Goal: Task Accomplishment & Management: Manage account settings

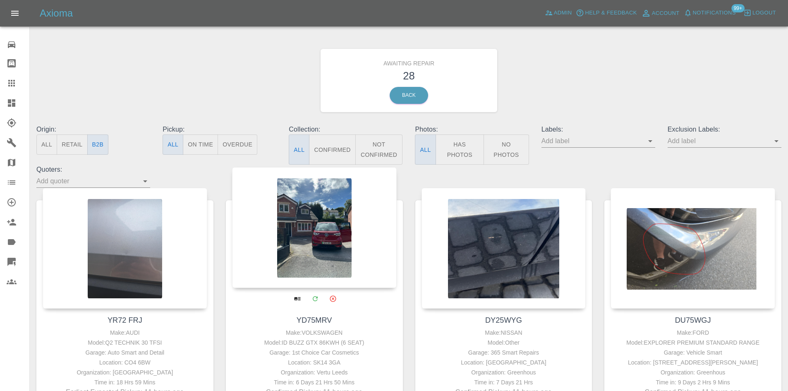
drag, startPoint x: 19, startPoint y: 85, endPoint x: 391, endPoint y: 200, distance: 389.5
click at [19, 85] on div at bounding box center [18, 83] width 23 height 10
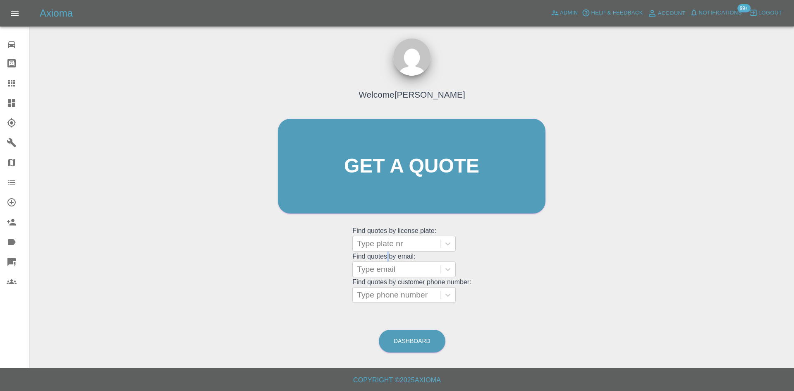
click at [388, 253] on grid "Find quotes by email: Type email" at bounding box center [411, 265] width 119 height 24
click at [385, 247] on div at bounding box center [396, 244] width 79 height 12
paste input "DW25MMK"
type input "DW25MMK"
click at [397, 275] on div "Type email" at bounding box center [396, 269] width 87 height 15
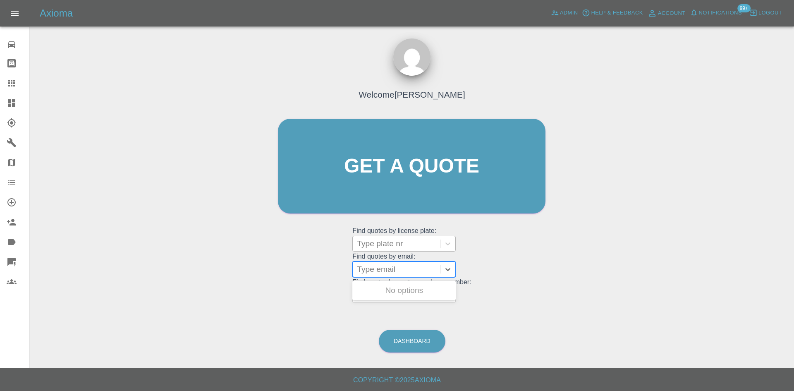
click at [396, 236] on div "Type plate nr" at bounding box center [396, 243] width 87 height 15
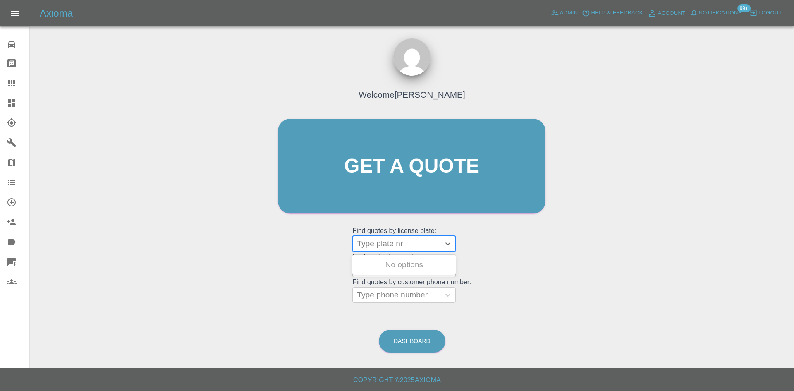
paste input "DW25MMK"
type input "DW25MMK"
click at [390, 272] on div "DW25MMK, Finished" at bounding box center [403, 264] width 103 height 17
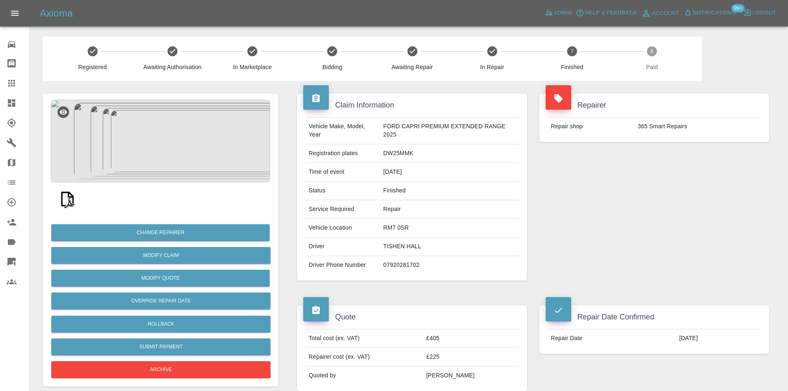
click at [170, 144] on img at bounding box center [160, 141] width 219 height 83
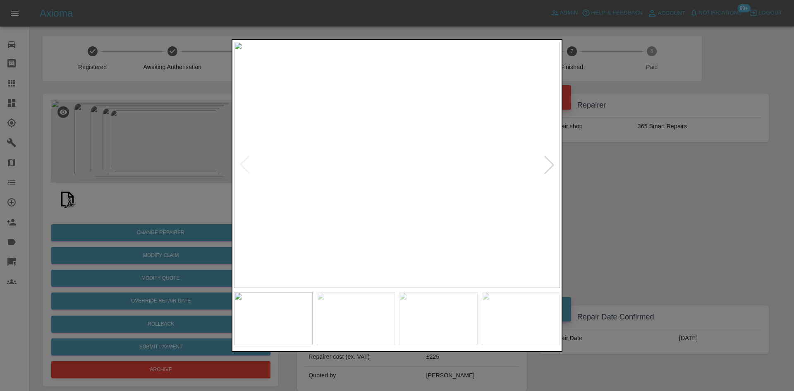
click at [543, 158] on div at bounding box center [549, 165] width 18 height 18
click at [546, 163] on div at bounding box center [549, 165] width 18 height 18
click at [546, 163] on img at bounding box center [397, 165] width 326 height 246
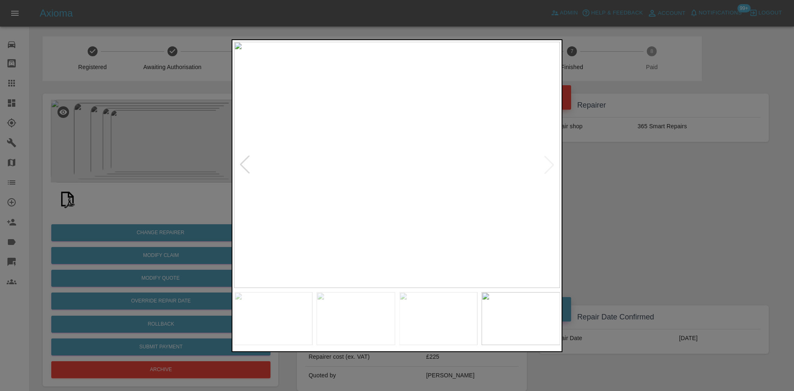
click at [649, 185] on div at bounding box center [397, 195] width 794 height 391
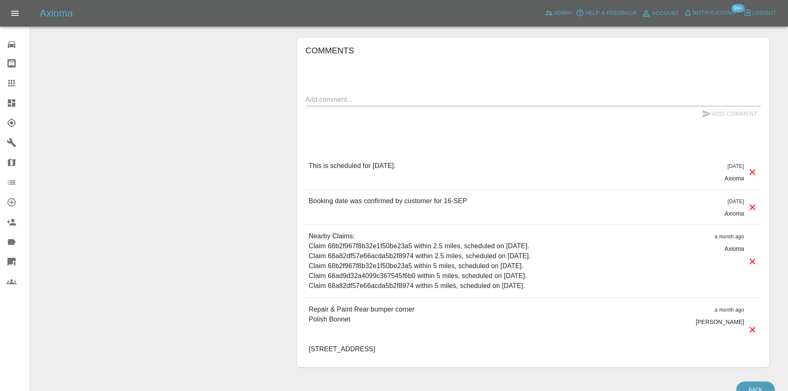
scroll to position [524, 0]
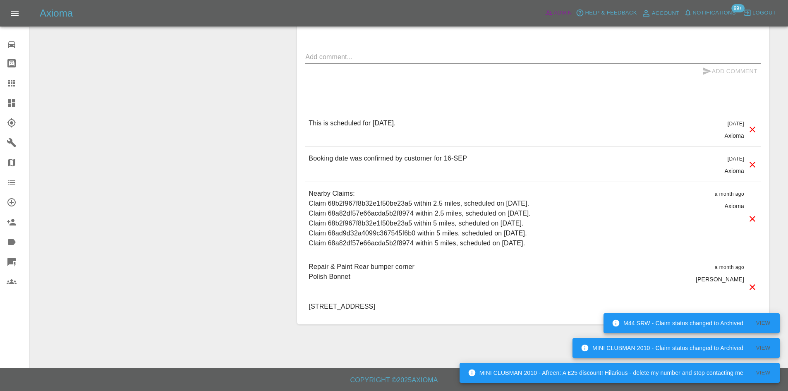
click at [555, 15] on span "Admin" at bounding box center [563, 13] width 18 height 10
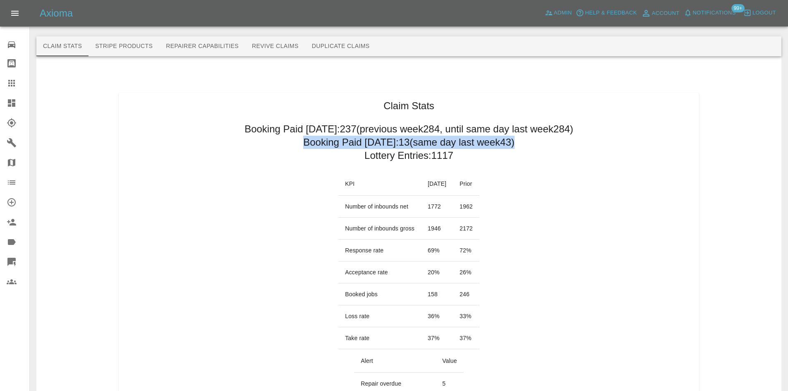
drag, startPoint x: 297, startPoint y: 143, endPoint x: 514, endPoint y: 142, distance: 216.3
click at [514, 142] on h2 "Booking Paid today: 13 (same day last week 43 )" at bounding box center [408, 142] width 211 height 13
drag, startPoint x: 514, startPoint y: 142, endPoint x: 314, endPoint y: 146, distance: 199.4
click at [314, 146] on h2 "Booking Paid today: 13 (same day last week 43 )" at bounding box center [408, 142] width 211 height 13
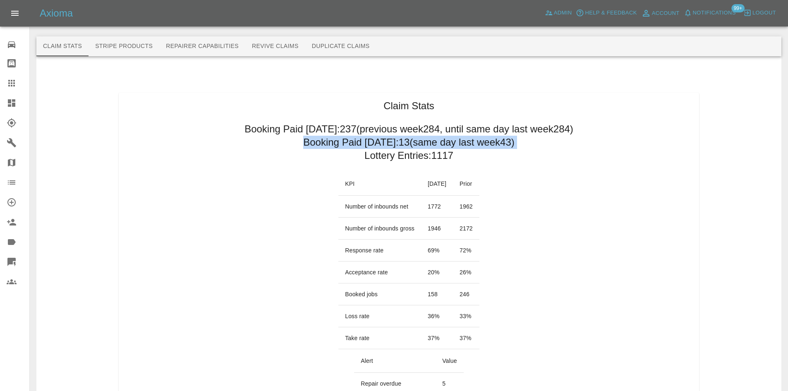
click at [8, 101] on icon at bounding box center [11, 102] width 7 height 7
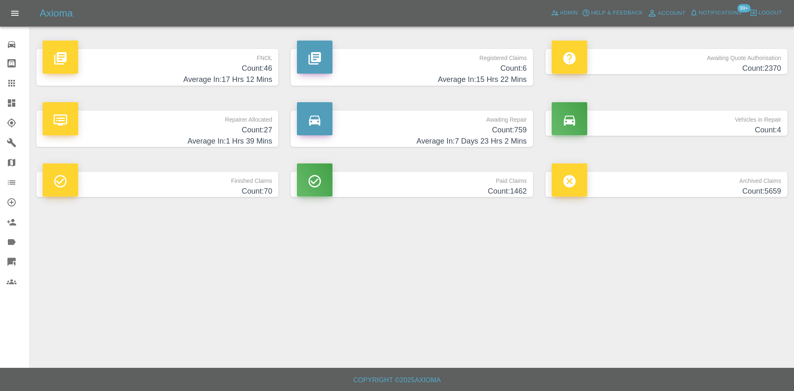
click at [712, 55] on p "Awaiting Quote Authorisation" at bounding box center [667, 56] width 230 height 14
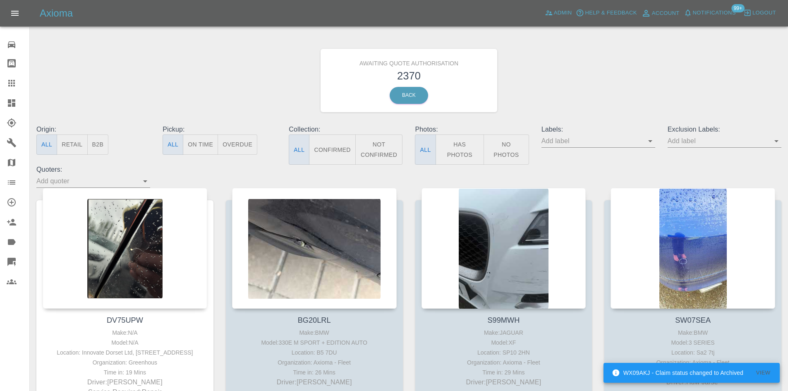
click at [101, 144] on div "Origin: All Retail B2B" at bounding box center [93, 144] width 126 height 40
click at [101, 144] on button "B2B" at bounding box center [98, 144] width 22 height 20
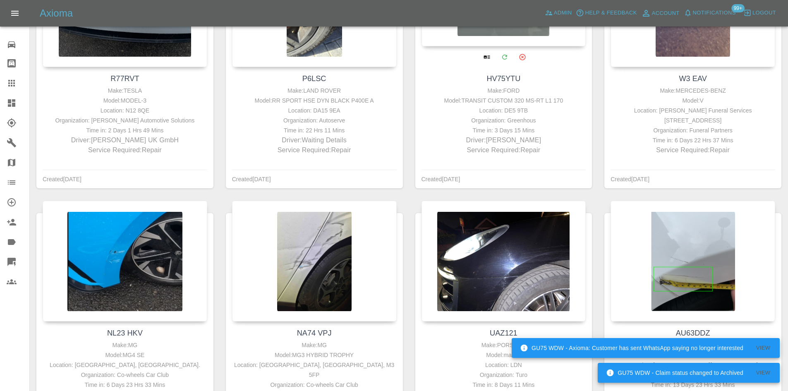
scroll to position [372, 0]
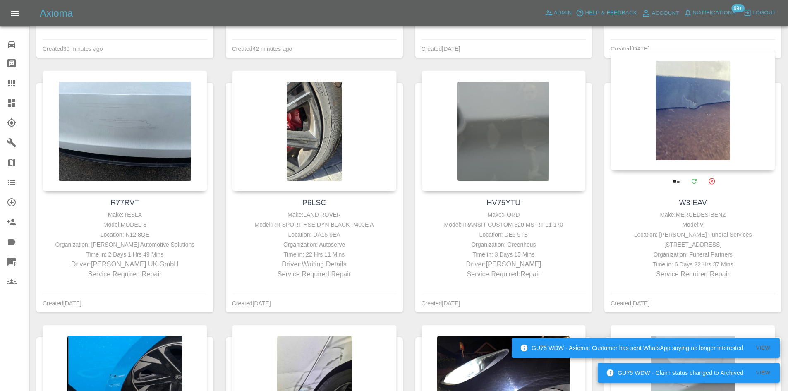
click at [674, 116] on div at bounding box center [692, 110] width 165 height 121
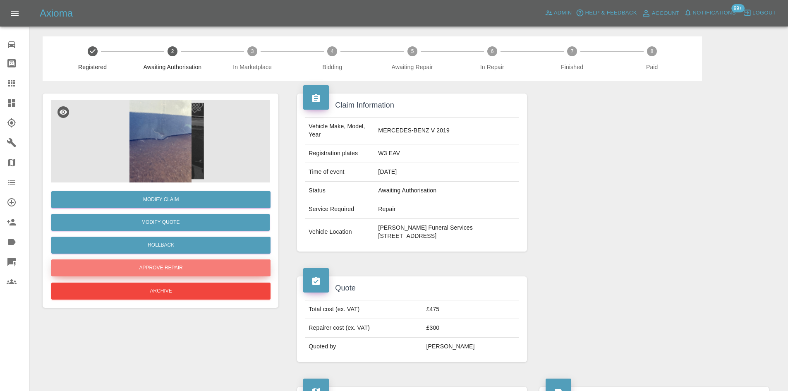
click at [178, 262] on button "Approve Repair" at bounding box center [160, 267] width 219 height 17
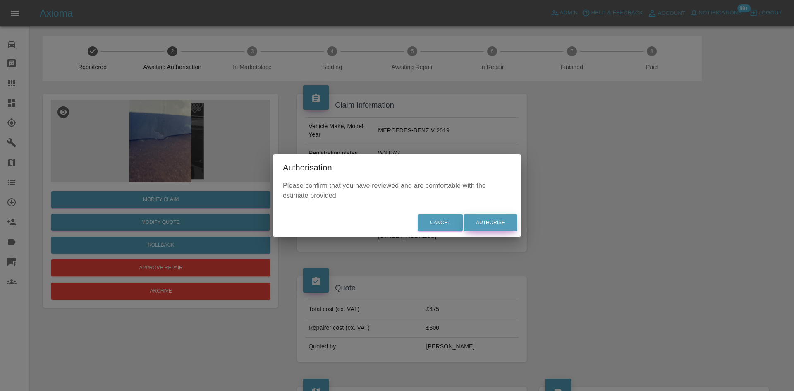
click at [488, 222] on button "Authorise" at bounding box center [491, 222] width 54 height 17
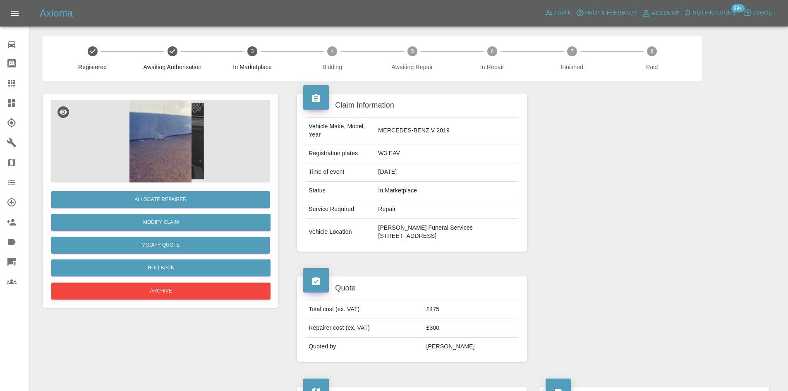
drag, startPoint x: 448, startPoint y: 242, endPoint x: 376, endPoint y: 223, distance: 74.6
click at [376, 223] on td "Eaves Funeral Services 175-177 High Road Kells Whitehaven Cumbria CA28 9HA" at bounding box center [447, 232] width 144 height 26
click at [134, 133] on img at bounding box center [160, 141] width 219 height 83
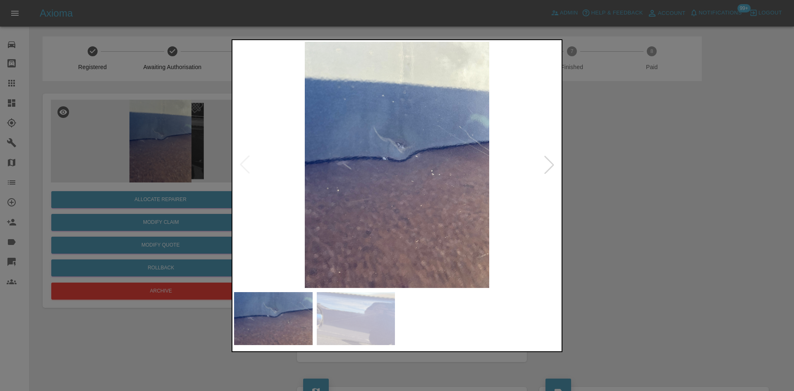
click at [547, 170] on div at bounding box center [549, 165] width 18 height 18
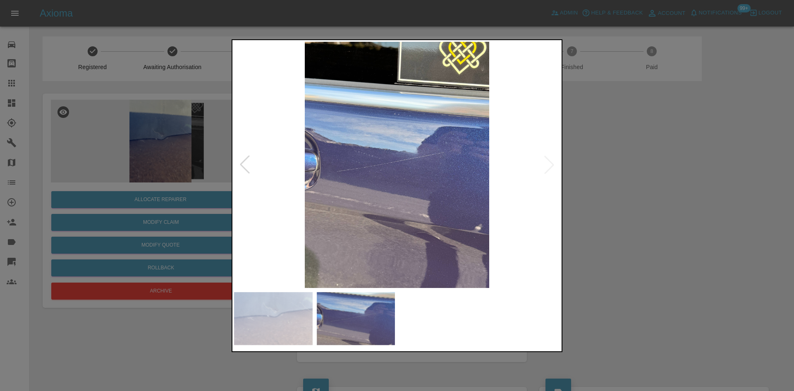
click at [631, 258] on div at bounding box center [397, 195] width 794 height 391
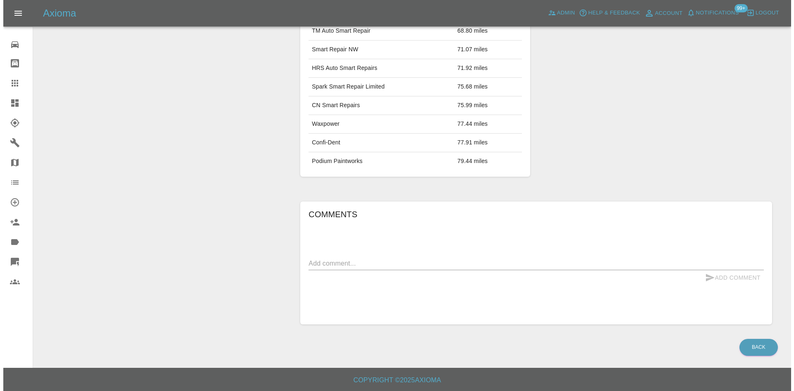
scroll to position [96, 0]
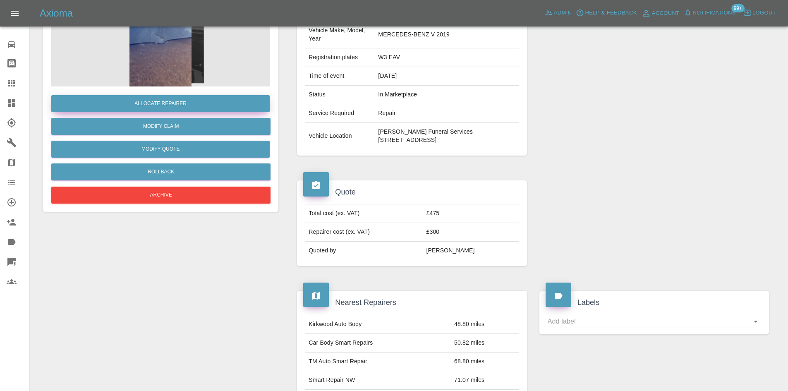
click at [187, 102] on button "Allocate Repairer" at bounding box center [160, 103] width 218 height 17
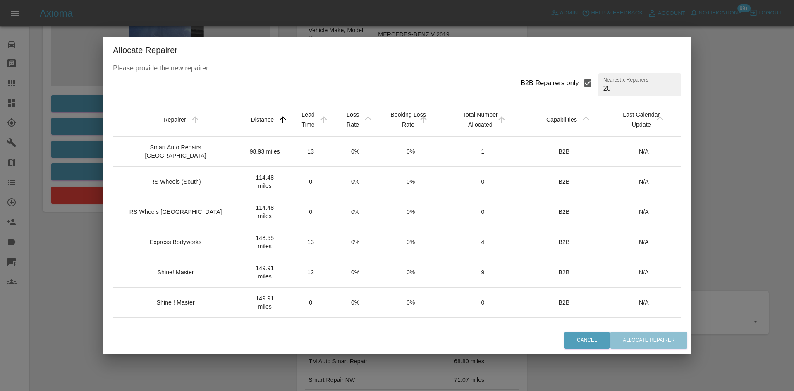
click at [185, 268] on div "Shine! Master" at bounding box center [175, 272] width 36 height 8
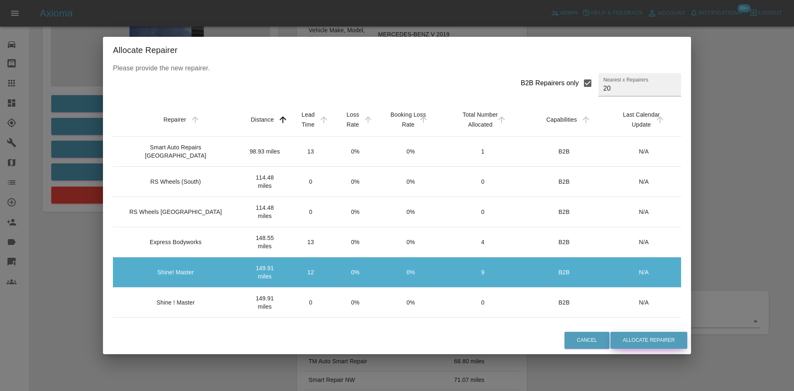
click at [632, 342] on button "Allocate Repairer" at bounding box center [648, 340] width 77 height 17
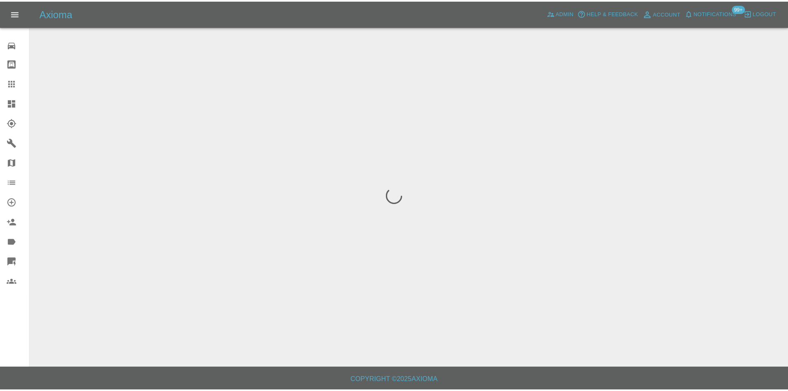
scroll to position [0, 0]
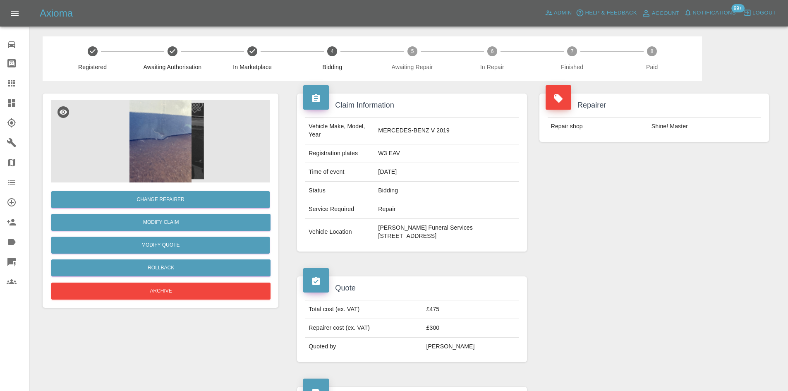
drag, startPoint x: 462, startPoint y: 235, endPoint x: 427, endPoint y: 238, distance: 34.9
click at [427, 238] on td "Eaves Funeral Services 175-177 High Road Kells Whitehaven Cumbria CA28 9HA" at bounding box center [447, 232] width 144 height 26
drag, startPoint x: 426, startPoint y: 238, endPoint x: 423, endPoint y: 246, distance: 8.5
click at [423, 246] on div "Vehicle Make, Model, Year MERCEDES-BENZ V 2019 Registration plates W3 EAV Time …" at bounding box center [412, 181] width 230 height 141
click at [434, 237] on td "Eaves Funeral Services 175-177 High Road Kells Whitehaven Cumbria CA28 9HA" at bounding box center [447, 232] width 144 height 26
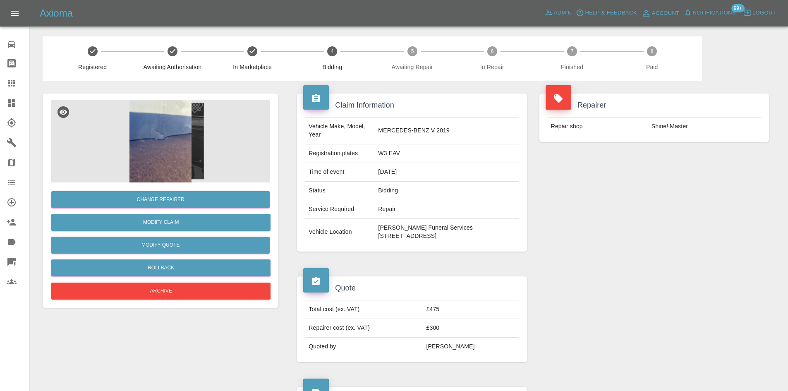
drag, startPoint x: 428, startPoint y: 235, endPoint x: 460, endPoint y: 239, distance: 32.2
click at [460, 239] on td "Eaves Funeral Services 175-177 High Road Kells Whitehaven Cumbria CA28 9HA" at bounding box center [447, 232] width 144 height 26
copy td "CA28 9HA"
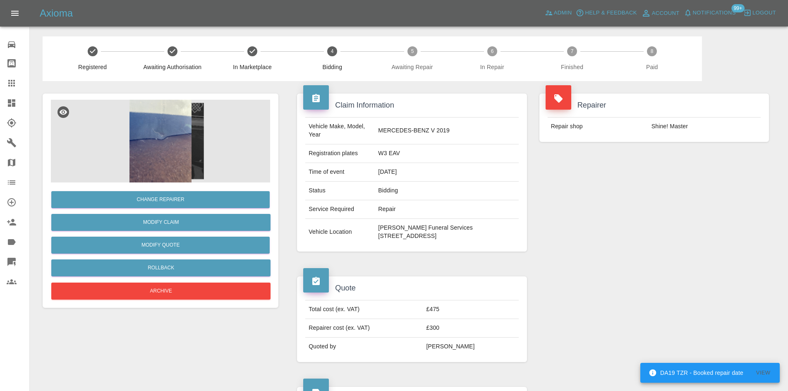
click at [1, 82] on link "Claims" at bounding box center [14, 83] width 29 height 20
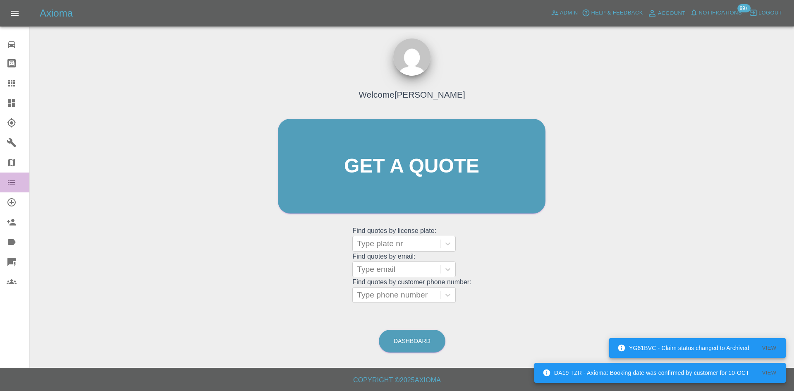
click at [11, 186] on icon at bounding box center [12, 182] width 10 height 10
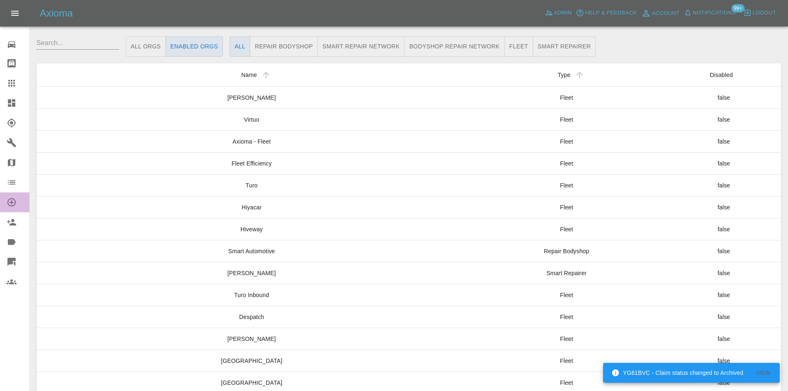
click at [7, 201] on icon at bounding box center [12, 202] width 10 height 10
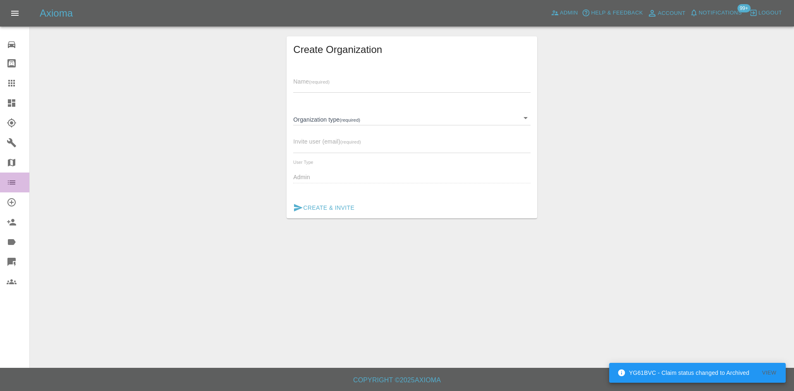
click at [11, 187] on icon at bounding box center [12, 182] width 10 height 10
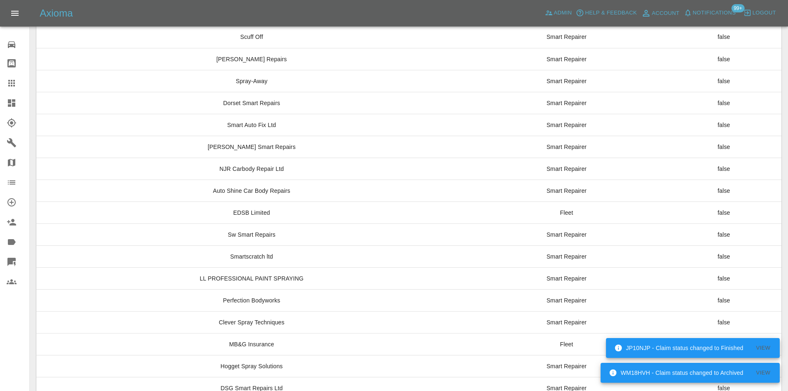
scroll to position [6197, 0]
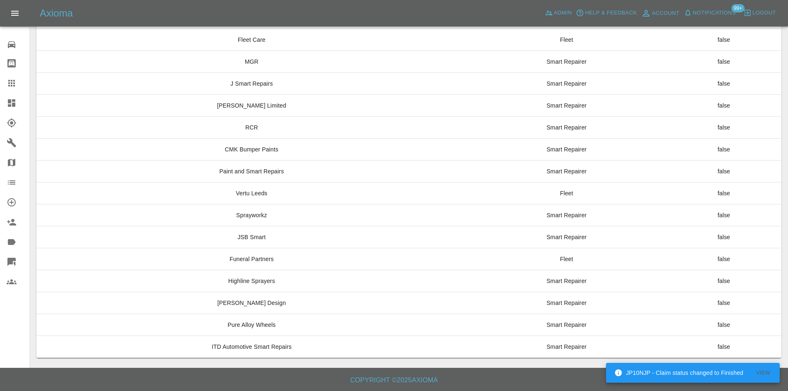
click at [9, 137] on link "Garages" at bounding box center [14, 143] width 29 height 20
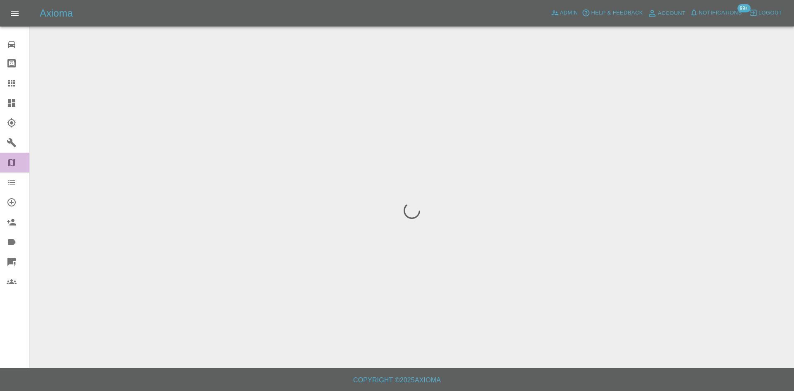
click at [10, 163] on icon at bounding box center [11, 162] width 7 height 7
click at [9, 184] on icon at bounding box center [11, 182] width 7 height 4
click at [9, 232] on link "Invite Admin" at bounding box center [14, 222] width 29 height 20
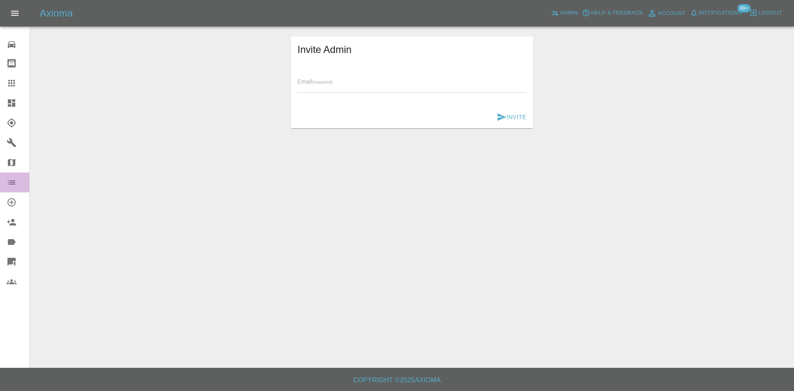
click at [12, 180] on icon at bounding box center [11, 182] width 7 height 4
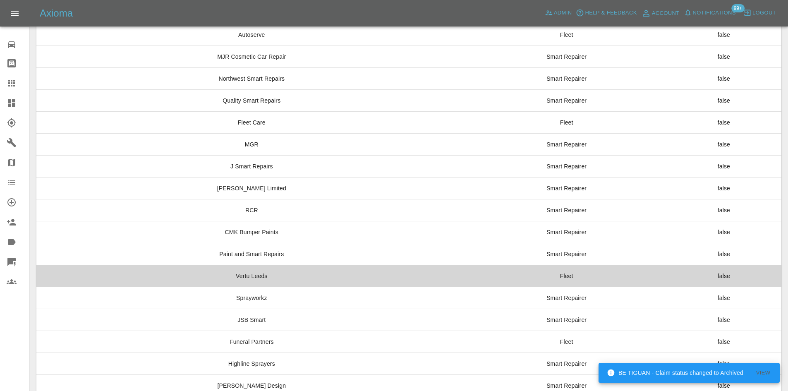
scroll to position [6197, 0]
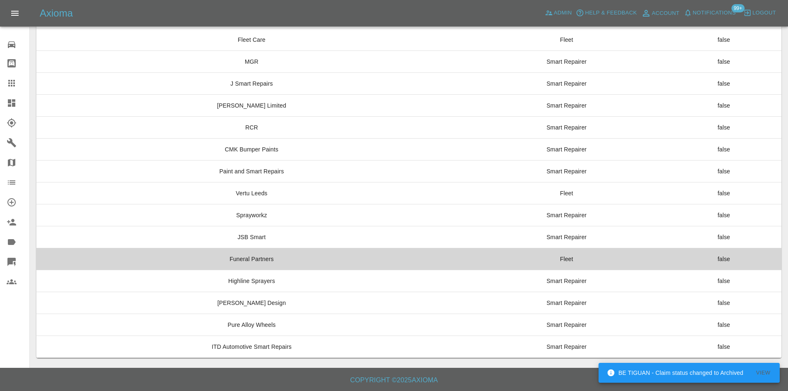
click at [264, 253] on td "Funeral Partners" at bounding box center [251, 259] width 431 height 22
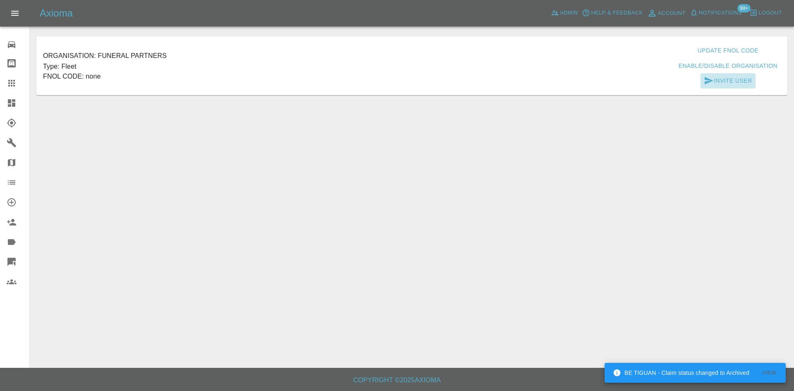
click at [734, 76] on button "Invite User" at bounding box center [728, 80] width 55 height 15
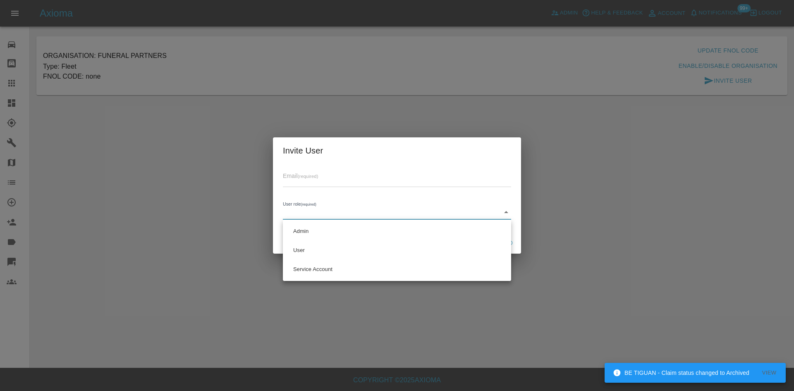
click at [351, 213] on body "BE TIGUAN - Claim status changed to Archived View Axioma Admin Help & Feedback …" at bounding box center [397, 195] width 794 height 391
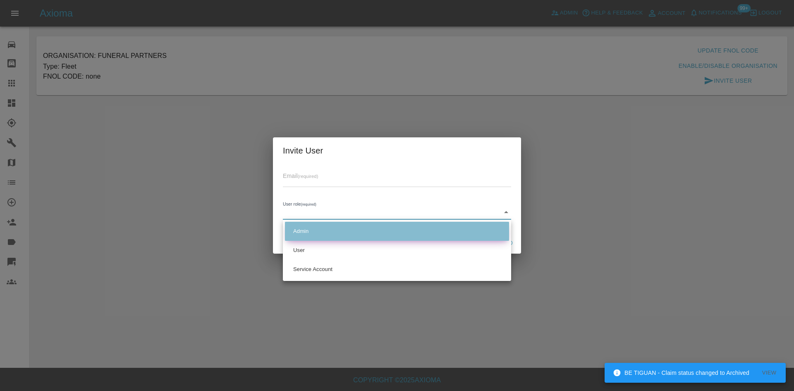
click at [325, 233] on li "Admin" at bounding box center [397, 231] width 224 height 19
type input "ADMIN"
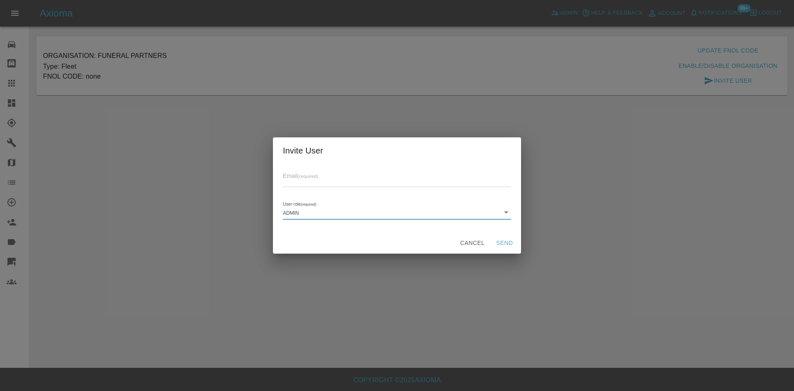
click at [332, 170] on div "Email (required)" at bounding box center [397, 175] width 228 height 23
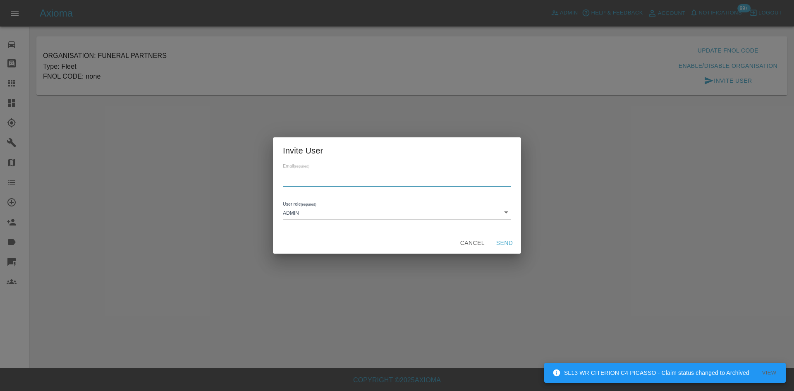
click at [331, 178] on input "text" at bounding box center [397, 181] width 228 height 12
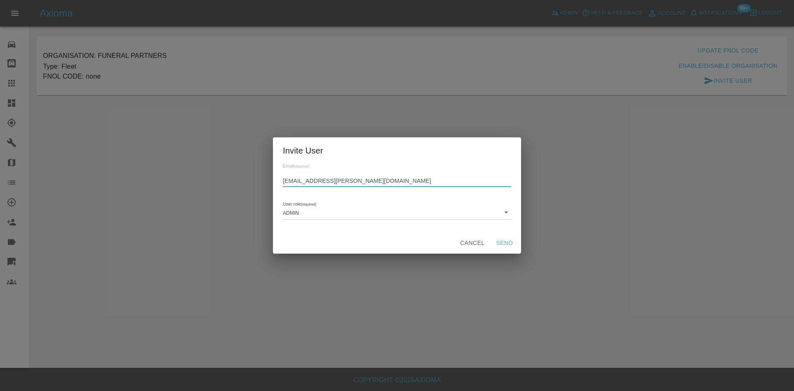
type input "mark.potts@funeralpartners.co.uk"
click at [505, 243] on button "Send" at bounding box center [504, 242] width 26 height 15
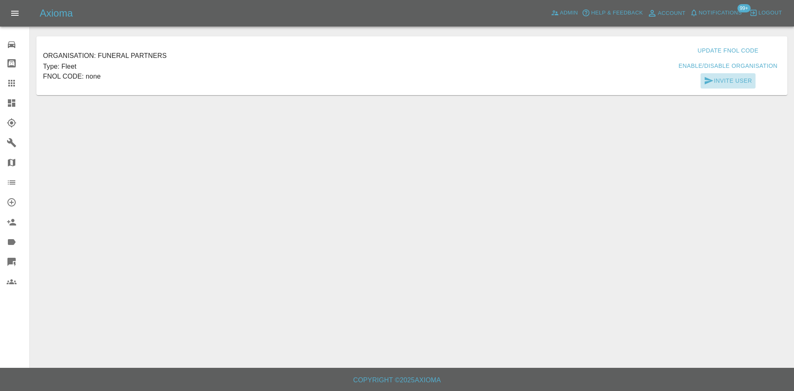
click at [723, 83] on button "Invite User" at bounding box center [728, 80] width 55 height 15
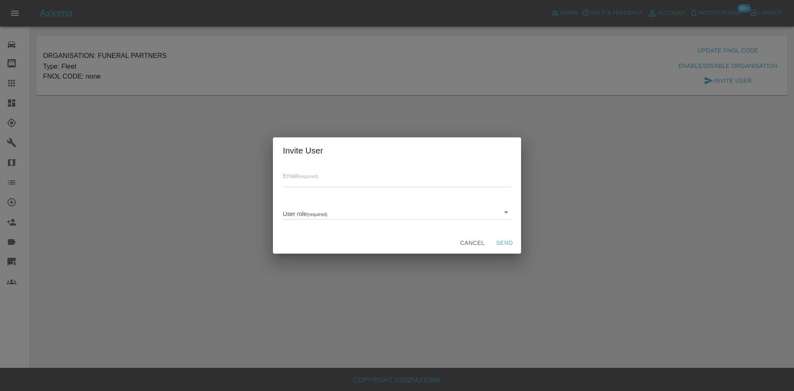
click at [299, 186] on input "text" at bounding box center [397, 181] width 228 height 12
paste input "Mark.Dawson@funeralpartners.co.uk"
click at [285, 182] on input "Mark.Dawson@funeralpartners.co.uk" at bounding box center [397, 181] width 228 height 12
type input "mark.dawson@funeralpartners.co.uk"
click at [509, 241] on button "Send" at bounding box center [504, 242] width 26 height 15
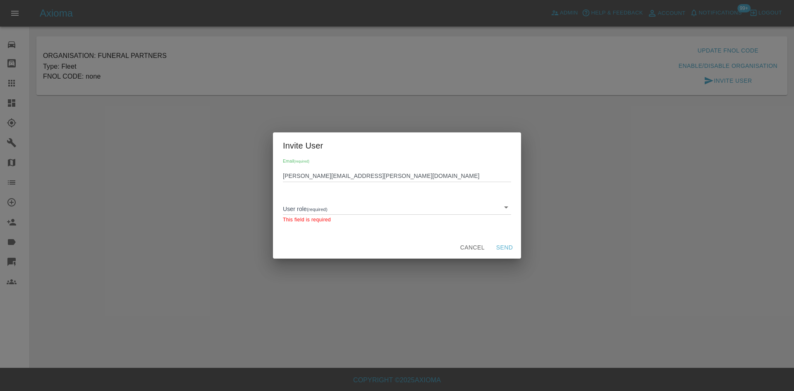
click at [364, 213] on body "Axioma Admin Help & Feedback Account Notifications 99+ Logout 0 Repair home Bod…" at bounding box center [397, 195] width 794 height 391
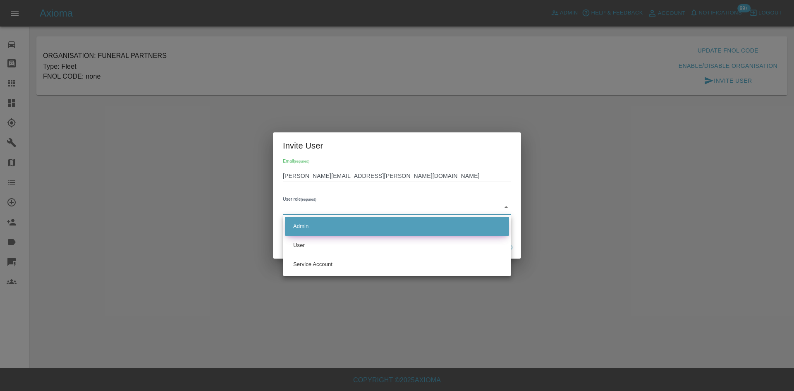
click at [345, 227] on li "Admin" at bounding box center [397, 226] width 224 height 19
type input "ADMIN"
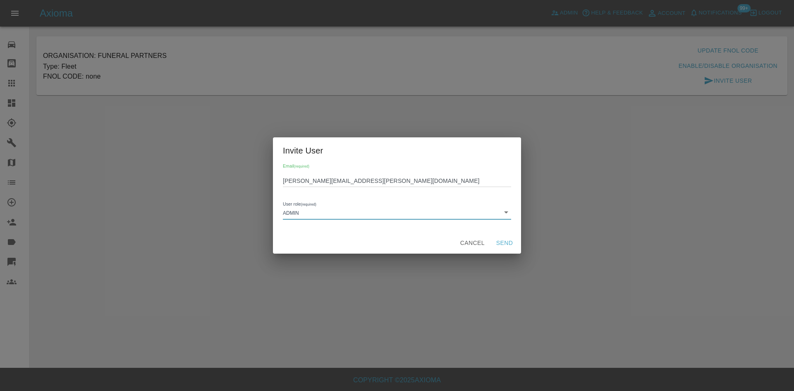
click at [503, 239] on button "Send" at bounding box center [504, 242] width 26 height 15
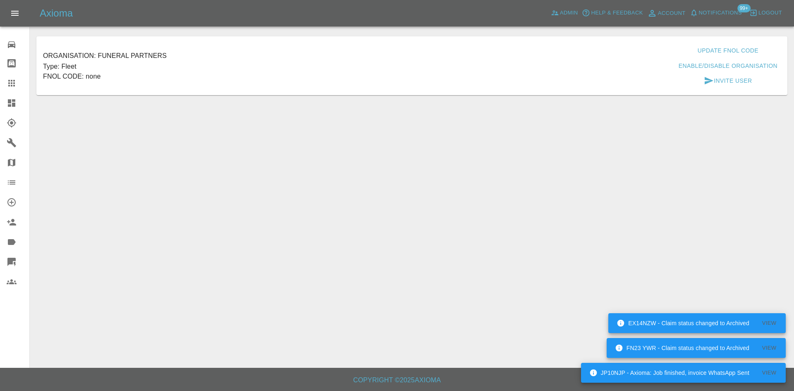
click at [0, 102] on link "Dashboard" at bounding box center [14, 103] width 29 height 20
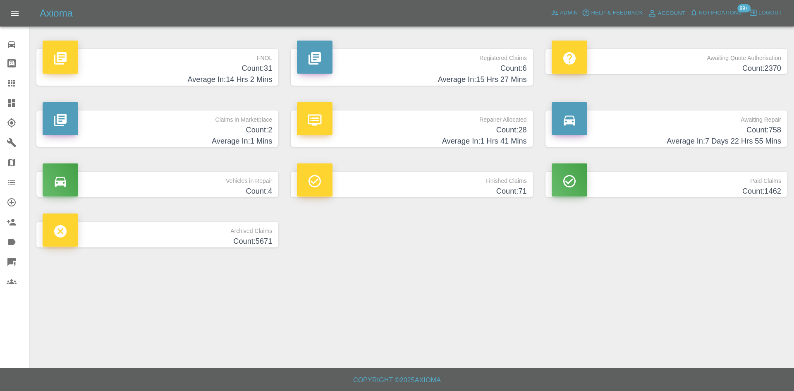
click at [382, 85] on h4 "Average In: 15 Hrs 27 Mins" at bounding box center [412, 79] width 230 height 11
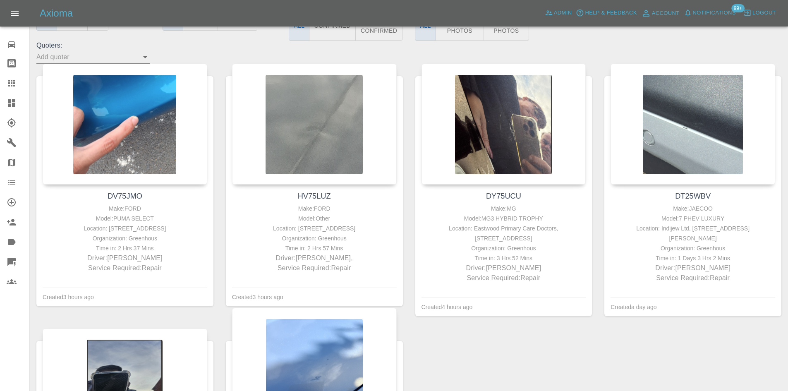
scroll to position [349, 0]
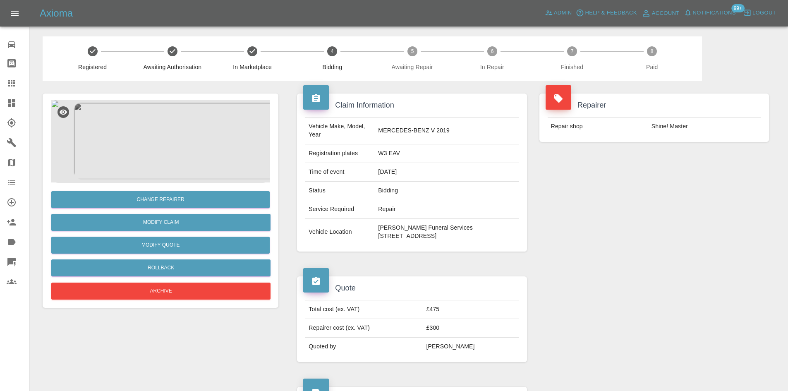
click at [382, 155] on td "W3 EAV" at bounding box center [447, 153] width 144 height 19
copy td "W3 EAV"
click at [6, 104] on link "Dashboard" at bounding box center [14, 103] width 29 height 20
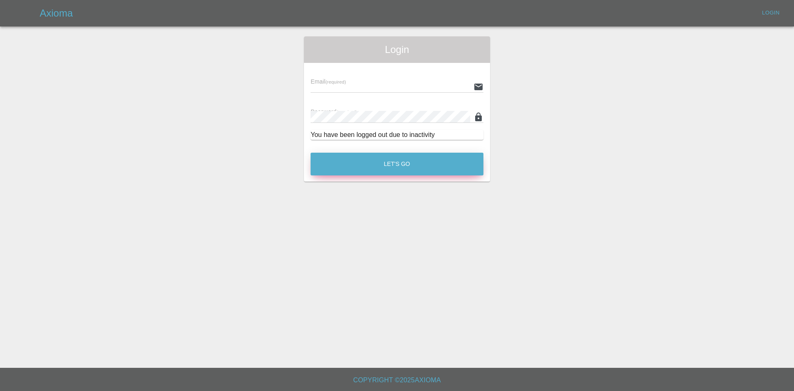
type input "alex.kennett@axioma.co.uk"
click at [398, 156] on button "Let's Go" at bounding box center [397, 164] width 173 height 23
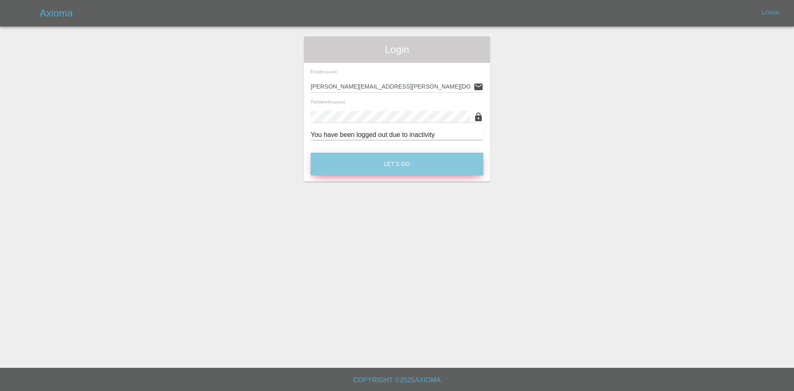
click at [395, 159] on button "Let's Go" at bounding box center [397, 164] width 173 height 23
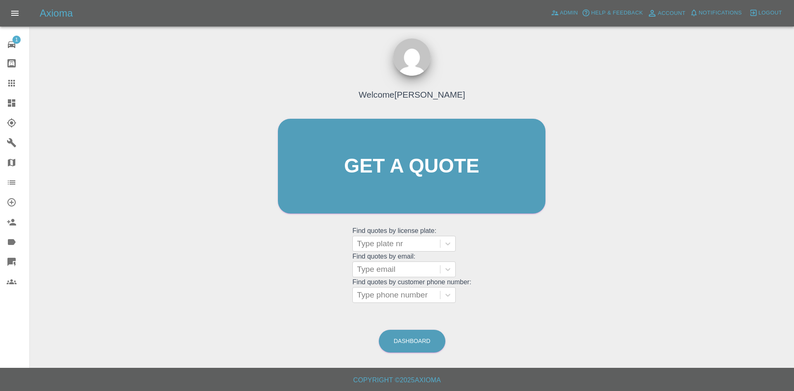
click at [0, 97] on link "Dashboard" at bounding box center [14, 103] width 29 height 20
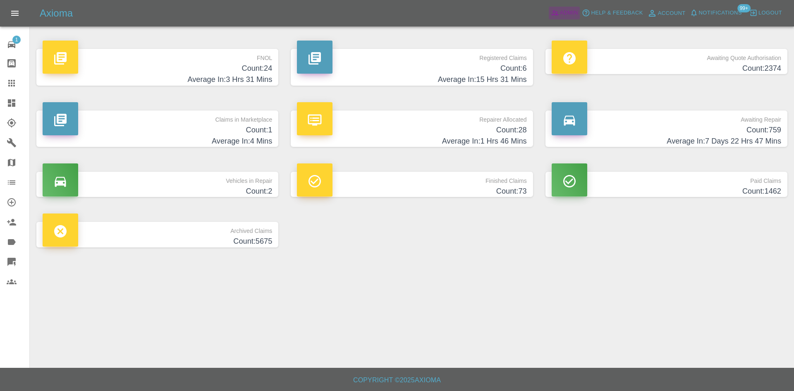
click at [563, 17] on span "Admin" at bounding box center [569, 13] width 18 height 10
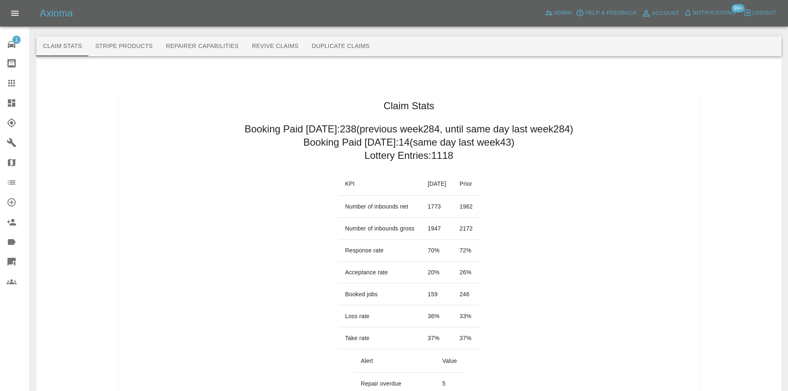
click at [2, 86] on link "Claims" at bounding box center [14, 83] width 29 height 20
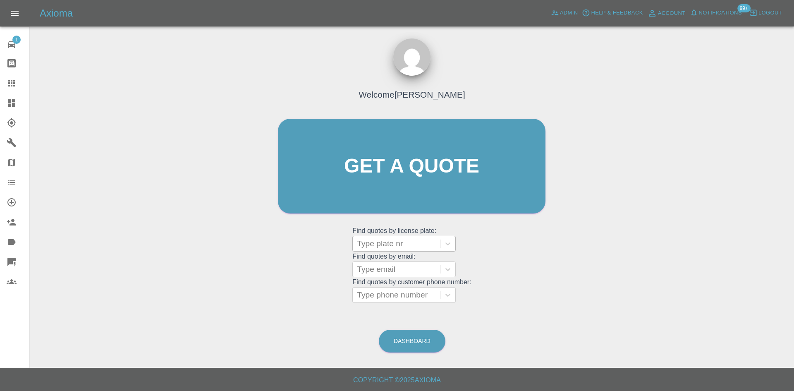
click at [378, 240] on div at bounding box center [396, 244] width 79 height 12
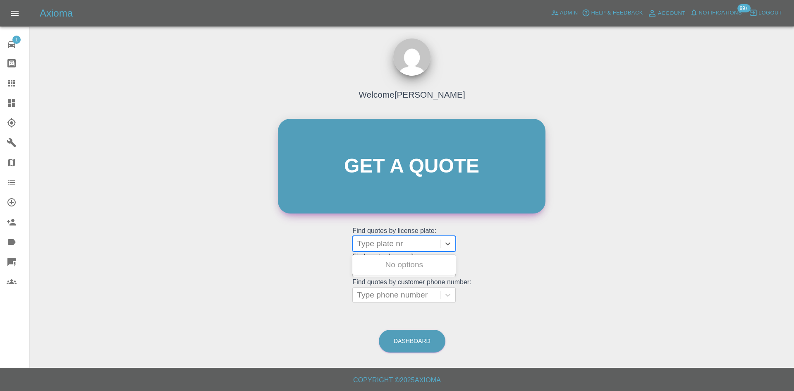
click at [388, 191] on link "Get a quote" at bounding box center [412, 166] width 268 height 95
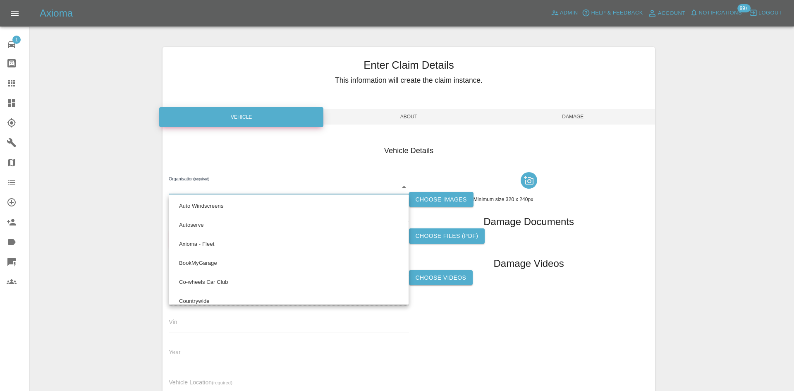
click at [227, 186] on body "Axioma Admin Help & Feedback Account Notifications 99+ Logout 1 Repair home Bod…" at bounding box center [397, 236] width 794 height 473
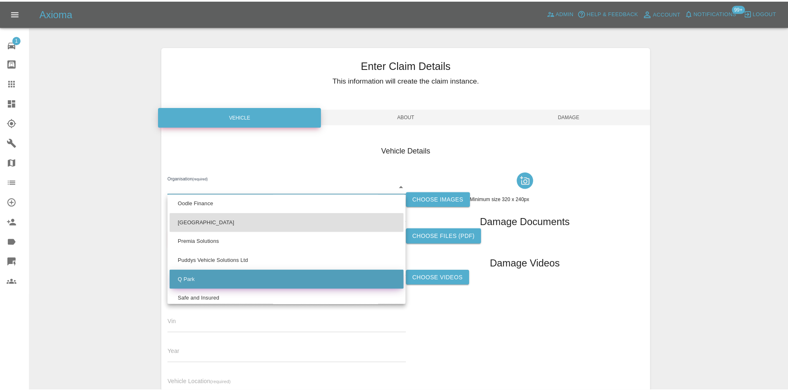
scroll to position [531, 0]
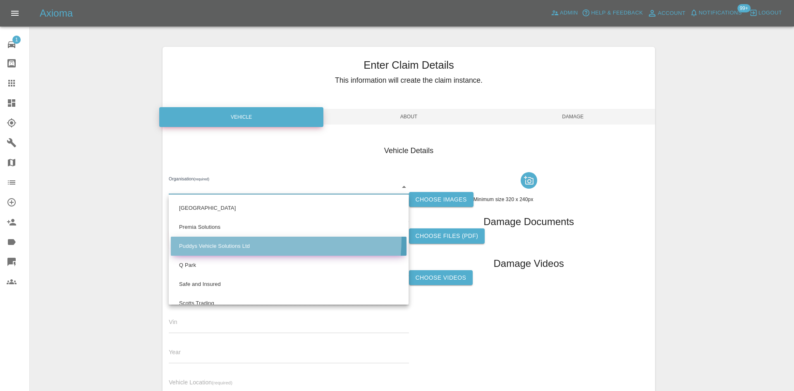
click at [232, 238] on li "Puddys Vehicle Solutions Ltd" at bounding box center [289, 246] width 236 height 19
type input "686e62e881ef996d8540b59d"
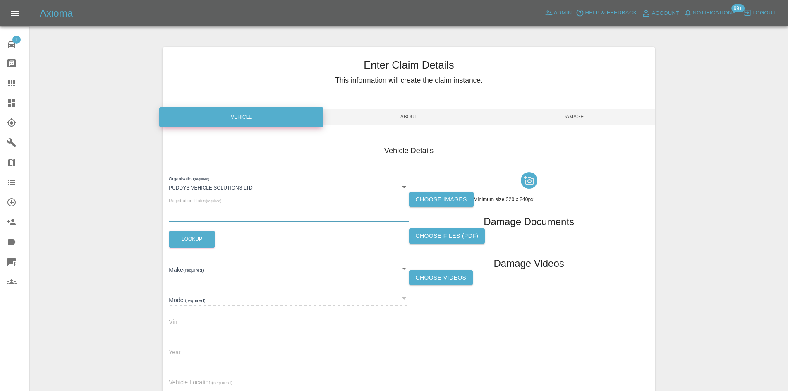
click at [203, 214] on input "text" at bounding box center [289, 216] width 240 height 12
paste input "W3 EAV"
click at [197, 249] on div "Organisation (required) Puddys Vehicle Solutions Ltd 686e62e881ef996d8540b59d R…" at bounding box center [289, 285] width 240 height 232
click at [181, 218] on input "W3 EAV" at bounding box center [289, 216] width 240 height 12
click at [180, 218] on input "W3 EAV" at bounding box center [289, 216] width 240 height 12
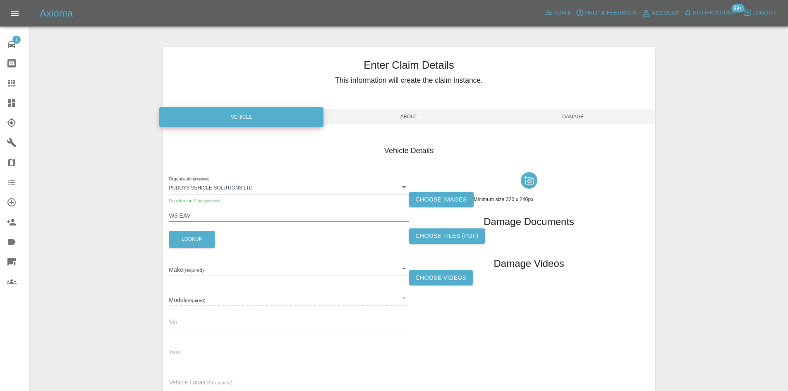
click at [180, 218] on input "W3 EAV" at bounding box center [289, 216] width 240 height 12
paste input "SJ23ZLX"
type input "SJ23ZLX"
click at [190, 232] on button "Lookup" at bounding box center [191, 239] width 45 height 17
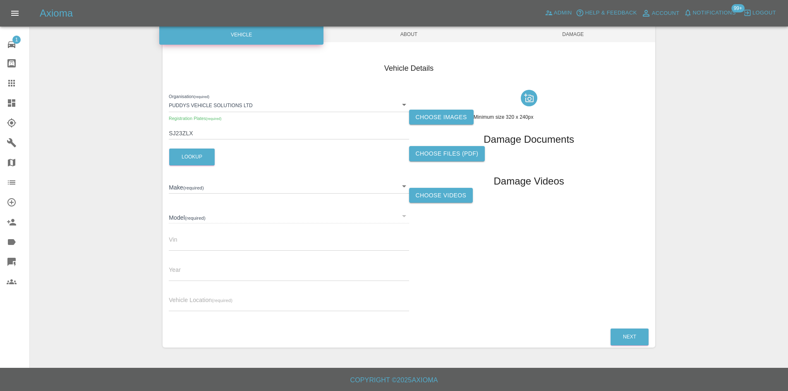
click at [231, 299] on small "(required)" at bounding box center [222, 300] width 21 height 5
click at [228, 307] on input "text" at bounding box center [289, 305] width 240 height 12
type input "TESLA"
type input "MODEL-3"
type input "LRW3F7FS8PC751768"
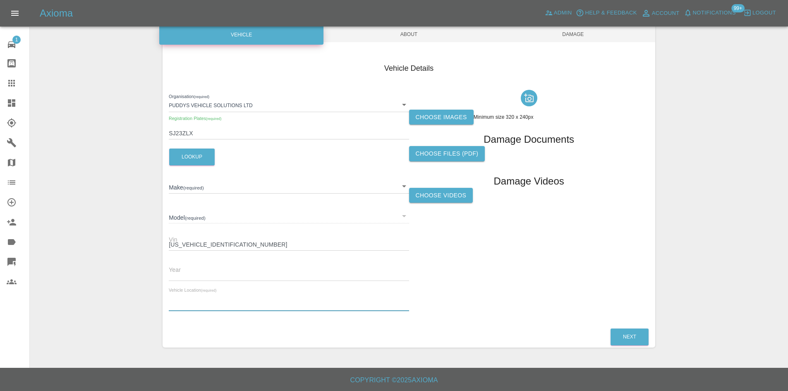
type input "2023"
type input "DN9"
click at [442, 107] on div at bounding box center [529, 97] width 240 height 23
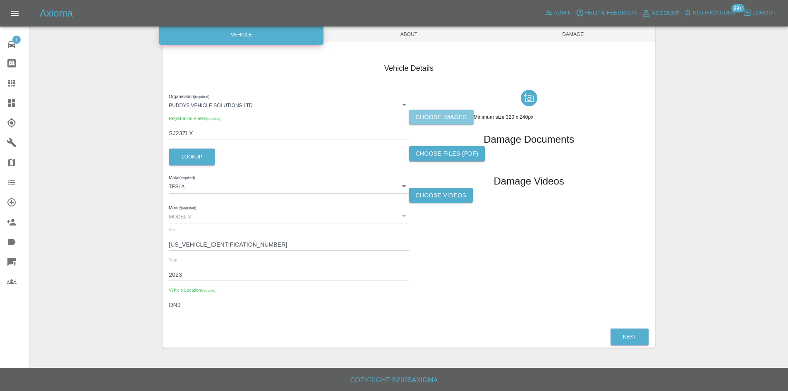
click at [446, 117] on label "Choose images" at bounding box center [441, 117] width 65 height 15
click at [0, 0] on input "Choose images" at bounding box center [0, 0] width 0 height 0
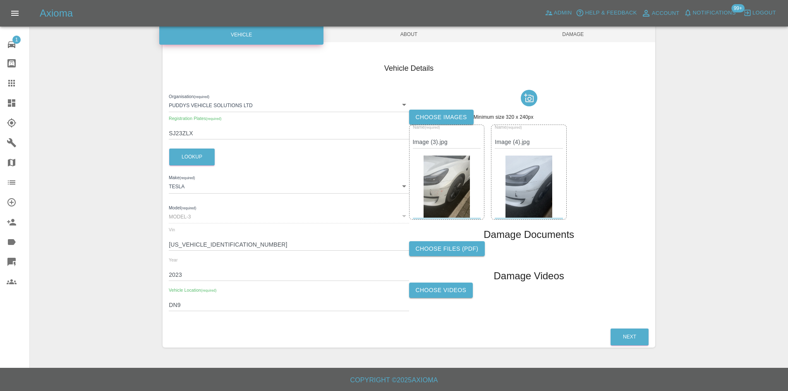
click at [427, 46] on div "Enter Claim Details This information will create the claim instance. Vehicle Ab…" at bounding box center [409, 155] width 493 height 383
click at [426, 38] on span "About" at bounding box center [409, 34] width 164 height 16
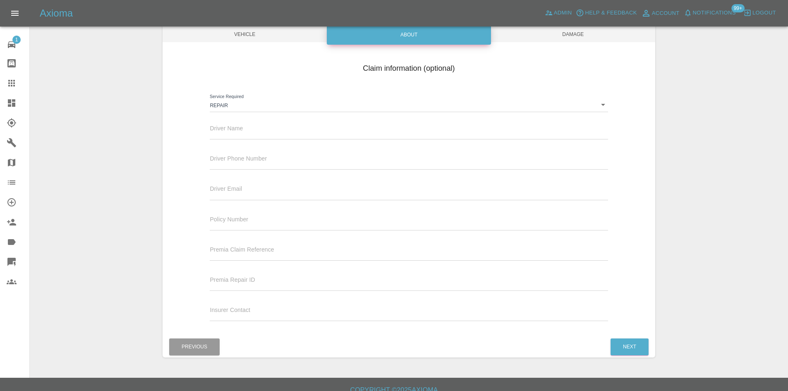
click at [241, 127] on span "Driver Name" at bounding box center [226, 128] width 33 height 7
click at [242, 131] on input "text" at bounding box center [409, 133] width 398 height 12
type input "Waiting Details"
click at [258, 163] on input "text" at bounding box center [409, 164] width 398 height 12
type input "0777777777"
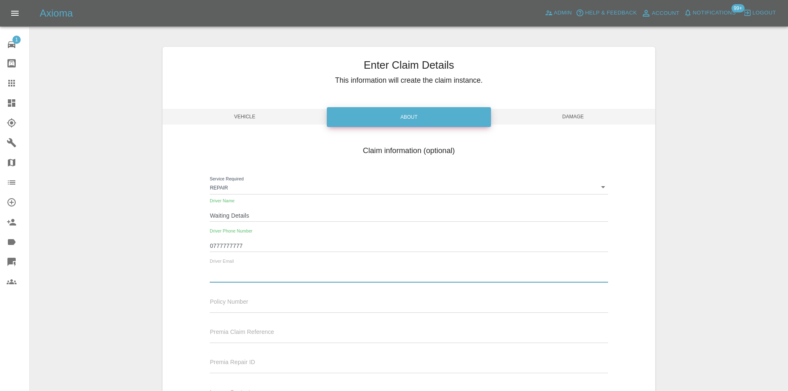
scroll to position [82, 0]
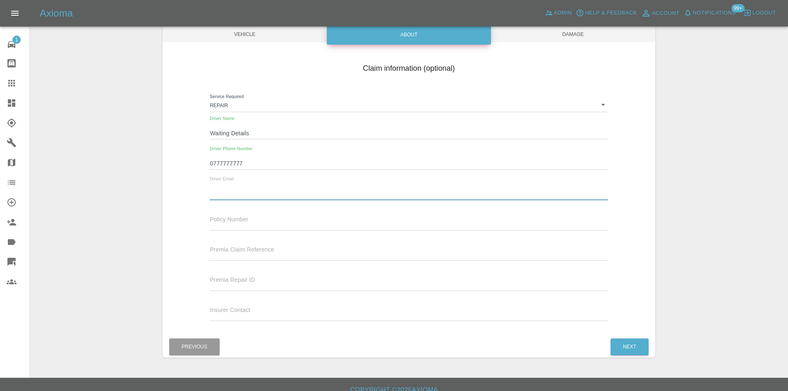
click at [593, 38] on span "Damage" at bounding box center [573, 34] width 164 height 16
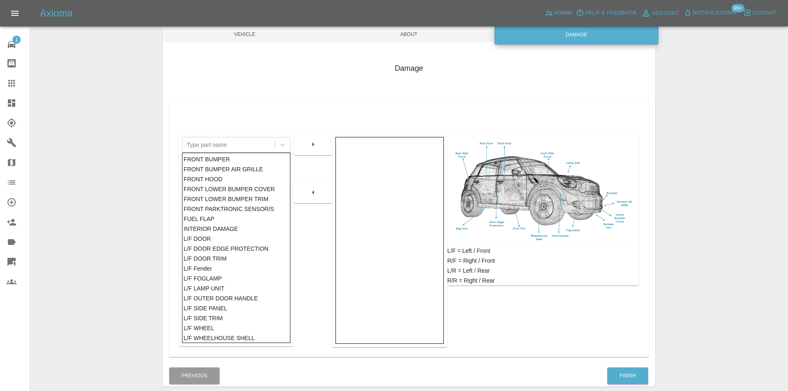
click at [436, 37] on span "About" at bounding box center [409, 34] width 164 height 16
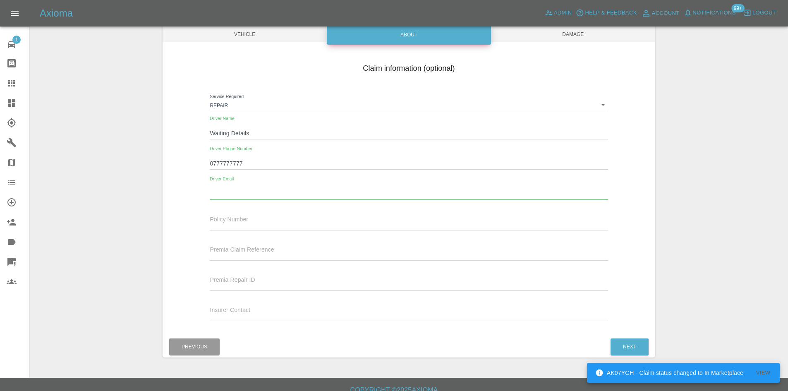
click at [242, 192] on input "text" at bounding box center [409, 194] width 398 height 12
type input "[EMAIL_ADDRESS][DOMAIN_NAME]"
click at [596, 40] on span "Damage" at bounding box center [573, 34] width 164 height 16
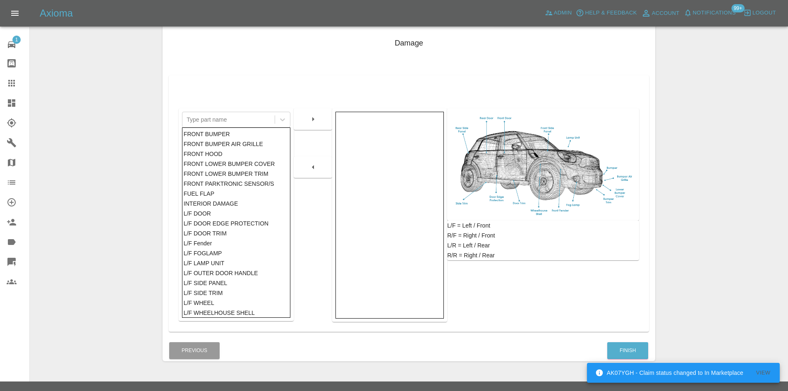
scroll to position [121, 0]
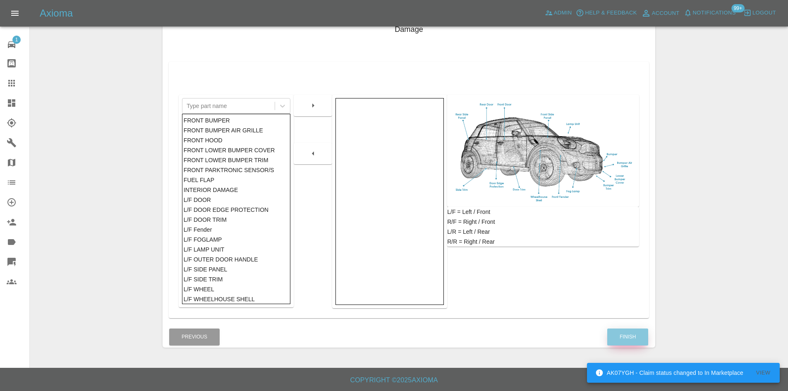
click at [631, 340] on button "Finish" at bounding box center [627, 336] width 41 height 17
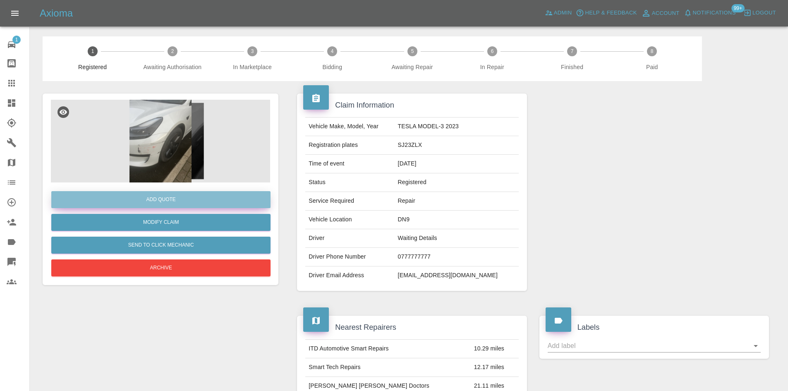
click at [208, 195] on button "Add Quote" at bounding box center [160, 199] width 219 height 17
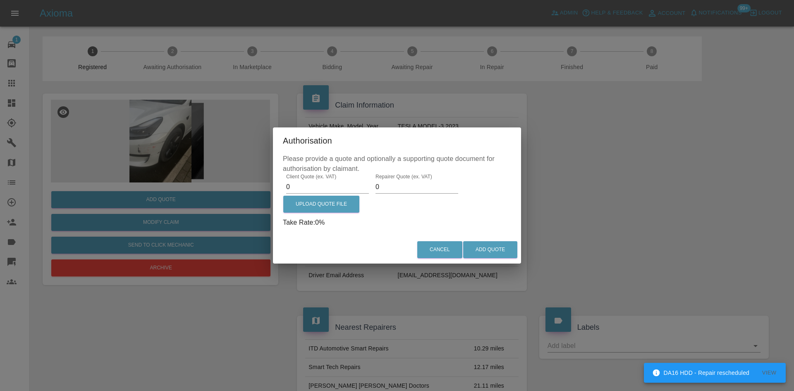
click at [287, 177] on label "Client Quote (ex. VAT)" at bounding box center [311, 176] width 50 height 7
click at [287, 180] on input "0" at bounding box center [327, 186] width 83 height 13
click at [294, 183] on input "0" at bounding box center [327, 186] width 83 height 13
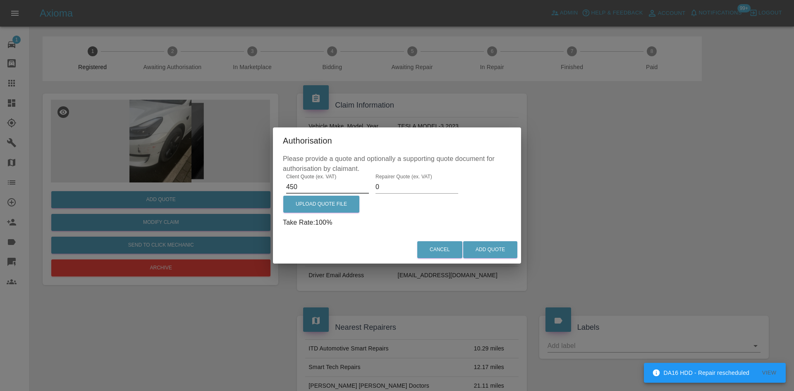
type input "450"
click at [404, 185] on input "0" at bounding box center [417, 186] width 83 height 13
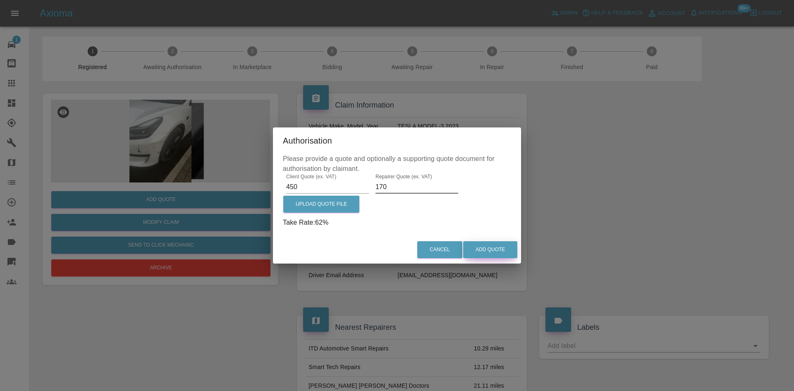
type input "170"
click at [475, 241] on div "Cancel Add Quote" at bounding box center [397, 250] width 248 height 28
click at [489, 255] on button "Add Quote" at bounding box center [490, 249] width 54 height 17
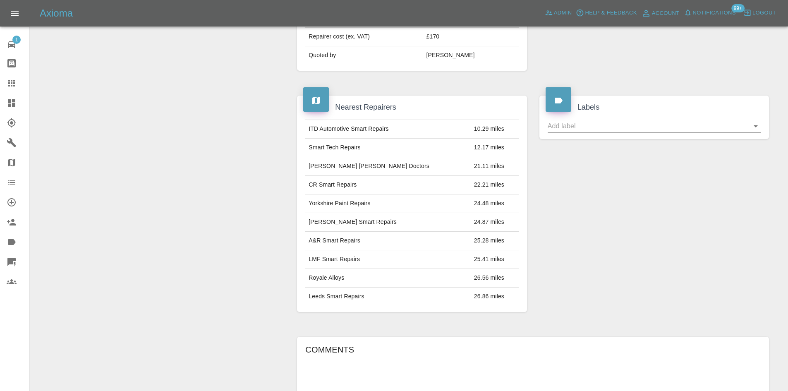
scroll to position [331, 0]
drag, startPoint x: 9, startPoint y: 82, endPoint x: 311, endPoint y: 108, distance: 302.6
click at [9, 82] on icon at bounding box center [12, 83] width 10 height 10
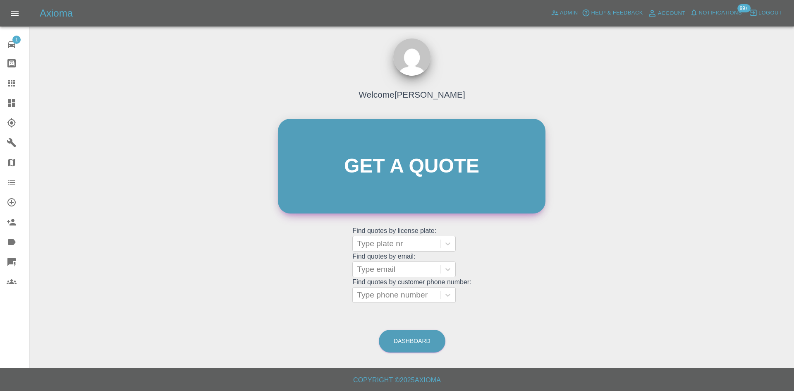
click at [343, 161] on link "Get a quote" at bounding box center [412, 166] width 268 height 95
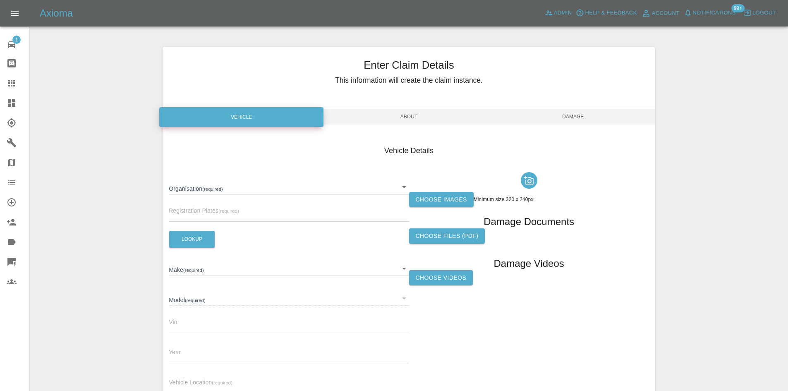
click at [229, 194] on body "Axioma Admin Help & Feedback Account Notifications 99+ Logout 1 Repair home Bod…" at bounding box center [394, 236] width 788 height 473
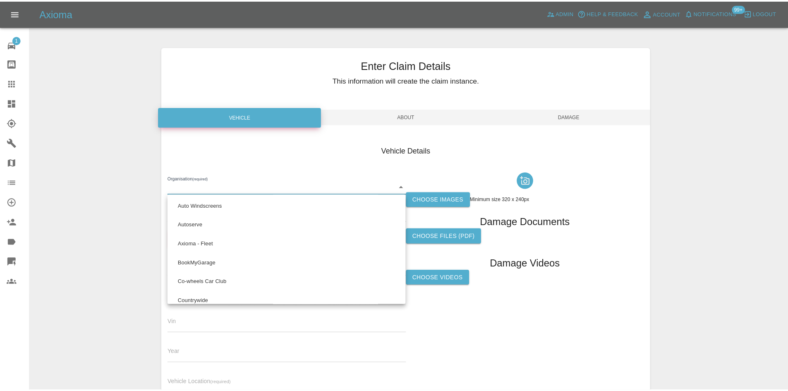
scroll to position [489, 0]
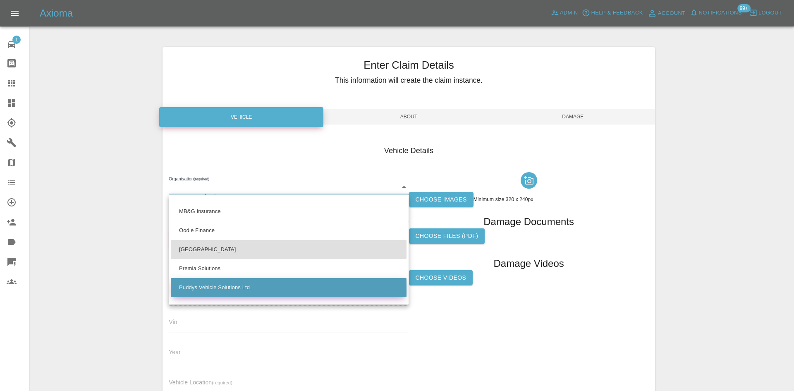
click at [217, 281] on li "Puddys Vehicle Solutions Ltd" at bounding box center [289, 287] width 236 height 19
type input "686e62e881ef996d8540b59d"
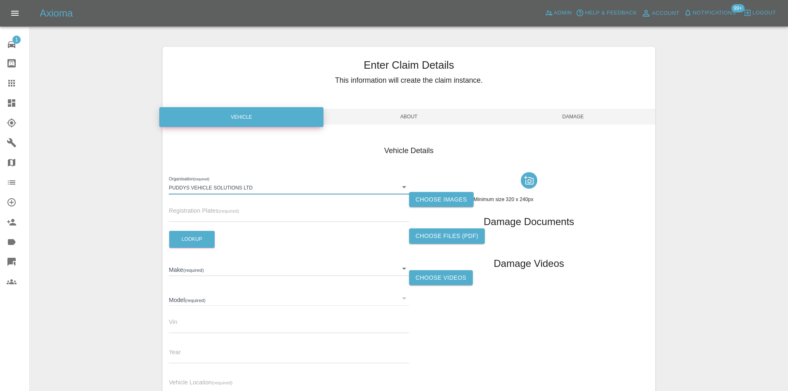
click at [189, 217] on input "text" at bounding box center [289, 216] width 240 height 12
paste input "VO23LRZ"
type input "VO23LRZ"
click at [182, 239] on button "Lookup" at bounding box center [191, 239] width 45 height 17
type input "AUDI"
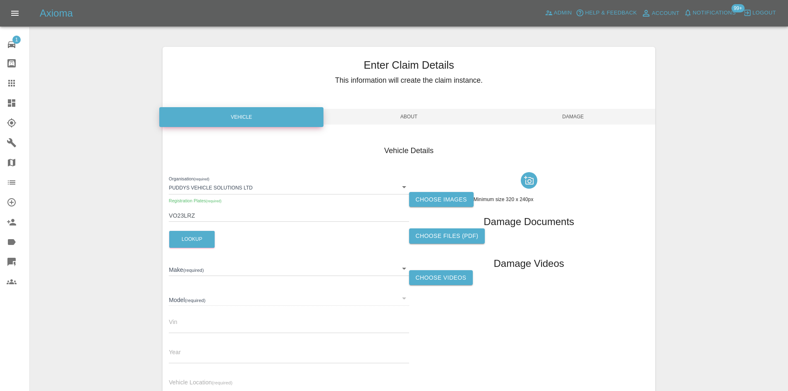
type input "A3 S LINE 40 TFSI E"
type input "WAUZZZGY7PA070593"
type input "2023"
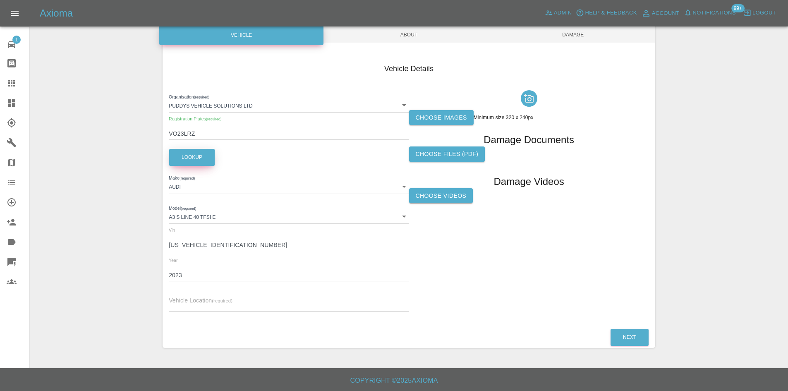
scroll to position [82, 0]
click at [182, 308] on input "text" at bounding box center [289, 305] width 240 height 12
paste input "ME20"
type input "ME20"
click at [433, 118] on label "Choose images" at bounding box center [441, 117] width 65 height 15
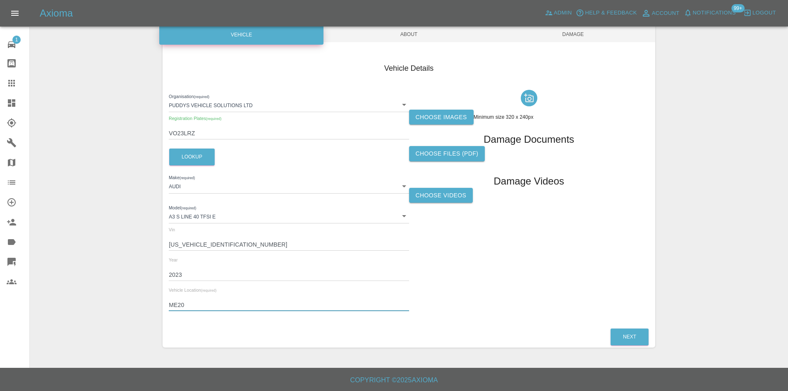
click at [0, 0] on input "Choose images" at bounding box center [0, 0] width 0 height 0
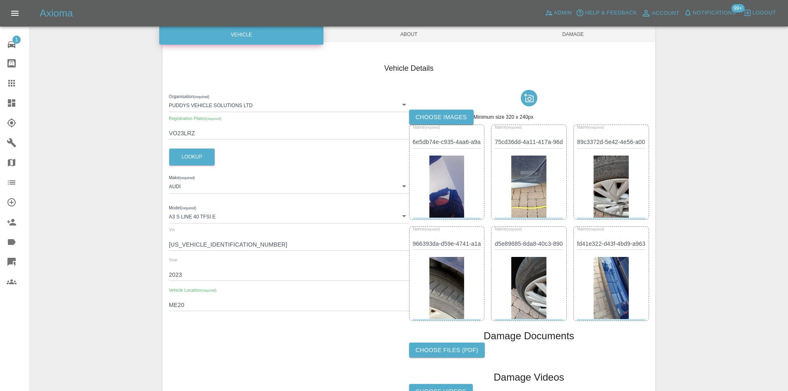
click at [416, 40] on span "About" at bounding box center [409, 34] width 164 height 16
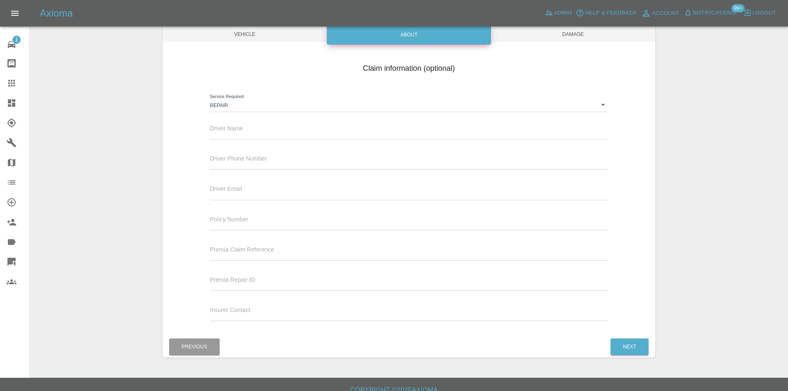
click at [289, 140] on div "Driver Name" at bounding box center [408, 131] width 410 height 30
click at [293, 134] on input "text" at bounding box center [409, 133] width 398 height 12
type input "Waiting Details"
click at [261, 164] on input "text" at bounding box center [409, 164] width 398 height 12
type input "0777777777"
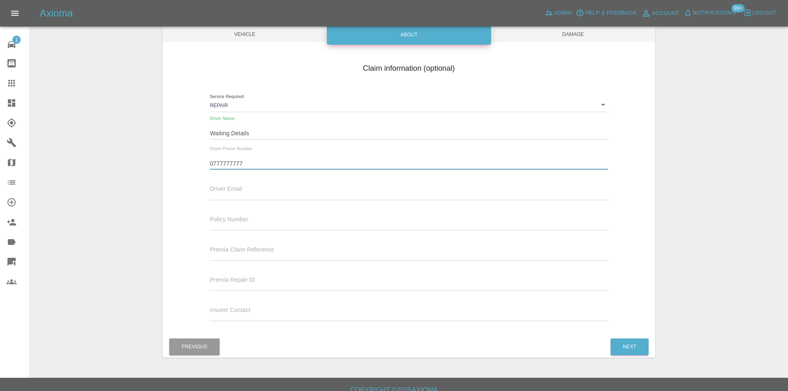
click at [256, 192] on input "text" at bounding box center [409, 194] width 398 height 12
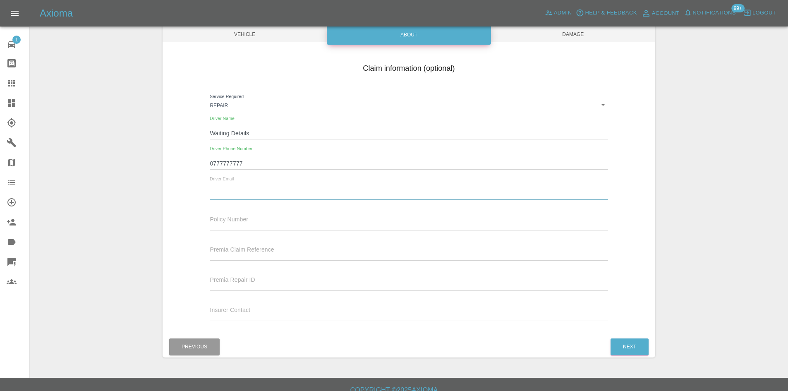
type input "[EMAIL_ADDRESS][DOMAIN_NAME]"
click at [560, 31] on span "Damage" at bounding box center [573, 34] width 164 height 16
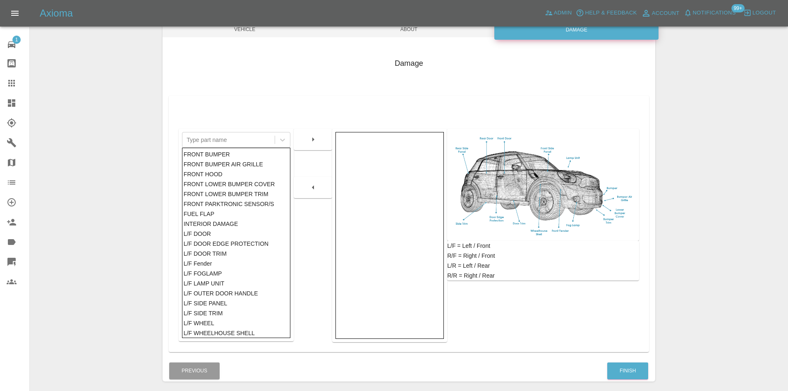
scroll to position [121, 0]
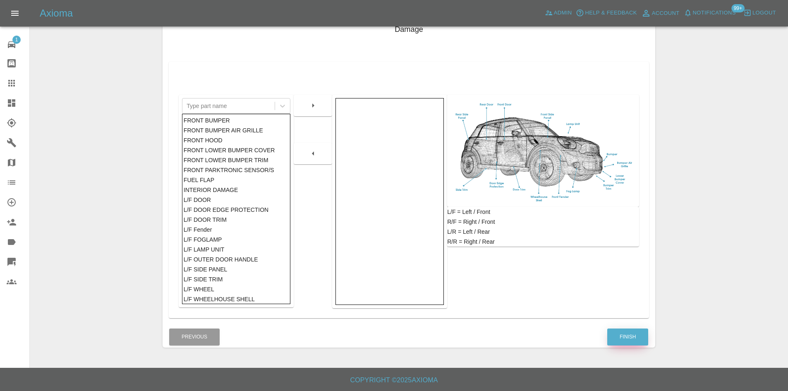
click at [628, 330] on button "Finish" at bounding box center [627, 336] width 41 height 17
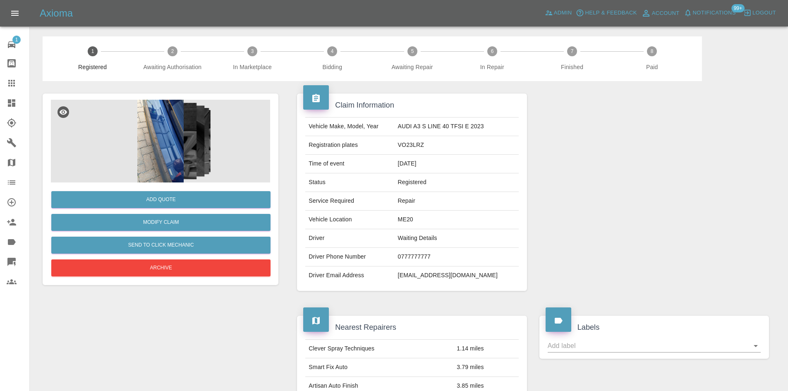
click at [104, 131] on img at bounding box center [160, 141] width 219 height 83
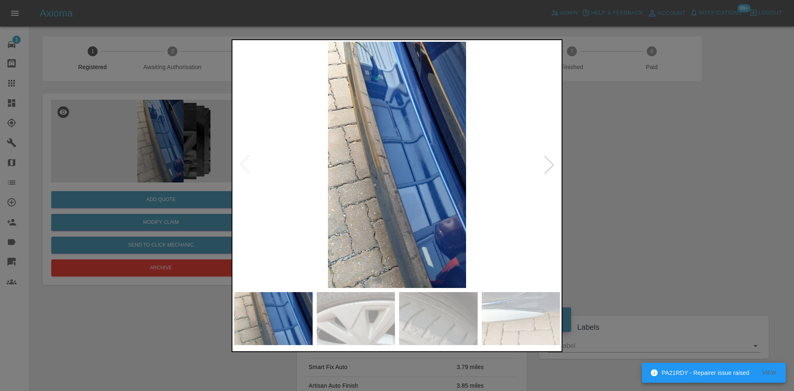
click at [549, 168] on div at bounding box center [549, 165] width 18 height 18
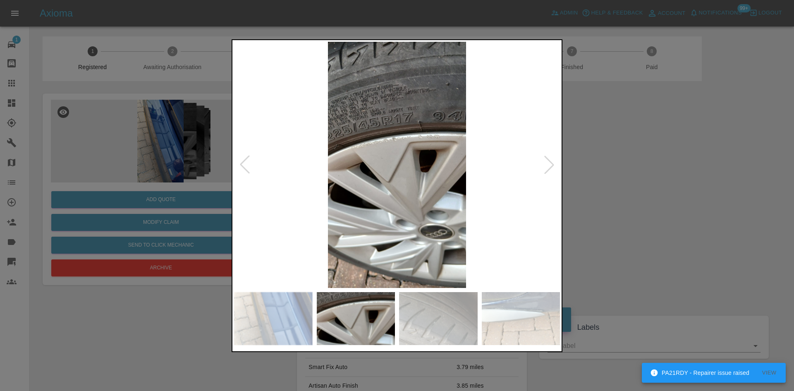
click at [549, 168] on div at bounding box center [549, 165] width 18 height 18
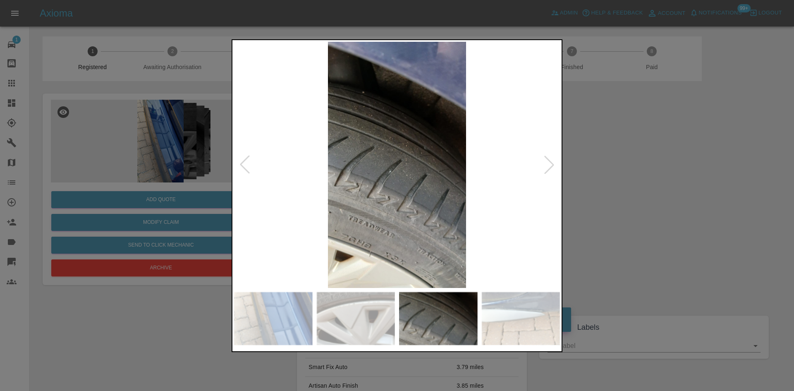
click at [549, 168] on div at bounding box center [549, 165] width 18 height 18
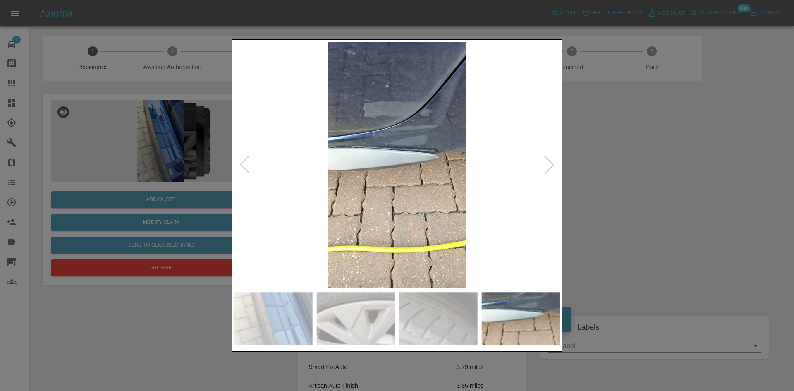
click at [412, 174] on img at bounding box center [397, 165] width 326 height 246
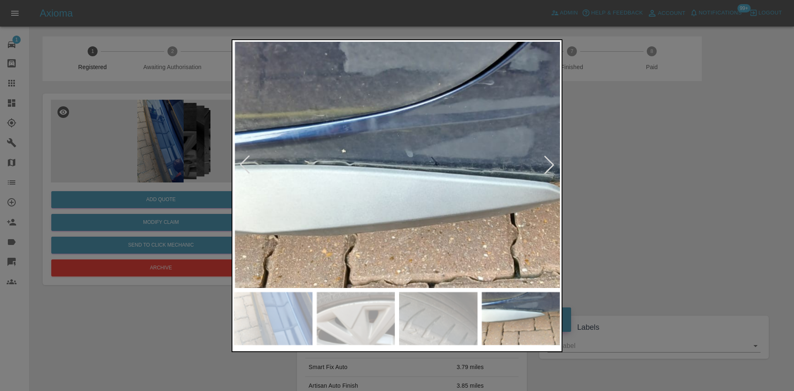
click at [500, 254] on img at bounding box center [442, 216] width 978 height 739
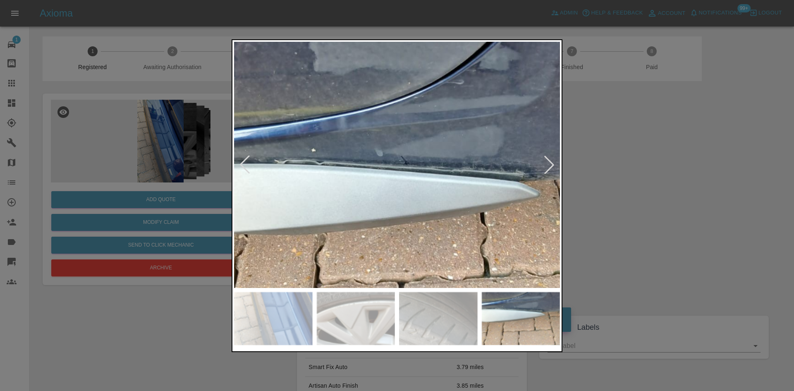
click at [340, 218] on img at bounding box center [412, 215] width 978 height 739
click at [548, 162] on div at bounding box center [549, 165] width 18 height 18
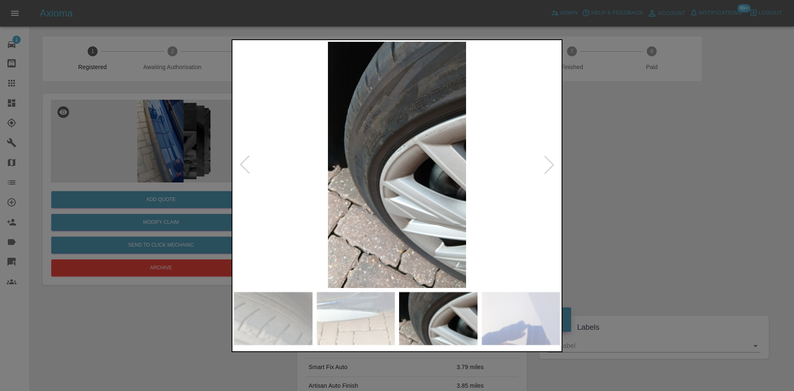
click at [548, 162] on div at bounding box center [549, 165] width 18 height 18
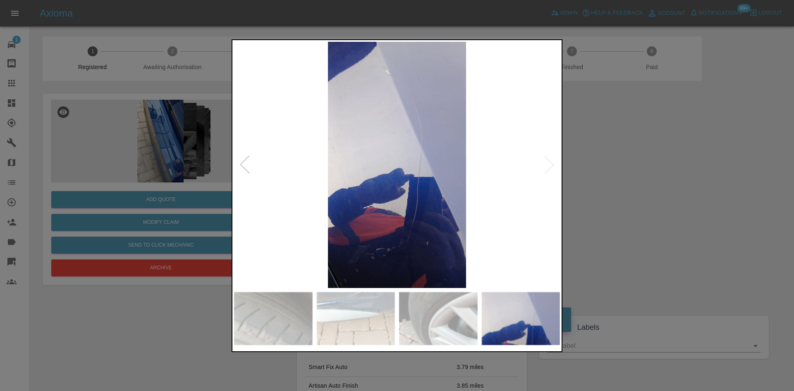
click at [405, 115] on img at bounding box center [397, 165] width 326 height 246
click at [548, 161] on img at bounding box center [397, 165] width 326 height 246
click at [548, 163] on img at bounding box center [397, 165] width 326 height 246
click at [613, 200] on div at bounding box center [397, 195] width 794 height 391
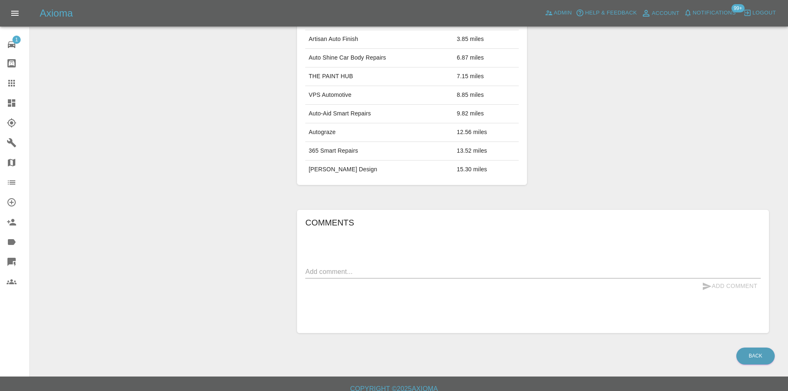
scroll to position [355, 0]
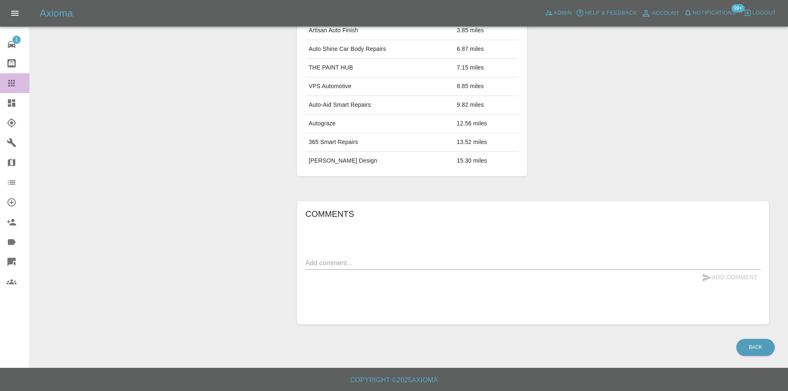
click at [15, 78] on icon at bounding box center [12, 83] width 10 height 10
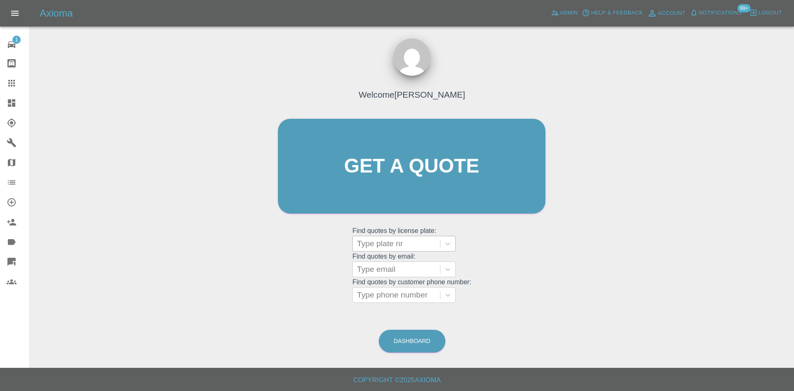
click at [398, 239] on div at bounding box center [396, 244] width 79 height 12
paste input "DF21HLK"
type input "DF21HLK"
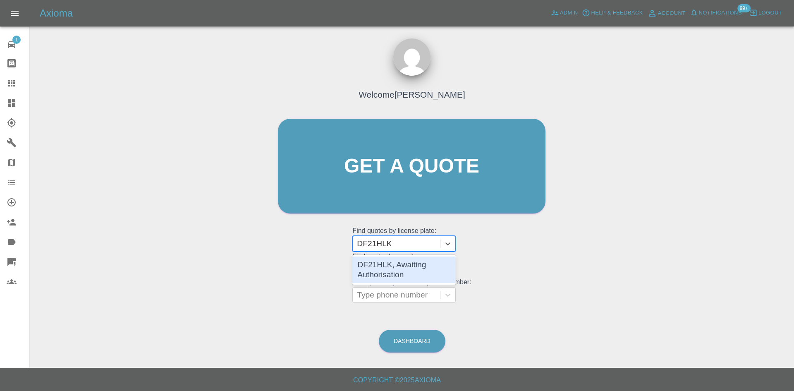
click at [409, 261] on div "DF21HLK, Awaiting Authorisation" at bounding box center [403, 269] width 103 height 26
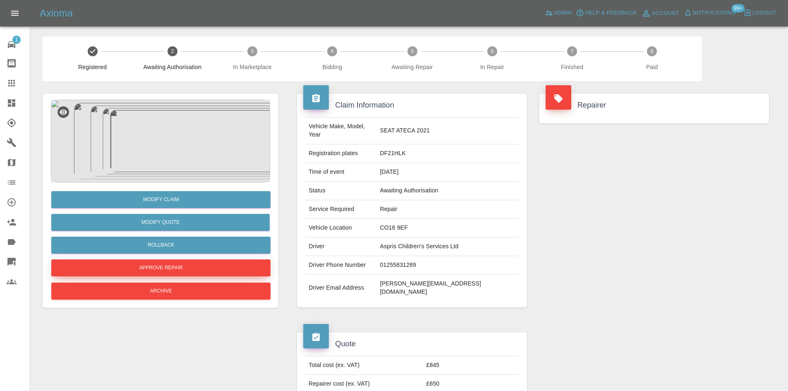
click at [178, 266] on button "Approve Repair" at bounding box center [160, 267] width 219 height 17
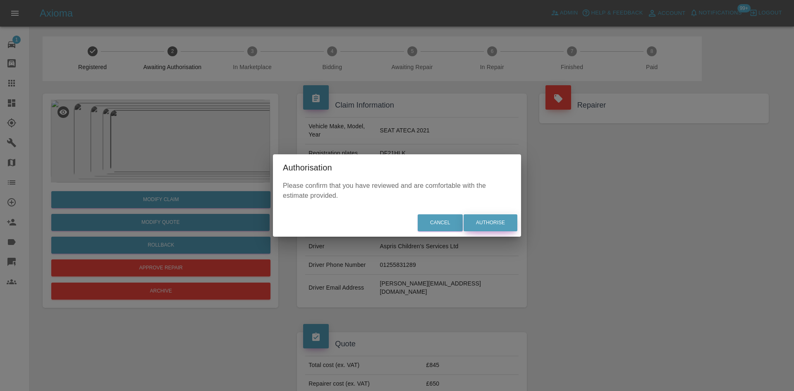
click at [495, 226] on button "Authorise" at bounding box center [491, 222] width 54 height 17
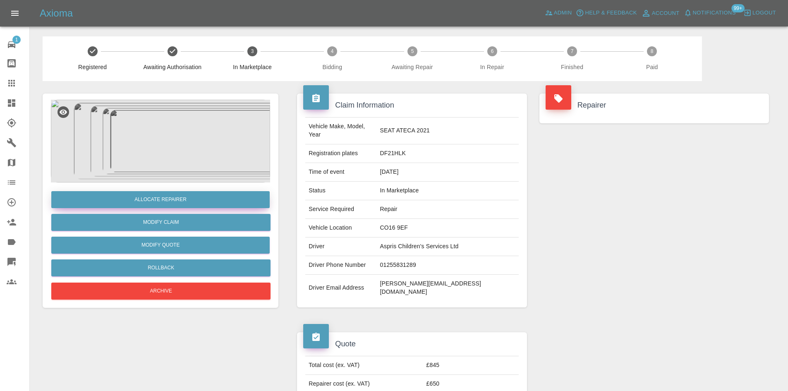
click at [189, 194] on button "Allocate Repairer" at bounding box center [160, 199] width 218 height 17
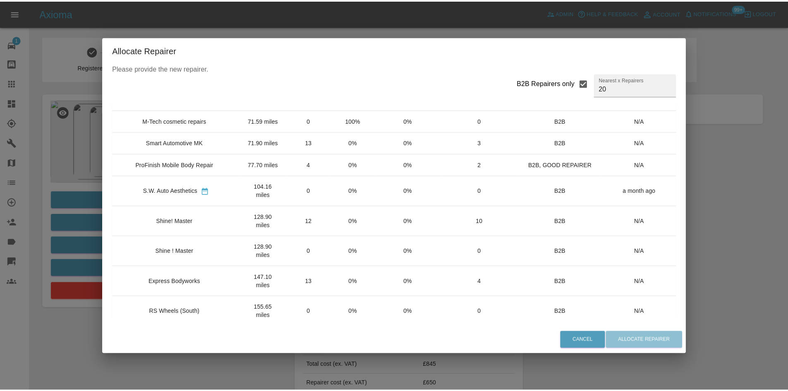
scroll to position [124, 0]
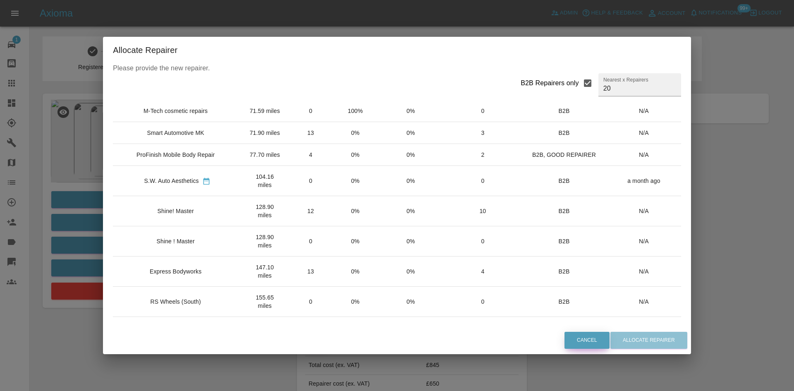
click at [566, 341] on button "Cancel" at bounding box center [587, 340] width 45 height 17
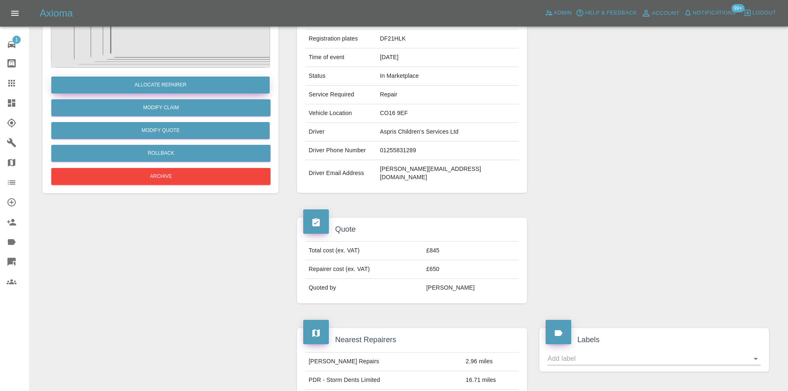
scroll to position [0, 0]
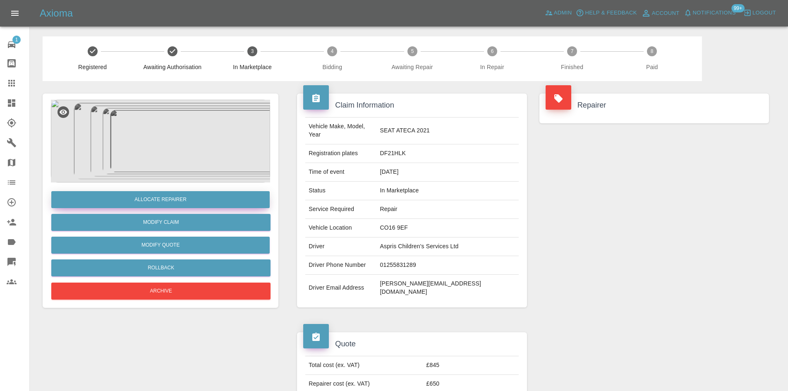
click at [213, 194] on button "Allocate Repairer" at bounding box center [160, 199] width 218 height 17
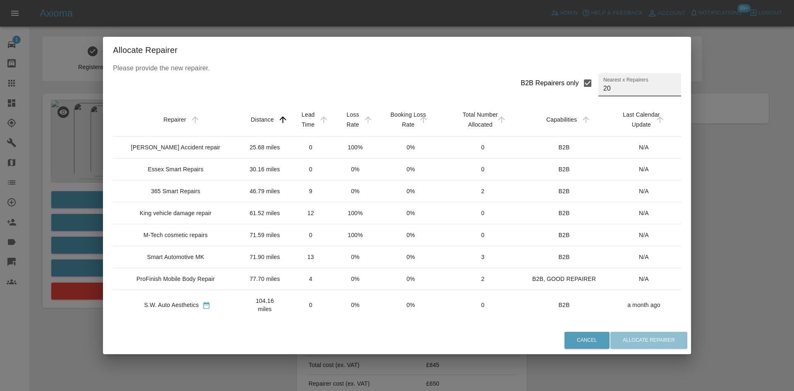
click at [607, 88] on input "20" at bounding box center [639, 84] width 83 height 23
click at [579, 83] on input "B2B Repairers only" at bounding box center [587, 82] width 17 height 17
checkbox input "false"
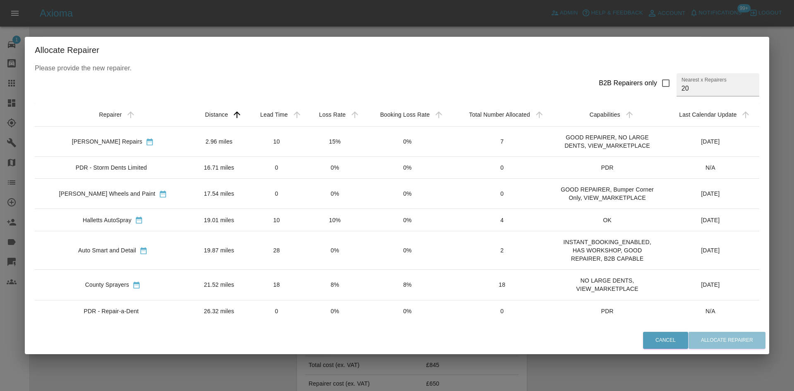
click at [106, 251] on td "Auto Smart and Detail" at bounding box center [113, 250] width 156 height 38
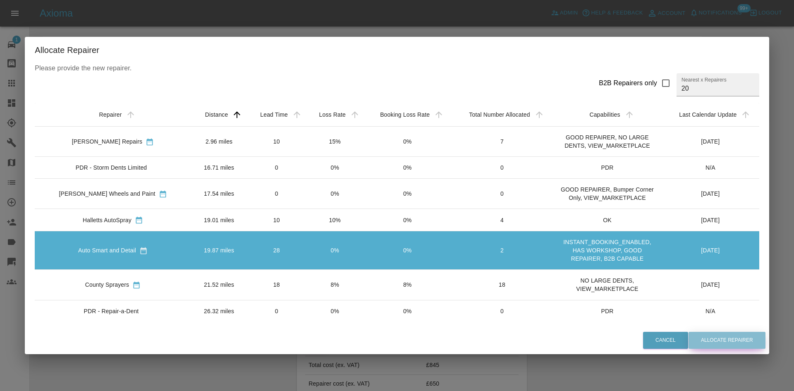
click at [697, 338] on button "Allocate Repairer" at bounding box center [727, 340] width 77 height 17
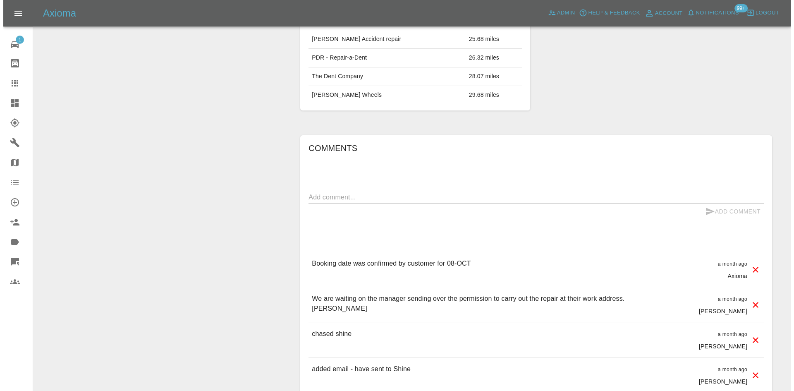
scroll to position [670, 0]
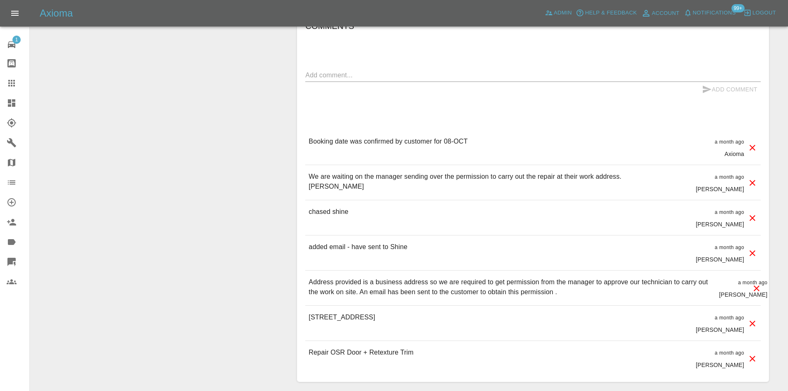
click at [751, 248] on icon at bounding box center [752, 253] width 10 height 10
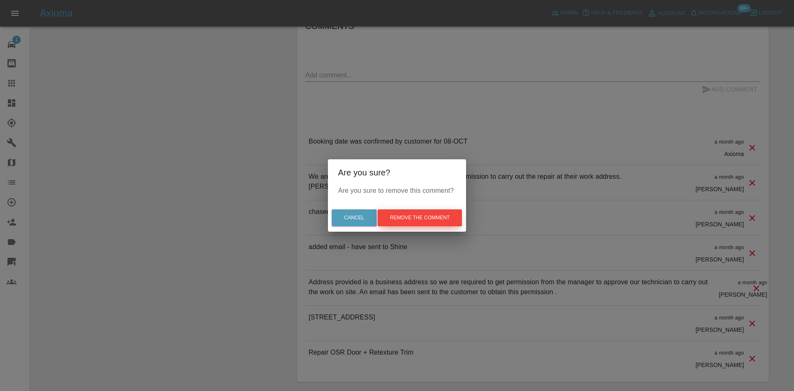
click at [412, 220] on button "Remove the comment" at bounding box center [420, 217] width 84 height 17
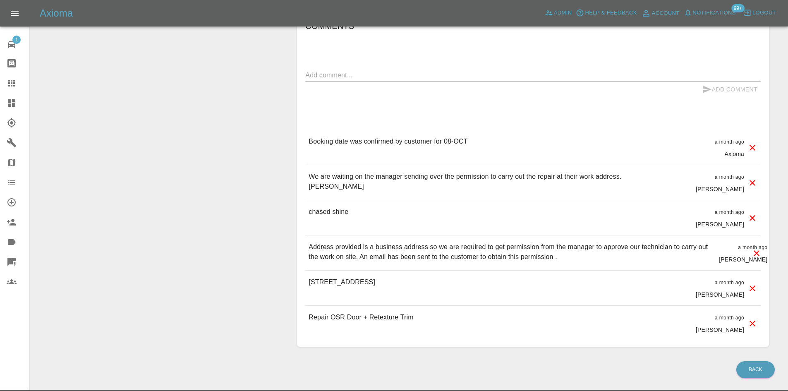
click at [753, 213] on icon at bounding box center [752, 218] width 10 height 10
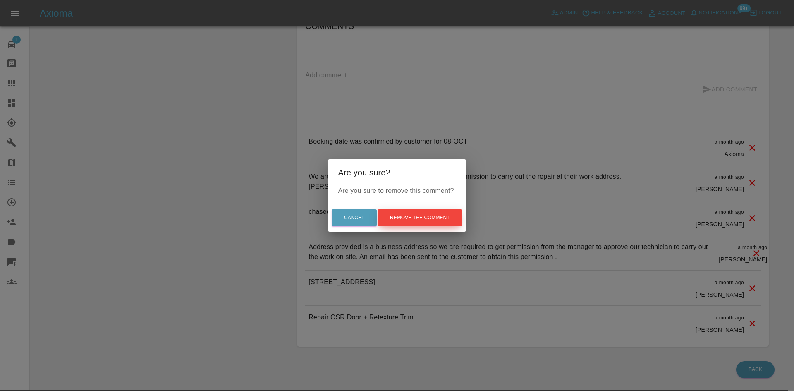
click at [416, 216] on button "Remove the comment" at bounding box center [420, 217] width 84 height 17
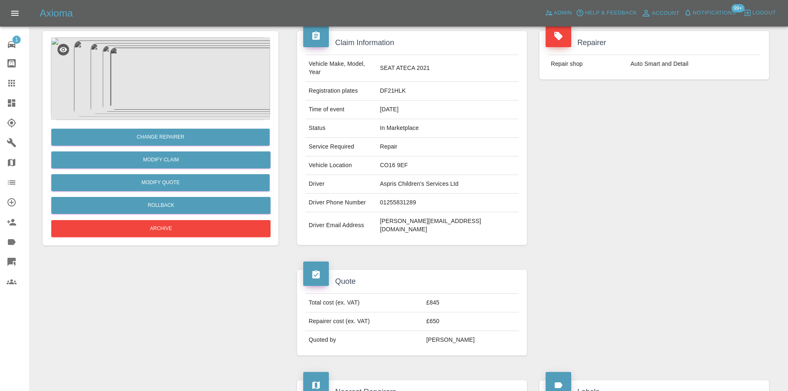
scroll to position [0, 0]
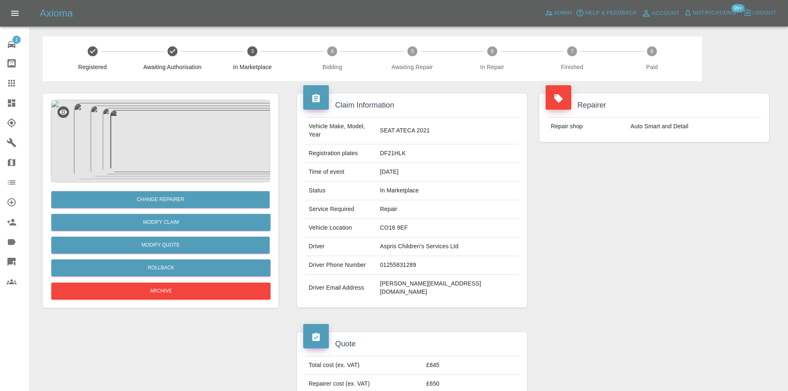
click at [126, 143] on img at bounding box center [160, 141] width 219 height 83
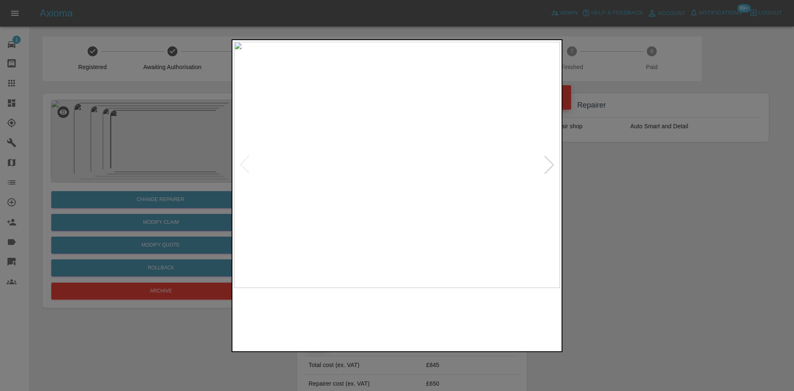
click at [543, 163] on div at bounding box center [549, 165] width 18 height 18
click at [658, 165] on div at bounding box center [397, 195] width 794 height 391
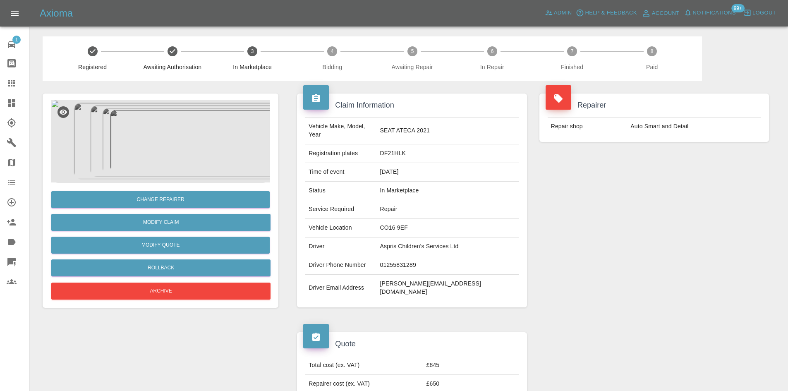
click at [6, 85] on link "Claims" at bounding box center [14, 83] width 29 height 20
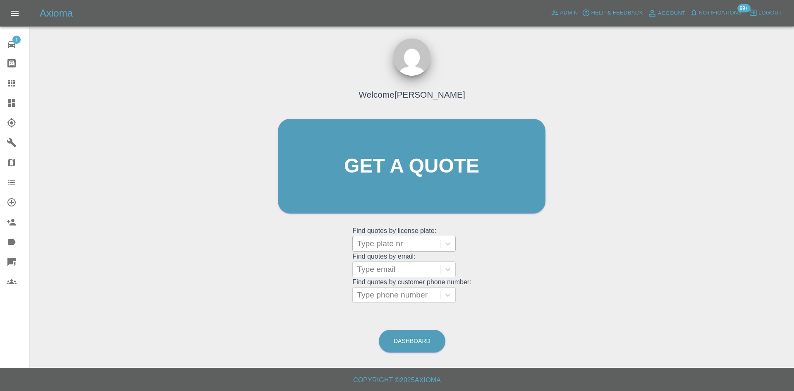
click at [385, 246] on div at bounding box center [396, 244] width 79 height 12
paste input "KW23FWM"
type input "KW23FWM"
click at [5, 88] on link "Claims" at bounding box center [14, 83] width 29 height 20
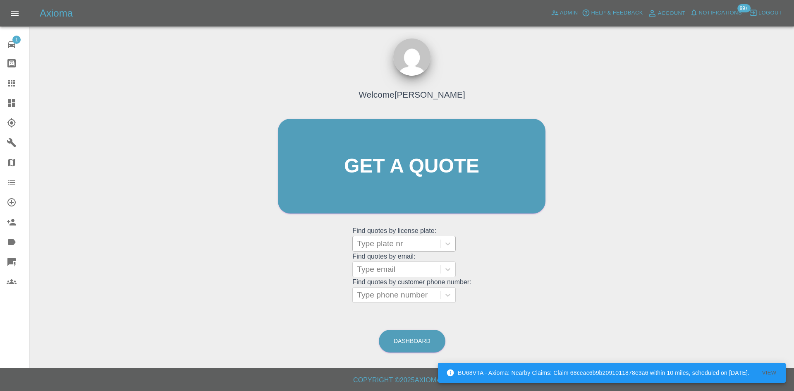
click at [413, 249] on div at bounding box center [396, 244] width 79 height 12
paste input "KW23FWM"
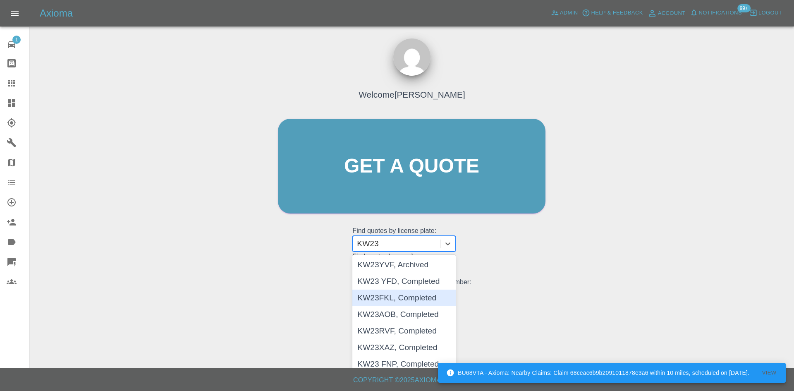
type input "KW23"
click at [179, 227] on div "Welcome Alex Kennett Get a quote Get a quote Find quotes by license plate: 8 re…" at bounding box center [411, 205] width 751 height 297
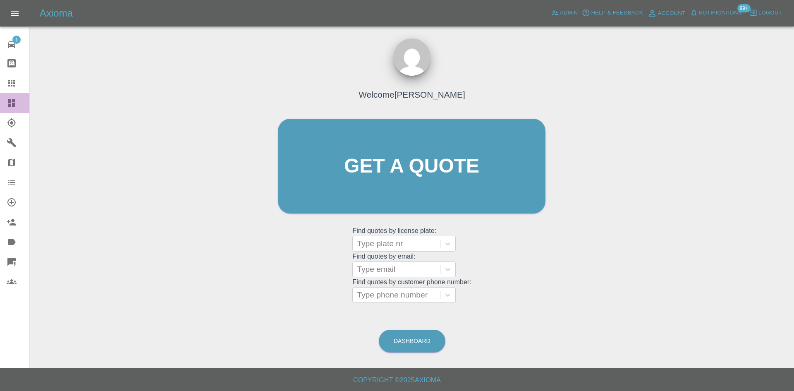
click at [15, 97] on link "Dashboard" at bounding box center [14, 103] width 29 height 20
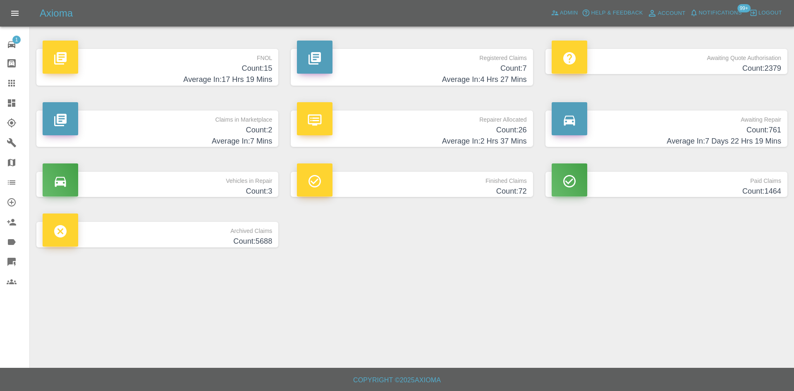
click at [691, 72] on h4 "Count: 2379" at bounding box center [667, 68] width 230 height 11
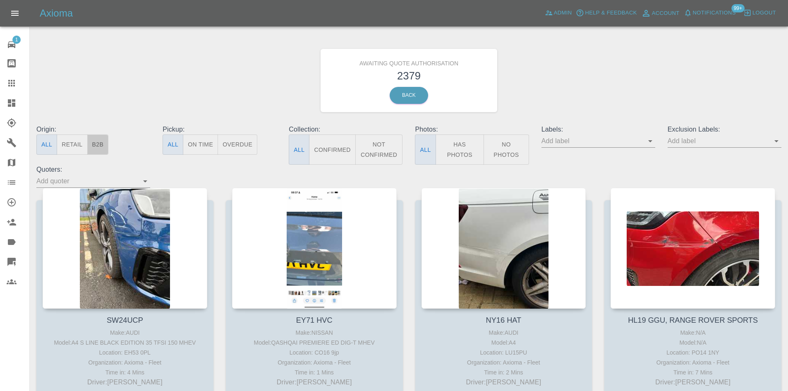
click at [105, 149] on button "B2B" at bounding box center [98, 144] width 22 height 20
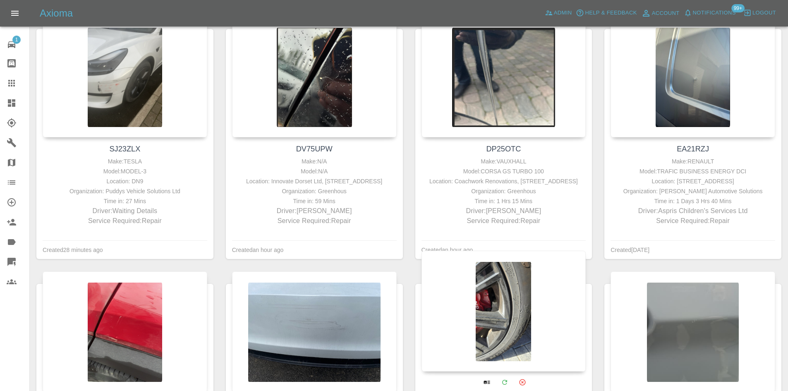
scroll to position [41, 0]
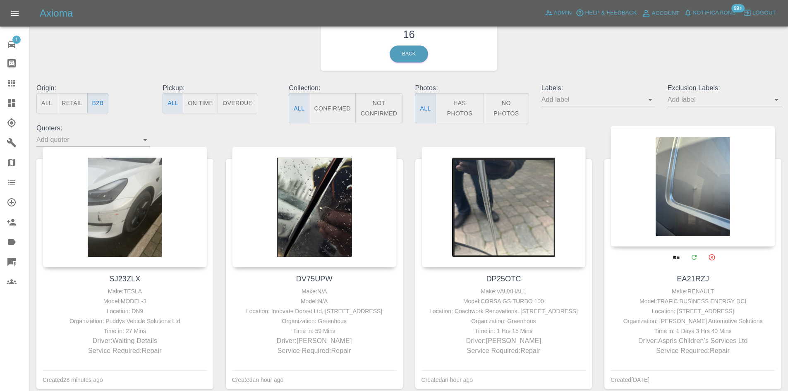
click at [682, 210] on div at bounding box center [692, 186] width 165 height 121
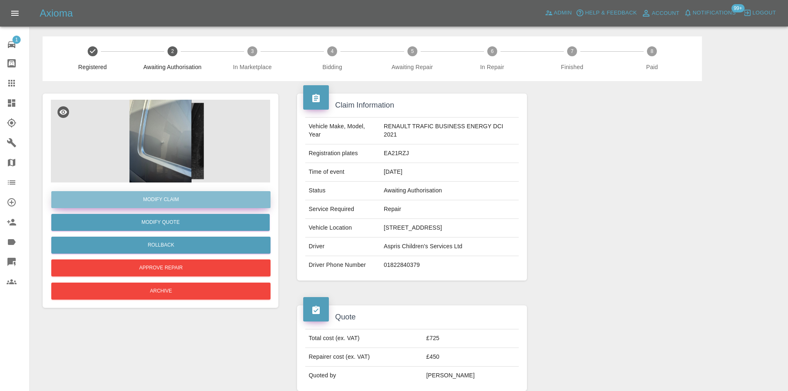
click at [215, 199] on link "Modify Claim" at bounding box center [160, 199] width 219 height 17
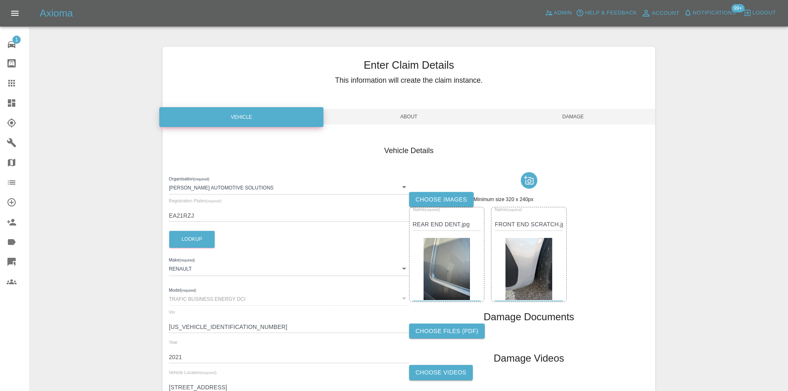
click at [222, 211] on input "EA21RZJ" at bounding box center [289, 216] width 240 height 12
paste input "KW23FWM"
type input "KW23FWM"
click at [199, 239] on button "Lookup" at bounding box center [191, 239] width 45 height 17
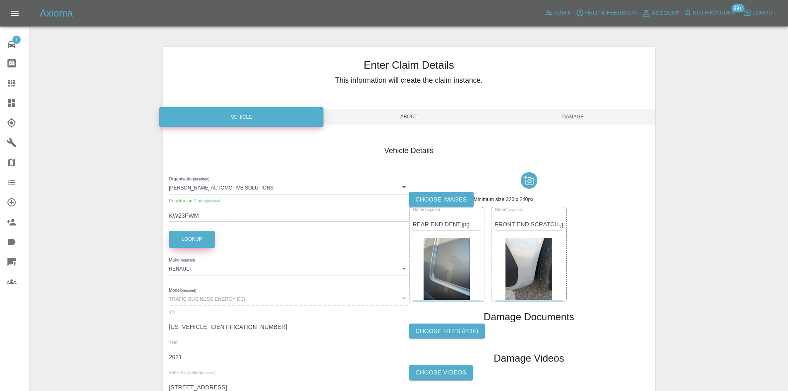
type input "VOLKSWAGEN"
type input "TRANSPORTER T32 KOMBI HIGH LWB 199 AUTO"
type input "WV1ZZZ7HZPH081594"
type input "2023"
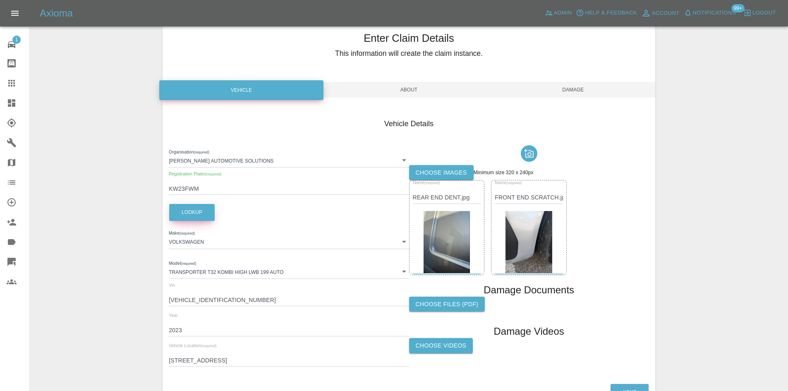
scroll to position [41, 0]
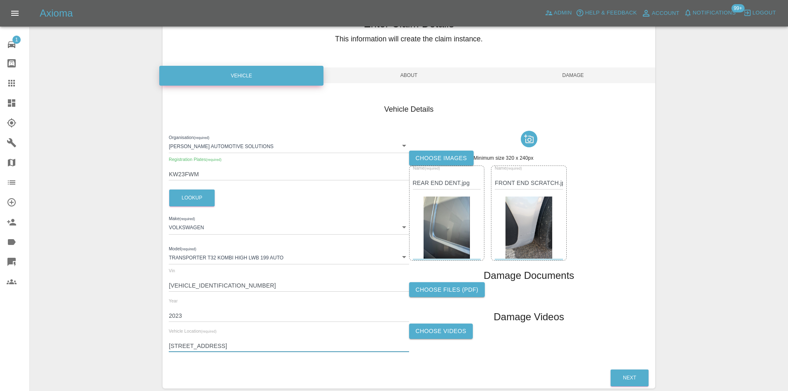
drag, startPoint x: 283, startPoint y: 347, endPoint x: 201, endPoint y: 347, distance: 82.7
click at [201, 347] on input "25 Old Exeter Road Tavistock PL19 0JE" at bounding box center [289, 346] width 240 height 12
click at [229, 344] on input "25 Old Exeter Road Tavistock PL19 0JE" at bounding box center [289, 346] width 240 height 12
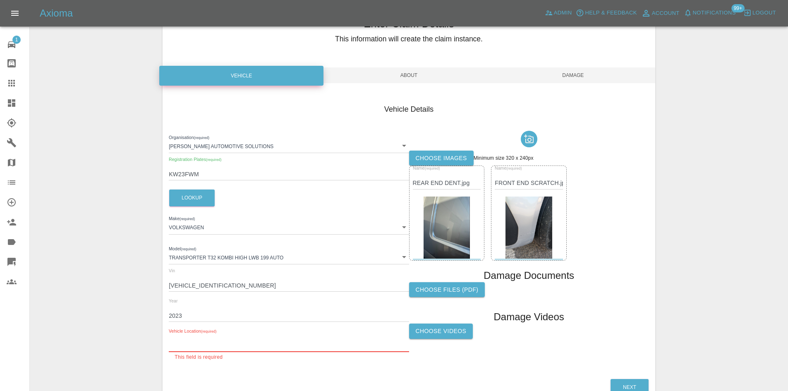
paste input "ME9 8SR"
type input "ME9 8SR"
click at [418, 84] on div "Enter Claim Details This information will create the claim instance. Vehicle Ab…" at bounding box center [409, 196] width 493 height 383
click at [418, 77] on span "About" at bounding box center [409, 75] width 164 height 16
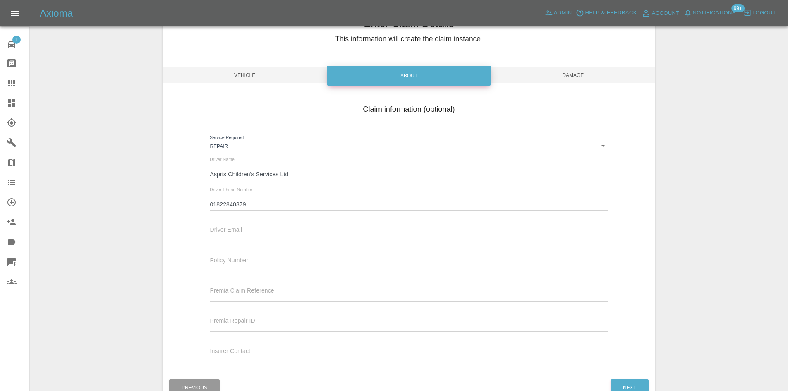
click at [224, 207] on input "01822840379" at bounding box center [409, 205] width 398 height 12
paste input "7501464467"
type input "07501464467"
click at [288, 174] on input "Aspris Children's Services Ltd" at bounding box center [409, 174] width 398 height 12
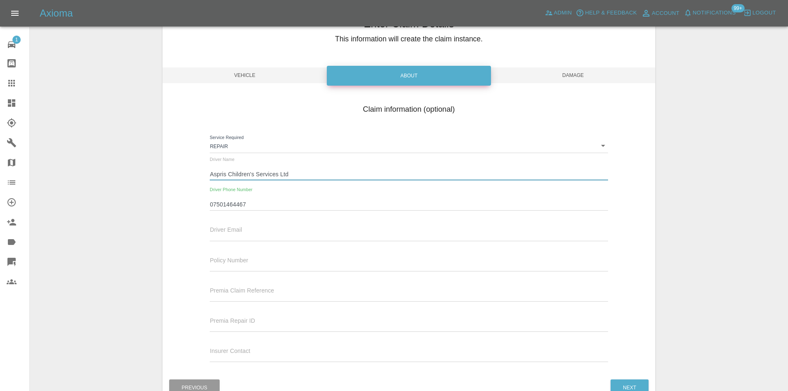
click at [288, 174] on input "Aspris Children's Services Ltd" at bounding box center [409, 174] width 398 height 12
paste input "Knauf UK"
type input "Knauf UK"
click at [585, 72] on span "Damage" at bounding box center [573, 75] width 164 height 16
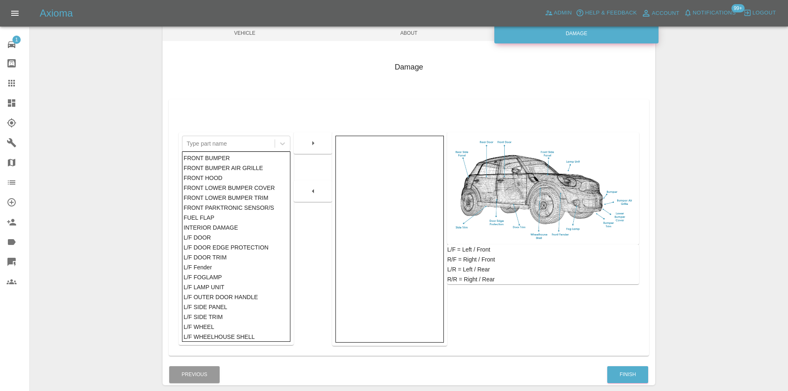
scroll to position [121, 0]
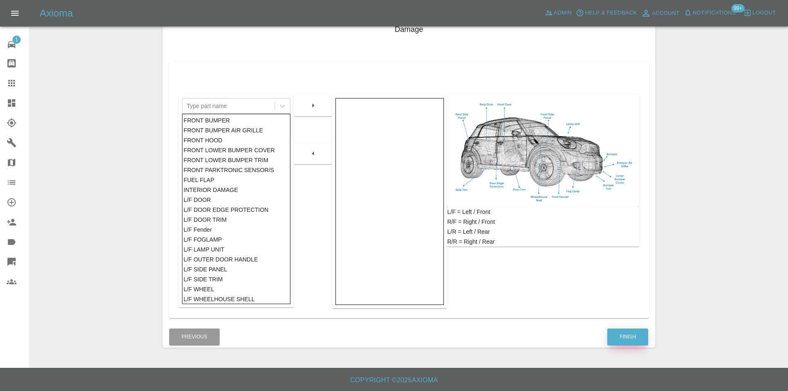
click at [631, 341] on button "Finish" at bounding box center [627, 336] width 41 height 17
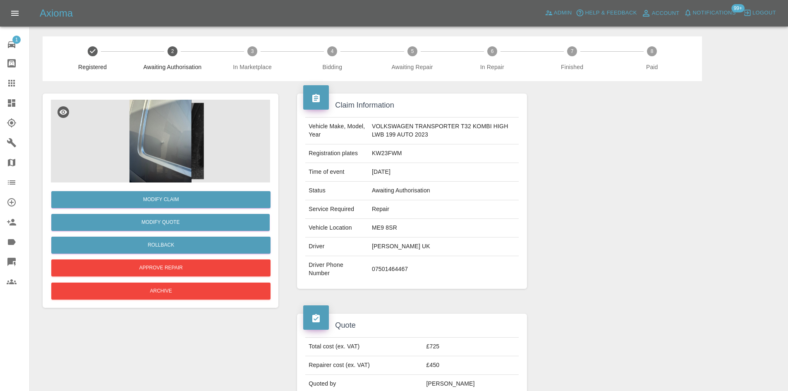
drag, startPoint x: 4, startPoint y: 87, endPoint x: 2, endPoint y: 96, distance: 8.8
click at [4, 87] on link "Claims" at bounding box center [14, 83] width 29 height 20
click at [2, 96] on link "Dashboard" at bounding box center [14, 103] width 29 height 20
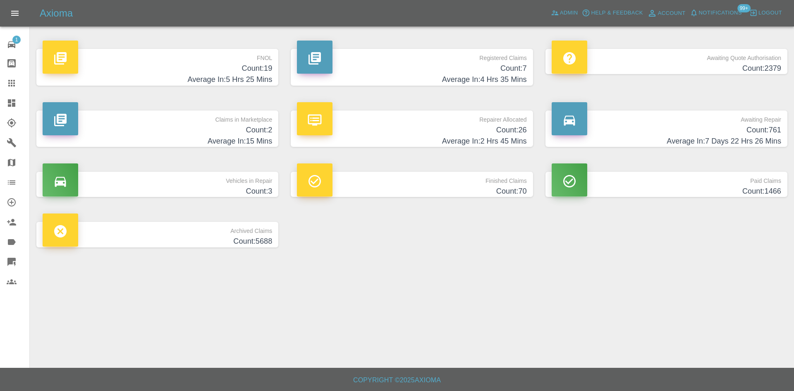
click at [168, 124] on h4 "Count: 2" at bounding box center [158, 129] width 230 height 11
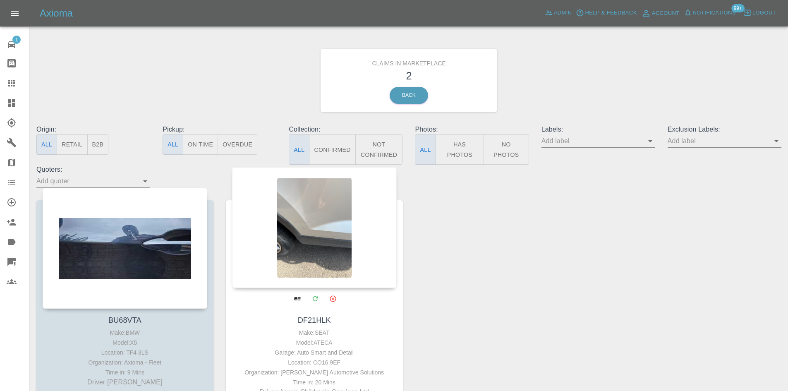
click at [321, 239] on div at bounding box center [314, 227] width 165 height 121
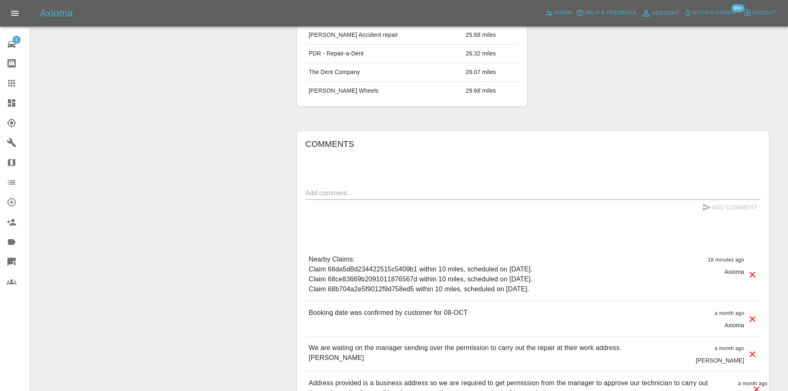
scroll to position [538, 0]
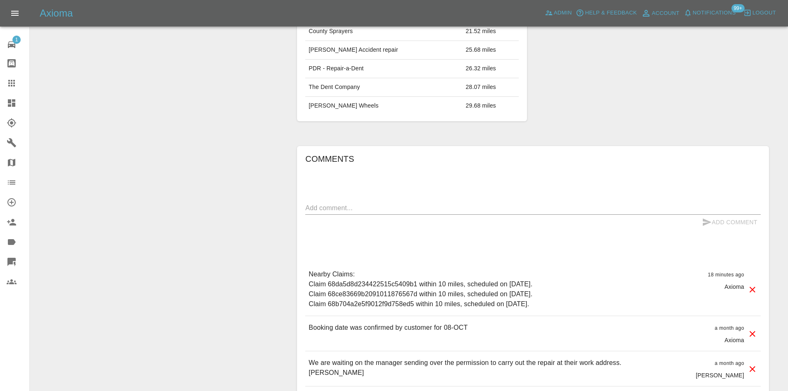
click at [19, 93] on link "Dashboard" at bounding box center [14, 103] width 29 height 20
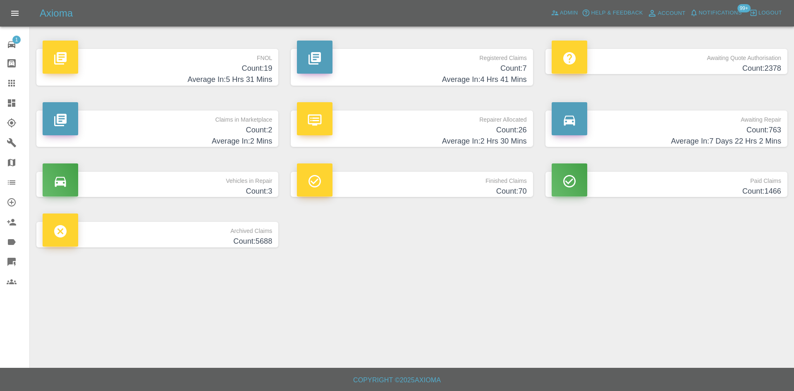
click at [173, 120] on p "Claims in Marketplace" at bounding box center [158, 117] width 230 height 14
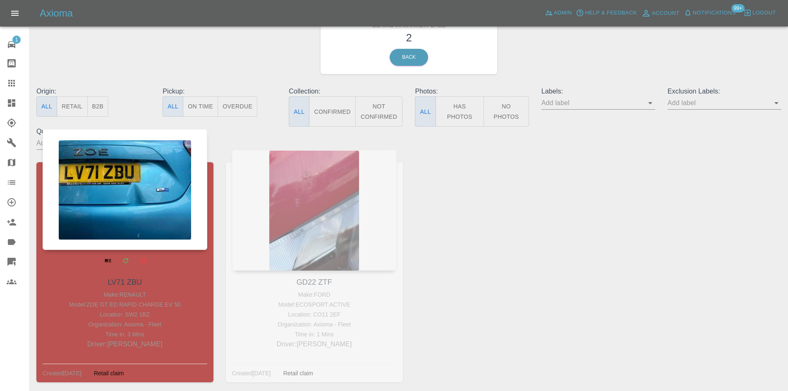
scroll to position [75, 0]
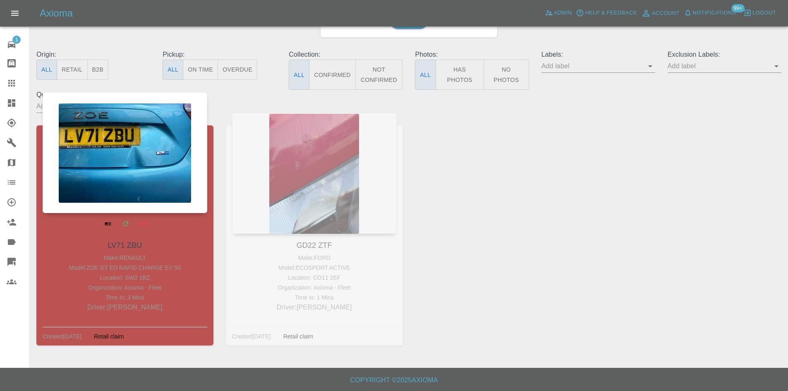
click at [149, 126] on div at bounding box center [125, 152] width 165 height 121
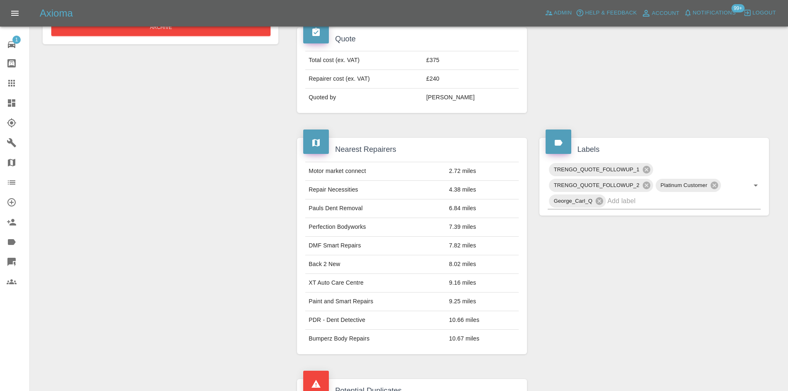
scroll to position [163, 0]
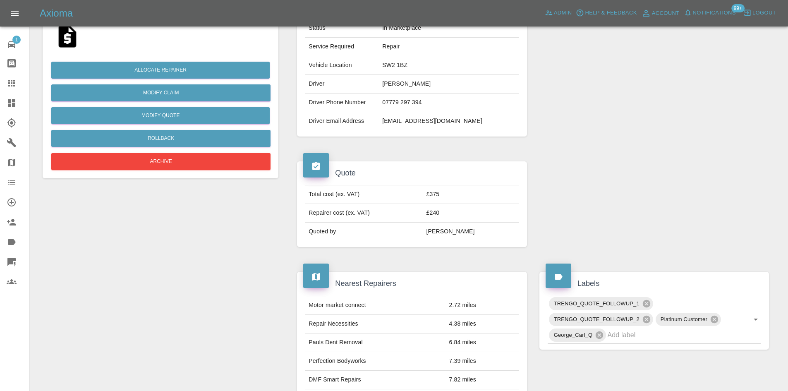
click at [10, 98] on icon at bounding box center [12, 103] width 10 height 10
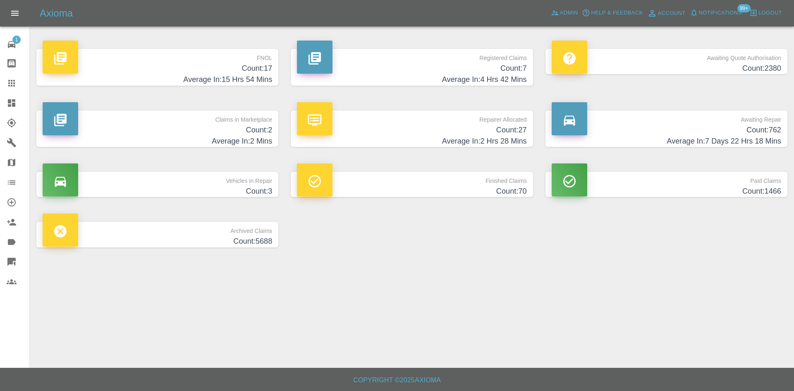
click at [396, 120] on p "Repairer Allocated" at bounding box center [412, 117] width 230 height 14
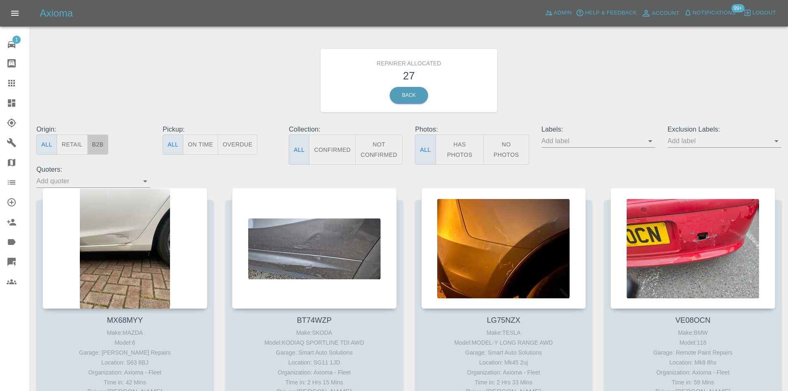
click at [101, 150] on button "B2B" at bounding box center [98, 144] width 22 height 20
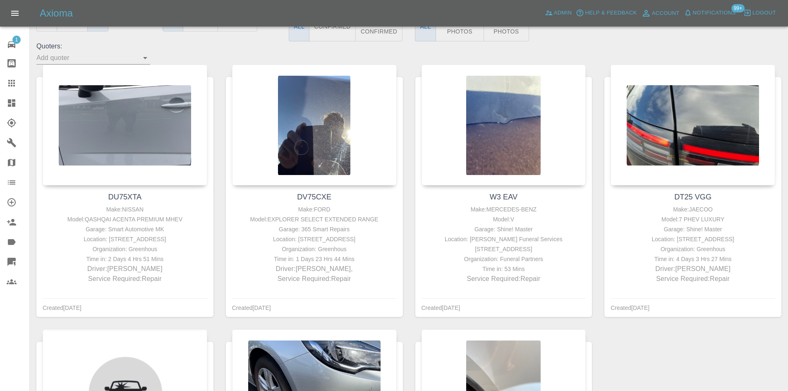
scroll to position [331, 0]
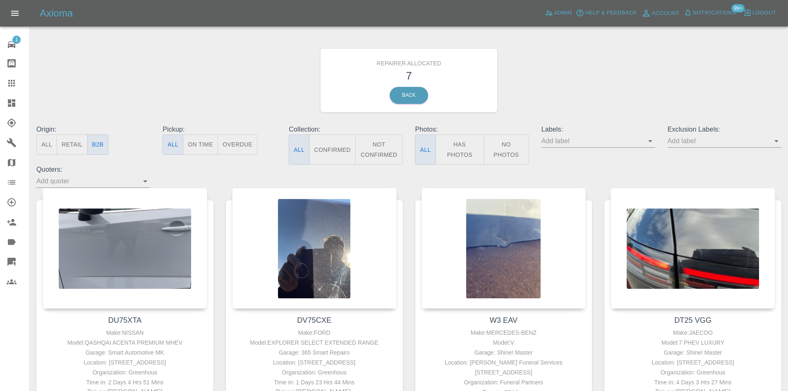
scroll to position [331, 0]
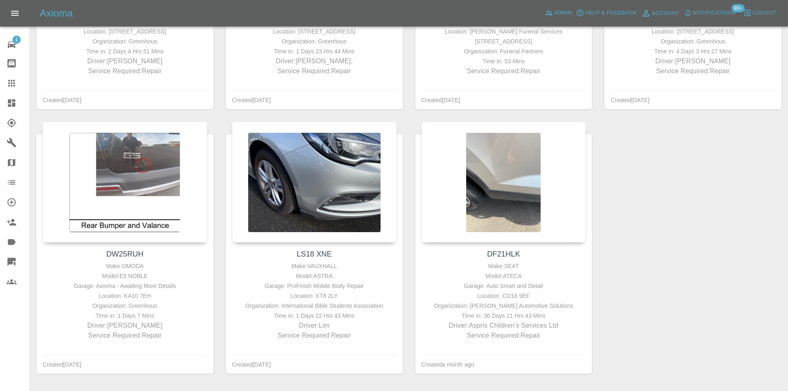
click at [6, 93] on link "Dashboard" at bounding box center [14, 103] width 29 height 20
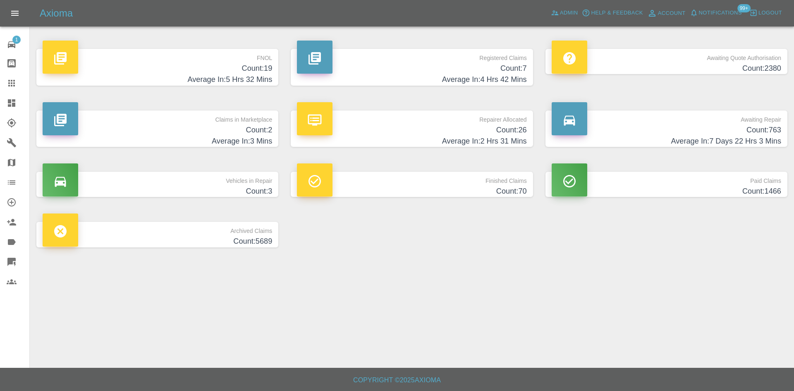
click at [223, 66] on h4 "Count: 19" at bounding box center [158, 68] width 230 height 11
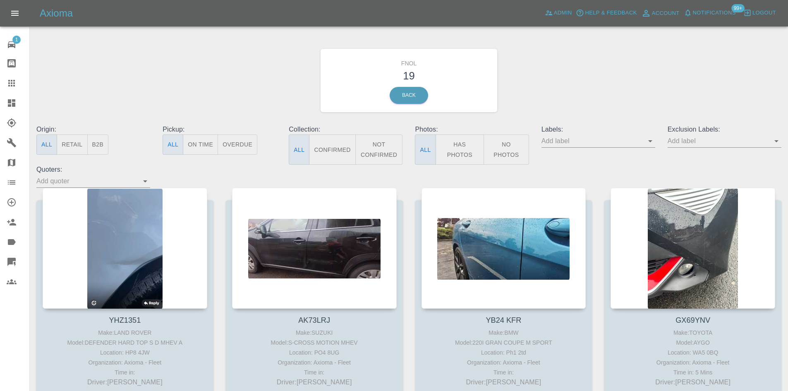
click at [98, 144] on button "B2B" at bounding box center [98, 144] width 22 height 20
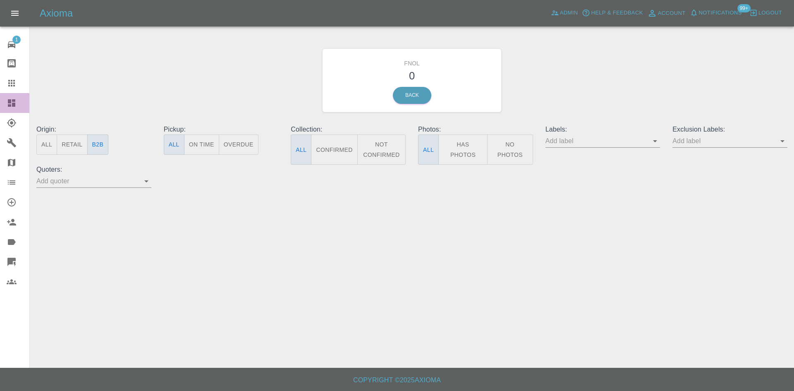
click at [11, 99] on icon at bounding box center [12, 103] width 10 height 10
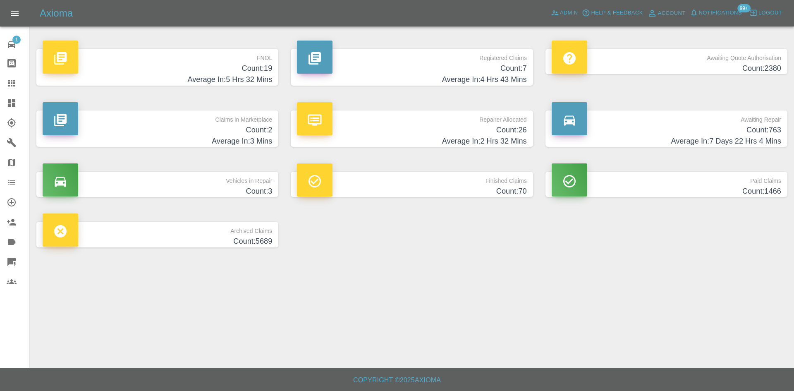
click at [700, 113] on p "Awaiting Repair" at bounding box center [667, 117] width 230 height 14
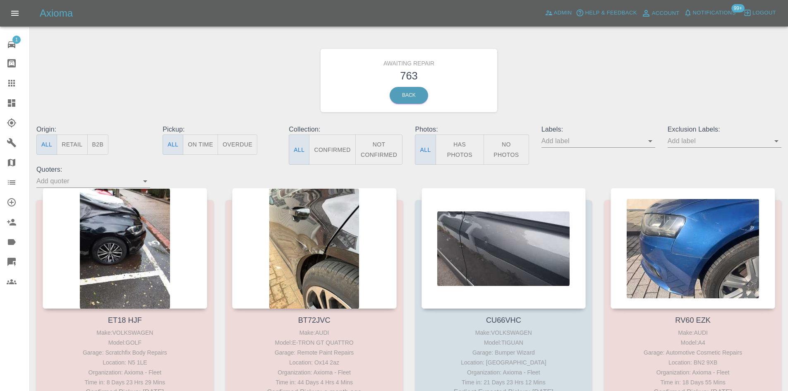
click at [97, 145] on button "B2B" at bounding box center [98, 144] width 22 height 20
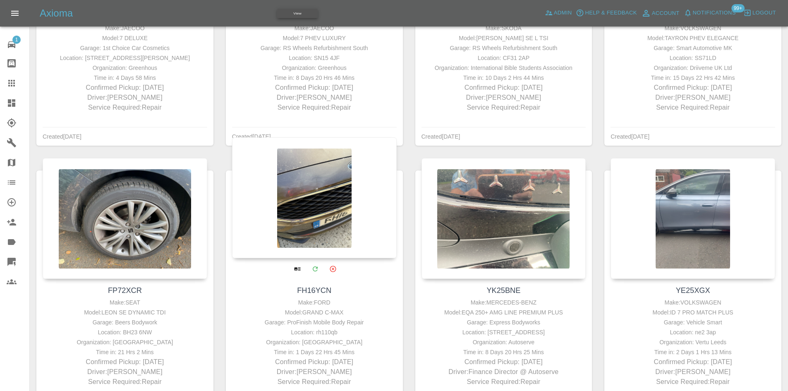
scroll to position [662, 0]
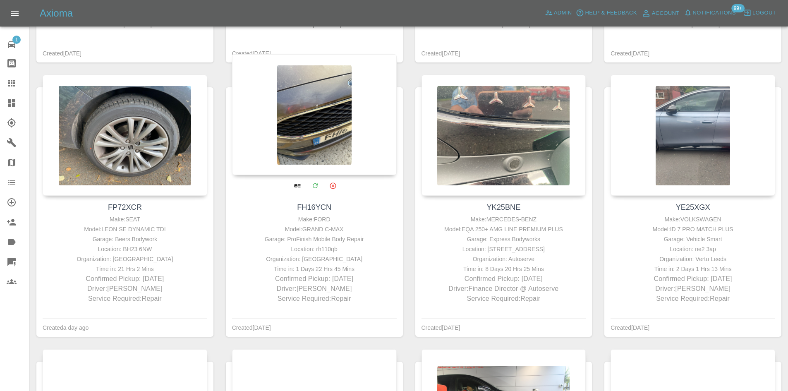
drag, startPoint x: 14, startPoint y: 84, endPoint x: 372, endPoint y: 256, distance: 397.0
click at [14, 84] on icon at bounding box center [12, 83] width 10 height 10
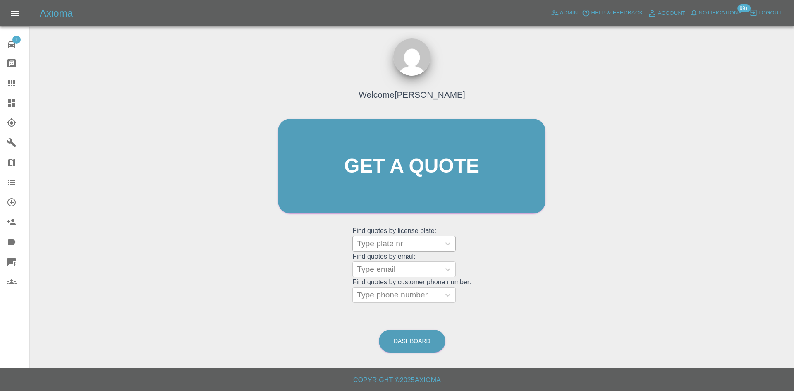
click at [384, 246] on div at bounding box center [396, 244] width 79 height 12
paste input "DW25MMK"
click at [387, 264] on div "No options" at bounding box center [403, 264] width 103 height 17
type input "DW25MMK"
click at [405, 266] on div "DW25MMK, Finished" at bounding box center [403, 264] width 103 height 17
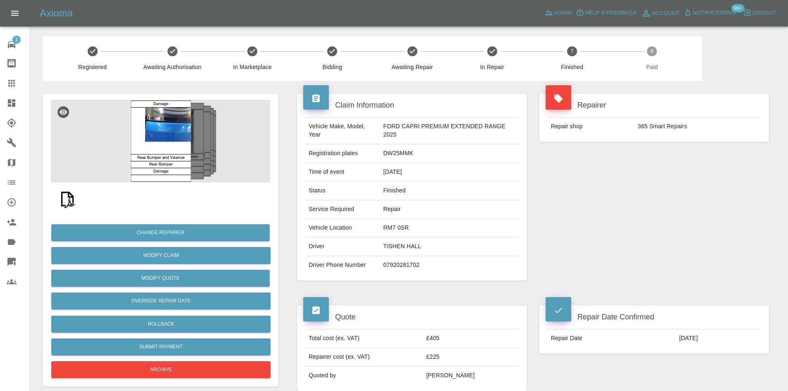
click at [193, 141] on img at bounding box center [160, 141] width 219 height 83
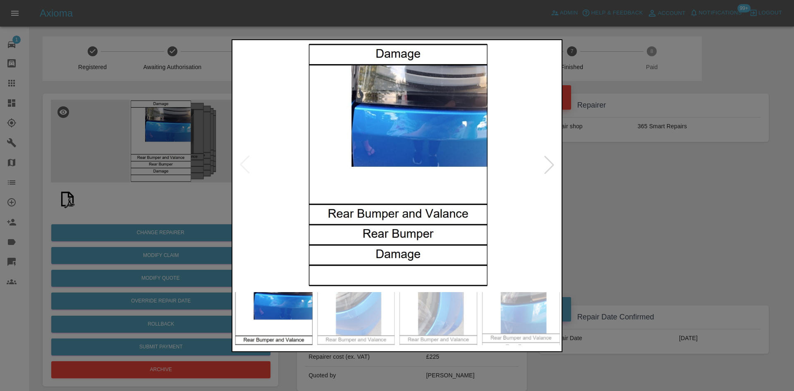
click at [550, 166] on div at bounding box center [549, 165] width 18 height 18
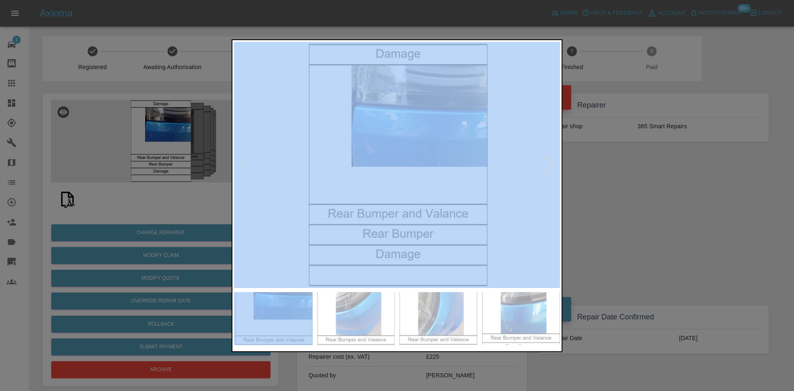
click at [550, 166] on div at bounding box center [549, 165] width 18 height 18
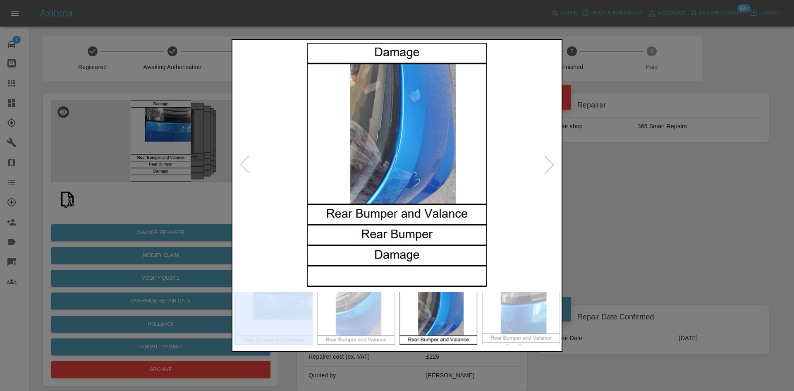
click at [550, 166] on div at bounding box center [549, 165] width 18 height 18
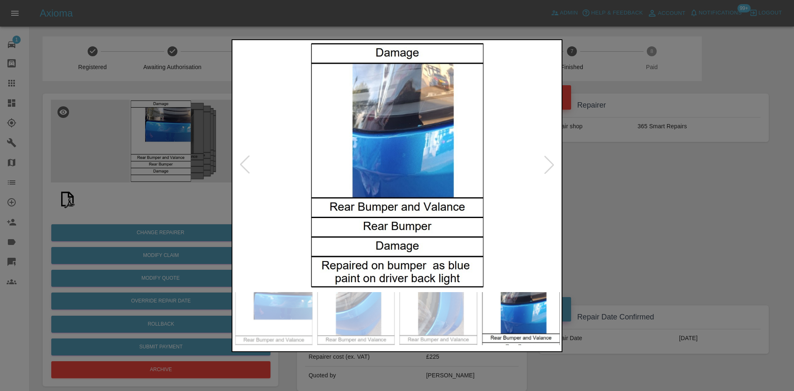
click at [582, 176] on div at bounding box center [397, 195] width 794 height 391
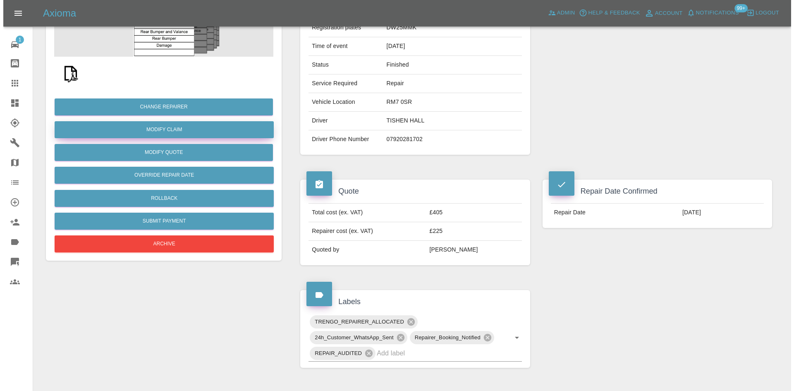
scroll to position [41, 0]
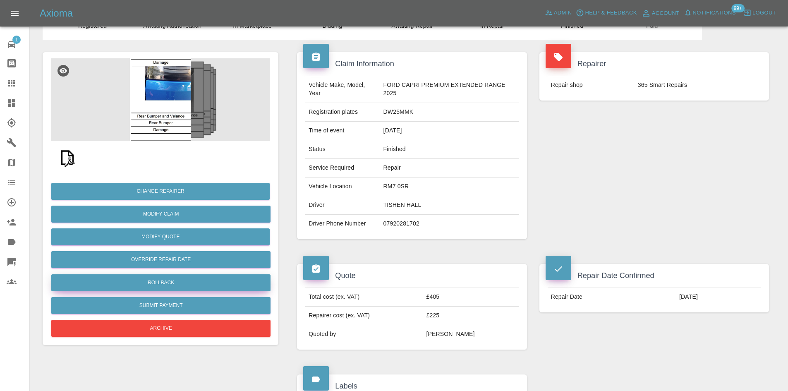
click at [177, 276] on button "Rollback" at bounding box center [160, 282] width 219 height 17
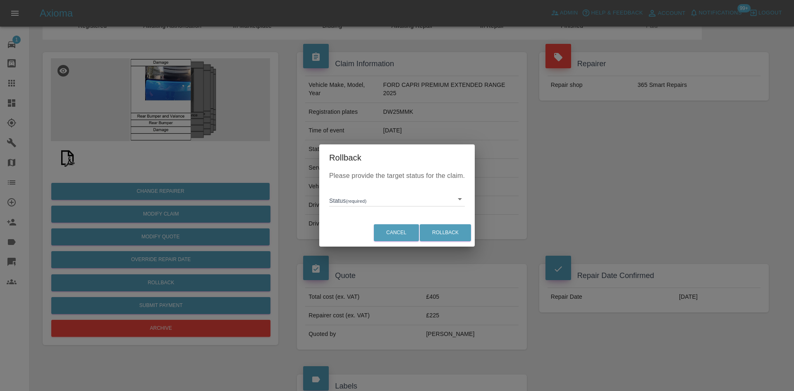
drag, startPoint x: 361, startPoint y: 190, endPoint x: 364, endPoint y: 196, distance: 6.7
click at [361, 191] on div "Status (required) ​" at bounding box center [397, 196] width 136 height 22
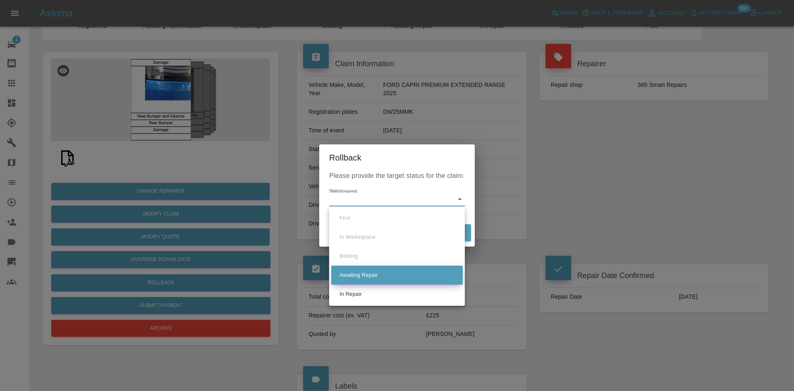
click at [369, 274] on li "Awaiting Repair" at bounding box center [397, 275] width 132 height 19
type input "awaiting-pickup"
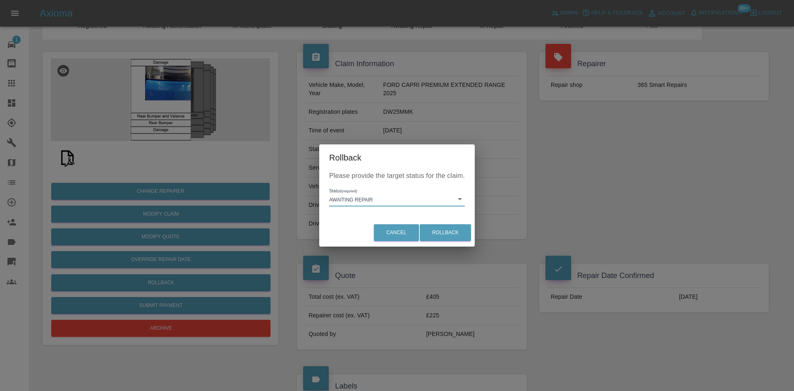
click at [475, 219] on div "Cancel Rollback" at bounding box center [397, 233] width 156 height 28
click at [462, 228] on button "Rollback" at bounding box center [445, 232] width 51 height 17
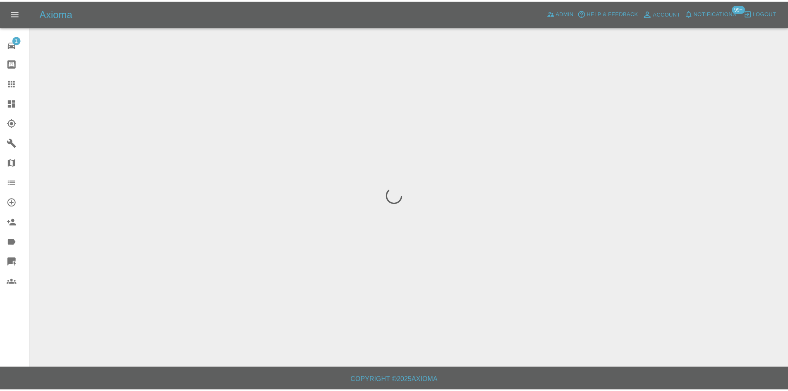
scroll to position [0, 0]
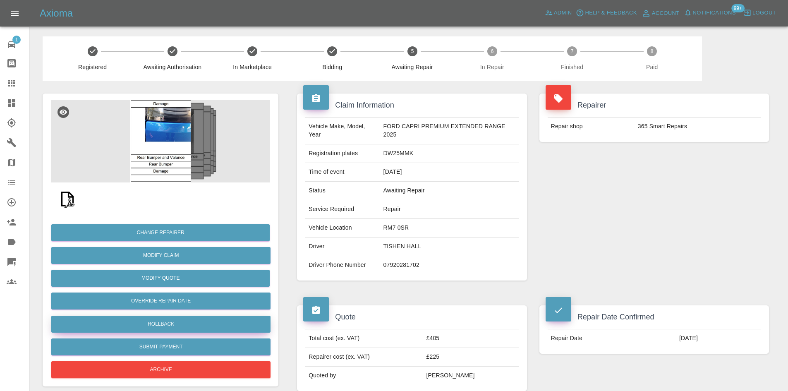
click at [173, 331] on button "Rollback" at bounding box center [160, 324] width 219 height 17
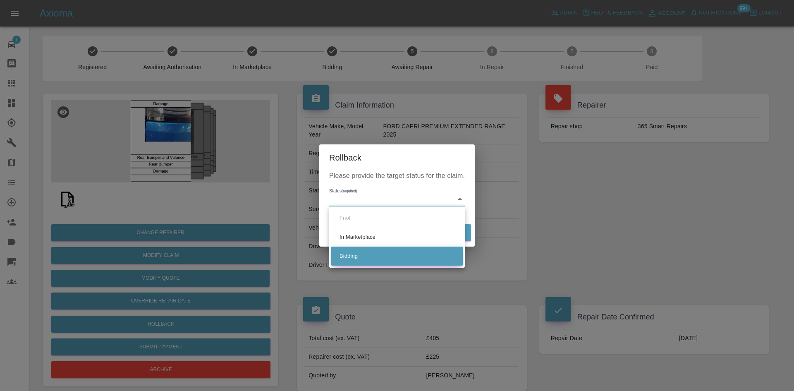
click at [363, 258] on li "Bidding" at bounding box center [397, 255] width 132 height 19
type input "bidding"
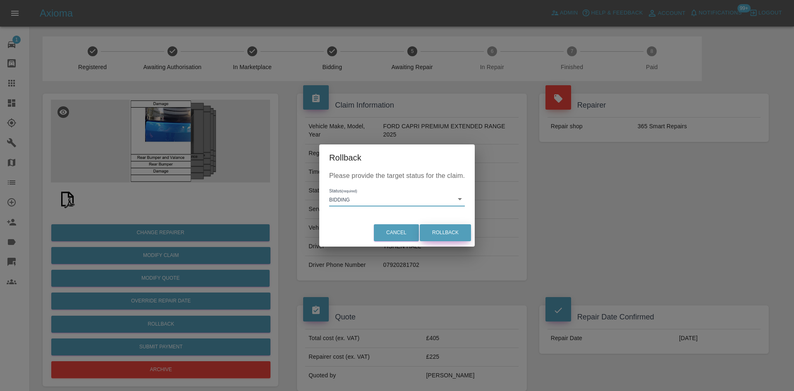
click at [458, 231] on button "Rollback" at bounding box center [445, 232] width 51 height 17
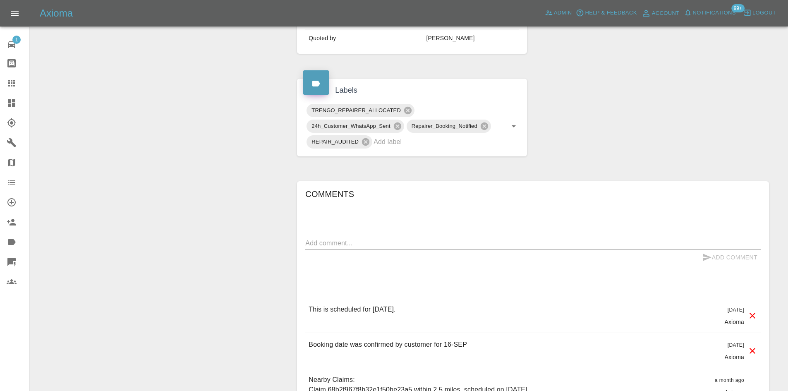
scroll to position [331, 0]
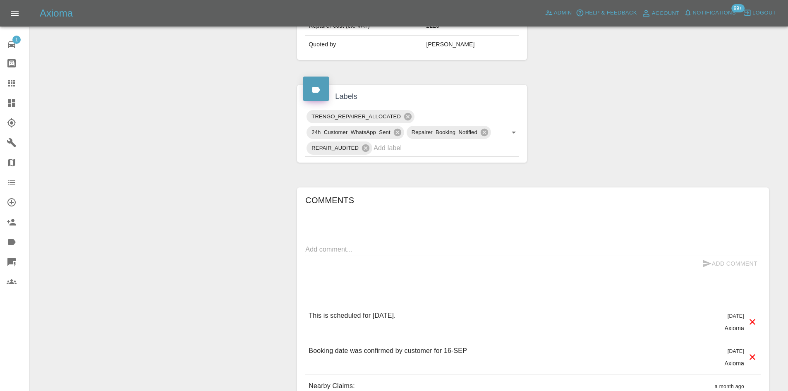
click at [318, 250] on textarea at bounding box center [532, 249] width 455 height 10
paste textarea "Morning Please see attached images, which still clearly show the 2 scratches al…"
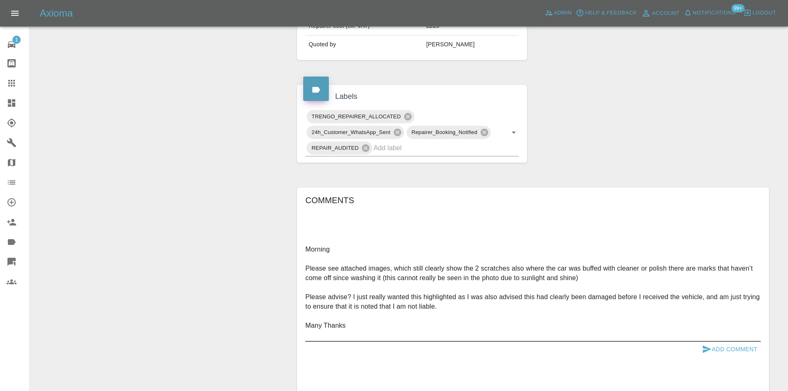
scroll to position [18, 0]
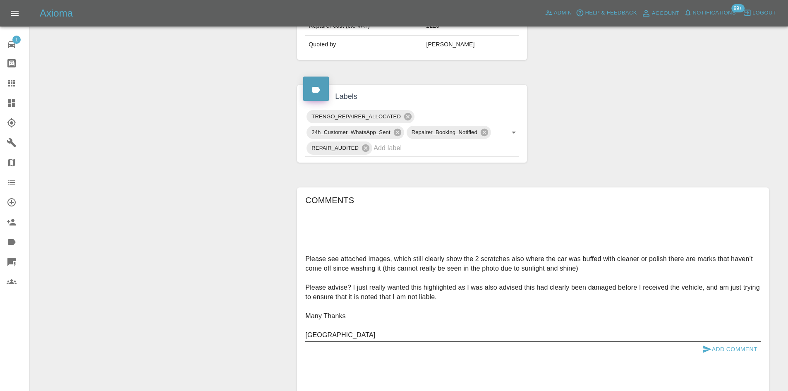
type textarea "Morning Please see attached images, which still clearly show the 2 scratches al…"
click at [724, 350] on button "Add Comment" at bounding box center [730, 349] width 62 height 15
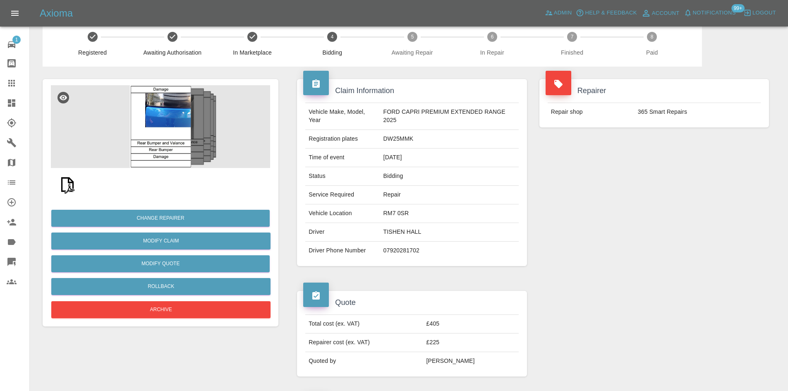
scroll to position [0, 0]
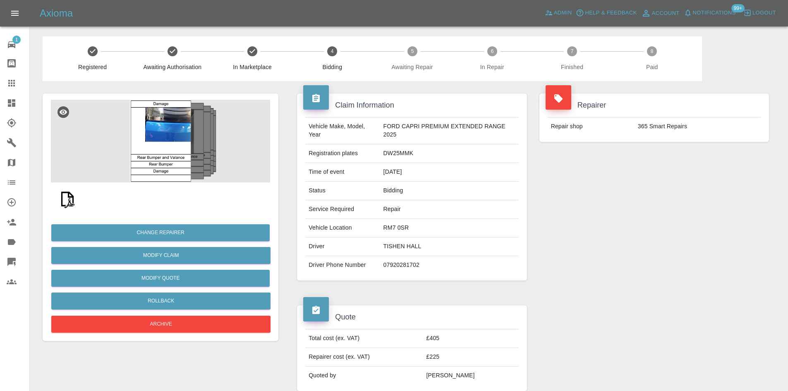
drag, startPoint x: 7, startPoint y: 107, endPoint x: 63, endPoint y: 186, distance: 97.6
click at [7, 107] on icon at bounding box center [12, 103] width 10 height 10
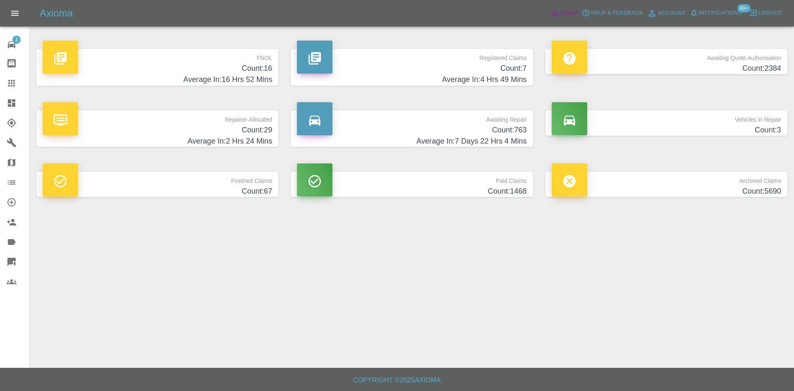
drag, startPoint x: 567, startPoint y: 14, endPoint x: 589, endPoint y: 244, distance: 231.9
click at [567, 14] on span "Admin" at bounding box center [569, 13] width 18 height 10
click at [504, 49] on p "Registered Claims" at bounding box center [412, 56] width 230 height 14
click at [490, 58] on p "Registered Claims" at bounding box center [412, 56] width 230 height 14
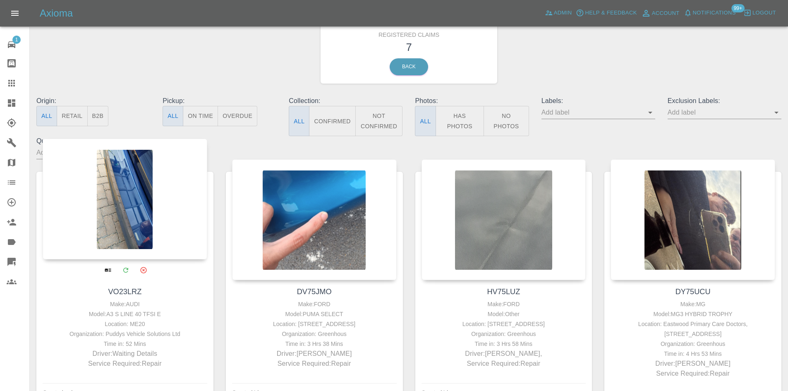
scroll to position [41, 0]
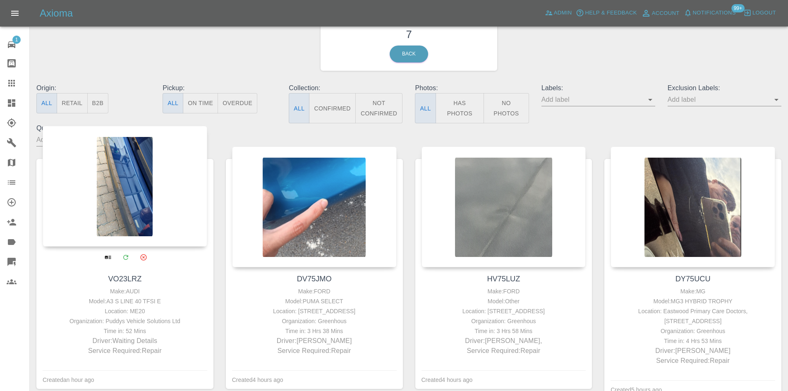
click at [185, 181] on div at bounding box center [125, 186] width 165 height 121
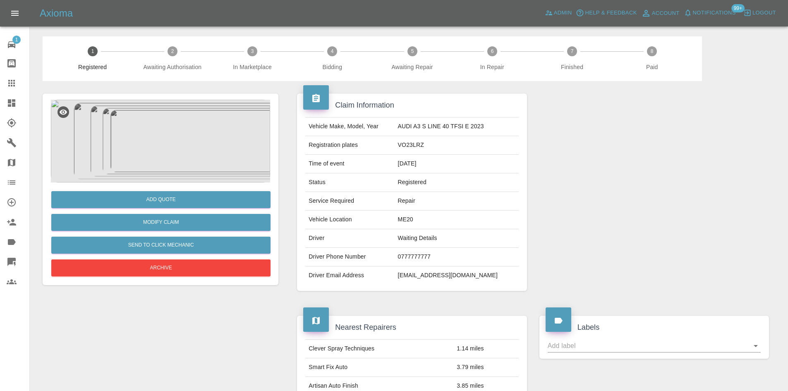
click at [170, 151] on img at bounding box center [160, 141] width 219 height 83
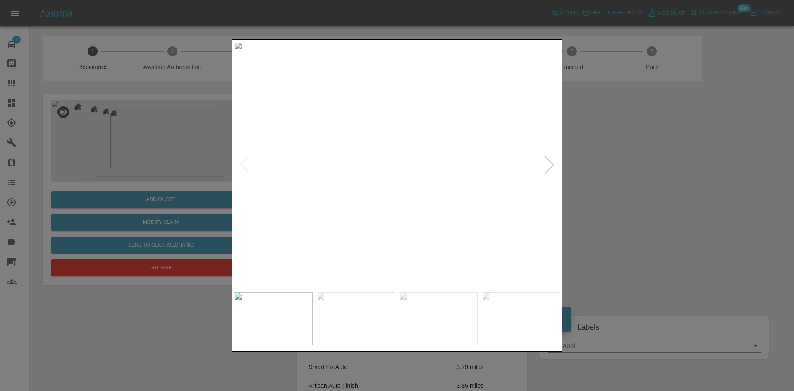
click at [549, 165] on div at bounding box center [549, 165] width 18 height 18
click at [550, 166] on div at bounding box center [549, 165] width 18 height 18
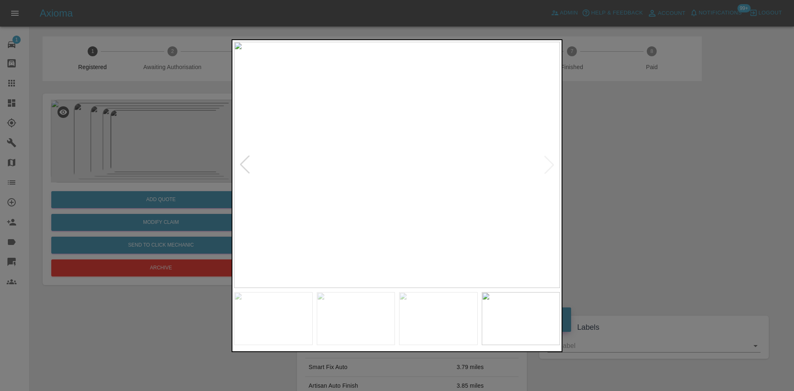
click at [422, 121] on img at bounding box center [397, 165] width 326 height 246
click at [424, 36] on div at bounding box center [397, 195] width 794 height 391
click at [404, 73] on img at bounding box center [323, 144] width 978 height 739
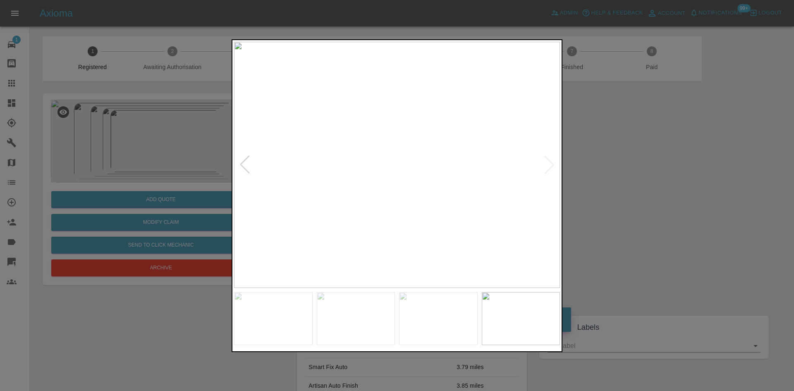
click at [551, 173] on img at bounding box center [397, 165] width 326 height 246
click at [550, 169] on img at bounding box center [397, 165] width 326 height 246
click at [634, 154] on div at bounding box center [397, 195] width 794 height 391
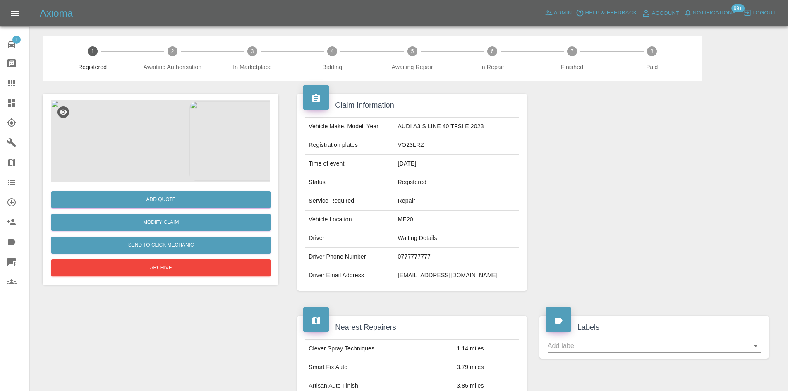
click at [18, 83] on div at bounding box center [18, 83] width 23 height 10
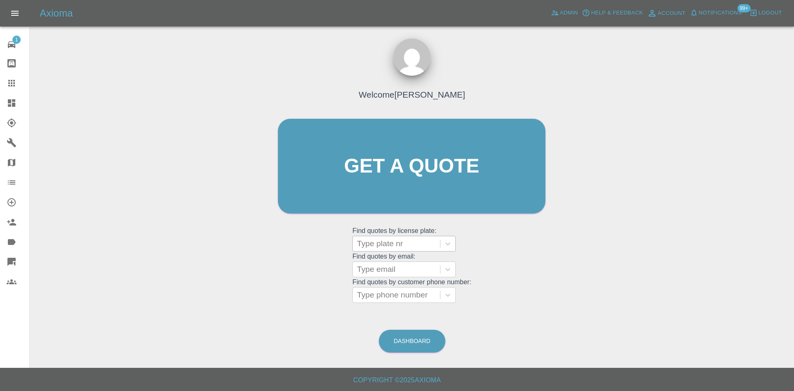
click at [384, 241] on div at bounding box center [396, 244] width 79 height 12
paste input "KW23FWM"
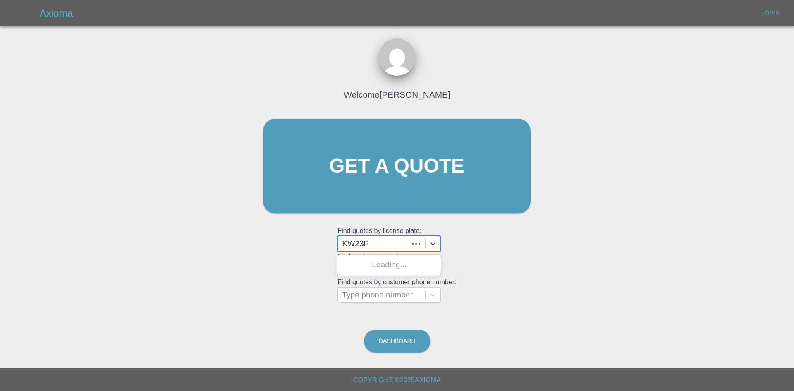
type input "KW23"
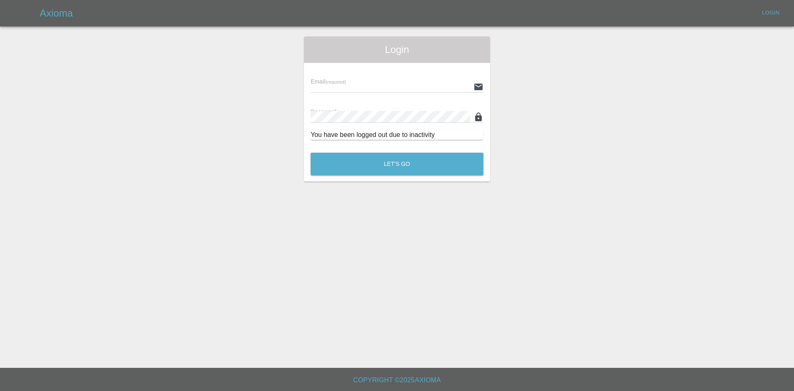
type input "[PERSON_NAME][EMAIL_ADDRESS][PERSON_NAME][DOMAIN_NAME]"
click at [0, 11] on div "Axioma Login" at bounding box center [397, 13] width 794 height 26
click at [404, 165] on button "Let's Go" at bounding box center [397, 164] width 173 height 23
click at [393, 171] on button "Let's Go" at bounding box center [397, 164] width 173 height 23
click at [435, 88] on input "[PERSON_NAME][EMAIL_ADDRESS][PERSON_NAME][DOMAIN_NAME]" at bounding box center [391, 87] width 160 height 12
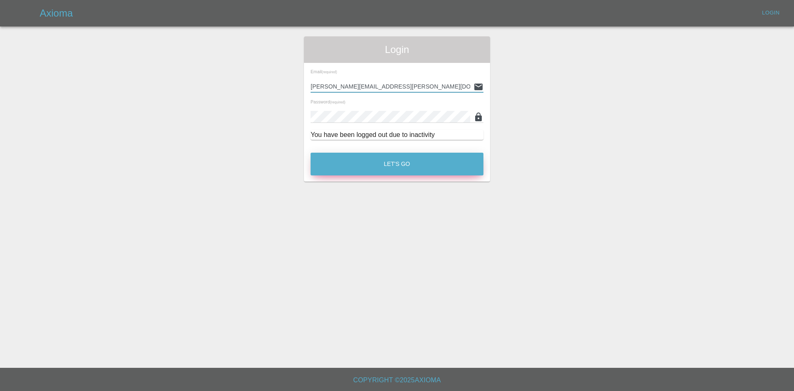
click at [418, 158] on button "Let's Go" at bounding box center [397, 164] width 173 height 23
click at [390, 171] on button "Let's Go" at bounding box center [397, 164] width 173 height 23
click at [407, 160] on button "Let's Go" at bounding box center [397, 164] width 173 height 23
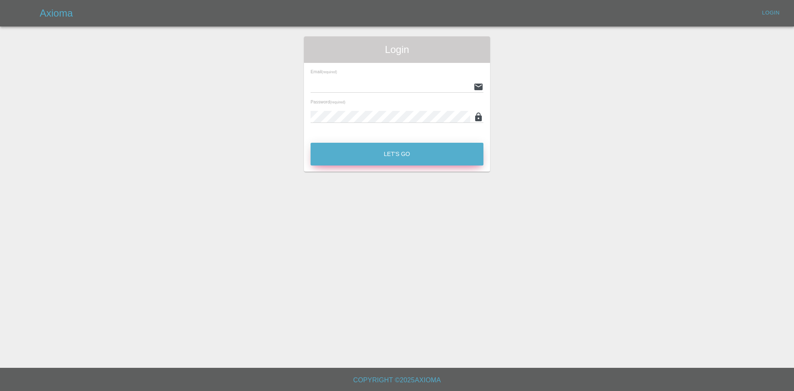
type input "[PERSON_NAME][EMAIL_ADDRESS][PERSON_NAME][DOMAIN_NAME]"
click at [366, 163] on button "Let's Go" at bounding box center [397, 154] width 173 height 23
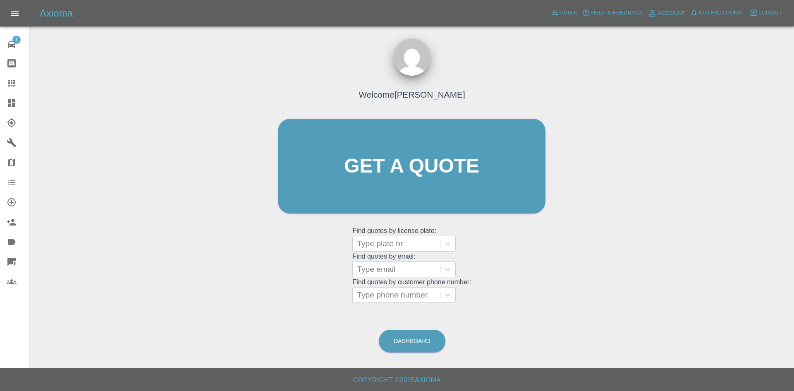
click at [0, 93] on link "Claims" at bounding box center [14, 83] width 29 height 20
click at [1, 97] on link "Dashboard" at bounding box center [14, 103] width 29 height 20
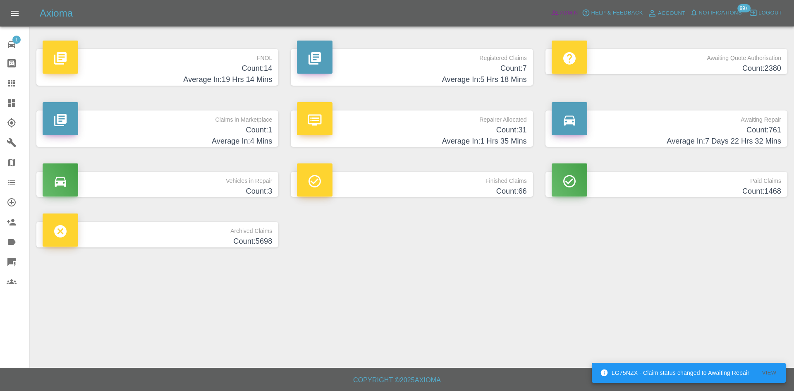
click at [554, 13] on icon at bounding box center [554, 13] width 7 height 5
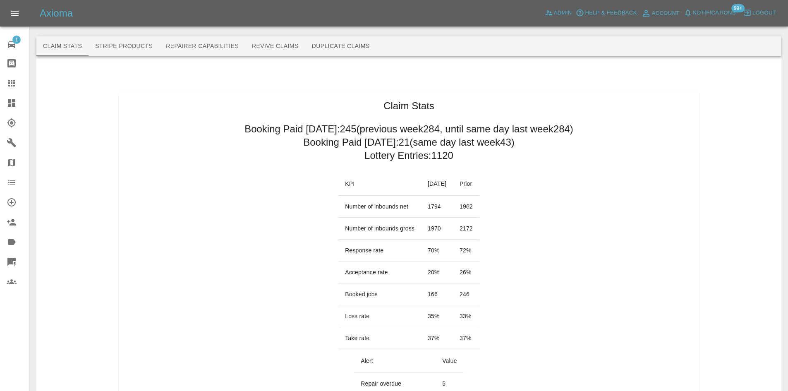
click at [5, 111] on link "Dashboard" at bounding box center [14, 103] width 29 height 20
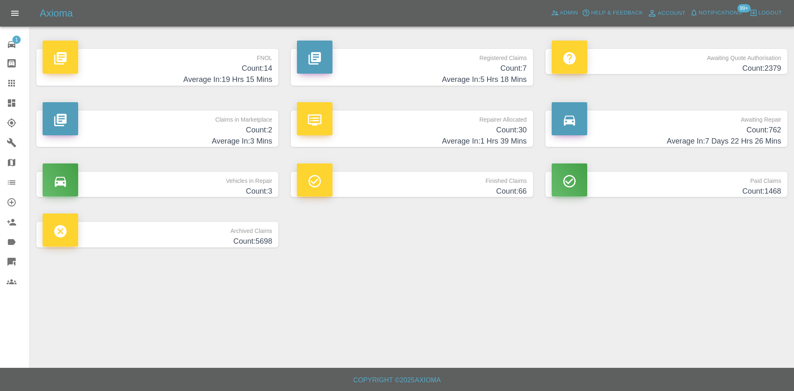
click at [409, 134] on h4 "Count: 30" at bounding box center [412, 129] width 230 height 11
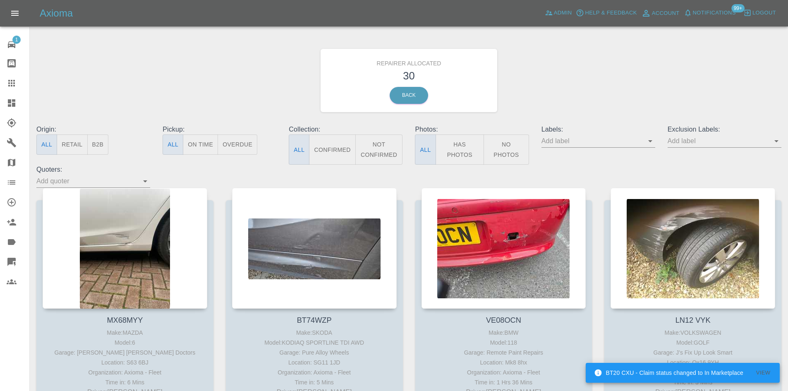
click at [104, 142] on button "B2B" at bounding box center [98, 144] width 22 height 20
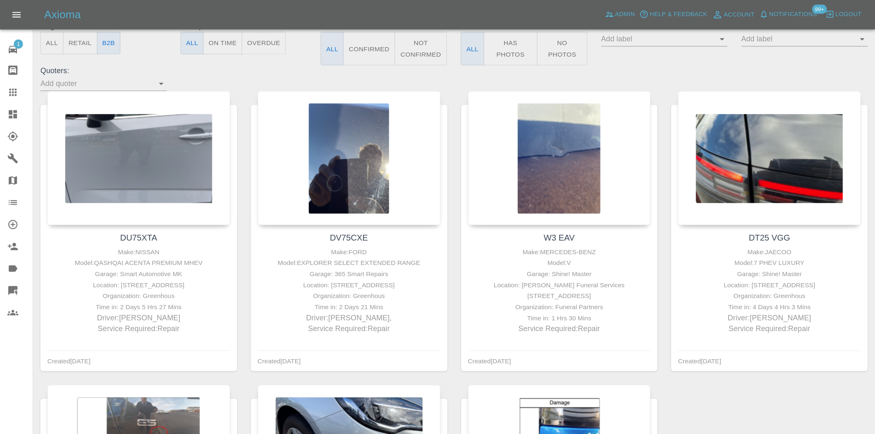
scroll to position [290, 0]
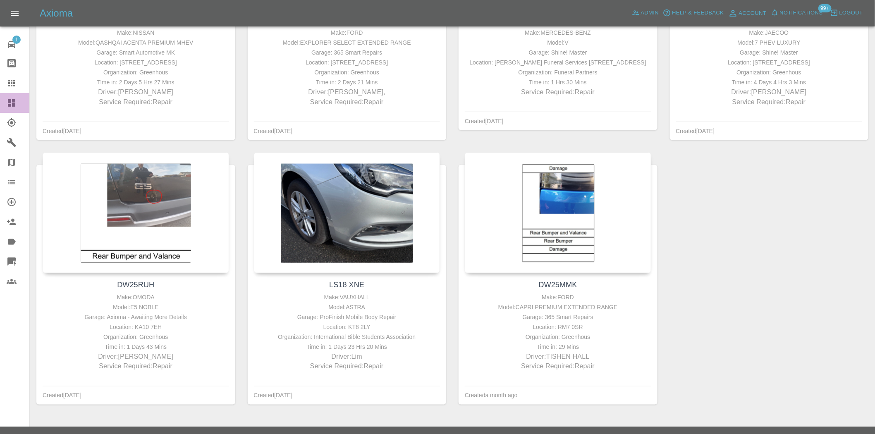
click at [4, 109] on link "Dashboard" at bounding box center [14, 103] width 29 height 20
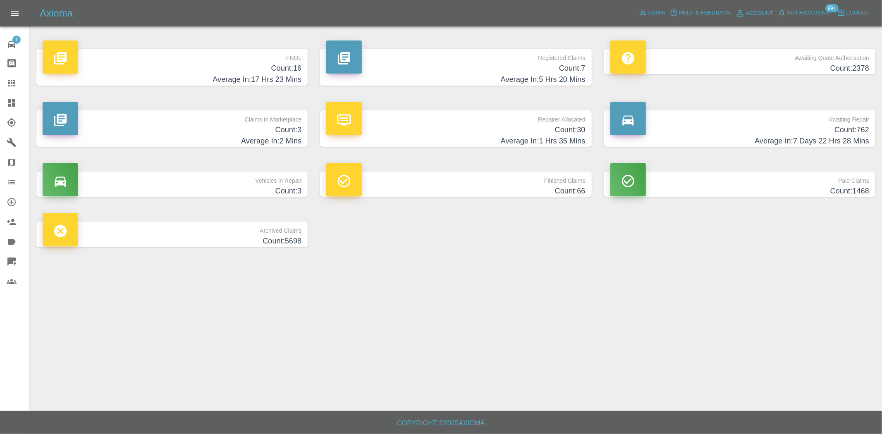
click at [498, 72] on h4 "Count: 7" at bounding box center [455, 68] width 259 height 11
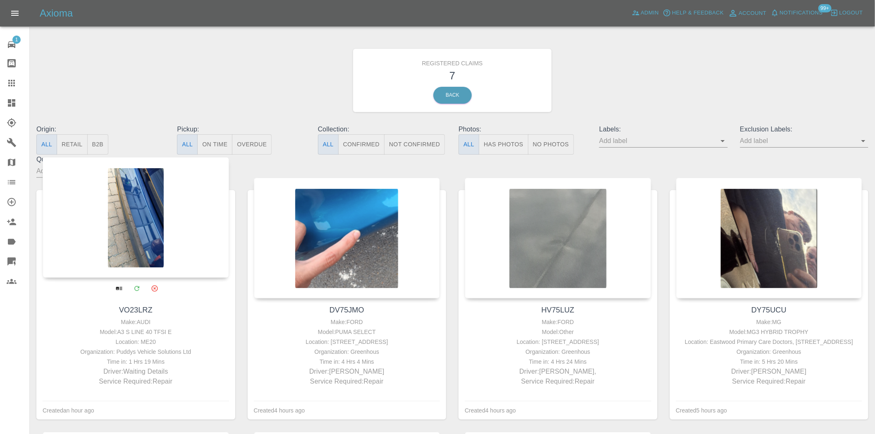
click at [158, 246] on div at bounding box center [136, 217] width 187 height 121
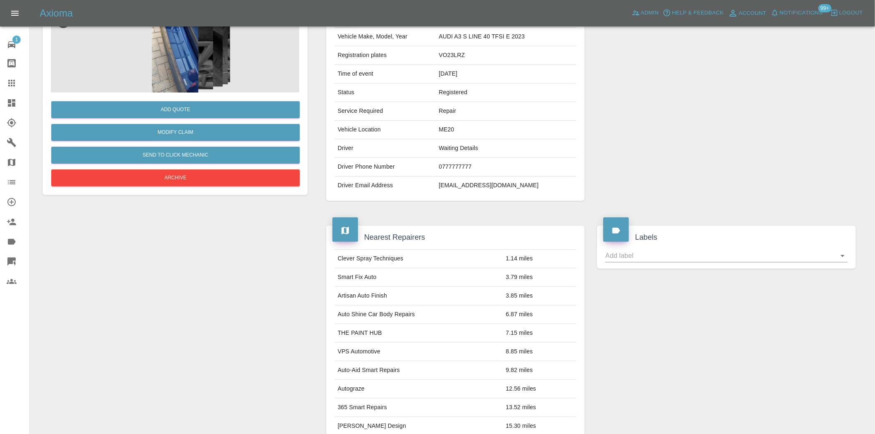
scroll to position [312, 0]
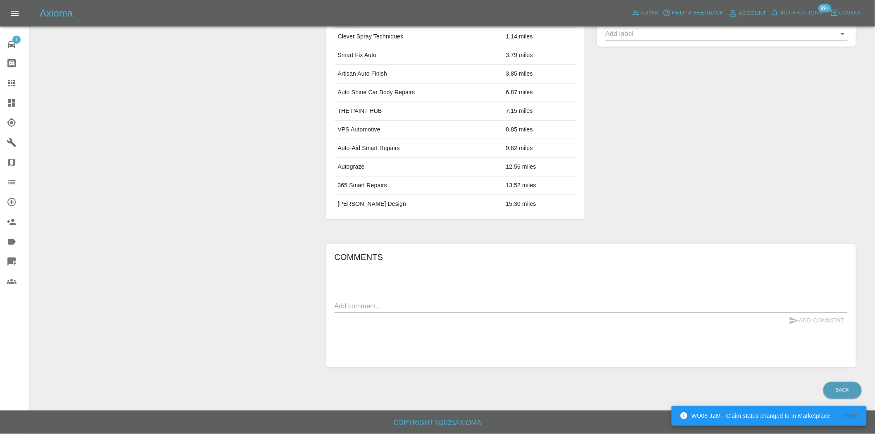
click at [420, 305] on textarea at bounding box center [591, 307] width 513 height 10
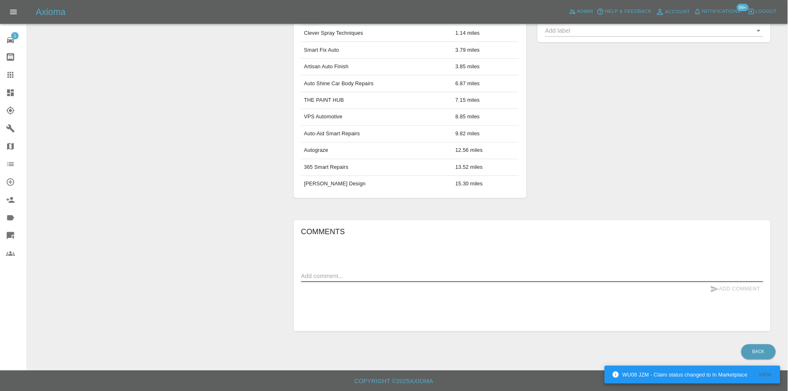
scroll to position [313, 0]
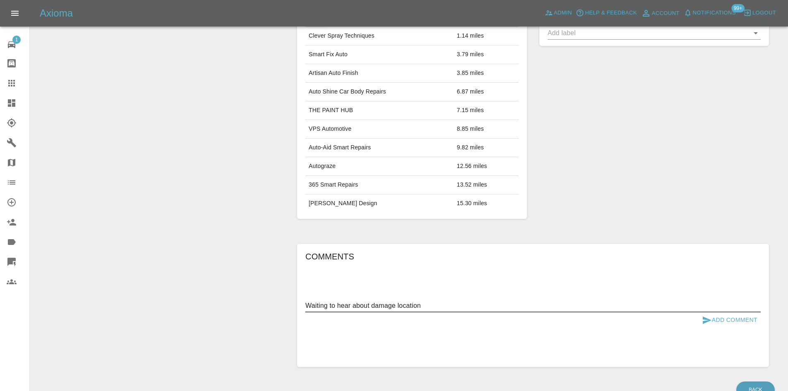
type textarea "Waiting to hear about damage location"
click at [733, 318] on button "Add Comment" at bounding box center [730, 319] width 62 height 15
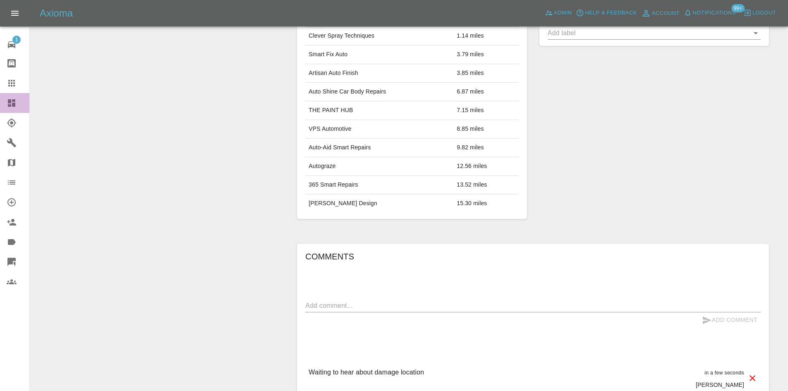
click at [20, 105] on div at bounding box center [18, 103] width 23 height 10
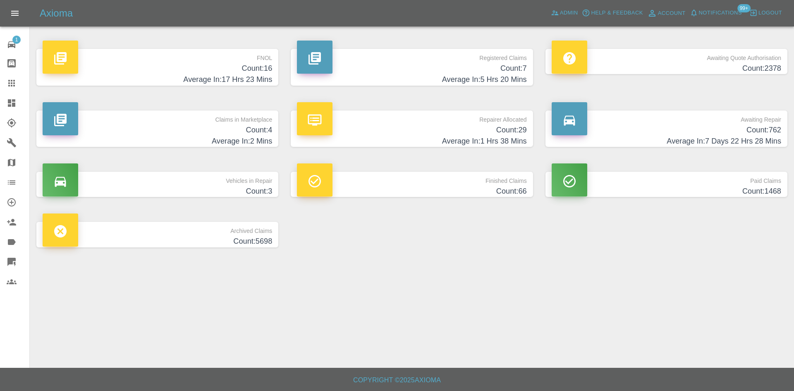
click at [405, 81] on h4 "Average In: 5 Hrs 20 Mins" at bounding box center [412, 79] width 230 height 11
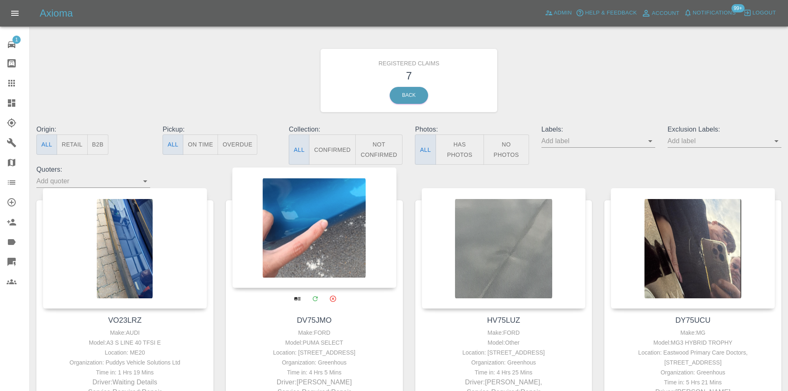
click at [324, 226] on div at bounding box center [314, 227] width 165 height 121
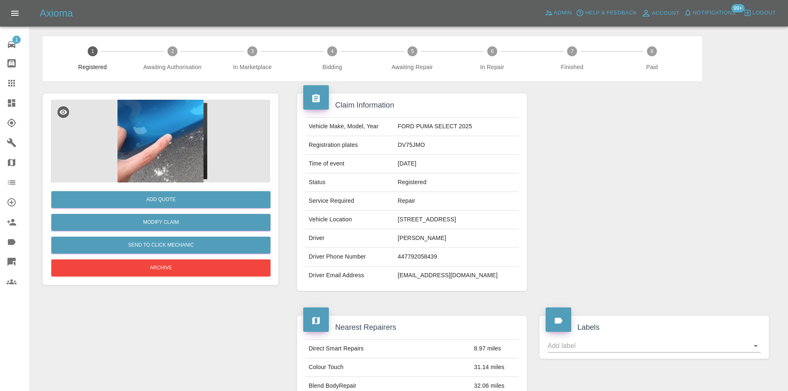
click at [204, 146] on img at bounding box center [160, 141] width 219 height 83
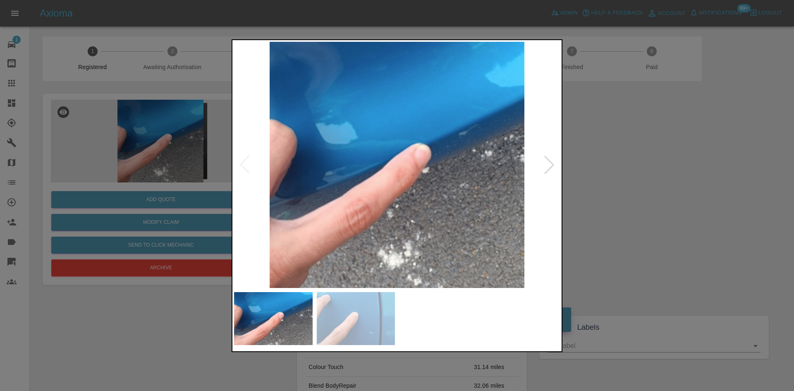
click at [550, 165] on div at bounding box center [549, 165] width 18 height 18
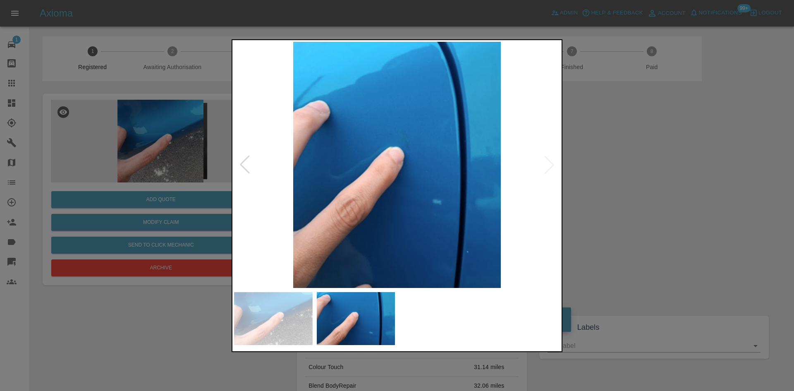
click at [656, 164] on div at bounding box center [397, 195] width 794 height 391
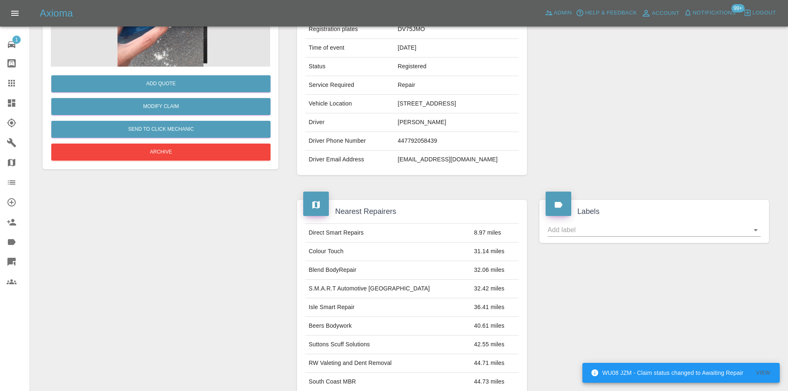
scroll to position [18, 0]
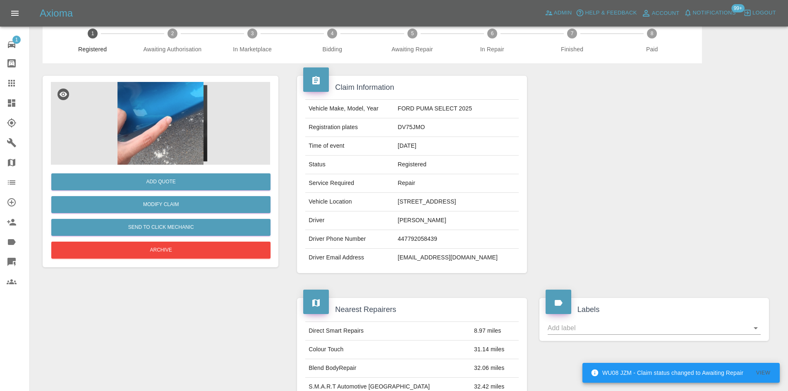
click at [415, 129] on td "DV75JMO" at bounding box center [457, 127] width 124 height 19
copy td "DV75JMO"
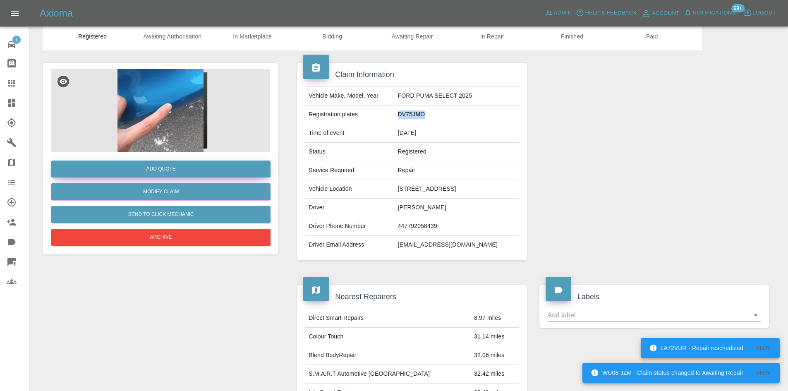
scroll to position [0, 0]
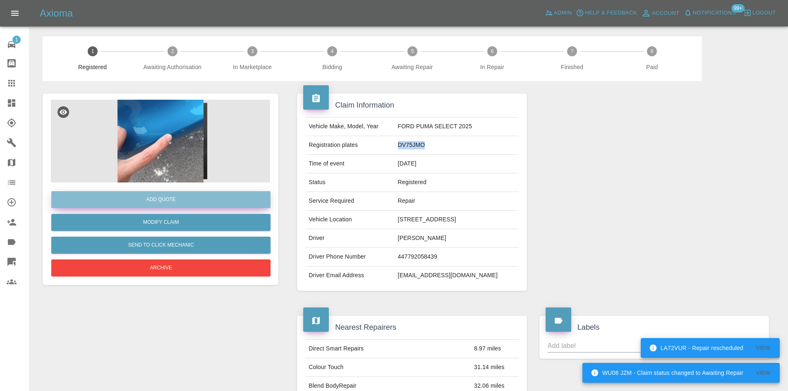
click at [191, 201] on button "Add Quote" at bounding box center [160, 199] width 219 height 17
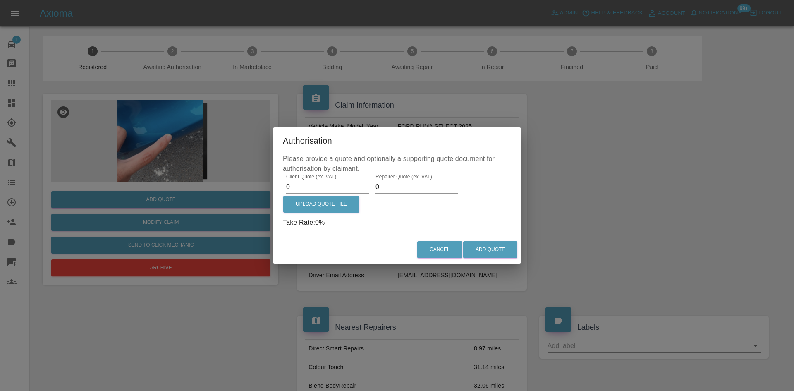
click at [314, 184] on input "0" at bounding box center [327, 186] width 83 height 13
type input "625"
click at [405, 193] on input "0" at bounding box center [417, 186] width 83 height 13
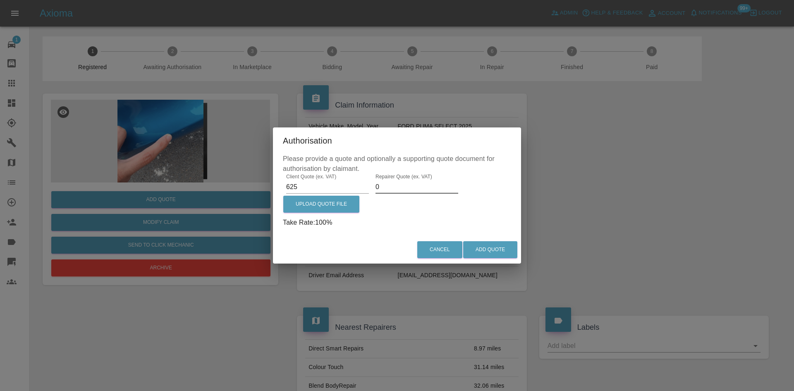
click at [405, 193] on input "0" at bounding box center [417, 186] width 83 height 13
type input "5"
type input "400"
click at [491, 247] on button "Add Quote" at bounding box center [490, 249] width 54 height 17
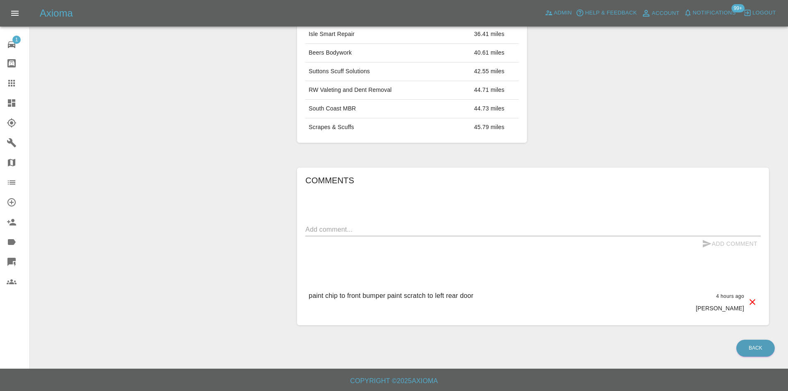
click at [376, 237] on form "x Add Comment" at bounding box center [532, 237] width 455 height 29
click at [378, 232] on textarea at bounding box center [532, 229] width 455 height 10
click at [379, 232] on textarea at bounding box center [532, 229] width 455 height 10
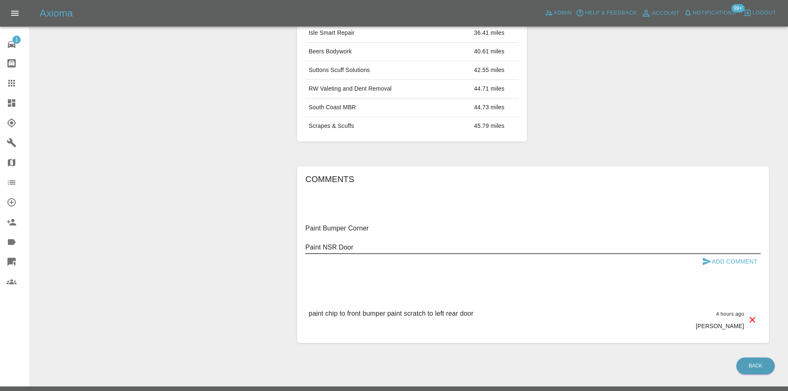
type textarea "Paint Bumper Corner Paint NSR Door"
click at [711, 263] on button "Add Comment" at bounding box center [730, 261] width 62 height 15
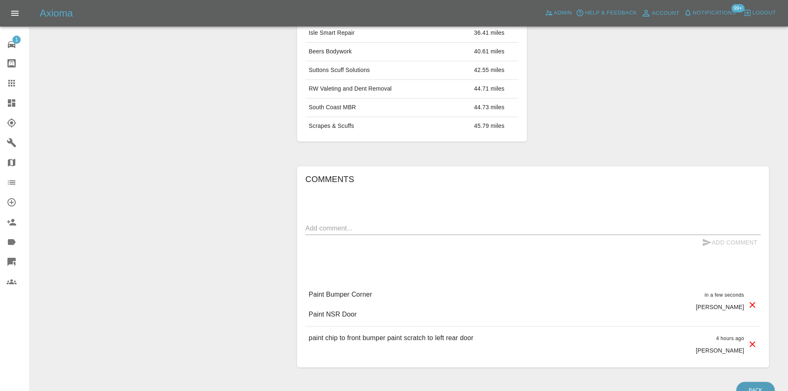
click at [4, 107] on link "Dashboard" at bounding box center [14, 103] width 29 height 20
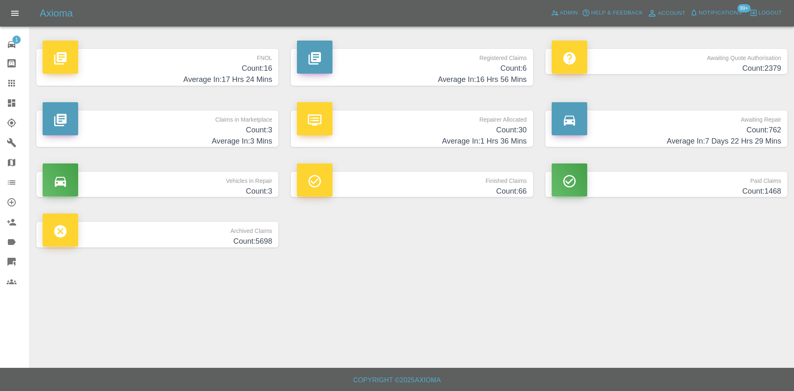
click at [389, 72] on h4 "Count: 6" at bounding box center [412, 68] width 230 height 11
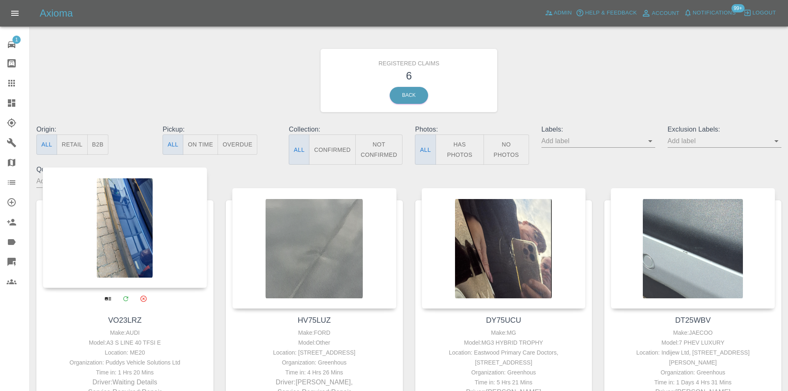
click at [117, 246] on div at bounding box center [125, 227] width 165 height 121
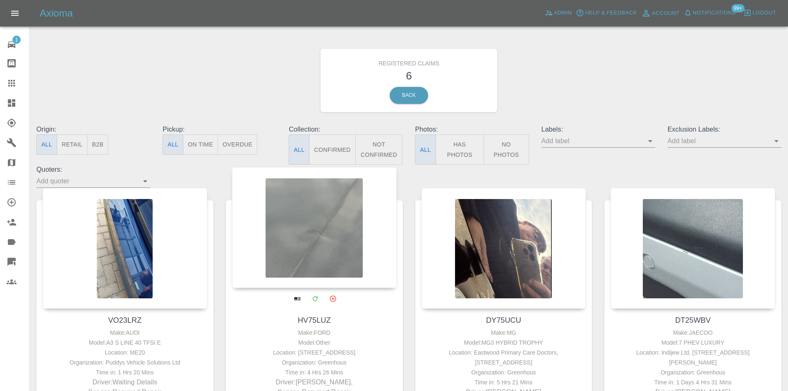
click at [355, 229] on div at bounding box center [314, 227] width 165 height 121
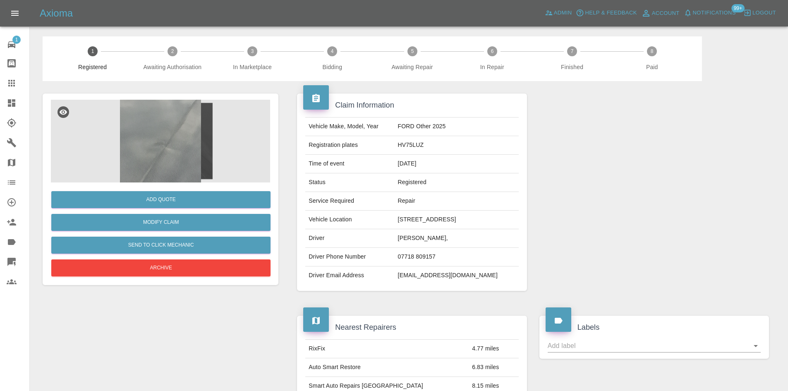
click at [153, 143] on img at bounding box center [160, 141] width 219 height 83
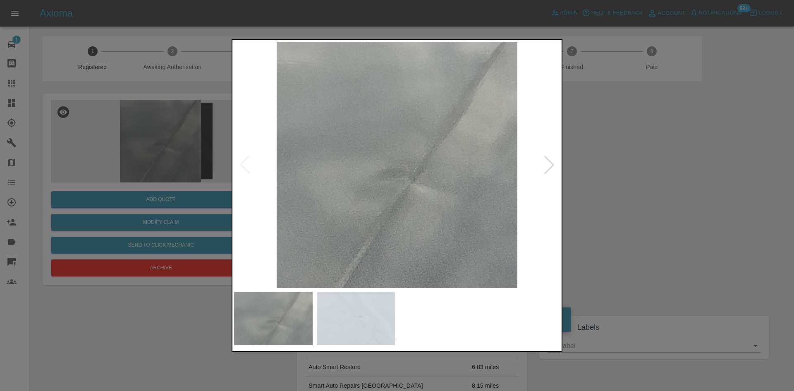
click at [544, 165] on div at bounding box center [549, 165] width 18 height 18
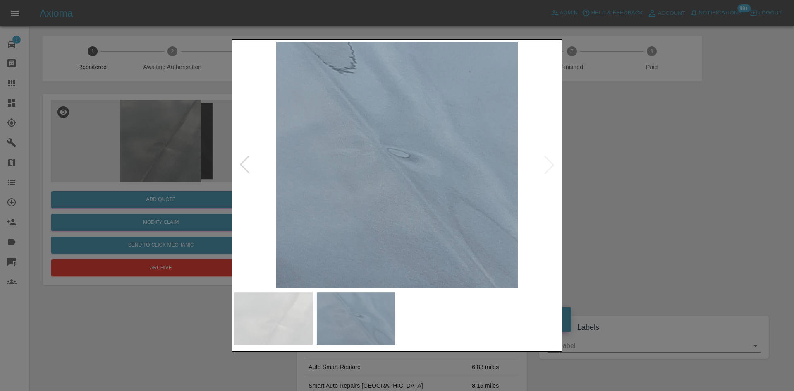
click at [711, 168] on div at bounding box center [397, 195] width 794 height 391
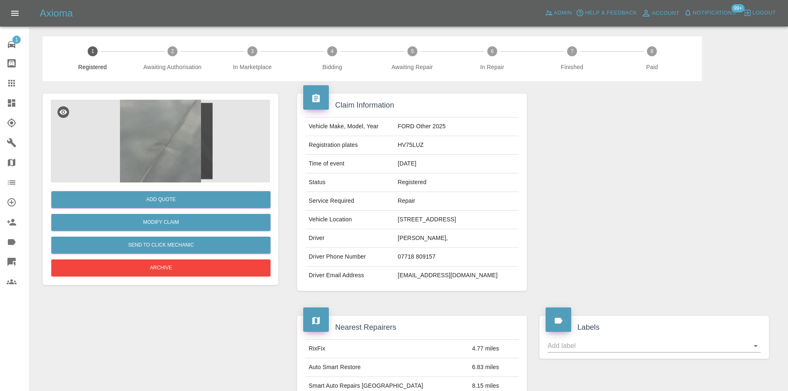
click at [216, 146] on img at bounding box center [160, 141] width 219 height 83
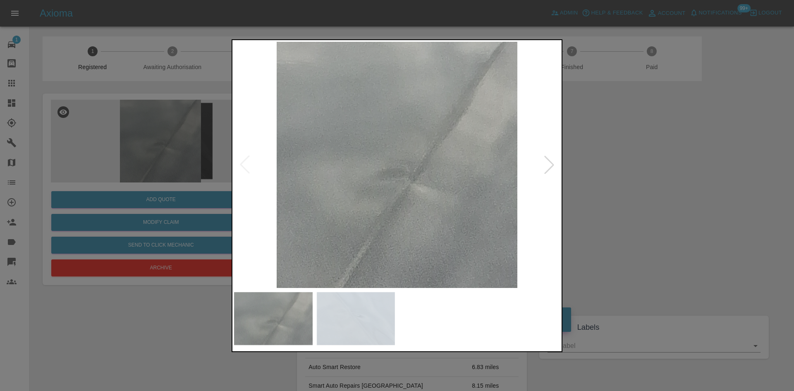
click at [549, 168] on div at bounding box center [549, 165] width 18 height 18
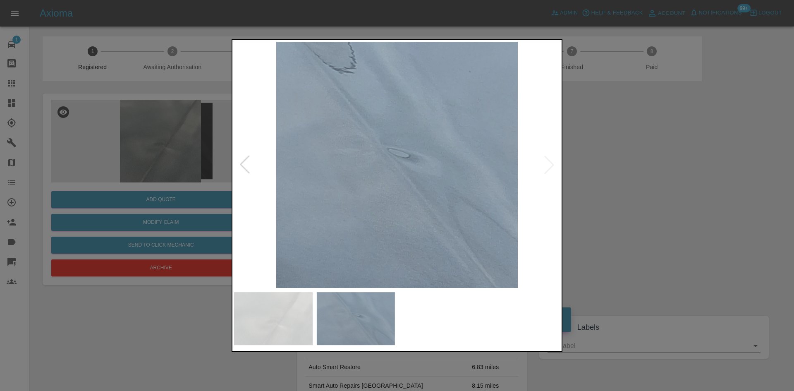
drag, startPoint x: 581, startPoint y: 162, endPoint x: 580, endPoint y: 168, distance: 5.8
click at [581, 165] on div at bounding box center [397, 195] width 794 height 391
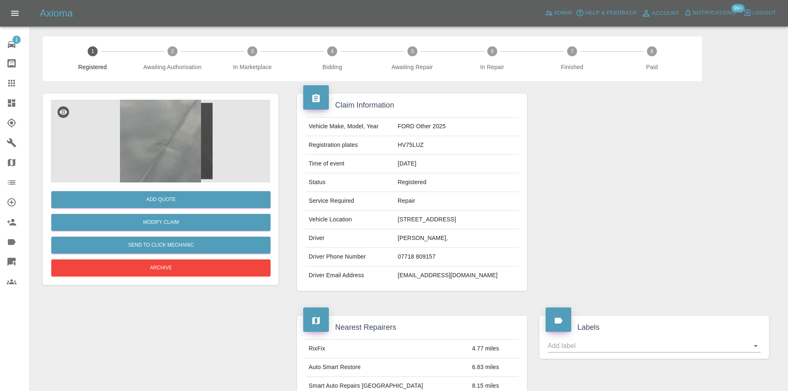
click at [395, 155] on td "HV75LUZ" at bounding box center [457, 145] width 124 height 19
copy td "HV75LUZ"
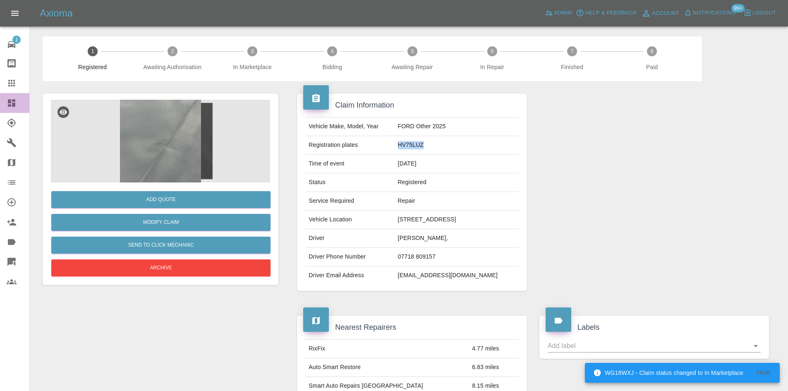
click at [12, 102] on icon at bounding box center [12, 103] width 10 height 10
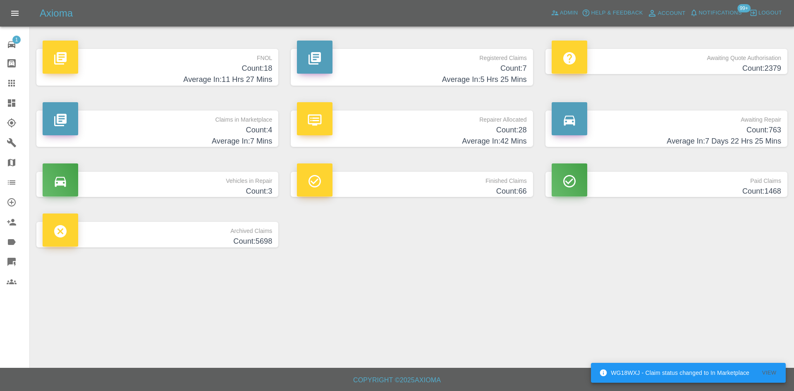
click at [169, 133] on h4 "Count: 4" at bounding box center [158, 129] width 230 height 11
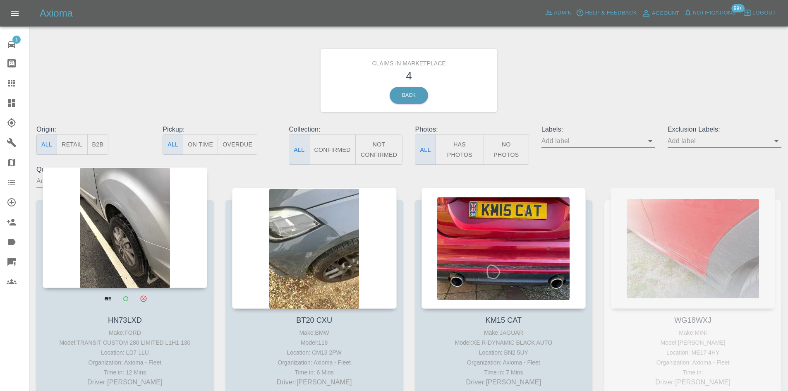
click at [169, 210] on div at bounding box center [125, 227] width 165 height 121
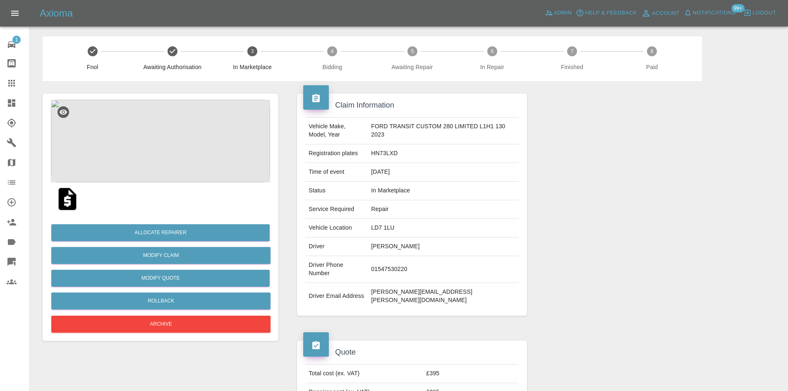
click at [451, 293] on div "Vehicle Make, Model, Year FORD TRANSIT CUSTOM 280 LIMITED L1H1 130 2023 Registr…" at bounding box center [412, 213] width 230 height 205
click at [440, 283] on td "[PERSON_NAME][EMAIL_ADDRESS][PERSON_NAME][DOMAIN_NAME]" at bounding box center [443, 296] width 151 height 26
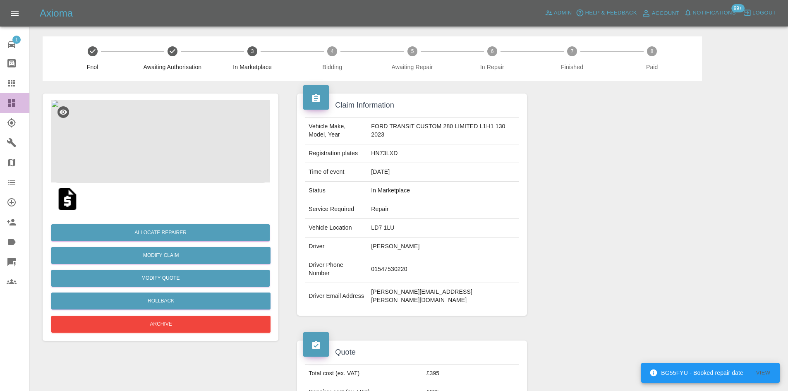
click at [12, 105] on icon at bounding box center [12, 103] width 10 height 10
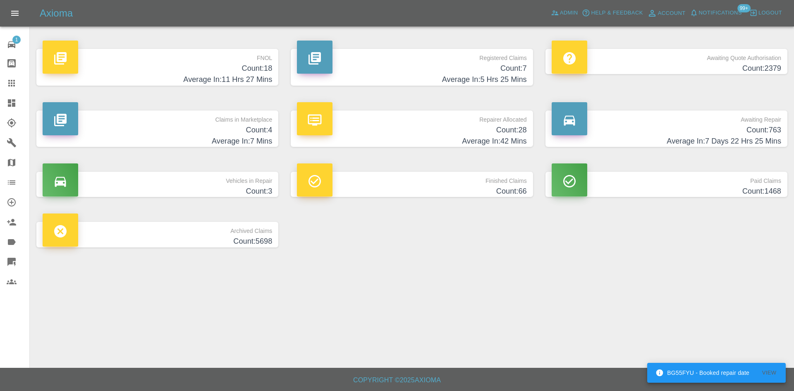
click at [492, 72] on h4 "Count: 7" at bounding box center [412, 68] width 230 height 11
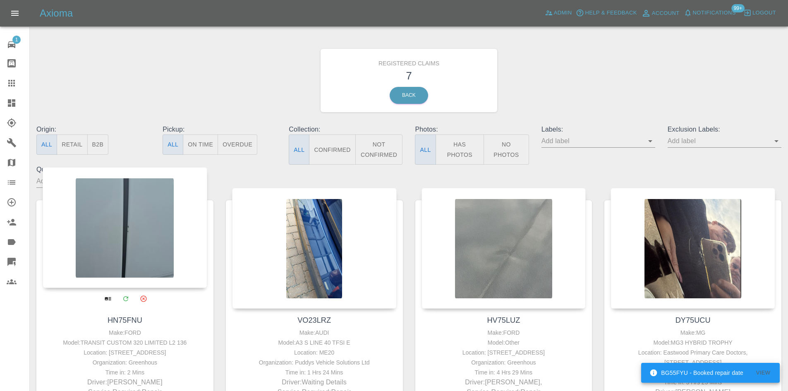
click at [135, 231] on div at bounding box center [125, 227] width 165 height 121
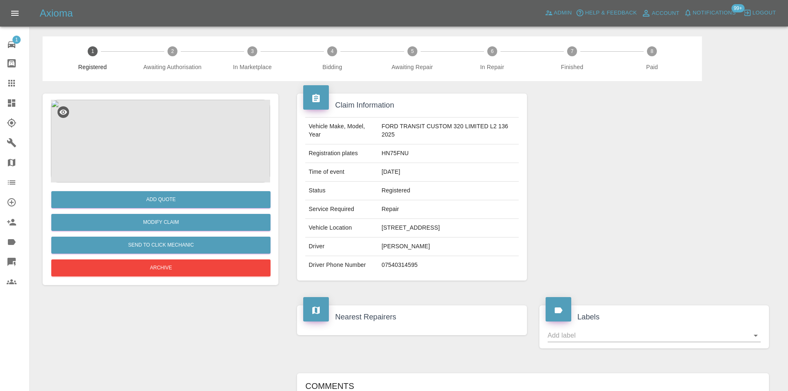
click at [165, 139] on img at bounding box center [160, 141] width 219 height 83
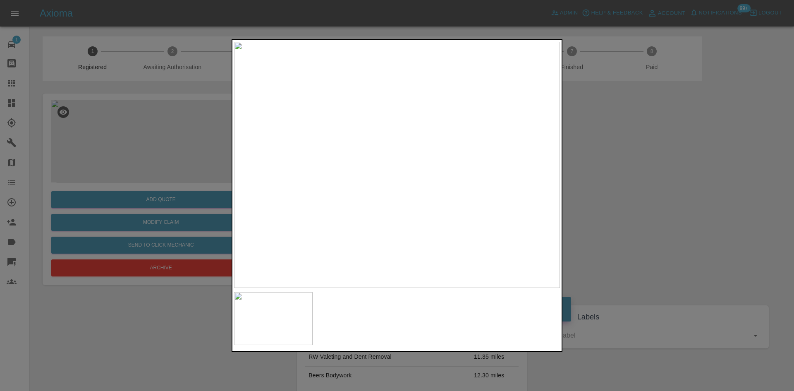
click at [663, 170] on div at bounding box center [397, 195] width 794 height 391
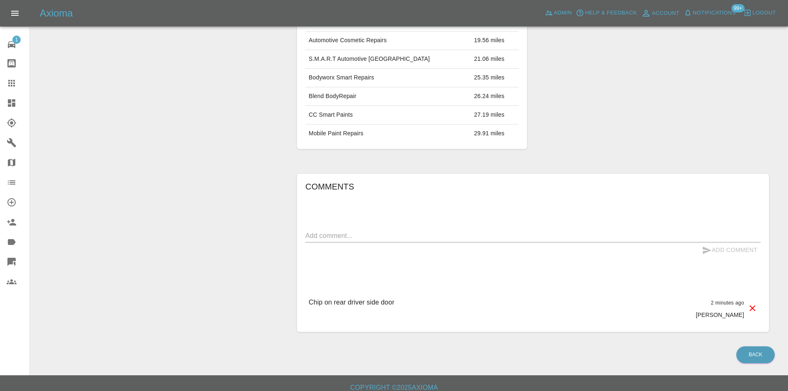
scroll to position [41, 0]
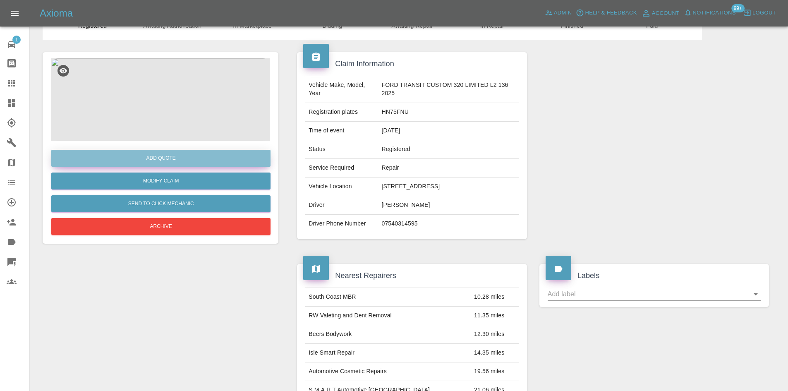
click at [203, 161] on button "Add Quote" at bounding box center [160, 158] width 219 height 17
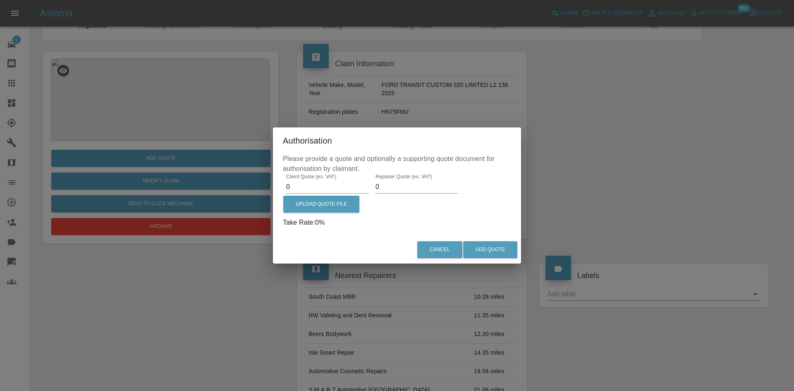
click at [315, 188] on input "0" at bounding box center [327, 186] width 83 height 13
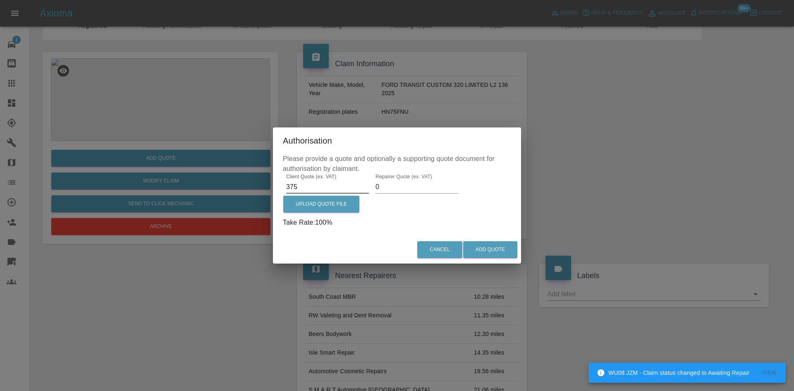
type input "375"
click at [372, 189] on div "Repairer Quote (ex. VAT) 0" at bounding box center [416, 184] width 89 height 20
click at [385, 184] on input "0" at bounding box center [417, 186] width 83 height 13
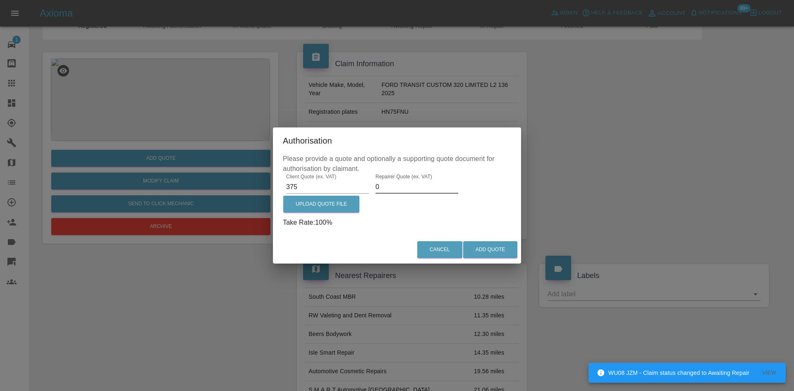
click at [385, 184] on input "0" at bounding box center [417, 186] width 83 height 13
click at [402, 190] on input "200" at bounding box center [417, 186] width 83 height 13
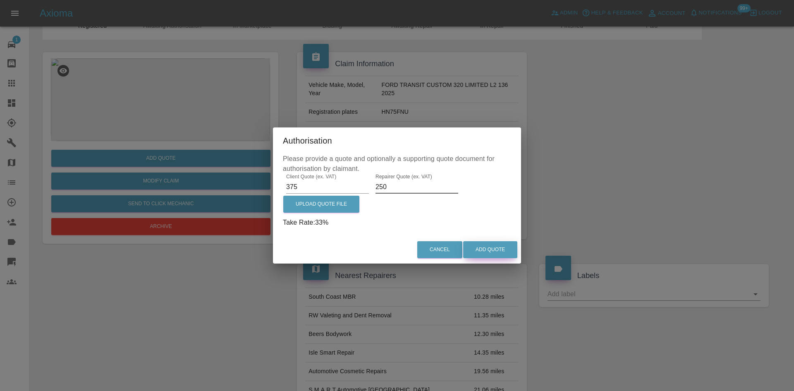
type input "250"
click at [479, 247] on button "Add Quote" at bounding box center [490, 249] width 54 height 17
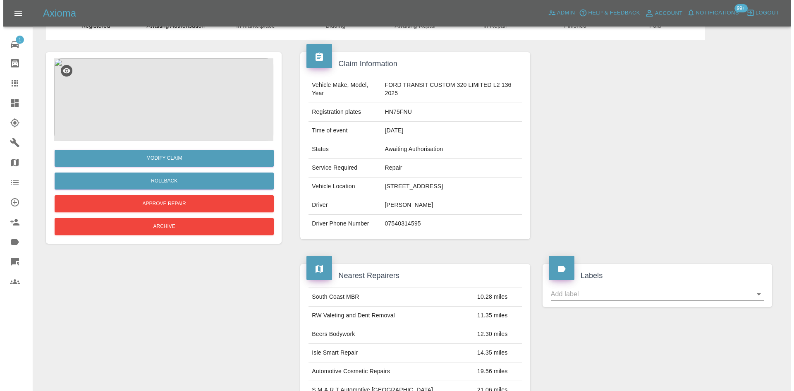
scroll to position [0, 0]
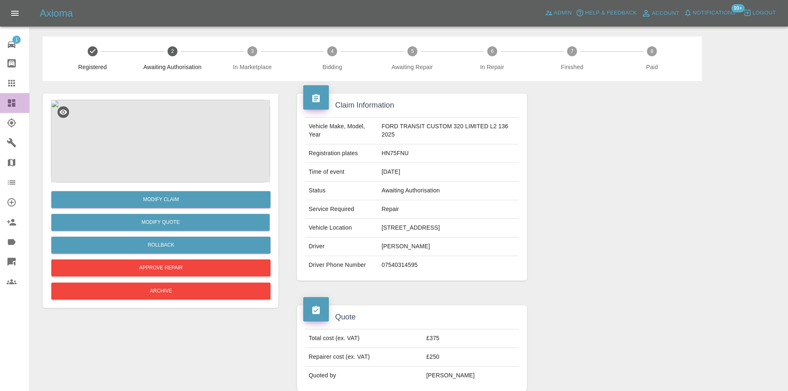
click at [5, 100] on link "Dashboard" at bounding box center [14, 103] width 29 height 20
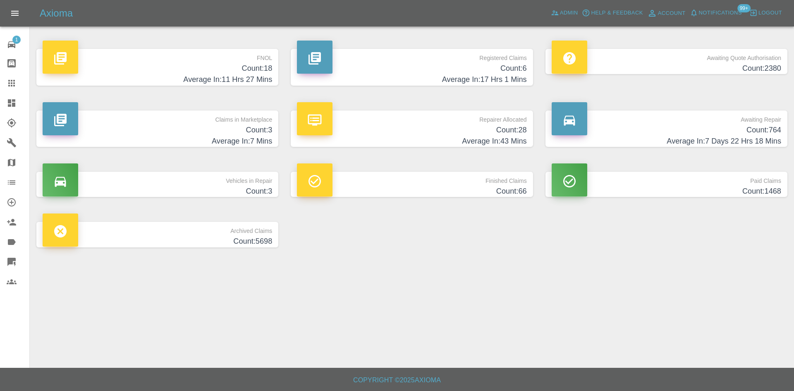
click at [463, 89] on div "Registered Claims Count: 6 Average In: 17 Hrs 1 Mins" at bounding box center [412, 67] width 254 height 62
click at [458, 76] on h4 "Average In: 17 Hrs 1 Mins" at bounding box center [412, 79] width 230 height 11
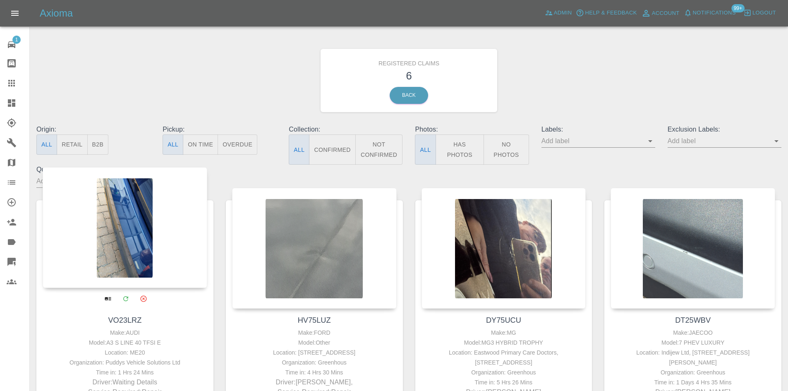
click at [75, 243] on div at bounding box center [125, 227] width 165 height 121
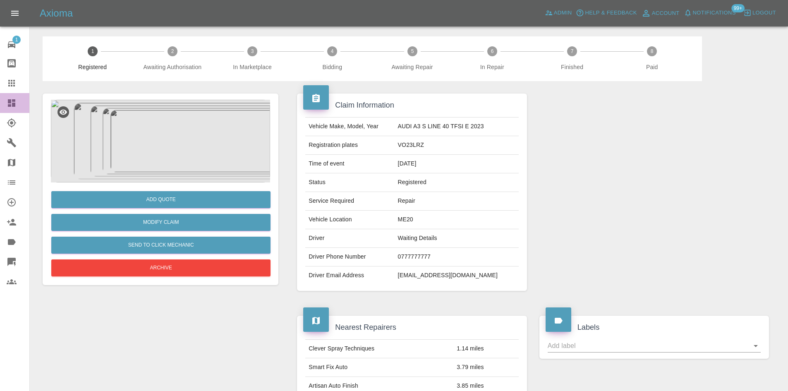
click at [5, 105] on link "Dashboard" at bounding box center [14, 103] width 29 height 20
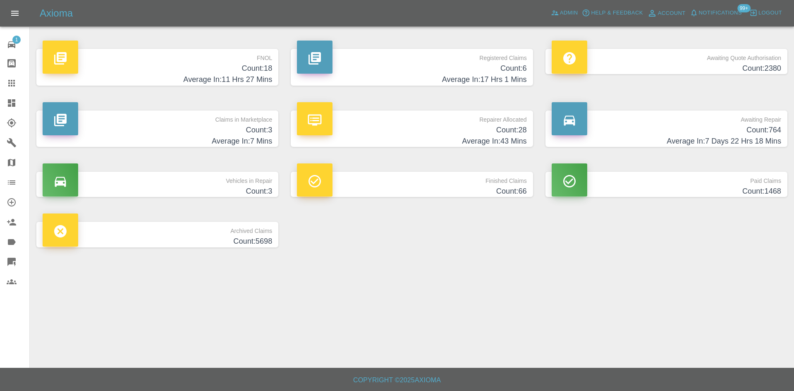
click at [389, 79] on h4 "Average In: 17 Hrs 1 Mins" at bounding box center [412, 79] width 230 height 11
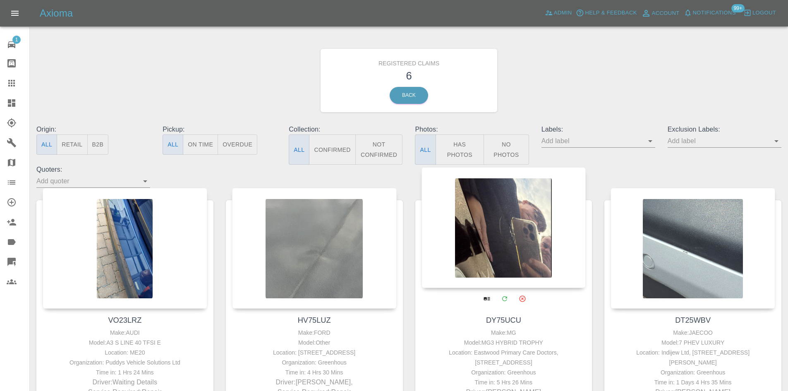
click at [481, 205] on div at bounding box center [503, 227] width 165 height 121
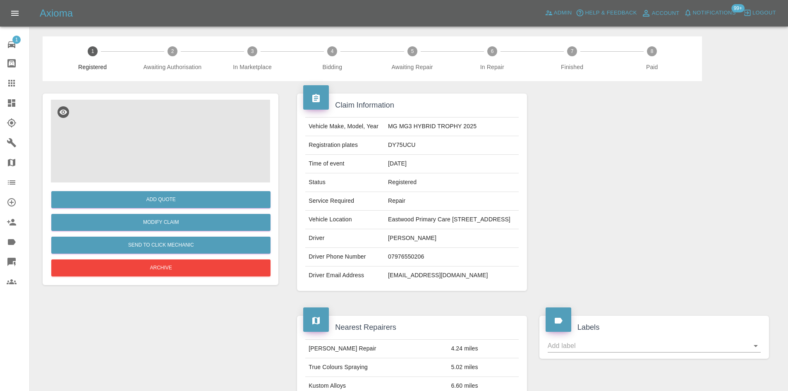
click at [187, 141] on img at bounding box center [160, 141] width 219 height 83
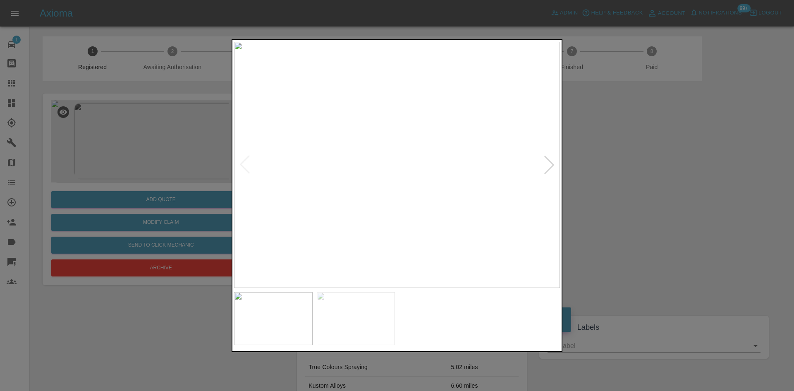
click at [557, 168] on div at bounding box center [549, 165] width 18 height 18
click at [656, 176] on div at bounding box center [397, 195] width 794 height 391
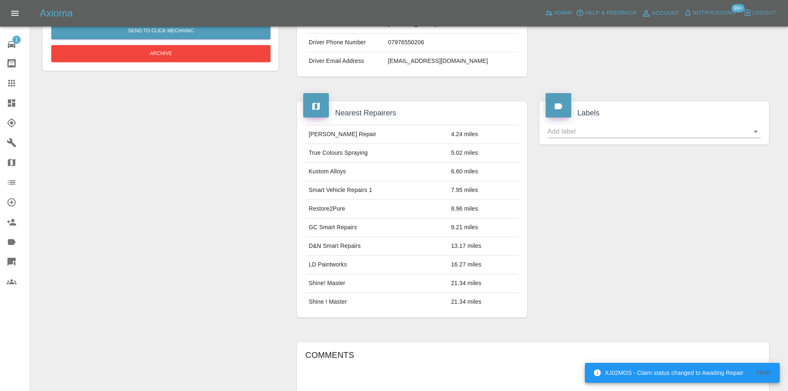
scroll to position [84, 0]
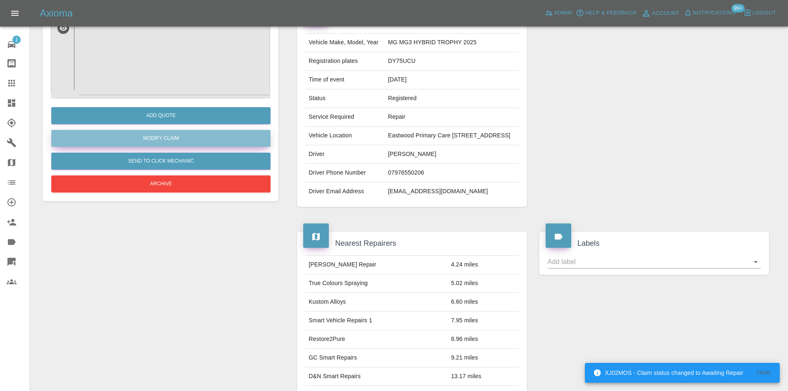
click at [184, 138] on link "Modify Claim" at bounding box center [160, 138] width 219 height 17
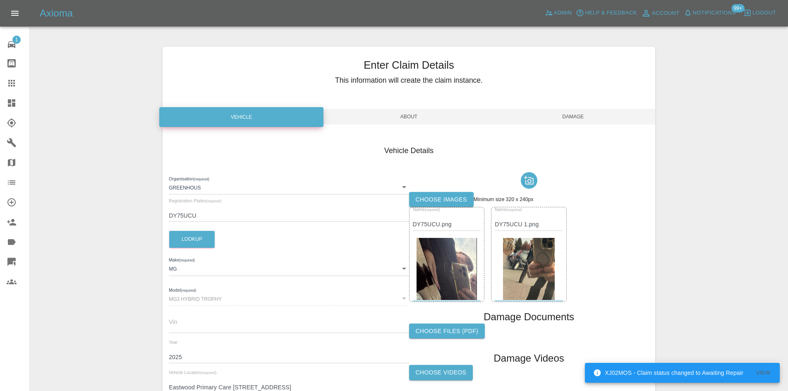
click at [601, 117] on span "Damage" at bounding box center [573, 117] width 164 height 16
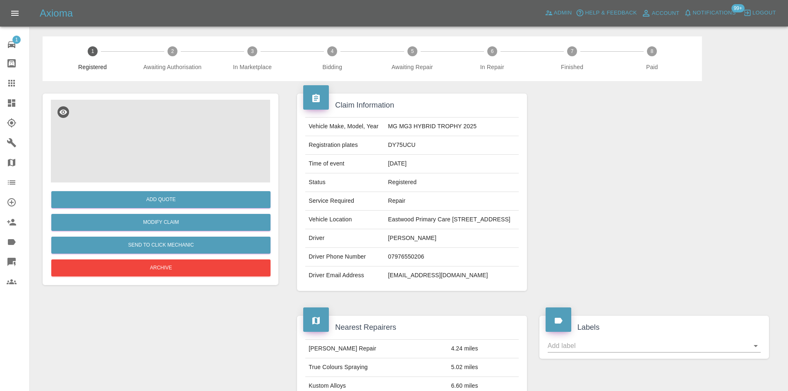
click at [196, 142] on img at bounding box center [160, 141] width 219 height 83
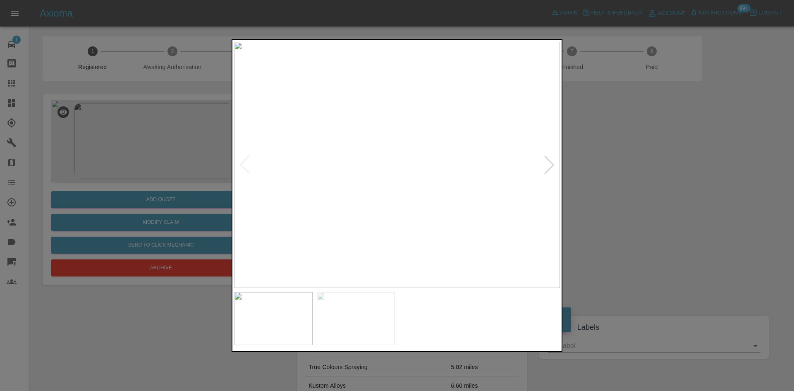
click at [552, 159] on div at bounding box center [549, 165] width 18 height 18
click at [594, 165] on div at bounding box center [397, 195] width 794 height 391
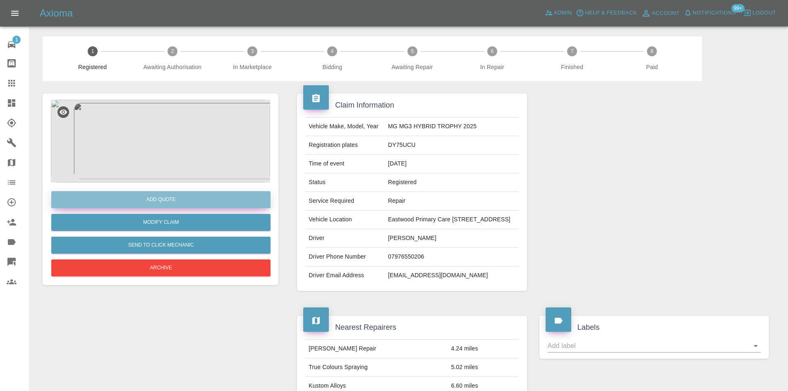
click at [200, 198] on button "Add Quote" at bounding box center [160, 199] width 219 height 17
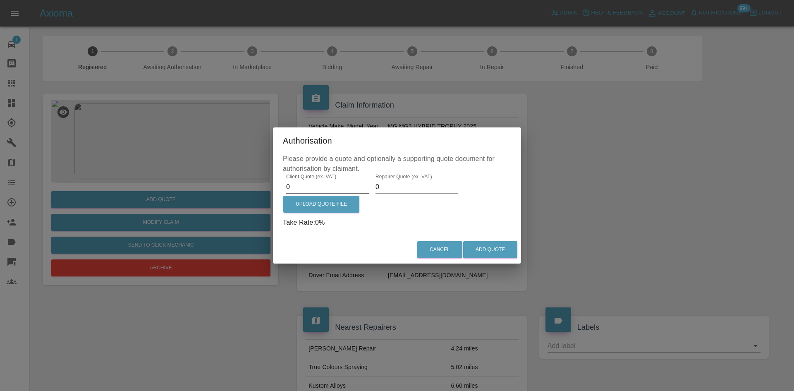
click at [336, 186] on input "0" at bounding box center [327, 186] width 83 height 13
click at [338, 194] on div "Upload Quote File" at bounding box center [321, 206] width 77 height 24
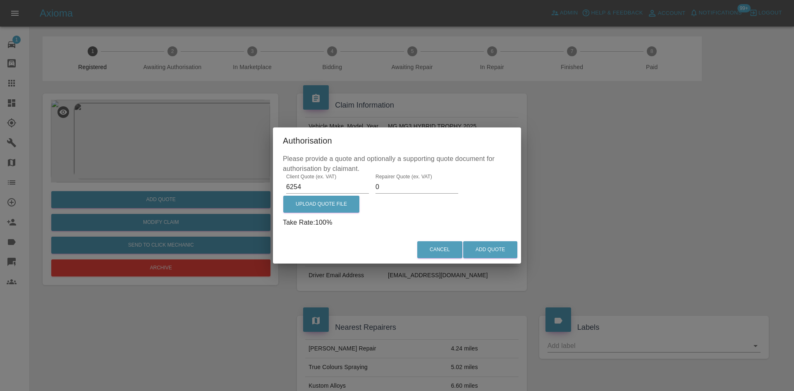
click at [338, 191] on input "6254" at bounding box center [327, 186] width 83 height 13
type input "625"
click at [381, 179] on label "Repairer Quote (ex. VAT)" at bounding box center [404, 176] width 57 height 7
click at [381, 180] on input "0" at bounding box center [417, 186] width 83 height 13
type input "400"
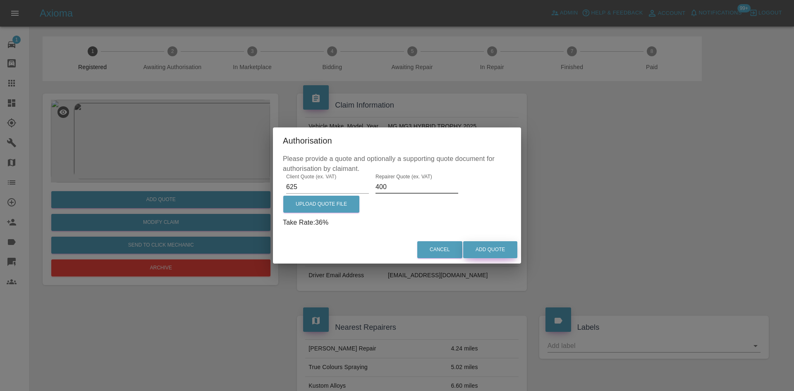
click at [501, 243] on button "Add Quote" at bounding box center [490, 249] width 54 height 17
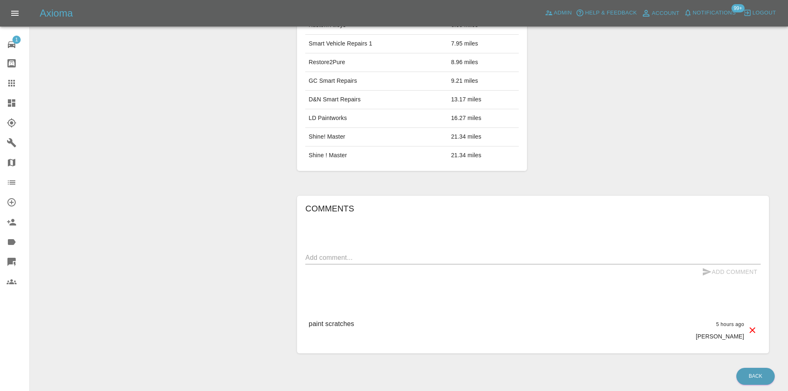
scroll to position [526, 0]
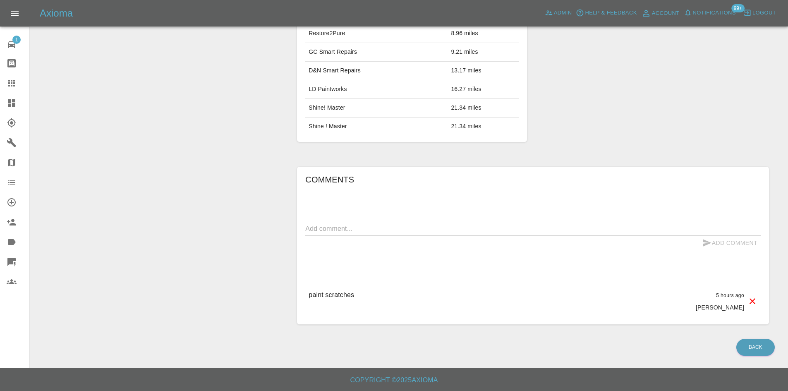
click at [361, 230] on textarea at bounding box center [532, 229] width 455 height 10
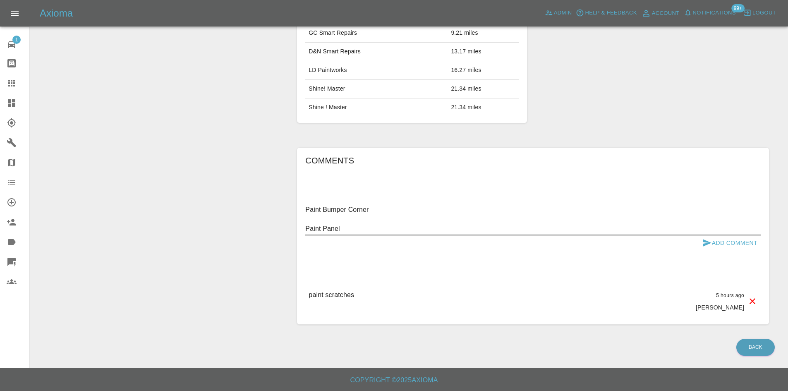
type textarea "Paint Bumper Corner Paint Panel"
click at [713, 251] on button "Add Comment" at bounding box center [730, 242] width 62 height 15
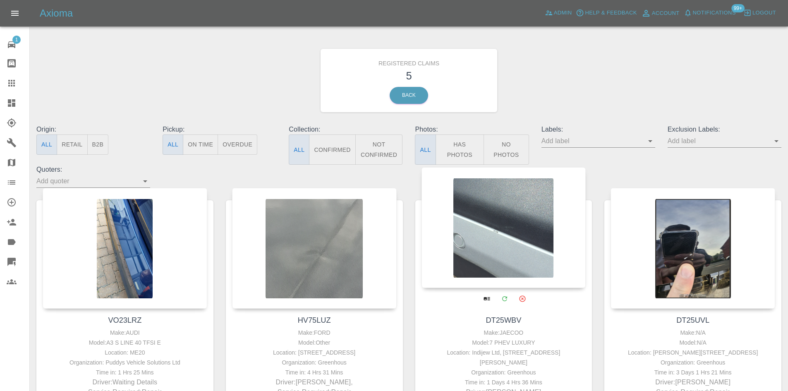
click at [536, 260] on div at bounding box center [503, 227] width 165 height 121
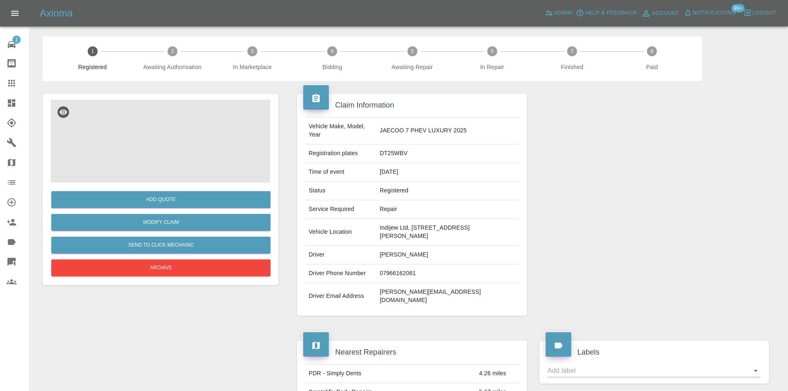
click at [140, 121] on img at bounding box center [160, 141] width 219 height 83
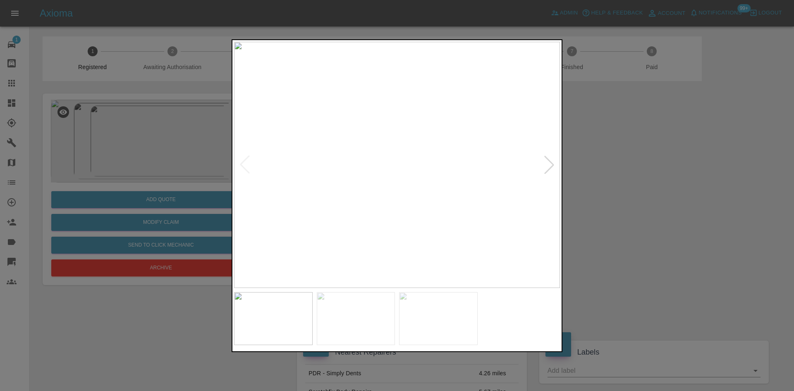
click at [549, 166] on div at bounding box center [549, 165] width 18 height 18
click at [617, 172] on div at bounding box center [397, 195] width 794 height 391
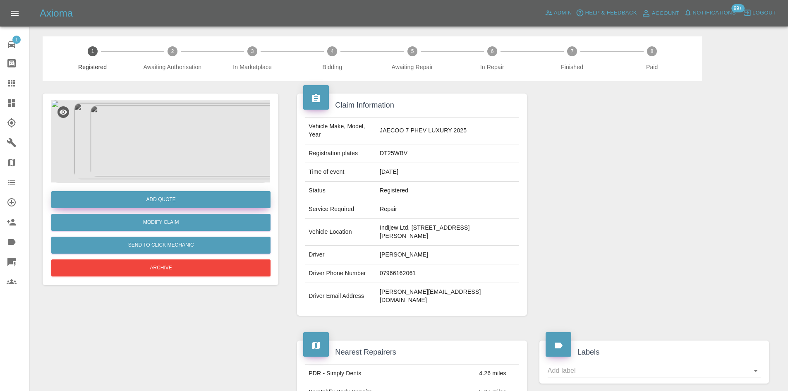
click at [235, 197] on button "Add Quote" at bounding box center [160, 199] width 219 height 17
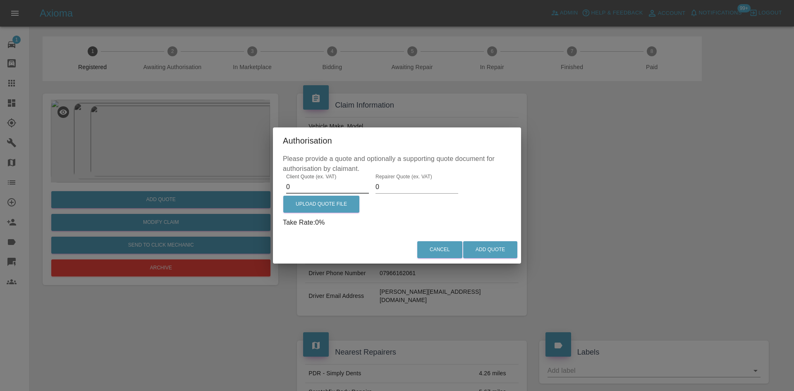
click at [320, 182] on input "0" at bounding box center [327, 186] width 83 height 13
type input "360"
click at [397, 182] on input "0" at bounding box center [417, 186] width 83 height 13
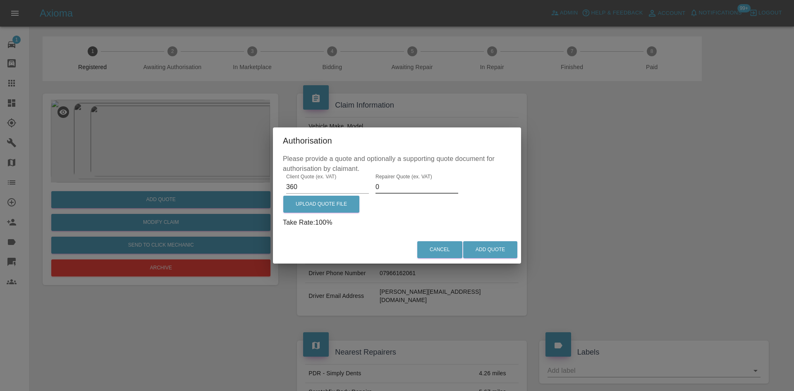
click at [397, 182] on input "0" at bounding box center [417, 186] width 83 height 13
type input "225"
click at [503, 243] on button "Add Quote" at bounding box center [490, 249] width 54 height 17
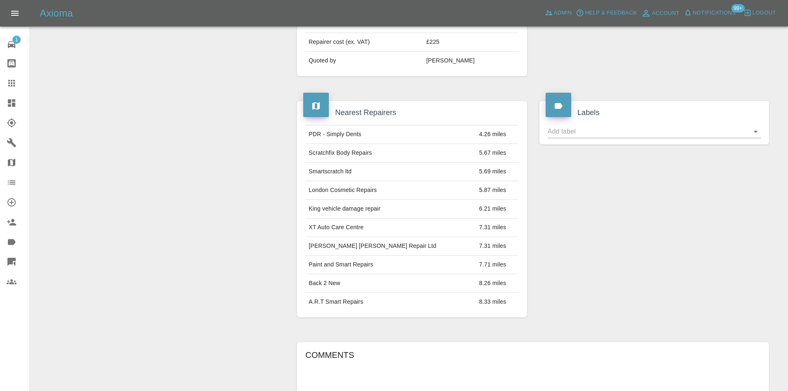
scroll to position [517, 0]
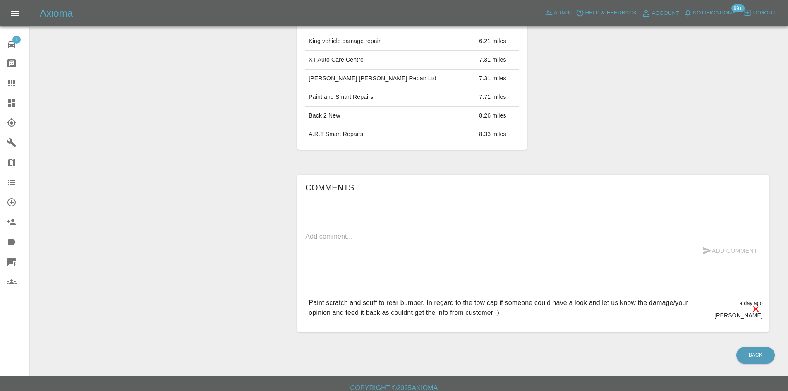
click at [350, 230] on div "x" at bounding box center [532, 236] width 455 height 13
click at [352, 215] on div "Comments x Add Comment Paint scratch and scuff to rear bumper. In regard to the…" at bounding box center [532, 254] width 455 height 146
click at [355, 232] on textarea at bounding box center [532, 237] width 455 height 10
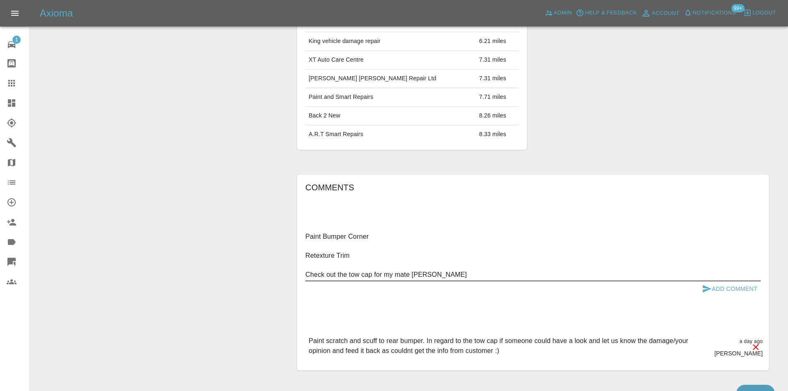
type textarea "Paint Bumper Corner Retexture Trim Check out the tow cap for my mate Aimee"
click at [708, 286] on button "Add Comment" at bounding box center [730, 288] width 62 height 15
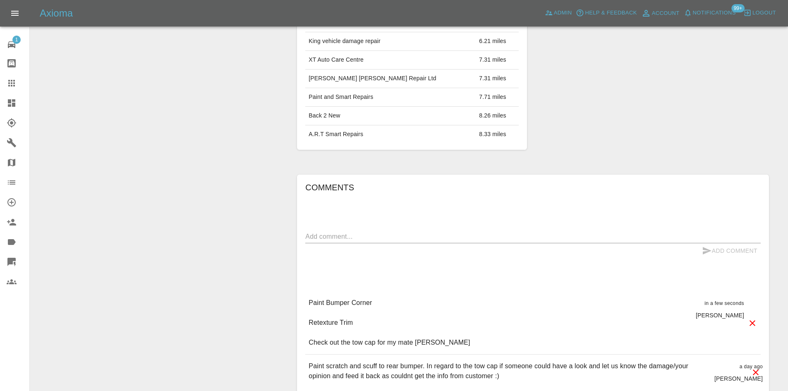
click at [0, 99] on link "Dashboard" at bounding box center [14, 103] width 29 height 20
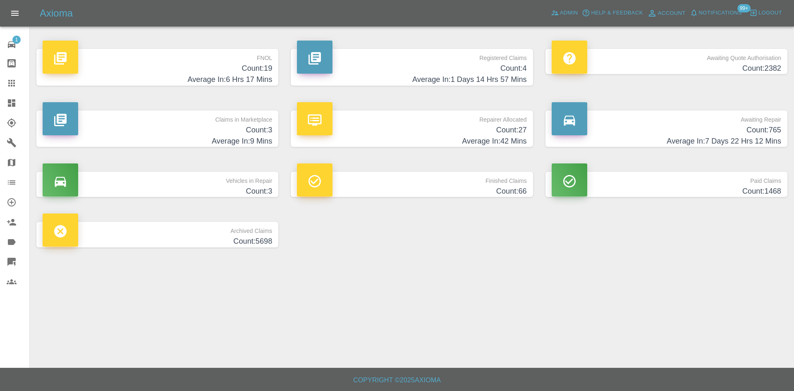
click at [380, 64] on h4 "Count: 4" at bounding box center [412, 68] width 230 height 11
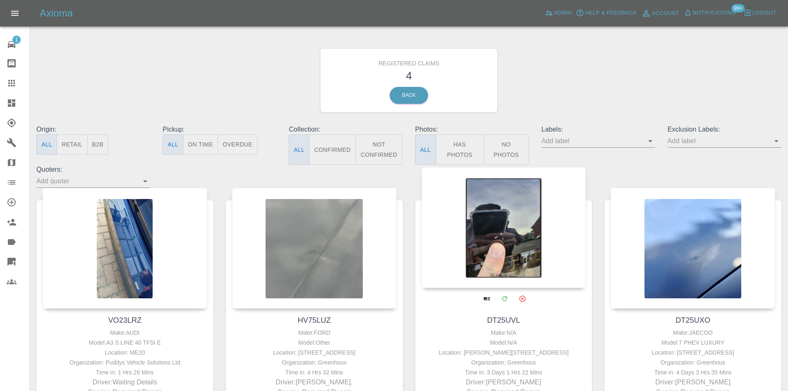
click at [463, 225] on div at bounding box center [503, 227] width 165 height 121
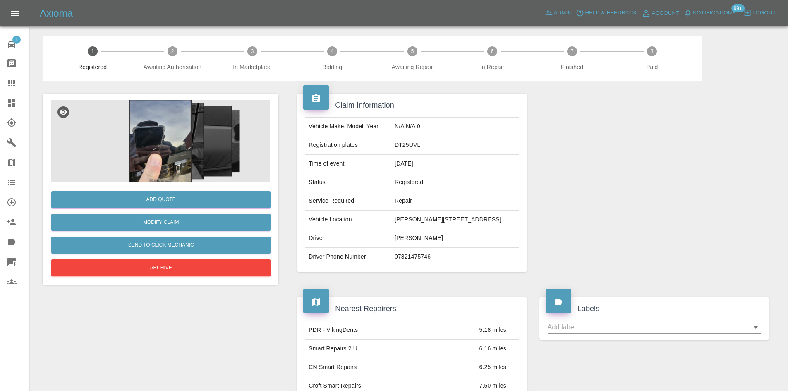
click at [184, 150] on img at bounding box center [160, 141] width 219 height 83
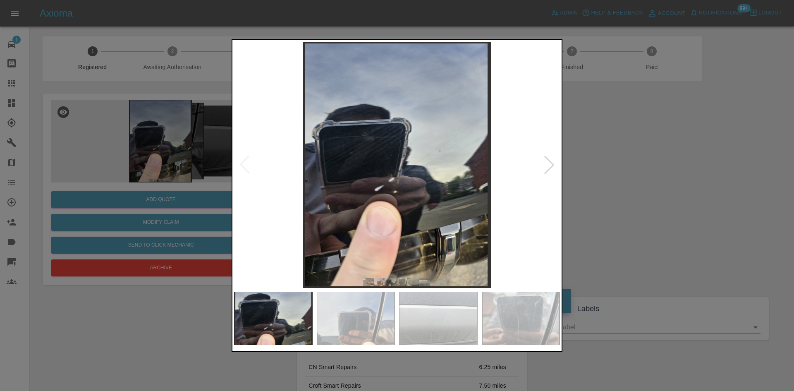
click at [553, 163] on div at bounding box center [549, 165] width 18 height 18
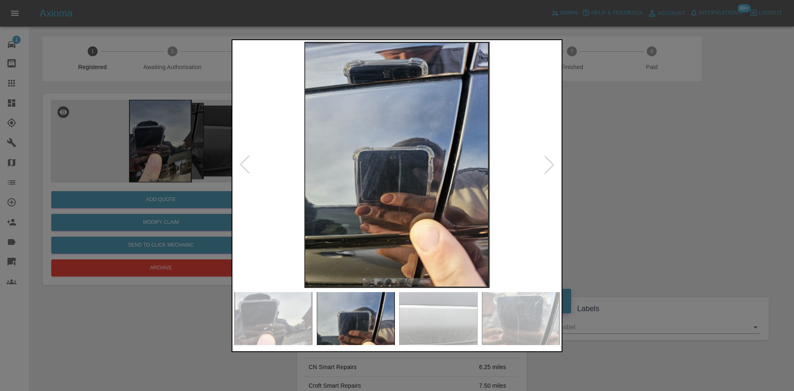
click at [553, 163] on div at bounding box center [549, 165] width 18 height 18
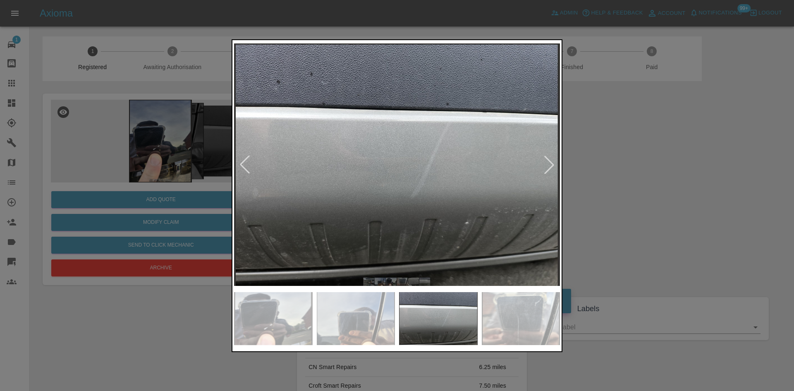
click at [553, 163] on div at bounding box center [549, 165] width 18 height 18
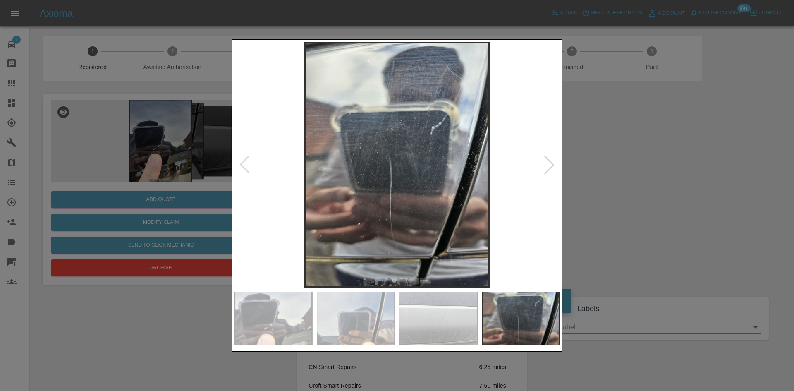
click at [553, 163] on div at bounding box center [549, 165] width 18 height 18
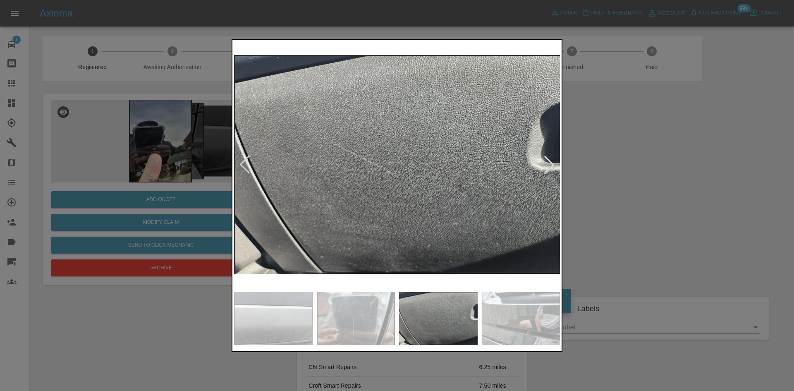
click at [553, 163] on div at bounding box center [549, 165] width 18 height 18
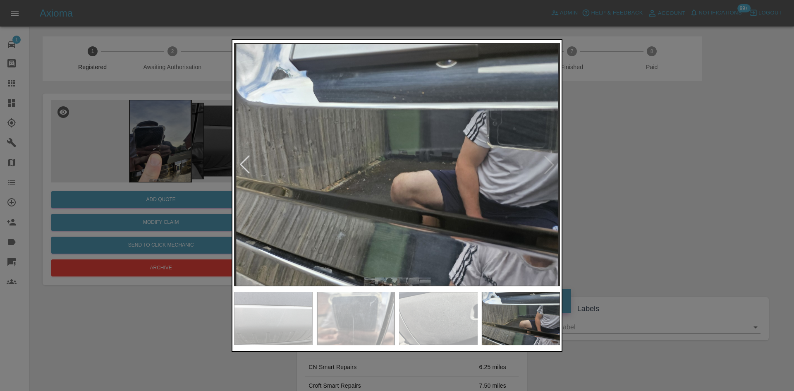
click at [553, 163] on img at bounding box center [397, 165] width 326 height 246
click at [633, 169] on div at bounding box center [397, 195] width 794 height 391
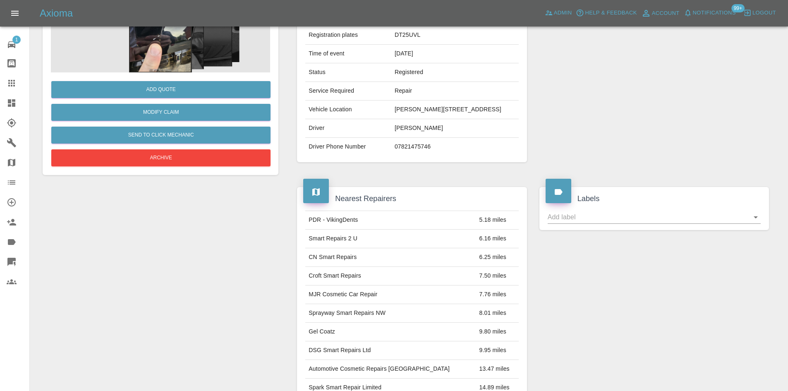
scroll to position [41, 0]
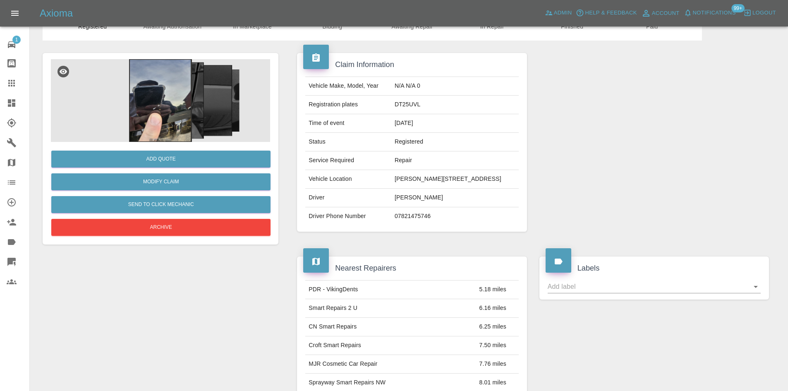
click at [170, 108] on img at bounding box center [160, 100] width 219 height 83
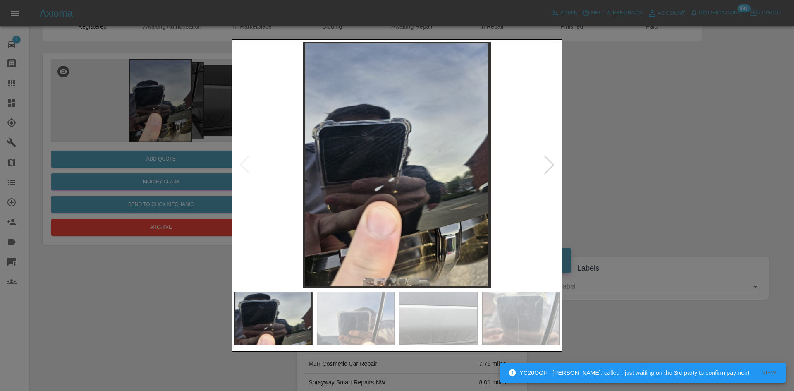
click at [538, 165] on img at bounding box center [397, 165] width 326 height 246
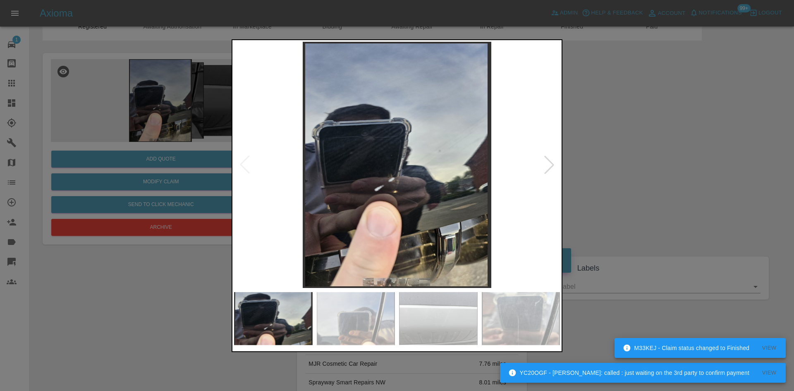
click at [608, 182] on div at bounding box center [397, 195] width 794 height 391
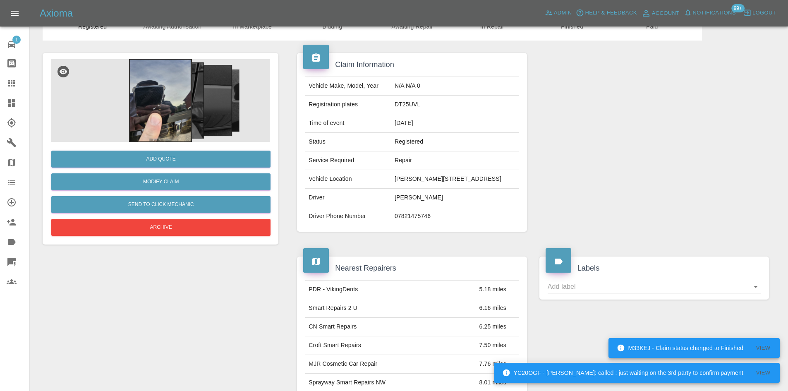
click at [409, 107] on td "DT25UVL" at bounding box center [454, 105] width 127 height 19
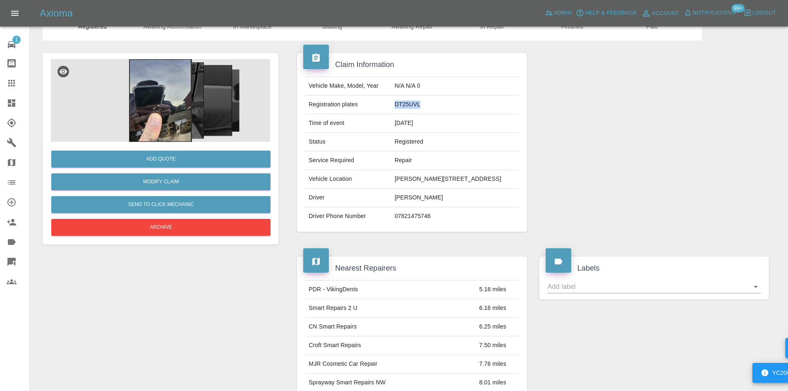
click at [409, 107] on td "DT25UVL" at bounding box center [454, 105] width 127 height 19
copy td "DT25UVL"
click at [202, 102] on img at bounding box center [160, 100] width 219 height 83
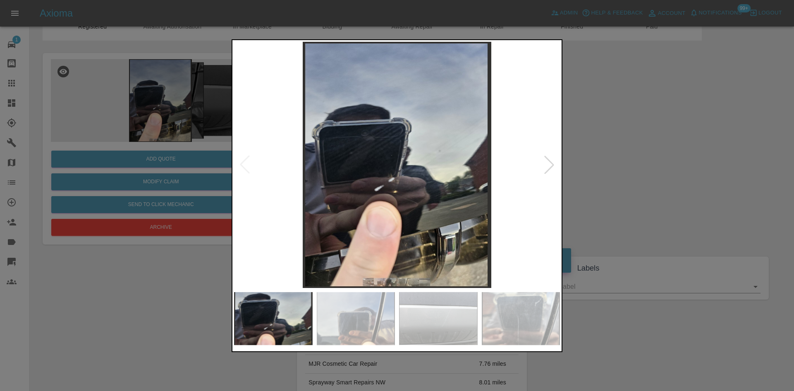
click at [547, 168] on div at bounding box center [549, 165] width 18 height 18
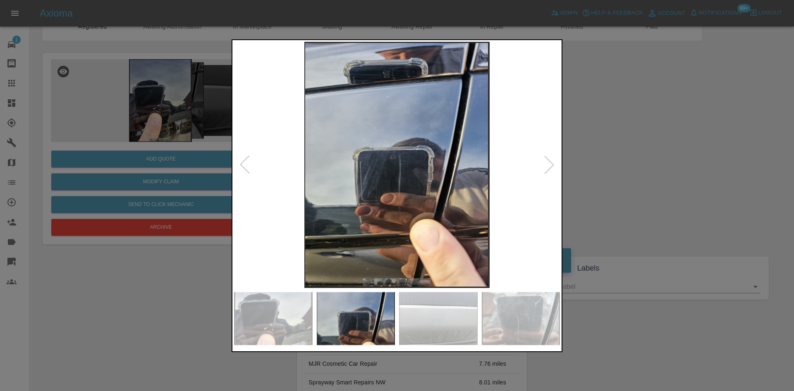
click at [406, 156] on img at bounding box center [397, 165] width 326 height 246
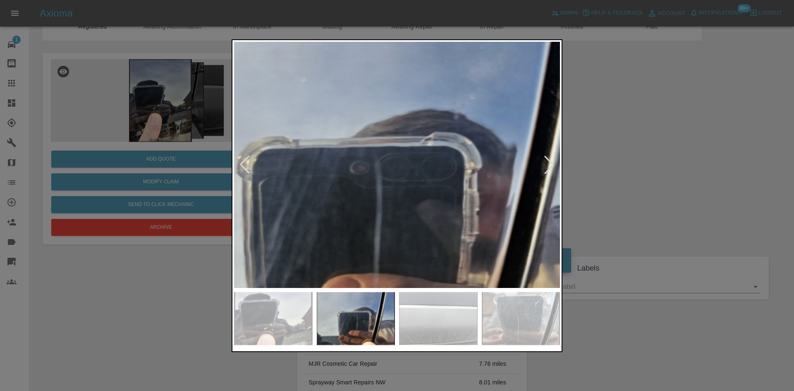
click at [406, 164] on img at bounding box center [370, 190] width 978 height 739
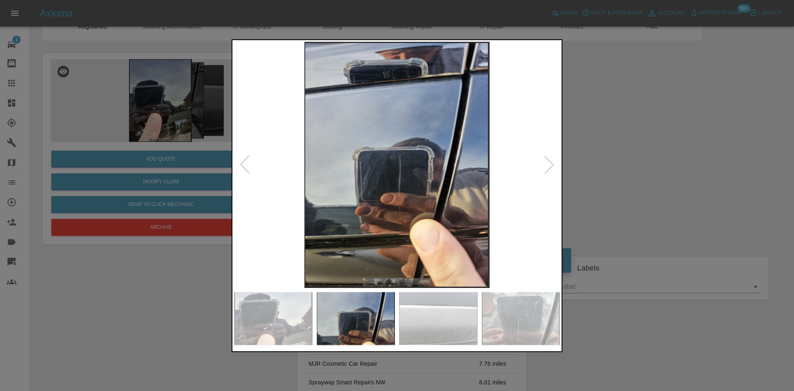
click at [667, 356] on div at bounding box center [397, 195] width 794 height 391
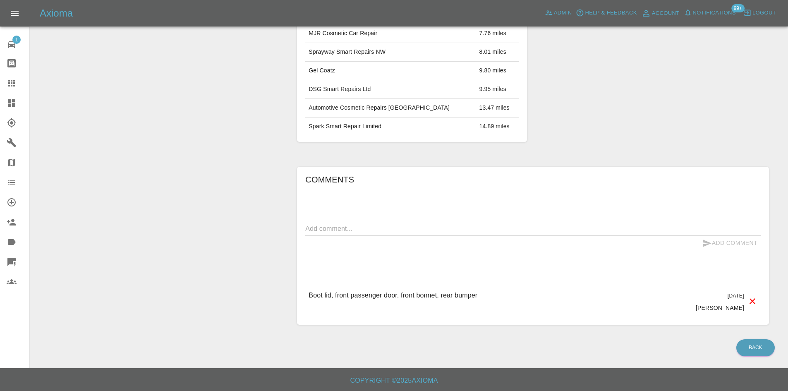
scroll to position [371, 0]
click at [397, 234] on div "x" at bounding box center [532, 228] width 455 height 13
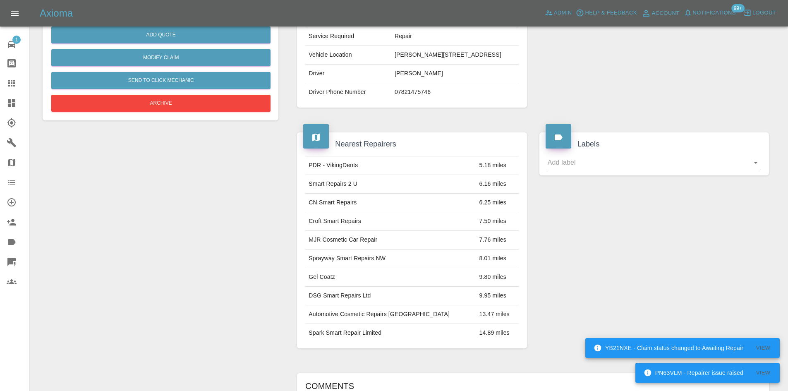
scroll to position [0, 0]
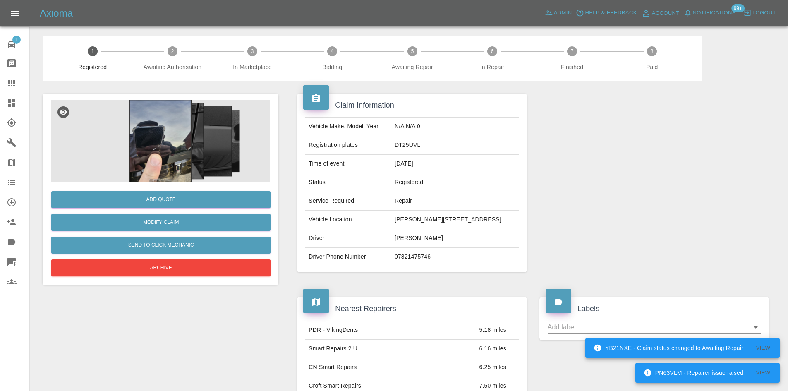
click at [175, 125] on img at bounding box center [160, 141] width 219 height 83
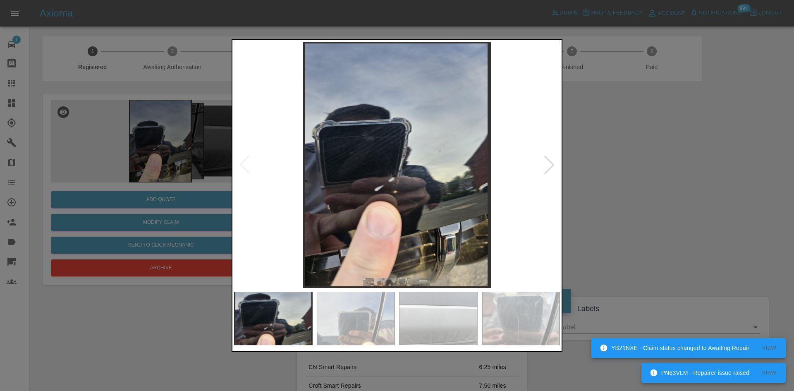
click at [548, 168] on div at bounding box center [549, 165] width 18 height 18
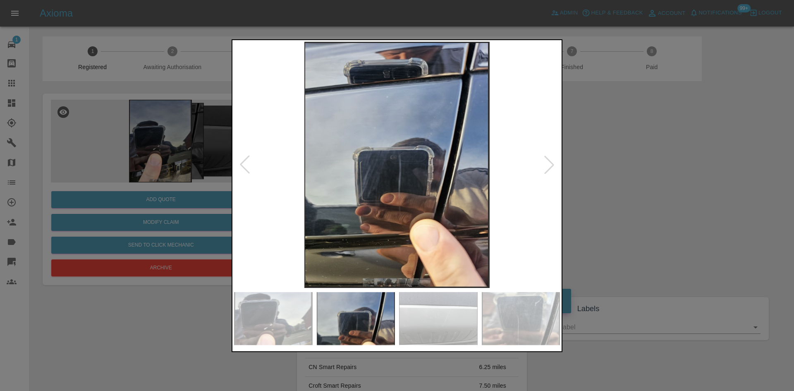
click at [548, 168] on div at bounding box center [549, 165] width 18 height 18
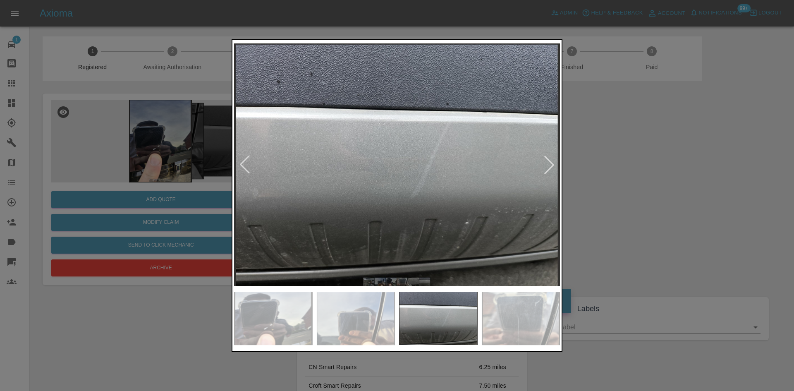
click at [652, 179] on div at bounding box center [397, 195] width 794 height 391
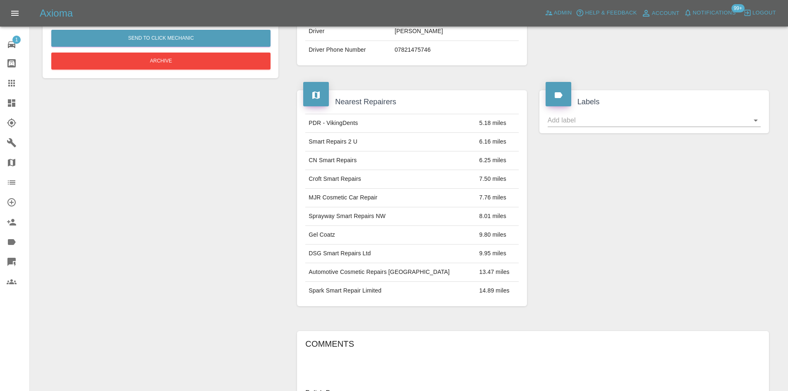
scroll to position [381, 0]
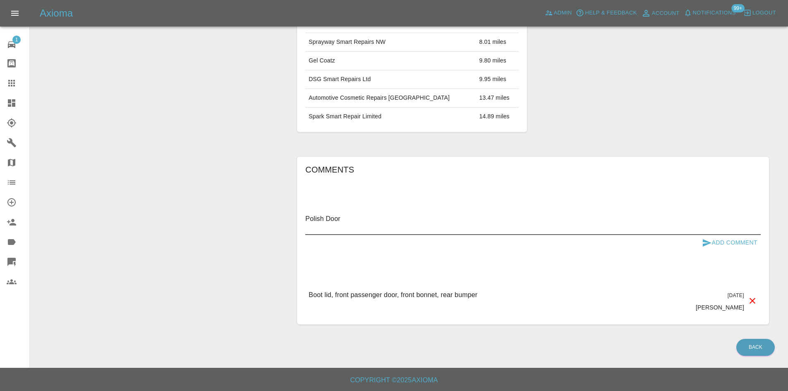
click at [366, 228] on textarea "Polish Door" at bounding box center [532, 223] width 455 height 19
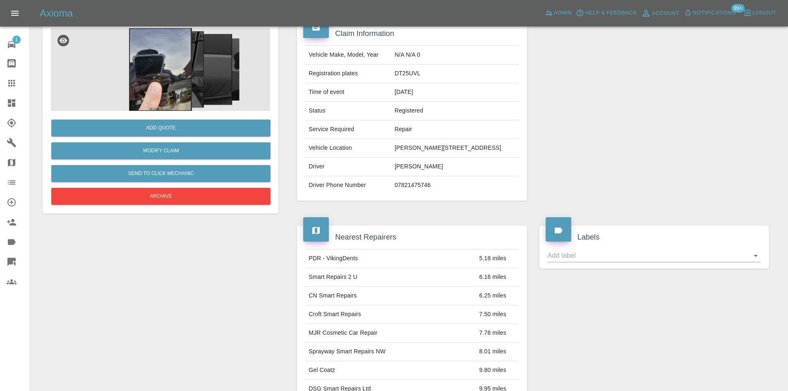
scroll to position [0, 0]
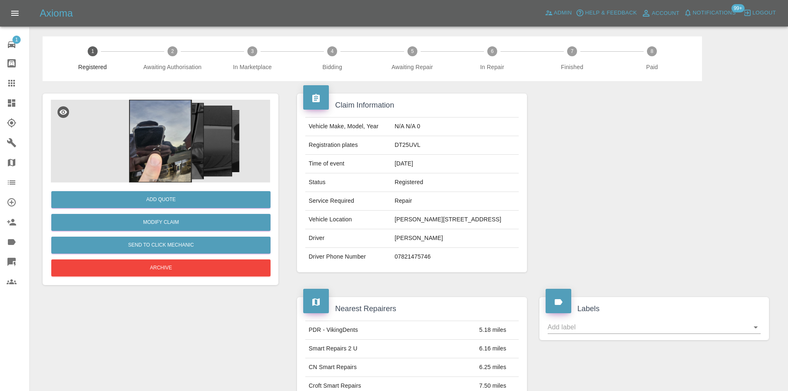
type textarea "Polish Door Paint Rear Trim"
click at [193, 120] on img at bounding box center [160, 141] width 219 height 83
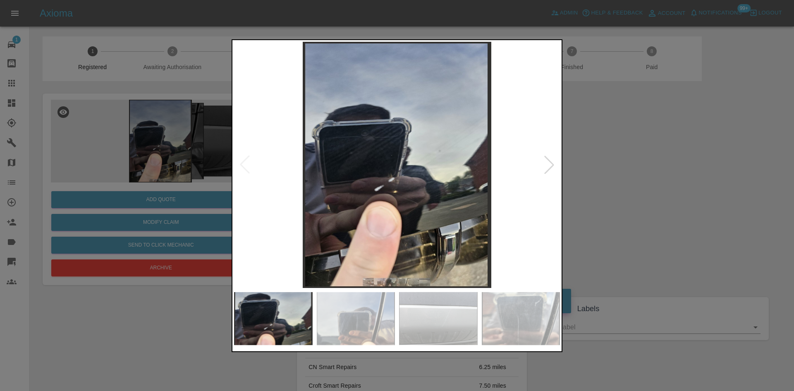
click at [555, 163] on div at bounding box center [549, 165] width 18 height 18
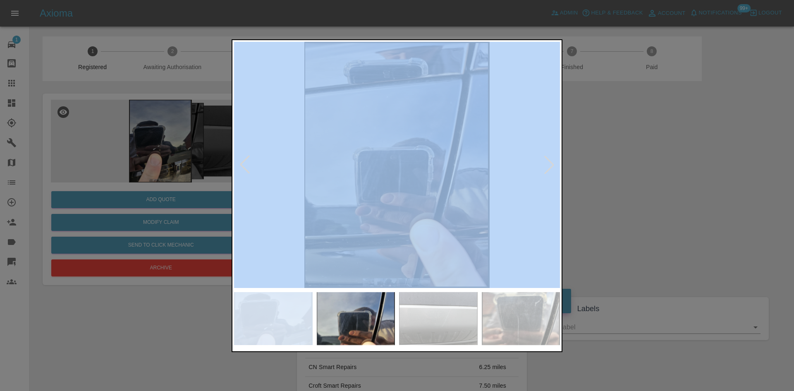
click at [555, 163] on div at bounding box center [549, 165] width 18 height 18
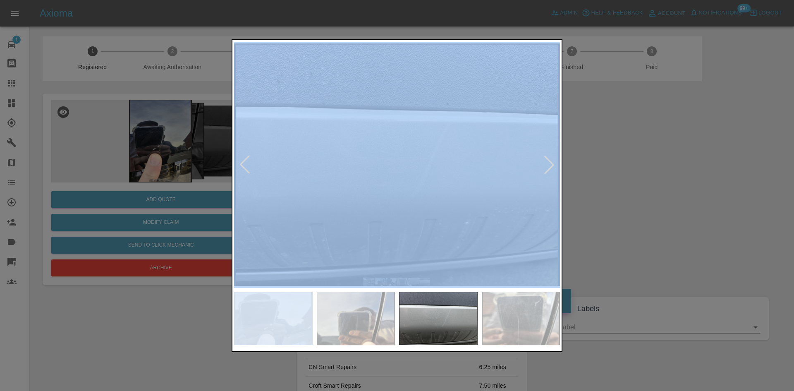
click at [540, 163] on div at bounding box center [549, 165] width 18 height 18
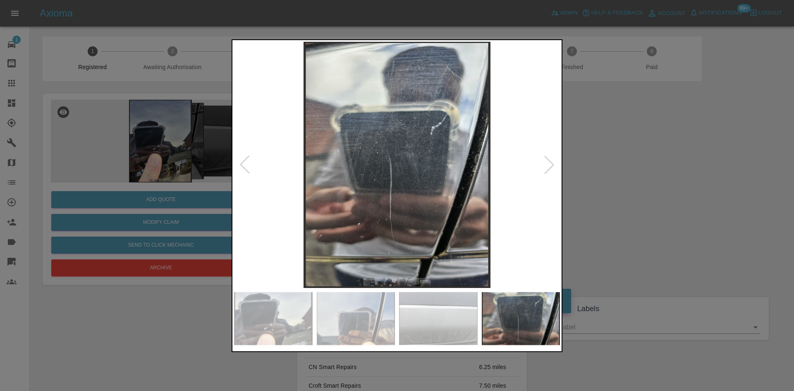
click at [541, 163] on div at bounding box center [549, 165] width 18 height 18
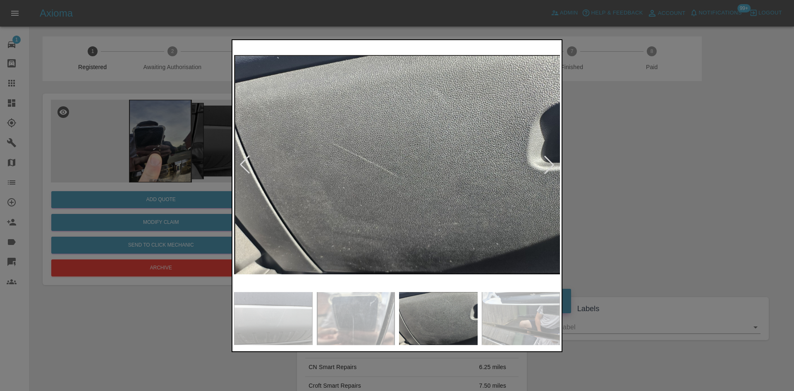
click at [541, 163] on div at bounding box center [549, 165] width 18 height 18
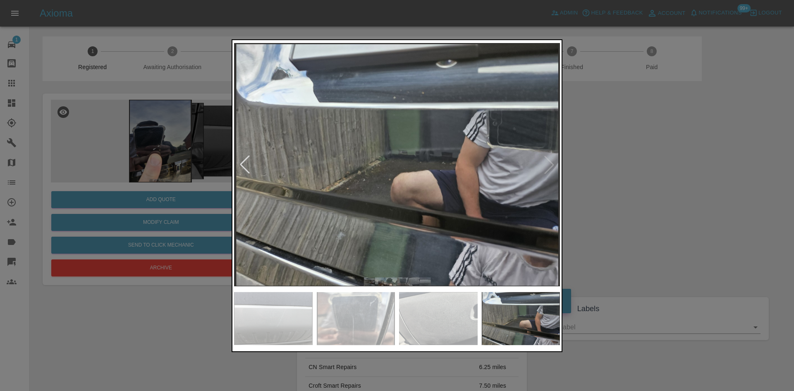
click at [541, 163] on img at bounding box center [397, 165] width 326 height 246
click at [555, 165] on img at bounding box center [397, 165] width 326 height 246
click at [553, 165] on img at bounding box center [397, 165] width 326 height 246
click at [549, 165] on img at bounding box center [397, 165] width 326 height 246
click at [682, 185] on div at bounding box center [397, 195] width 794 height 391
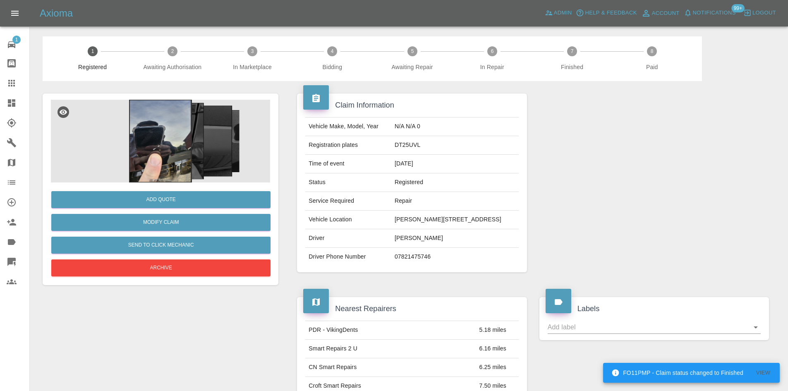
click at [15, 104] on icon at bounding box center [11, 102] width 7 height 7
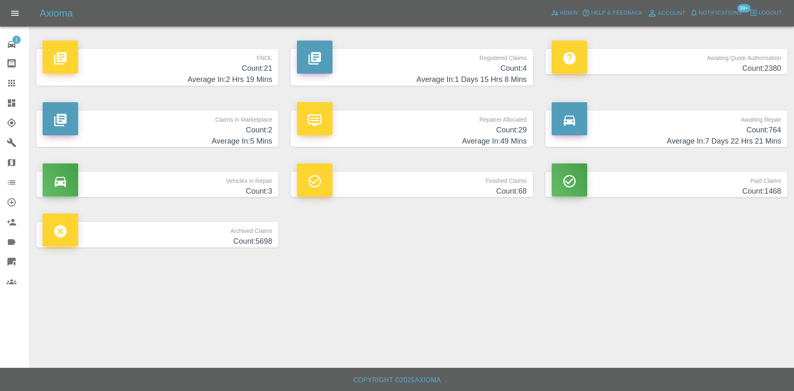
click at [402, 77] on h4 "Average In: 1 Days 15 Hrs 8 Mins" at bounding box center [412, 79] width 230 height 11
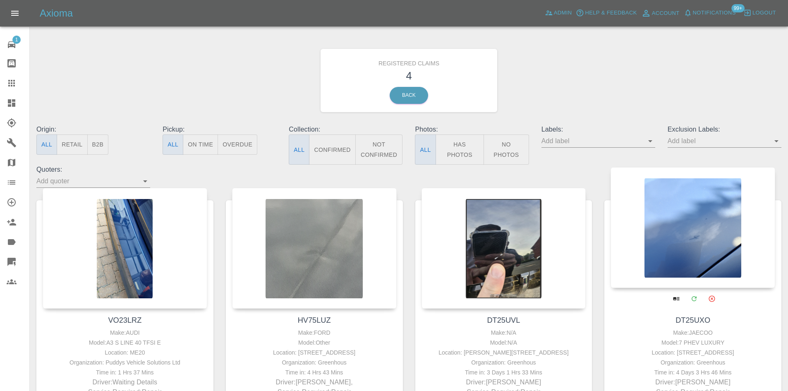
click at [668, 234] on div at bounding box center [692, 227] width 165 height 121
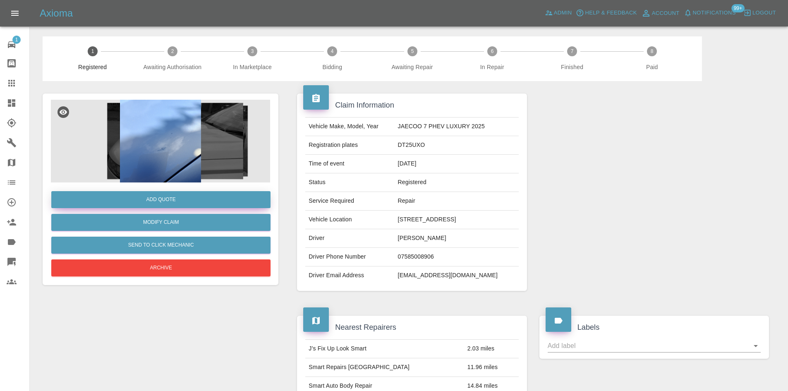
click at [181, 200] on button "Add Quote" at bounding box center [160, 199] width 219 height 17
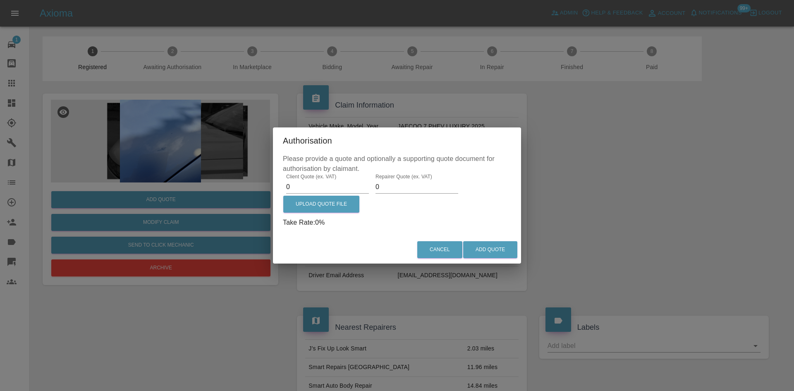
click at [311, 186] on input "0" at bounding box center [327, 186] width 83 height 13
type input "550"
click at [395, 181] on input "0" at bounding box center [417, 186] width 83 height 13
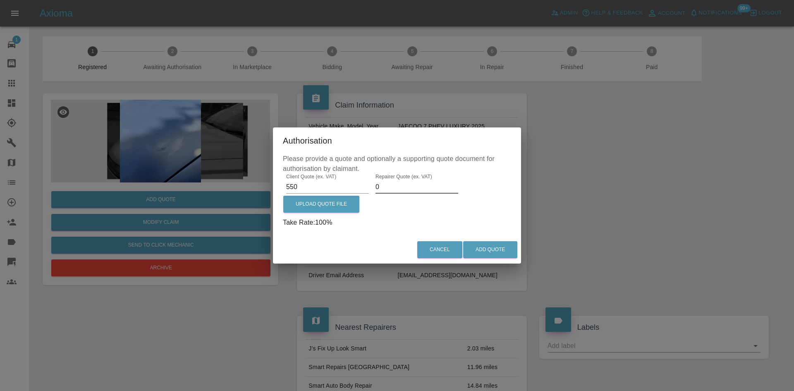
click at [395, 181] on input "0" at bounding box center [417, 186] width 83 height 13
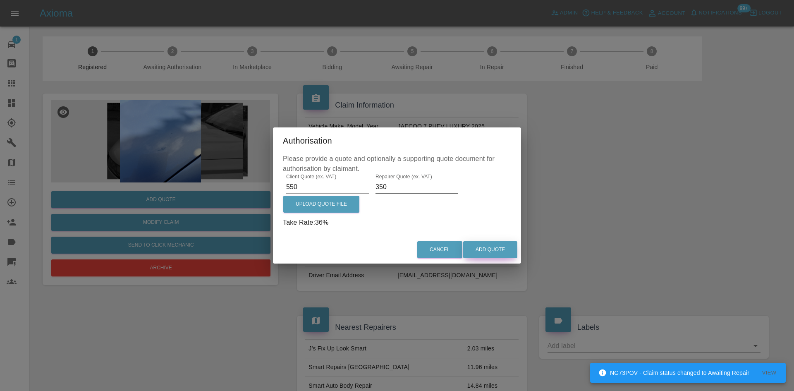
type input "350"
click at [480, 249] on button "Add Quote" at bounding box center [490, 249] width 54 height 17
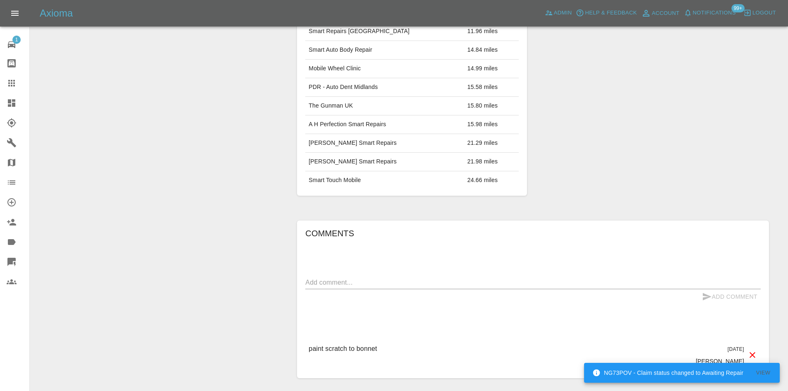
scroll to position [501, 0]
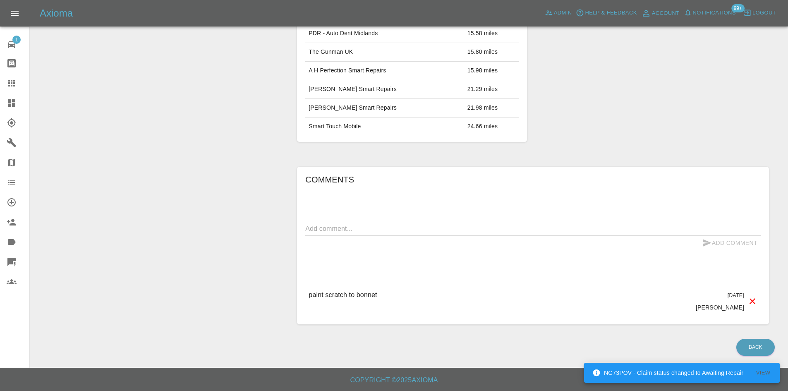
click at [358, 230] on textarea at bounding box center [532, 229] width 455 height 10
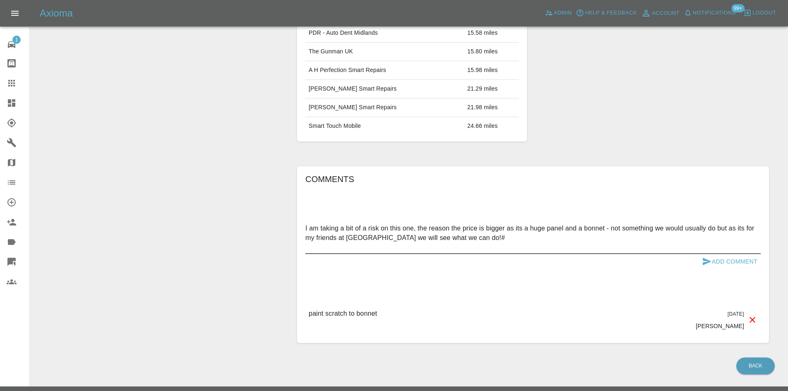
type textarea "I am taking a bit of a risk on this one, the reason the price is bigger as its …"
click at [717, 256] on button "Add Comment" at bounding box center [730, 261] width 62 height 15
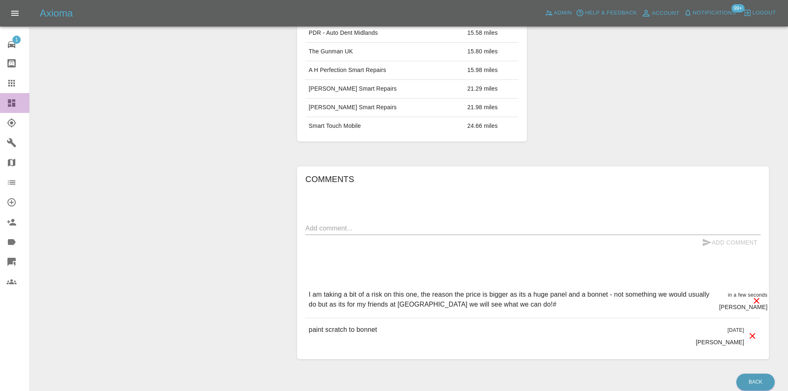
click at [15, 106] on icon at bounding box center [11, 102] width 7 height 7
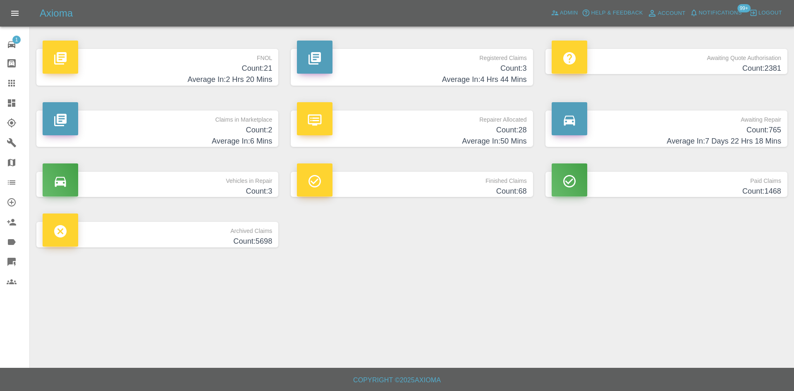
click at [395, 80] on h4 "Average In: 4 Hrs 44 Mins" at bounding box center [412, 79] width 230 height 11
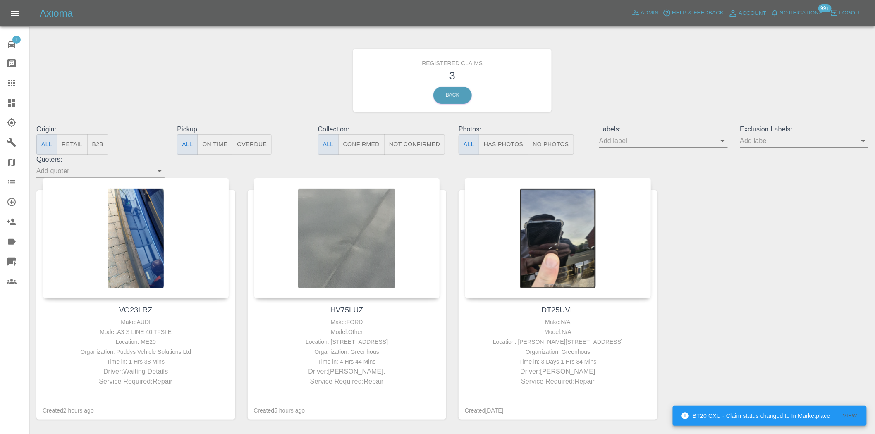
click at [3, 108] on link "Dashboard" at bounding box center [14, 103] width 29 height 20
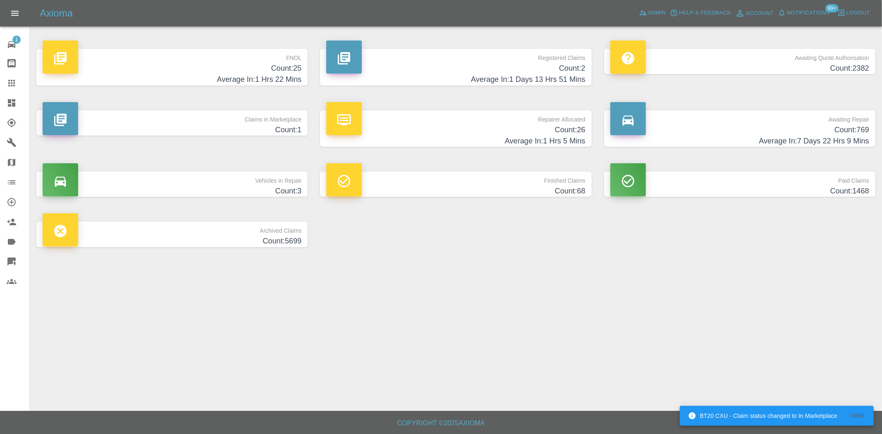
click at [453, 49] on p "Registered Claims" at bounding box center [455, 56] width 259 height 14
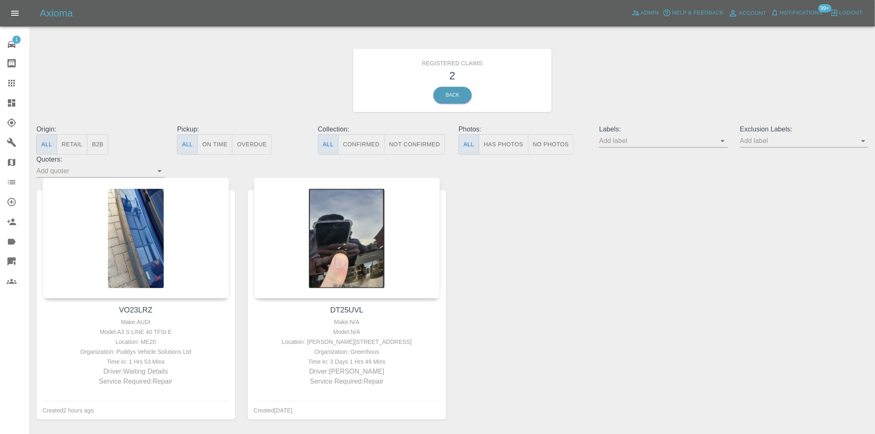
click at [2, 104] on link "Dashboard" at bounding box center [14, 103] width 29 height 20
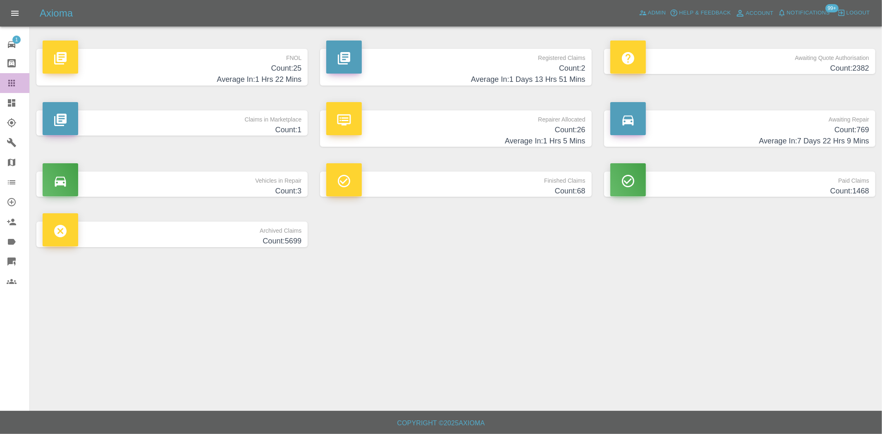
click at [13, 83] on icon at bounding box center [12, 83] width 10 height 10
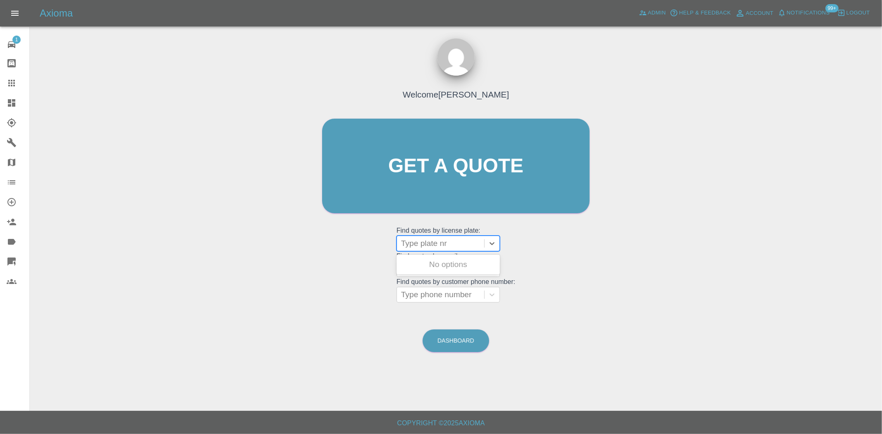
click at [427, 239] on div at bounding box center [440, 244] width 79 height 12
paste input "VO23LRZ"
type input "VO23LRZ"
click at [443, 261] on div "VO23LRZ, Registered" at bounding box center [448, 264] width 103 height 17
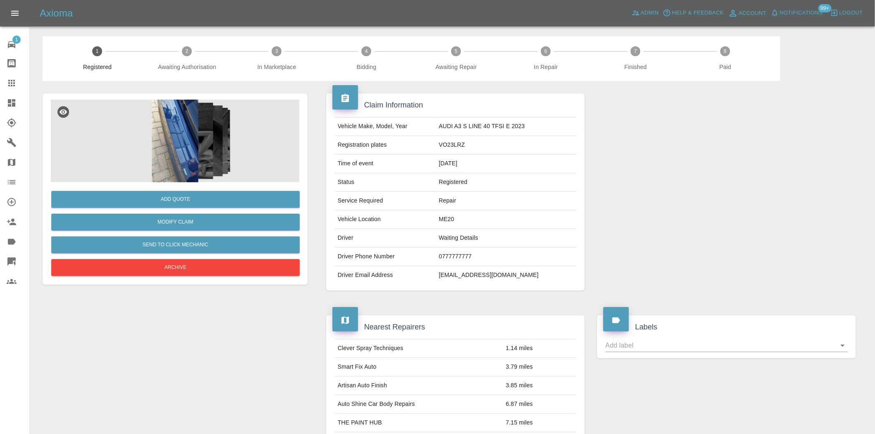
click at [135, 135] on img at bounding box center [175, 141] width 249 height 83
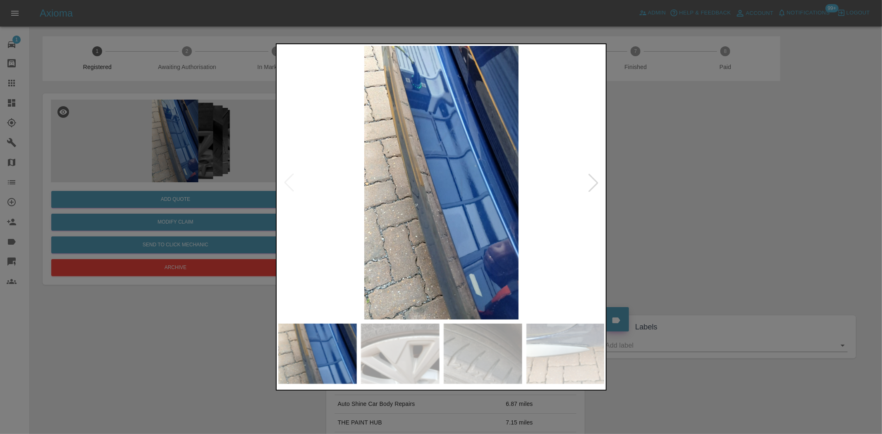
click at [592, 189] on div at bounding box center [593, 183] width 18 height 18
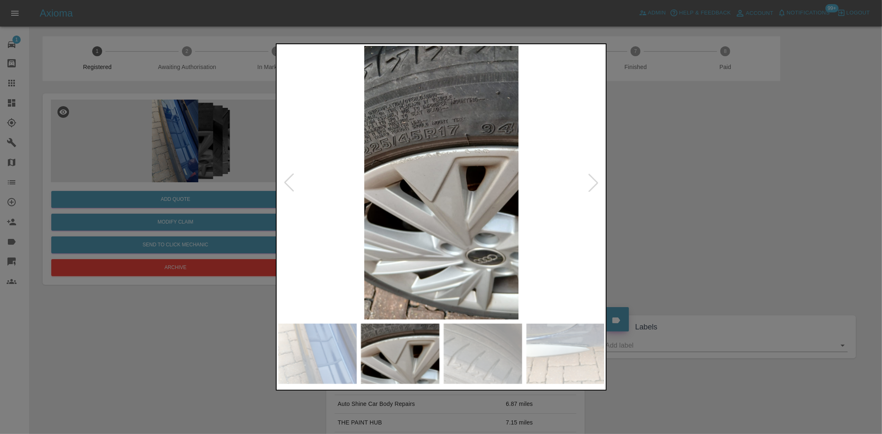
click at [592, 189] on div at bounding box center [593, 183] width 18 height 18
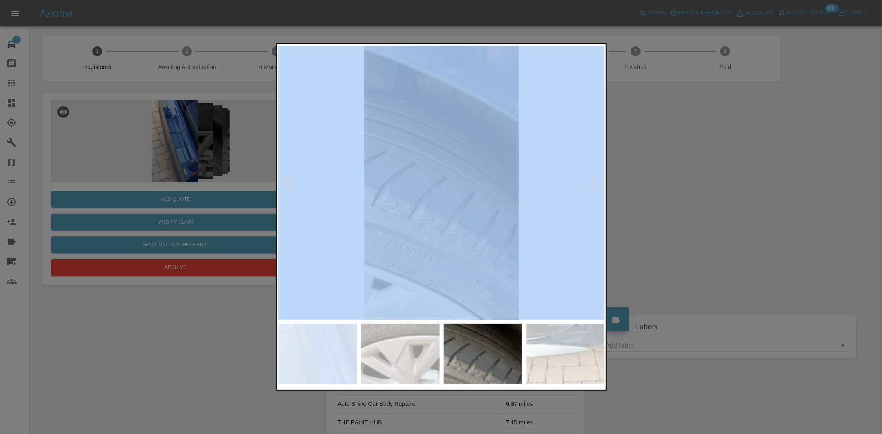
click at [593, 189] on div at bounding box center [593, 183] width 18 height 18
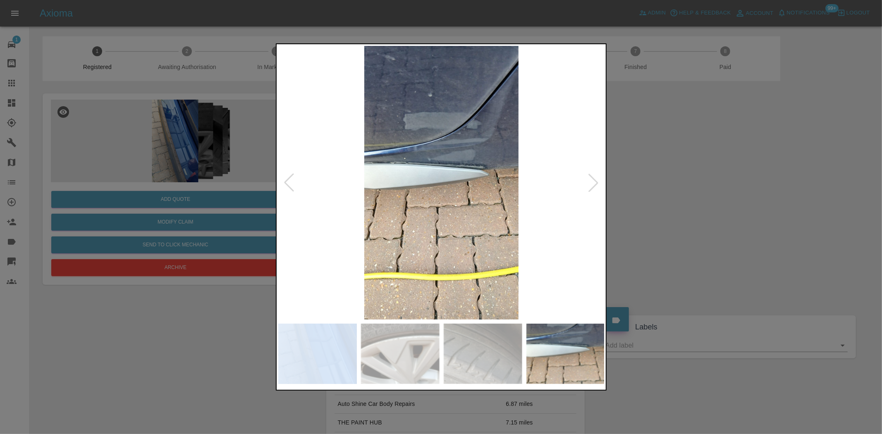
click at [593, 189] on div at bounding box center [593, 183] width 18 height 18
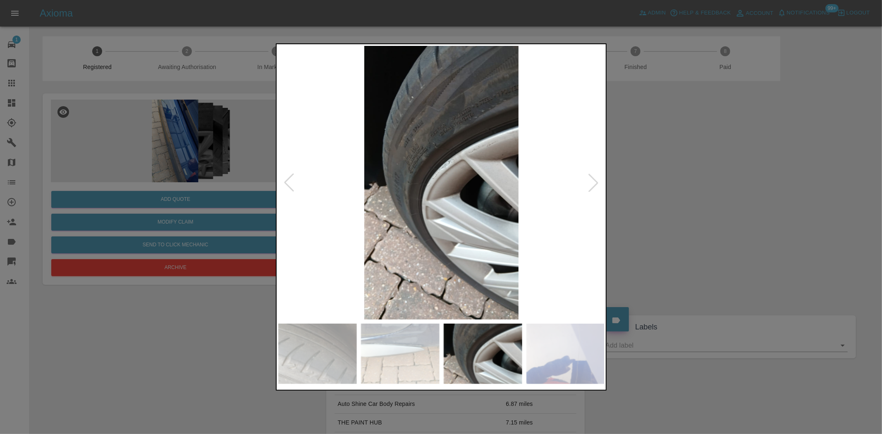
click at [593, 189] on div at bounding box center [593, 183] width 18 height 18
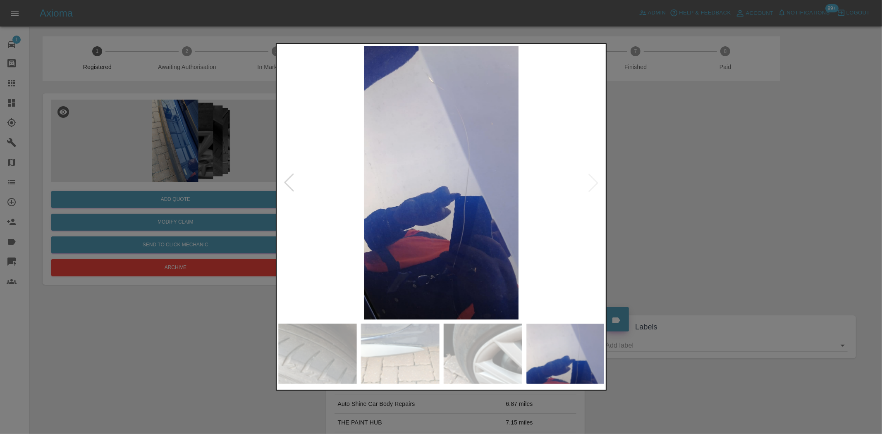
click at [593, 189] on img at bounding box center [441, 183] width 327 height 274
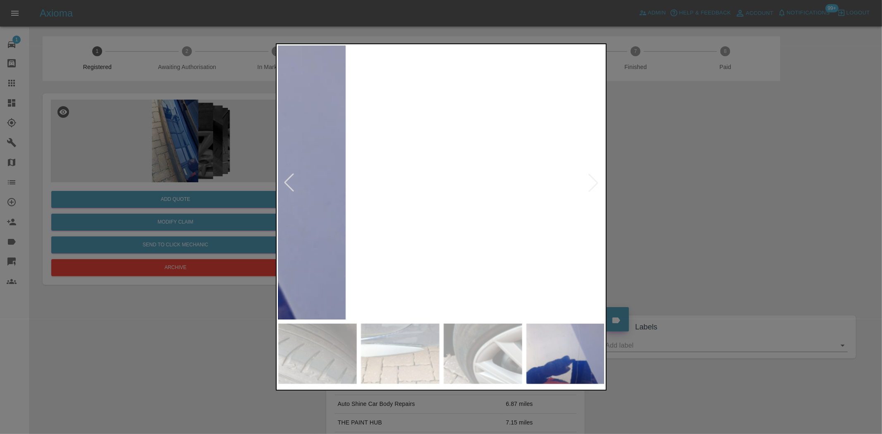
click at [593, 189] on img at bounding box center [115, 162] width 980 height 822
click at [705, 195] on div at bounding box center [441, 217] width 882 height 434
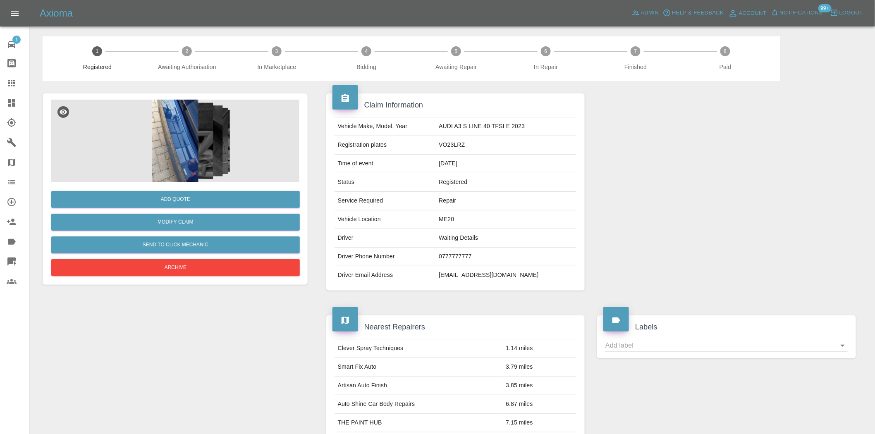
click at [5, 106] on link "Dashboard" at bounding box center [14, 103] width 29 height 20
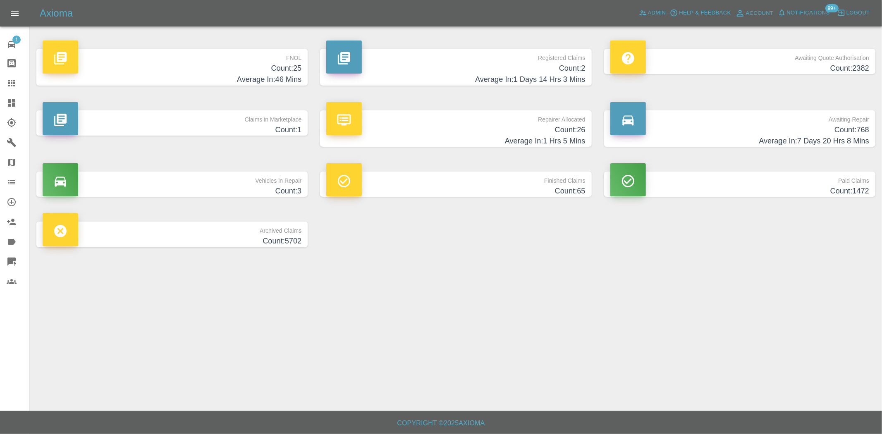
click at [246, 119] on p "Claims in Marketplace" at bounding box center [172, 117] width 259 height 14
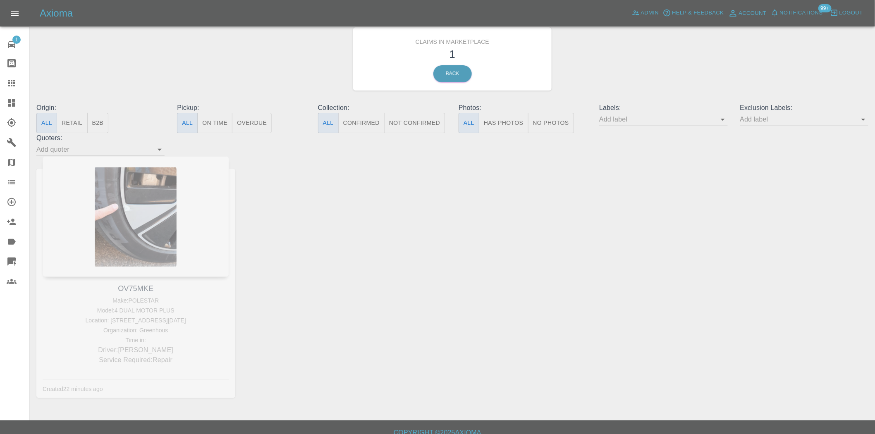
scroll to position [31, 0]
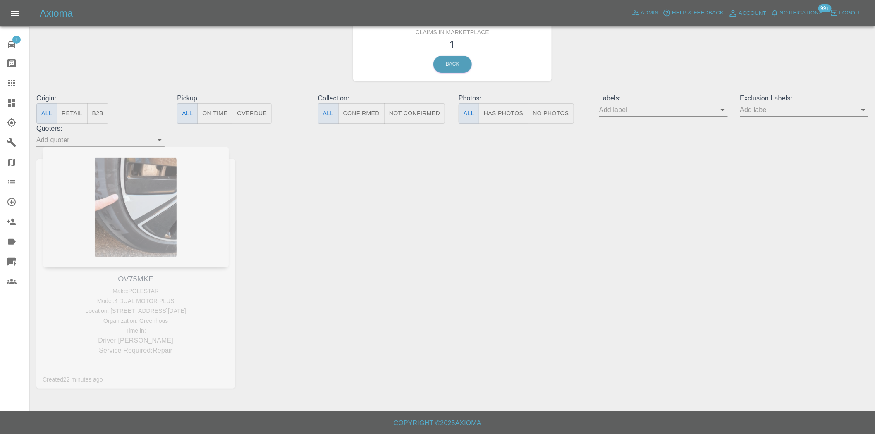
click at [147, 213] on div "OV75MKE Make: POLESTAR Model: 4 DUAL MOTOR PLUS Location: 19 Carnival Close Ilm…" at bounding box center [135, 274] width 211 height 254
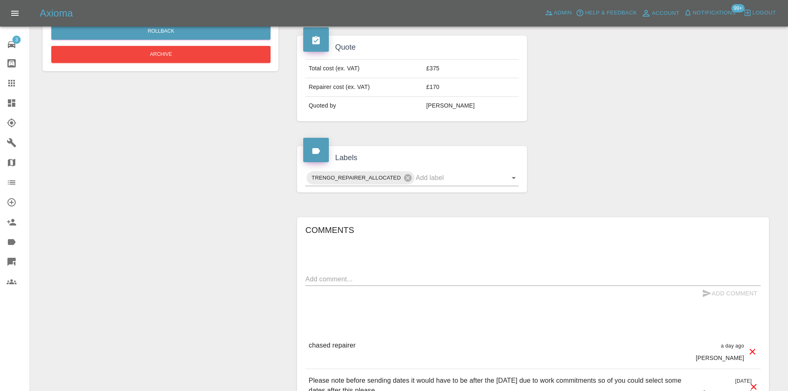
scroll to position [207, 0]
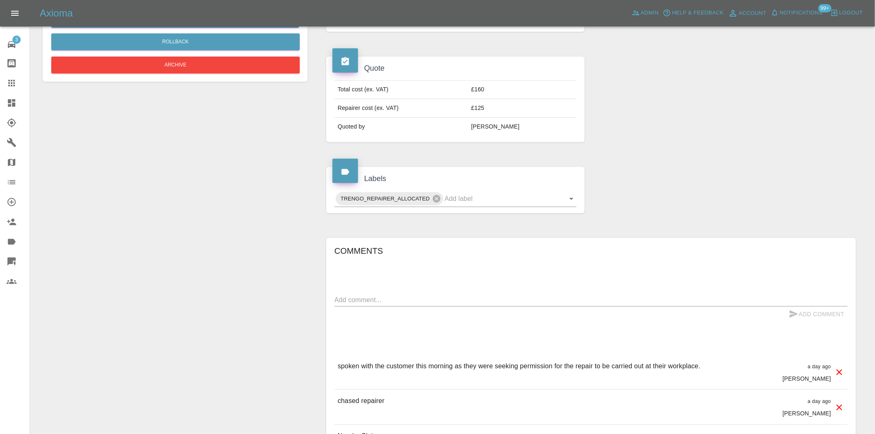
scroll to position [321, 0]
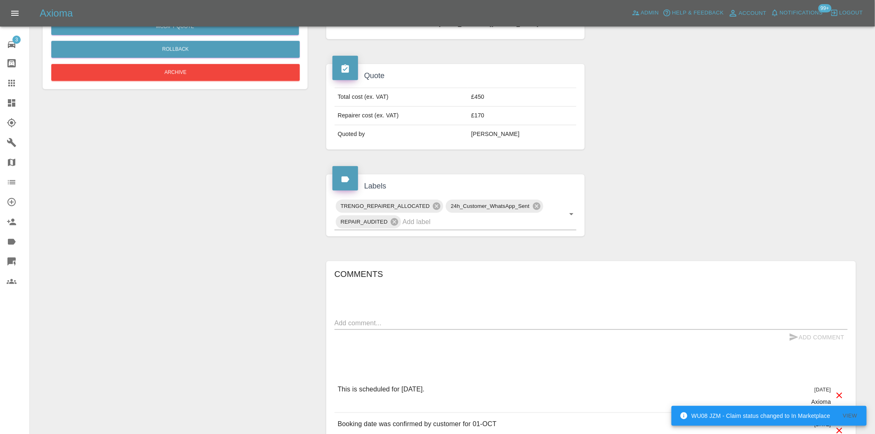
scroll to position [275, 0]
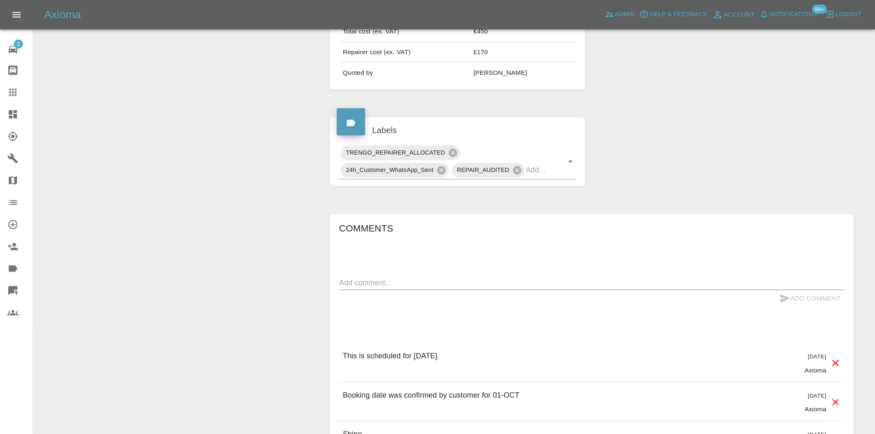
scroll to position [331, 0]
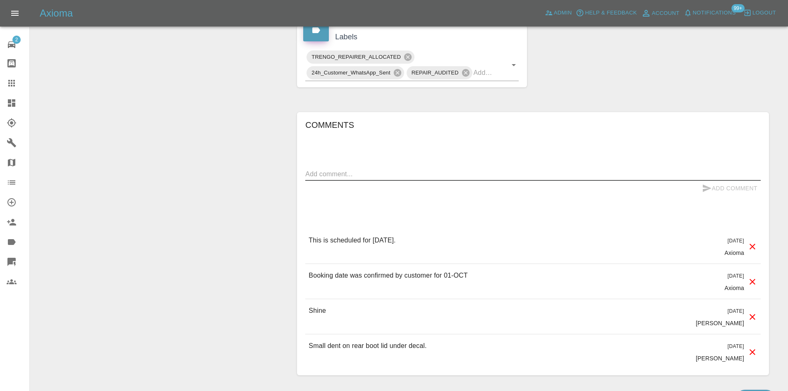
click at [354, 168] on div "Comments x Add Comment This is scheduled for [DATE]. [DATE] Axioma This is sche…" at bounding box center [532, 243] width 455 height 251
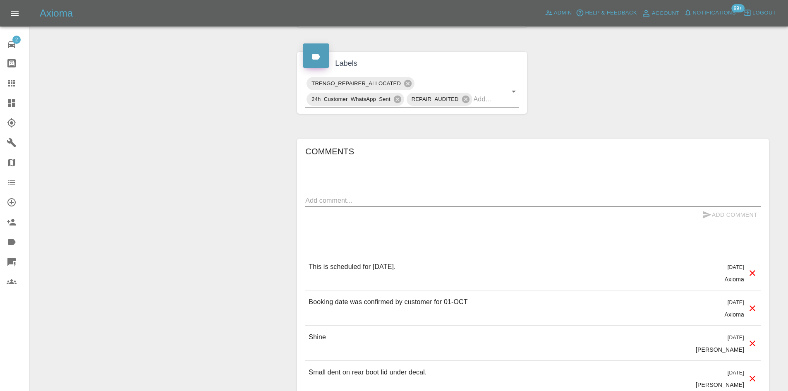
scroll to position [369, 0]
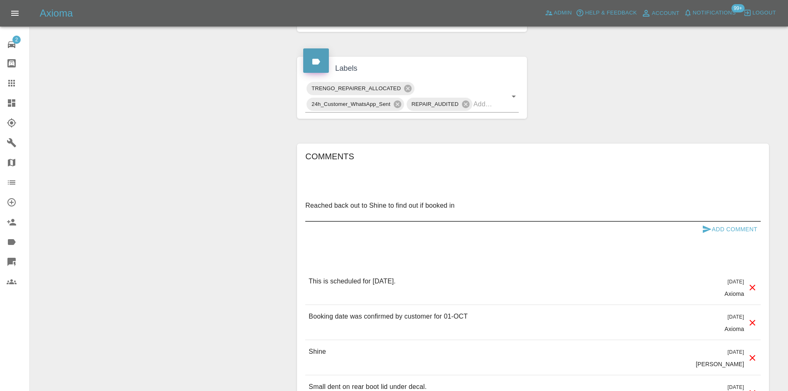
type textarea "Reached back out to Shine to find out if booked in"
click at [706, 234] on icon "submit" at bounding box center [707, 229] width 10 height 10
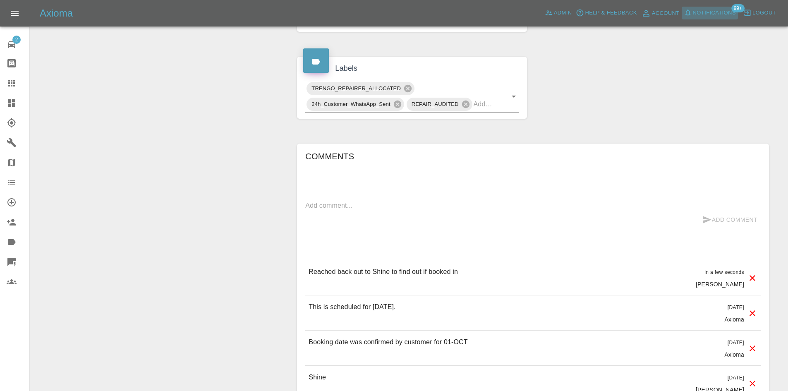
click at [714, 17] on span "Notifications" at bounding box center [714, 13] width 43 height 10
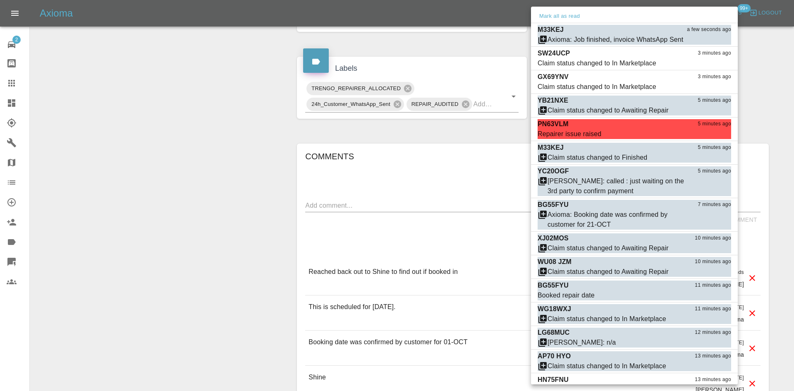
click at [6, 104] on div at bounding box center [397, 195] width 794 height 391
click at [13, 103] on div at bounding box center [397, 195] width 794 height 391
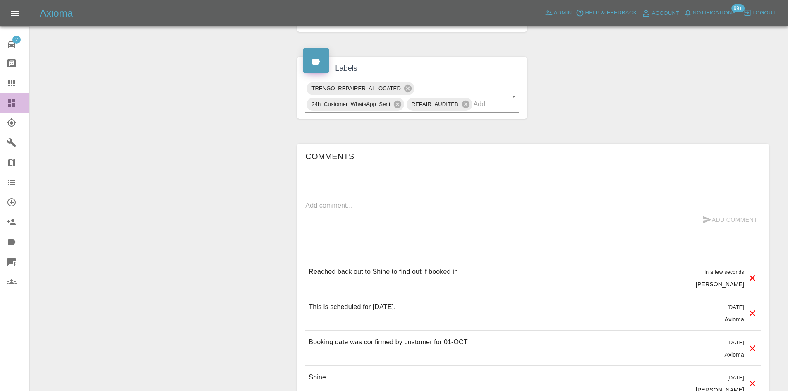
click at [13, 103] on icon at bounding box center [11, 102] width 7 height 7
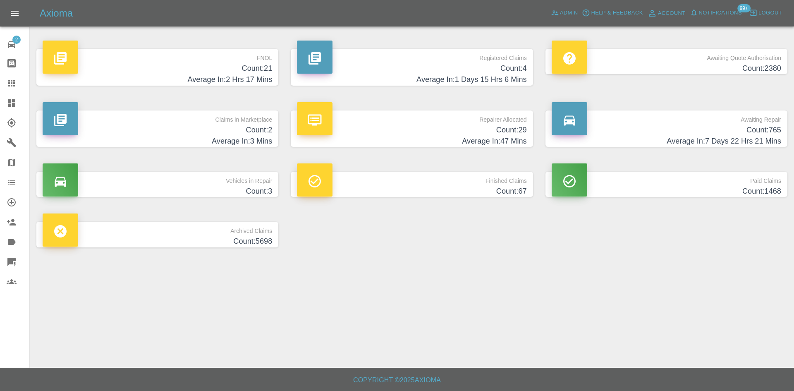
click at [447, 65] on h4 "Count: 4" at bounding box center [412, 68] width 230 height 11
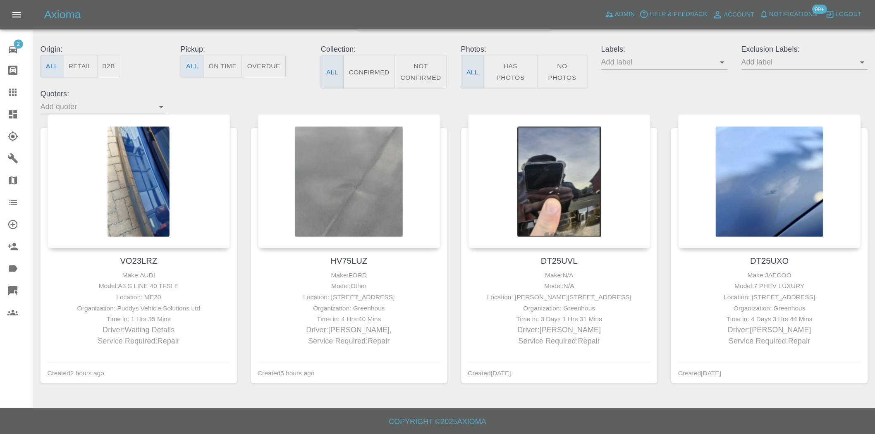
scroll to position [31, 0]
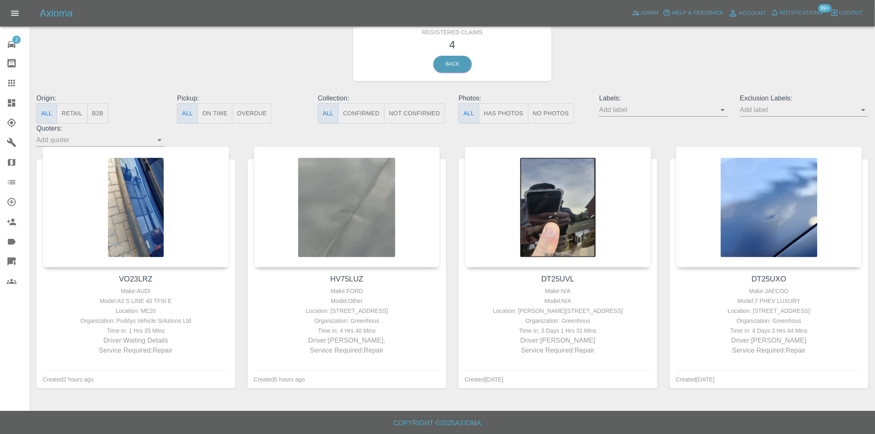
click at [9, 76] on link "Claims" at bounding box center [14, 83] width 29 height 20
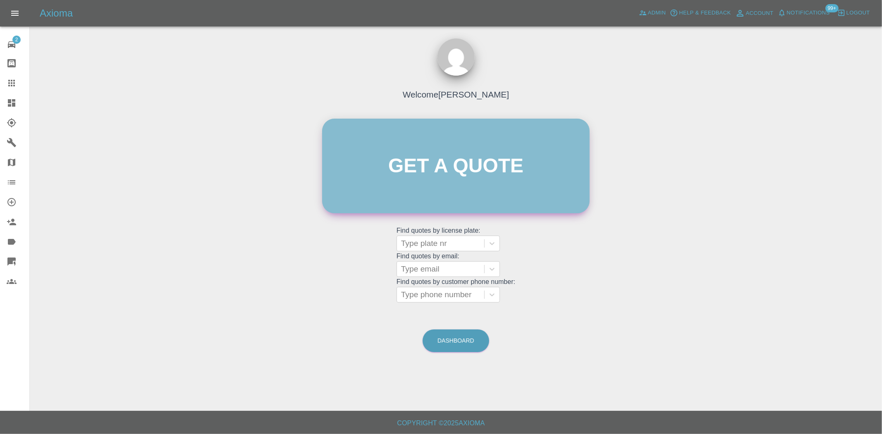
click at [397, 192] on link "Get a quote" at bounding box center [456, 166] width 268 height 95
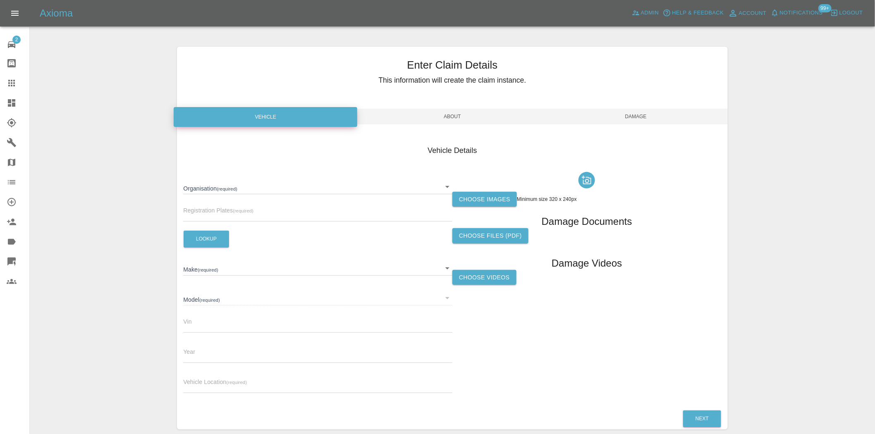
click at [285, 181] on body "Axioma Admin Help & Feedback Account Notifications 99+ Logout 2 Repair home Bod…" at bounding box center [437, 236] width 875 height 473
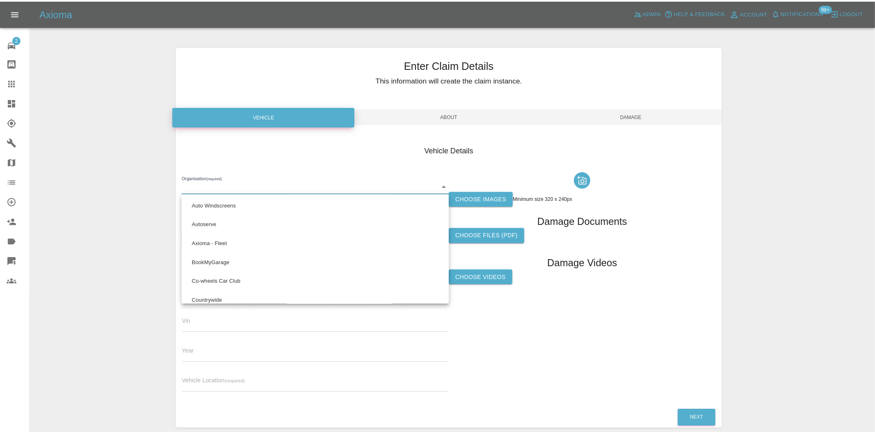
scroll to position [261, 0]
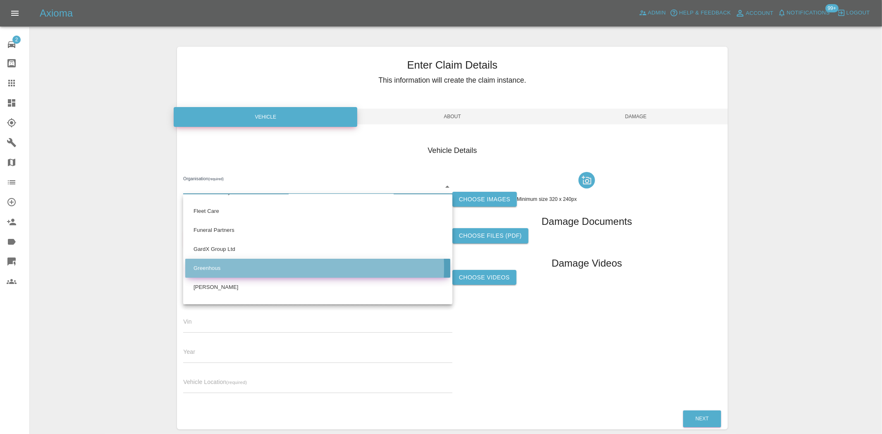
click at [250, 268] on li "Greenhous" at bounding box center [317, 268] width 265 height 19
type input "6867b9a2fffed1d6b5e834a3"
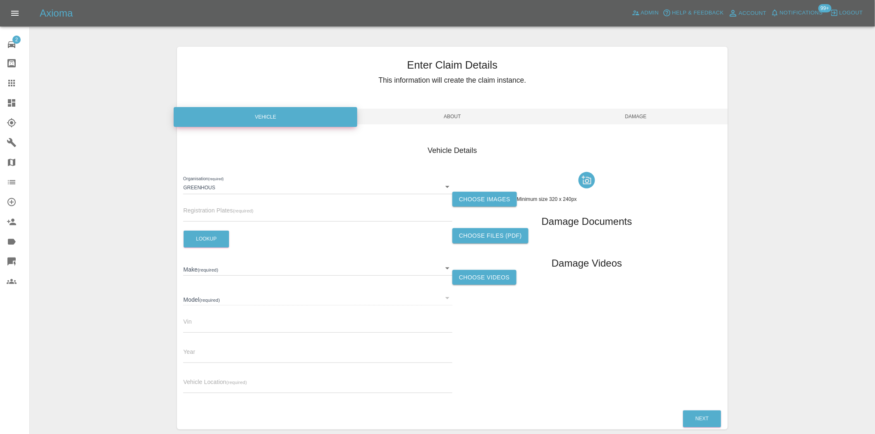
click at [232, 202] on div "Registration Plates (required)" at bounding box center [317, 210] width 269 height 23
click at [230, 213] on input "text" at bounding box center [317, 216] width 269 height 12
type input "OV75MKE"
click at [200, 237] on button "Lookup" at bounding box center [206, 239] width 45 height 17
click at [241, 389] on input "text" at bounding box center [317, 387] width 269 height 12
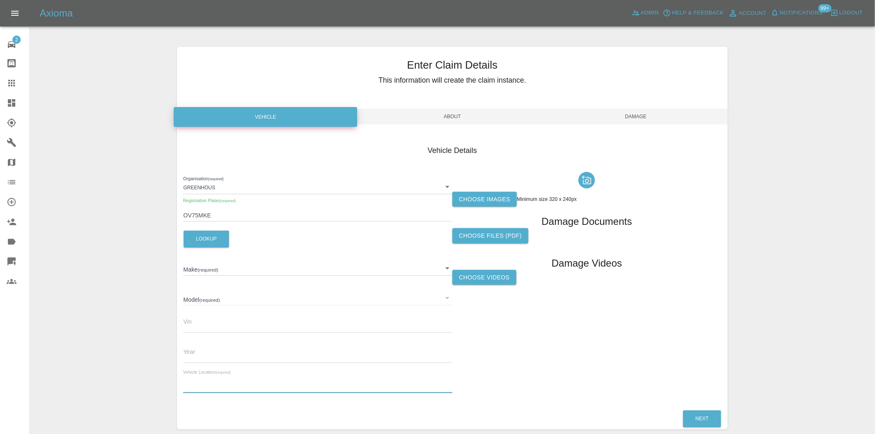
paste input "T"
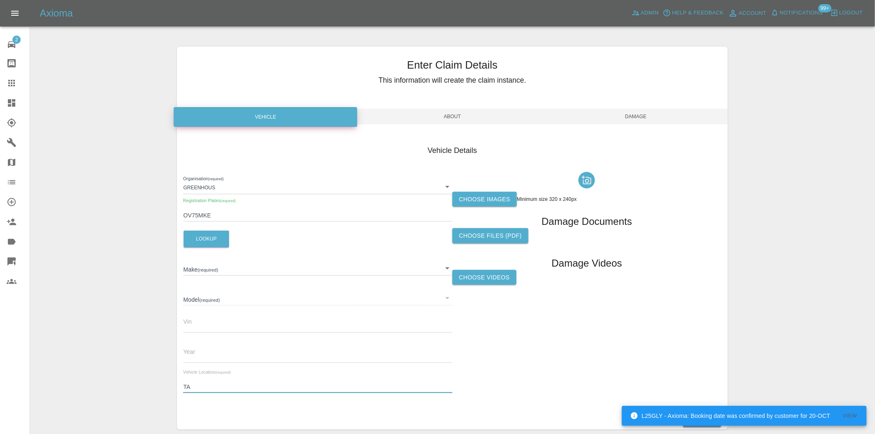
type input "TA9"
type input "POLESTAR"
type input "4 DUAL MOTOR PLUS"
type input "2025"
type input "TA9"
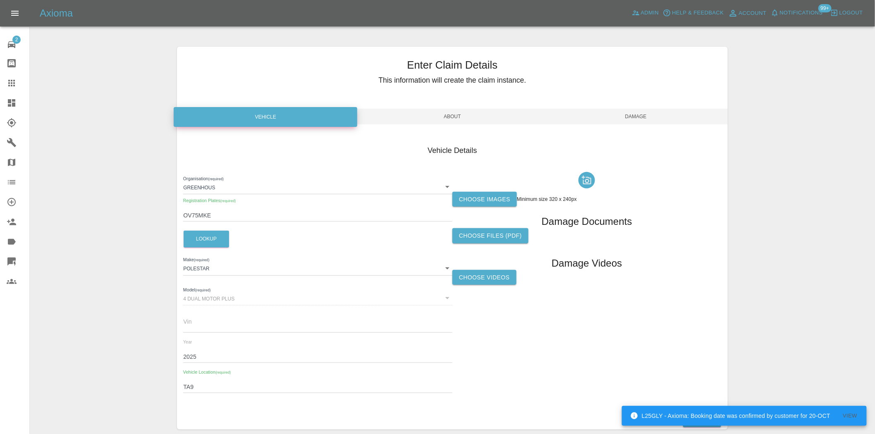
click at [477, 209] on div "Choose images Minimum size 320 x 240px Damage Documents Choose files (pdf) Dama…" at bounding box center [586, 285] width 269 height 232
click at [481, 196] on label "Choose images" at bounding box center [484, 199] width 65 height 15
click at [0, 0] on input "Choose images" at bounding box center [0, 0] width 0 height 0
click at [433, 110] on span "About" at bounding box center [453, 117] width 184 height 16
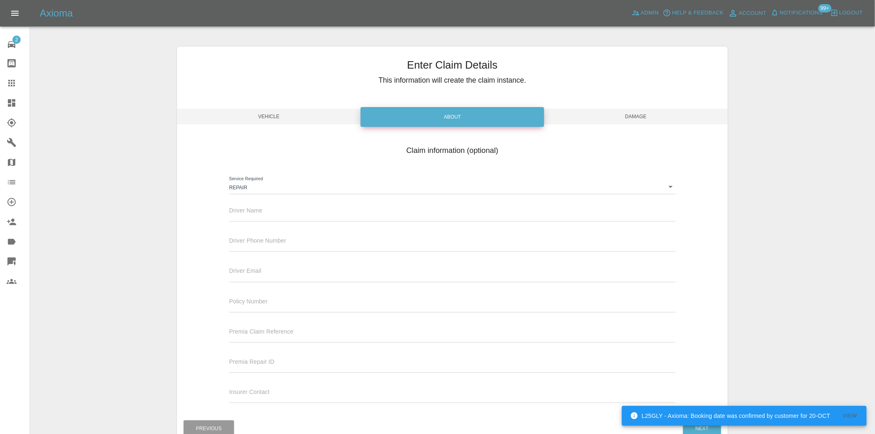
click at [328, 185] on body "L25GLY - Axioma: Booking date was confirmed by customer for 20-OCT View Axioma …" at bounding box center [437, 241] width 875 height 483
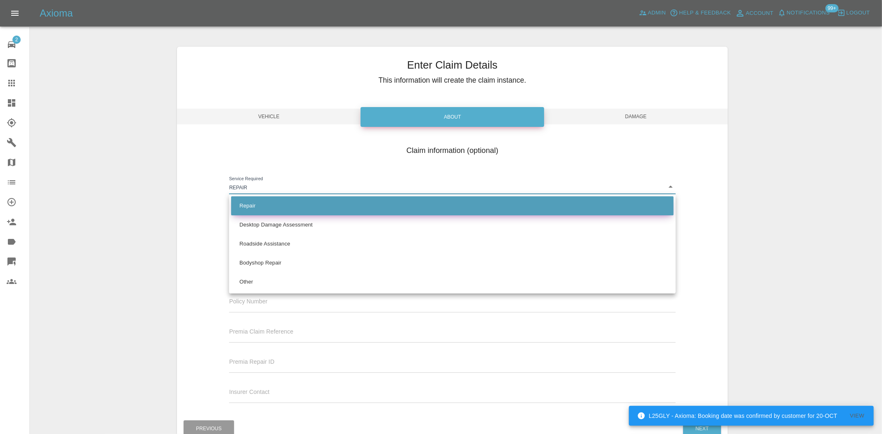
click at [325, 210] on li "Repair" at bounding box center [452, 205] width 443 height 19
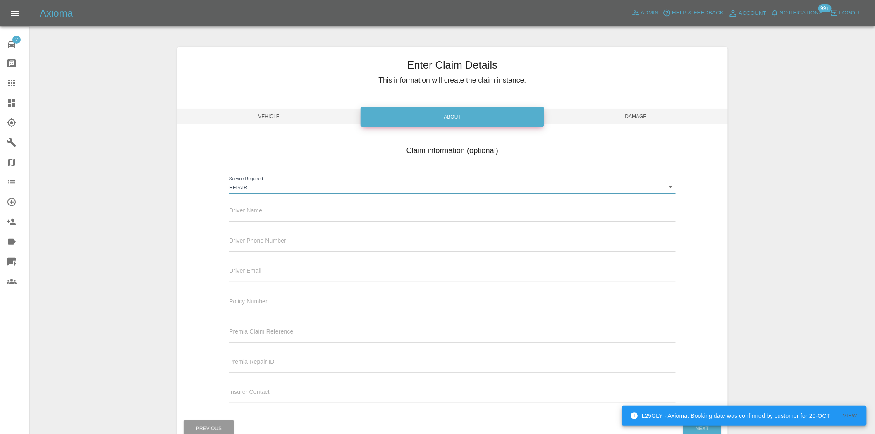
click at [297, 212] on input "text" at bounding box center [452, 216] width 446 height 12
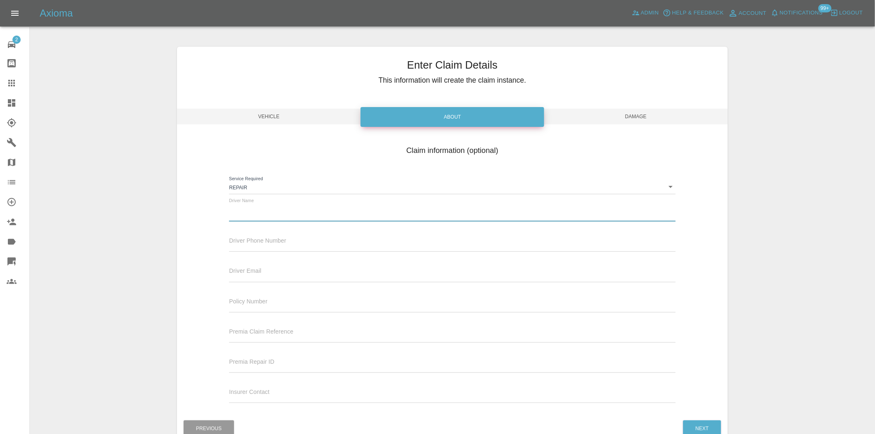
type input "Waiting Details"
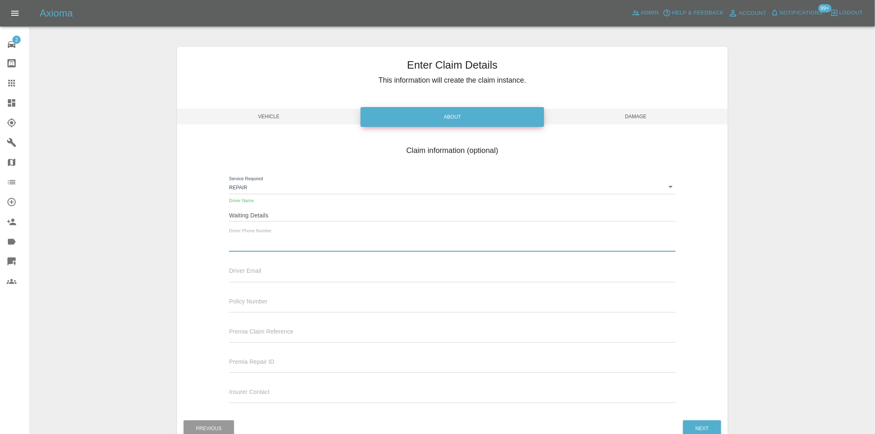
drag, startPoint x: 294, startPoint y: 221, endPoint x: 291, endPoint y: 244, distance: 23.8
click at [291, 244] on input "text" at bounding box center [452, 246] width 446 height 12
type input "0777777777"
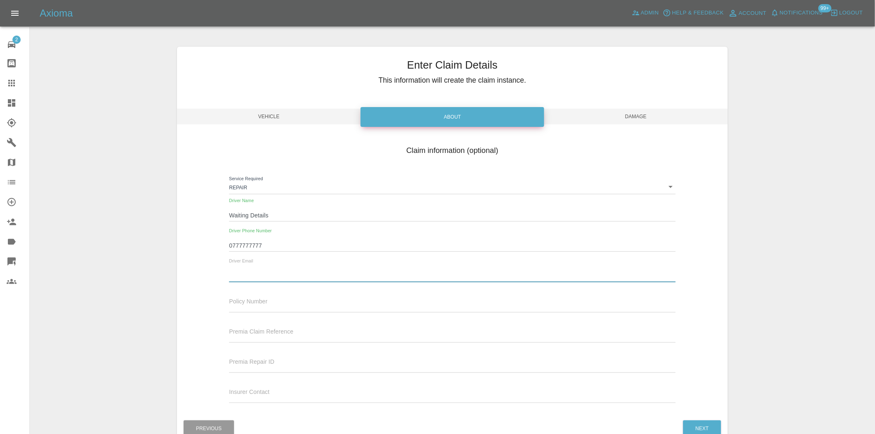
drag, startPoint x: 305, startPoint y: 252, endPoint x: 309, endPoint y: 274, distance: 22.2
click at [309, 273] on input "text" at bounding box center [452, 276] width 446 height 12
type input "waiting@details.com"
click at [689, 115] on span "Damage" at bounding box center [636, 117] width 184 height 16
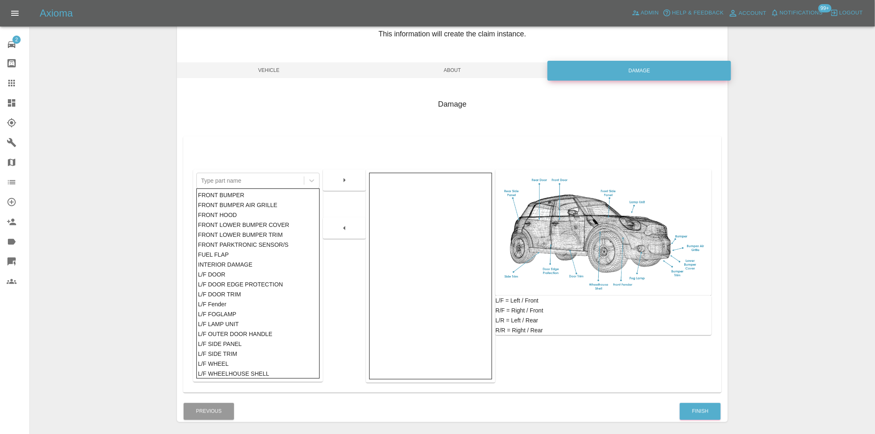
scroll to position [77, 0]
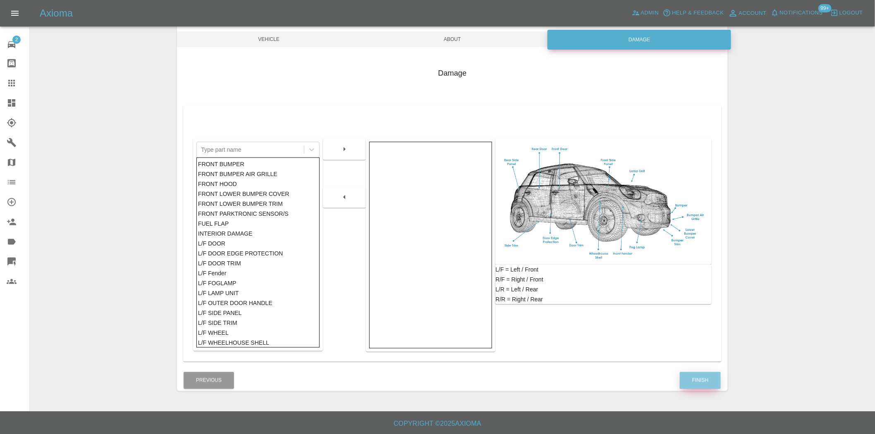
click at [692, 374] on button "Finish" at bounding box center [700, 380] width 41 height 17
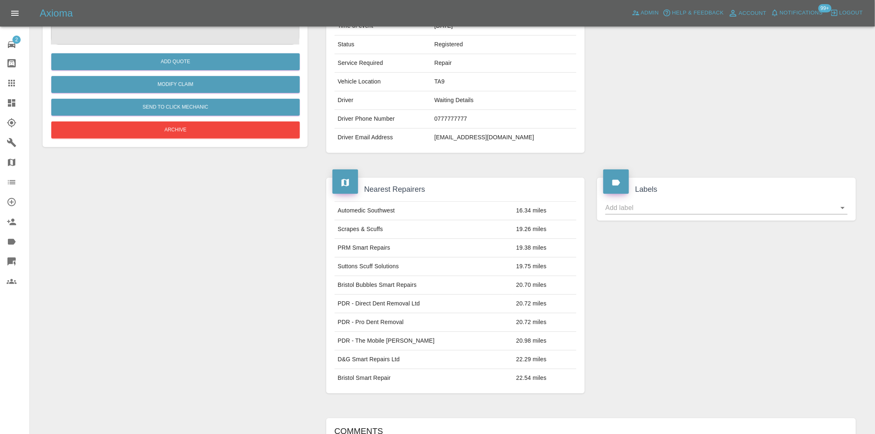
scroll to position [312, 0]
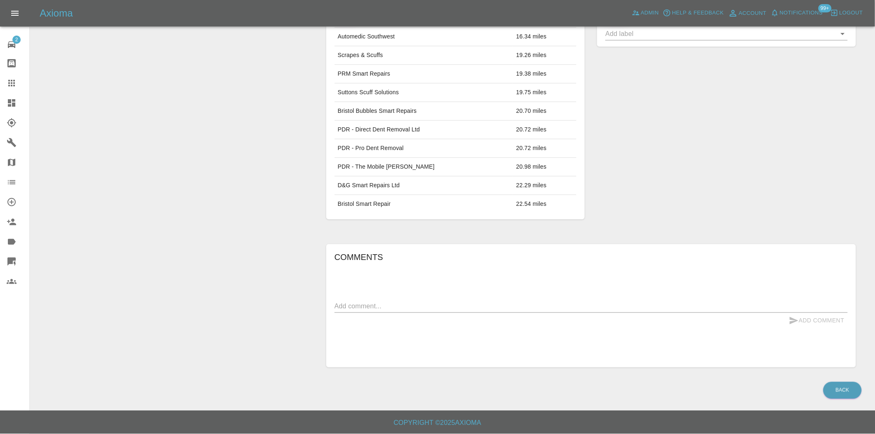
click at [402, 299] on div "Comments x Add Comment" at bounding box center [591, 306] width 513 height 111
click at [398, 304] on textarea at bounding box center [591, 307] width 513 height 10
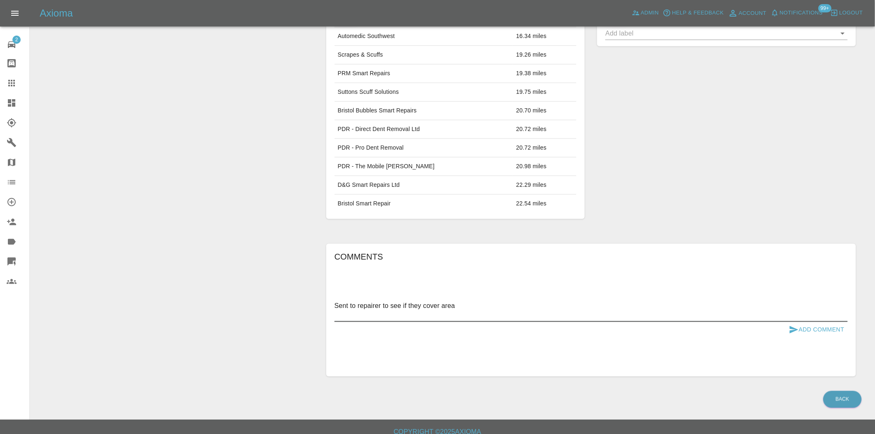
type textarea "Sent to repairer to see if they cover area"
click at [794, 323] on button "Add Comment" at bounding box center [817, 329] width 62 height 15
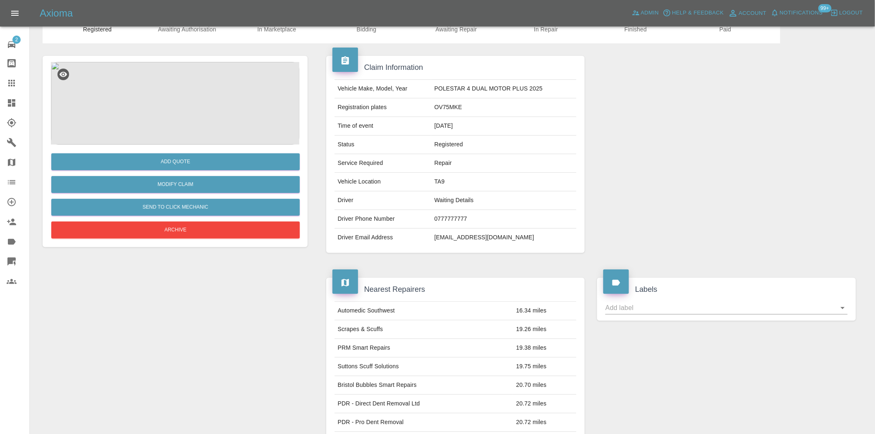
scroll to position [0, 0]
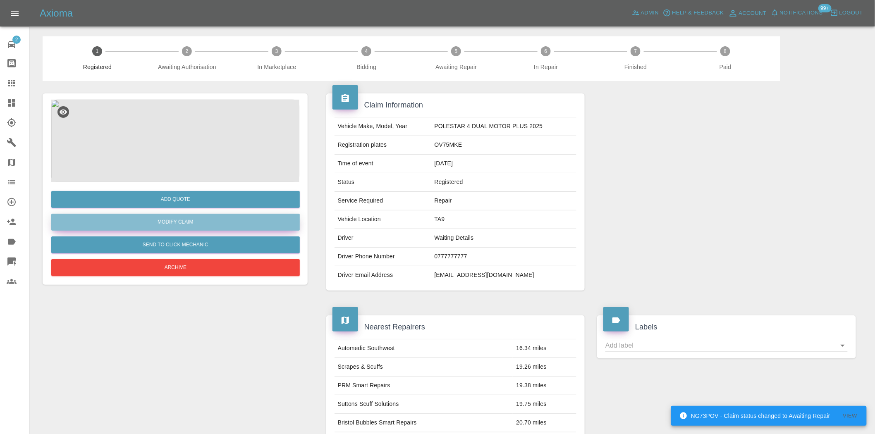
click at [183, 218] on link "Modify Claim" at bounding box center [175, 222] width 249 height 17
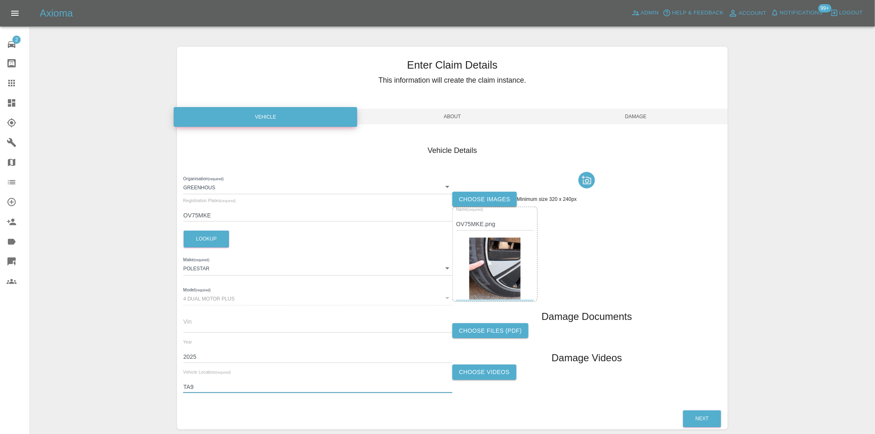
click at [197, 382] on input "TA9" at bounding box center [317, 387] width 269 height 12
paste input "19 Carnival Close Ilminster, TA19 9DG"
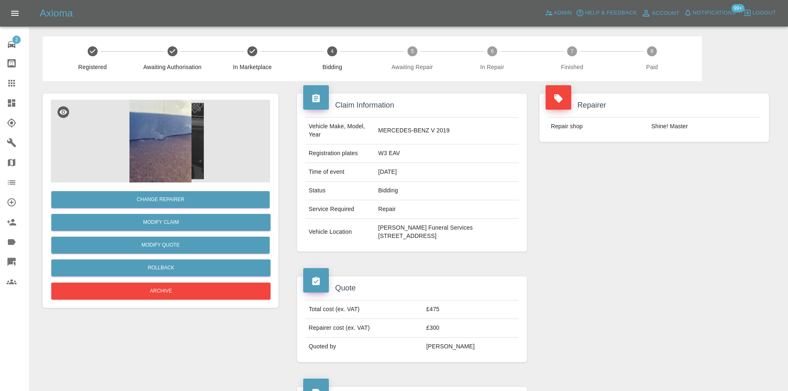
click at [378, 155] on td "W3 EAV" at bounding box center [447, 153] width 144 height 19
copy td "W3 EAV"
click at [3, 102] on link "Dashboard" at bounding box center [14, 103] width 29 height 20
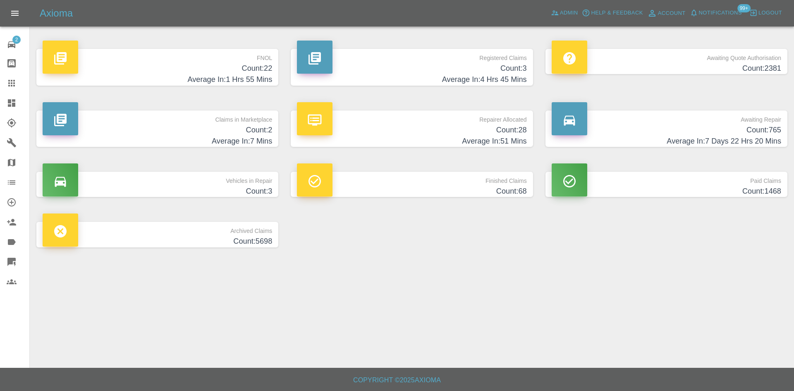
click at [518, 65] on h4 "Count: 3" at bounding box center [412, 68] width 230 height 11
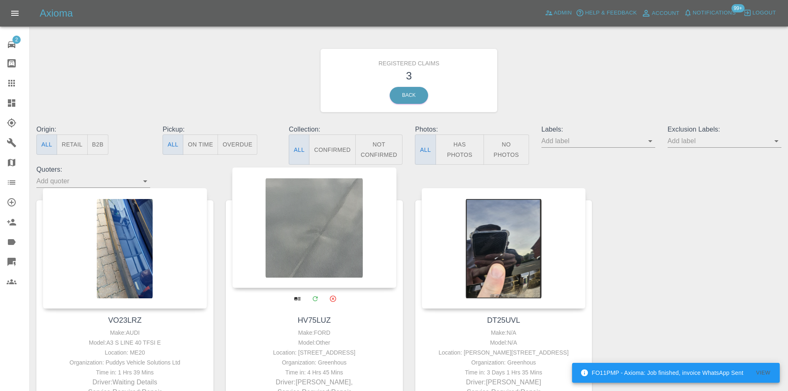
click at [344, 235] on div at bounding box center [314, 227] width 165 height 121
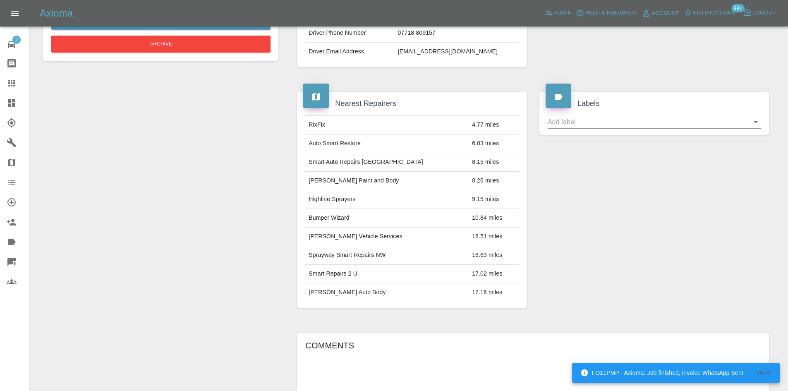
scroll to position [76, 0]
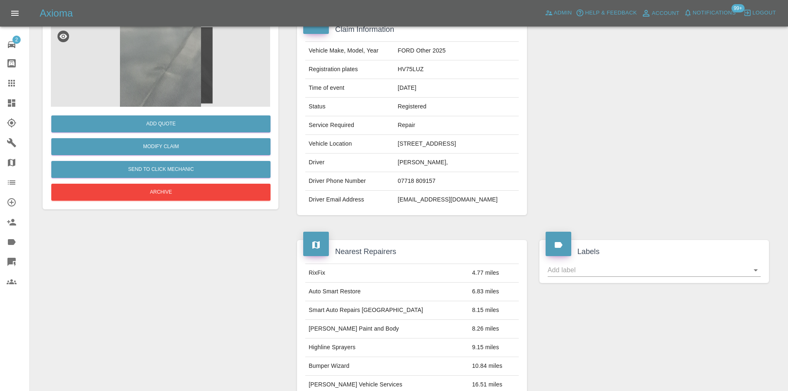
click at [198, 74] on img at bounding box center [160, 65] width 219 height 83
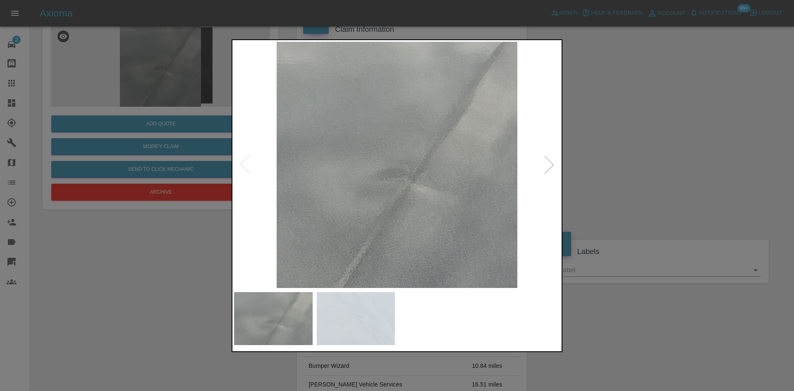
click at [554, 170] on div at bounding box center [549, 165] width 18 height 18
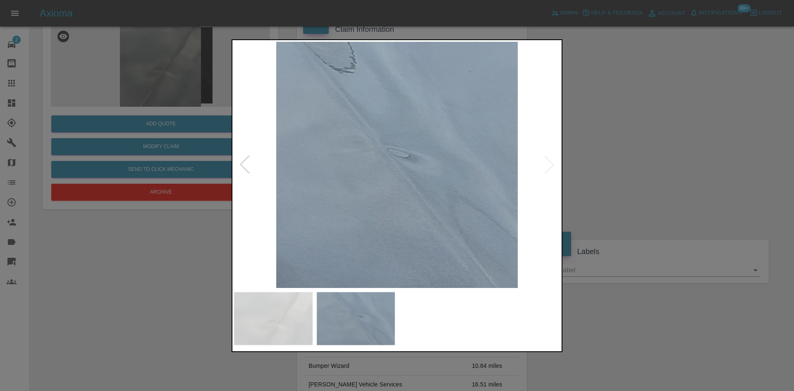
click at [665, 164] on div at bounding box center [397, 195] width 794 height 391
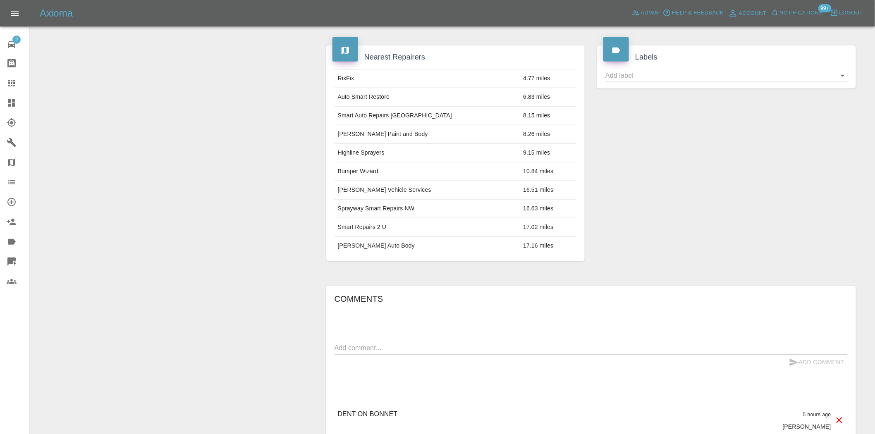
scroll to position [347, 0]
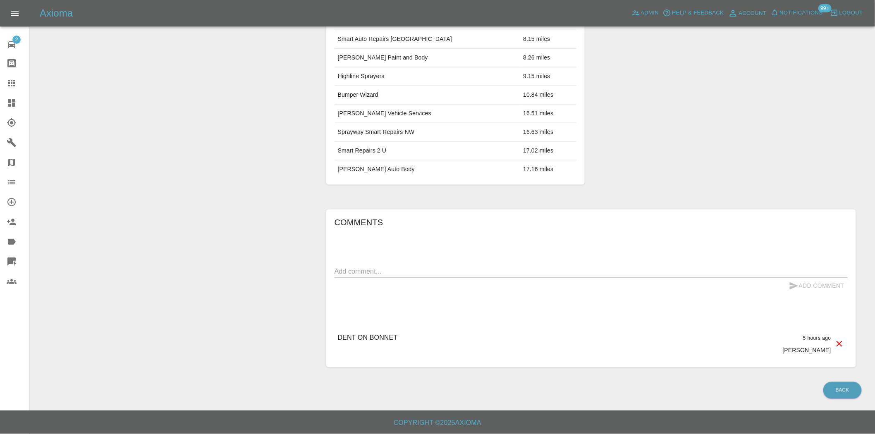
click at [416, 318] on div "Comments x Add Comment DENT ON BONNET 5 hours ago [PERSON_NAME] ON BONNET 5 hou…" at bounding box center [591, 289] width 513 height 146
click at [431, 278] on div "x" at bounding box center [591, 271] width 513 height 13
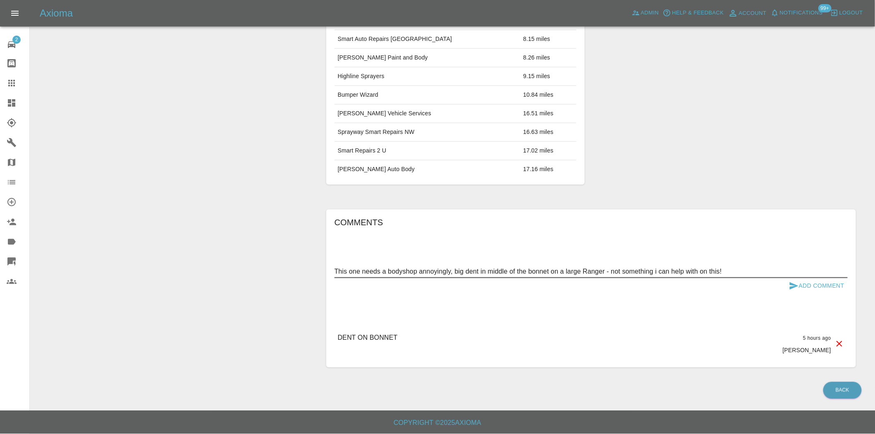
drag, startPoint x: 734, startPoint y: 269, endPoint x: 321, endPoint y: 268, distance: 412.8
click at [323, 268] on div "Comments This one needs a bodyshop annoyingly, big dent in middle of the bonnet…" at bounding box center [591, 288] width 542 height 183
type textarea "This one needs a bodyshop annoyingly, big dent in middle of the bonnet on a lar…"
click at [794, 288] on button "Add Comment" at bounding box center [817, 285] width 62 height 15
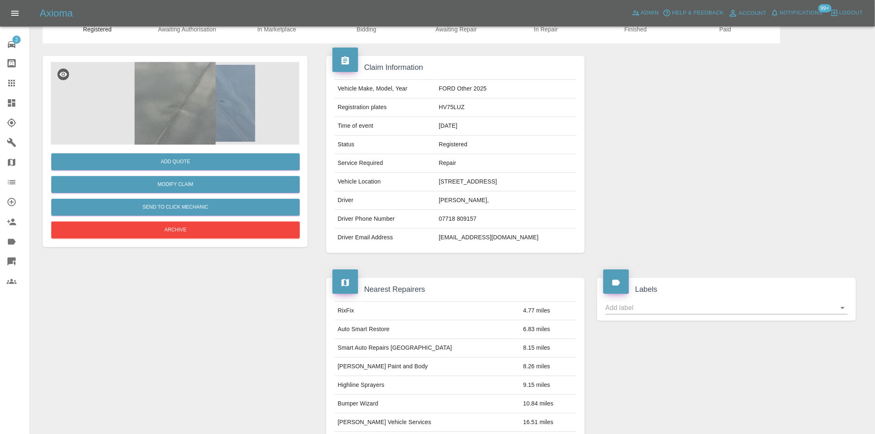
scroll to position [0, 0]
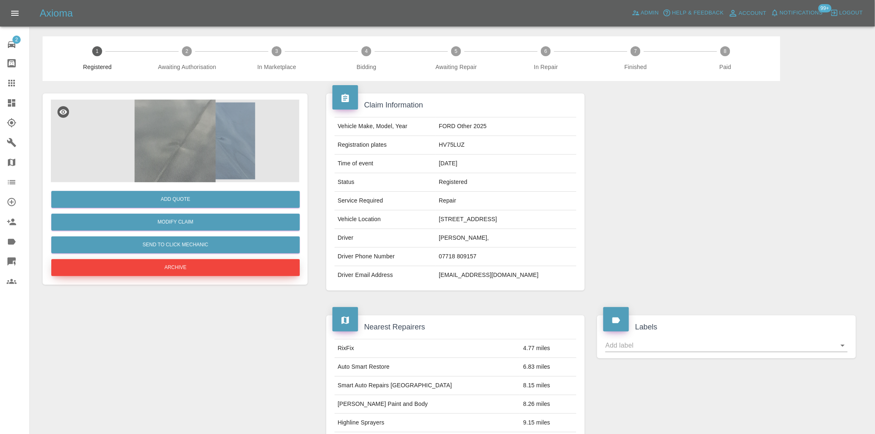
click at [246, 271] on button "Archive" at bounding box center [175, 267] width 249 height 17
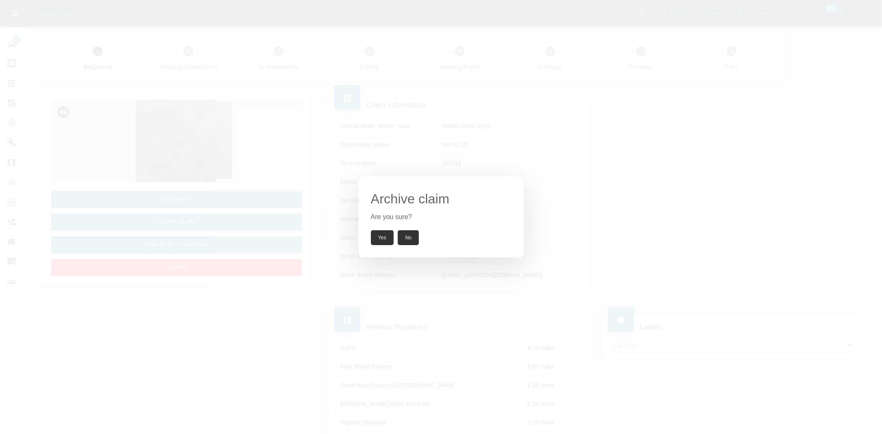
click at [379, 242] on button "Yes" at bounding box center [382, 237] width 23 height 15
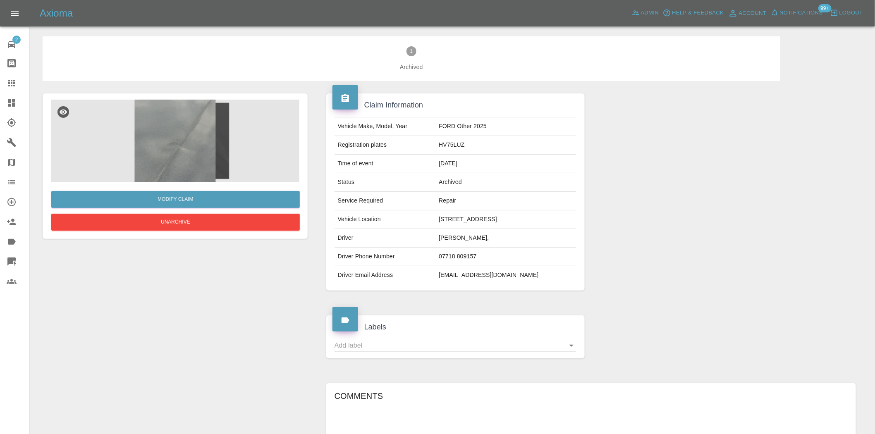
click at [438, 139] on td "HV75LUZ" at bounding box center [506, 145] width 141 height 19
copy td "HV75LUZ"
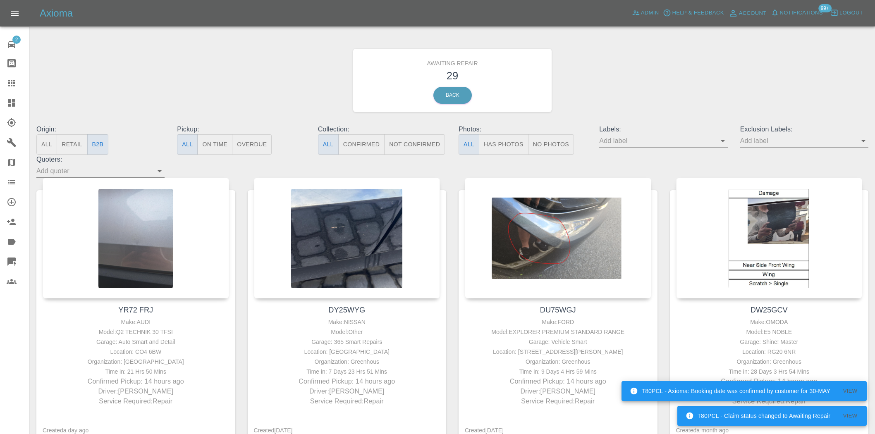
scroll to position [286, 0]
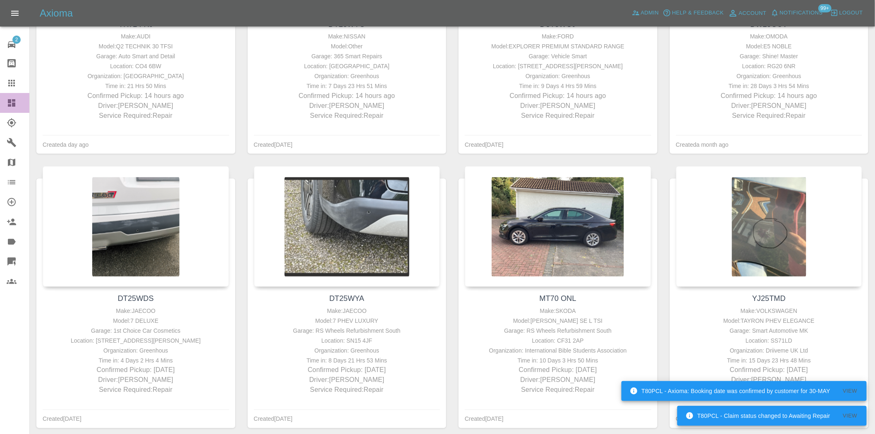
click at [14, 109] on link "Dashboard" at bounding box center [14, 103] width 29 height 20
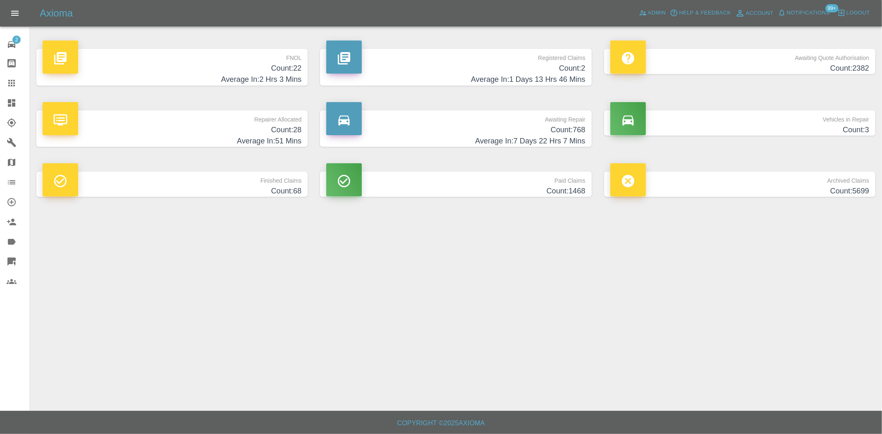
click at [218, 72] on h4 "Count: 22" at bounding box center [172, 68] width 259 height 11
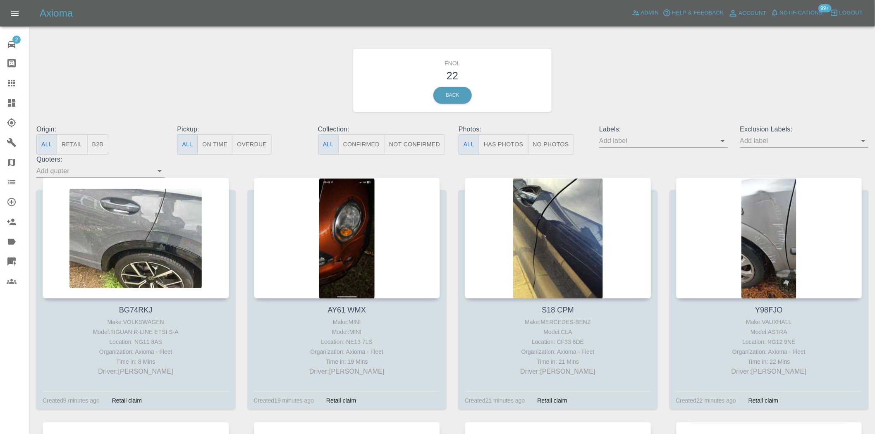
click at [9, 103] on icon at bounding box center [12, 103] width 10 height 10
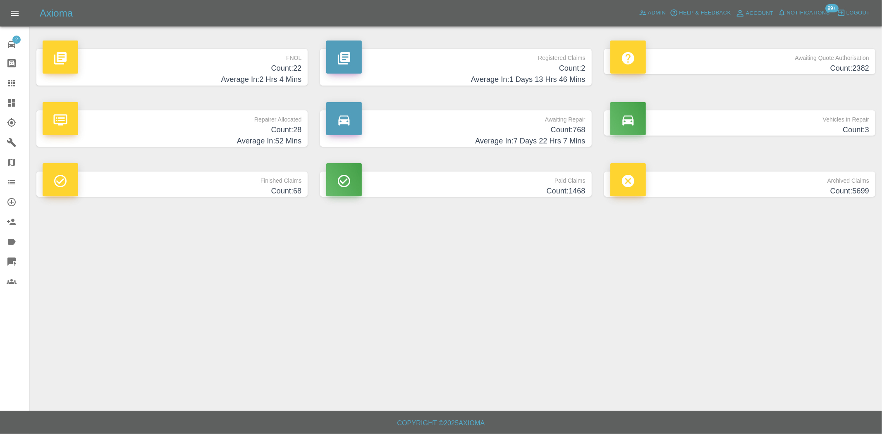
click at [526, 134] on h4 "Count: 768" at bounding box center [455, 129] width 259 height 11
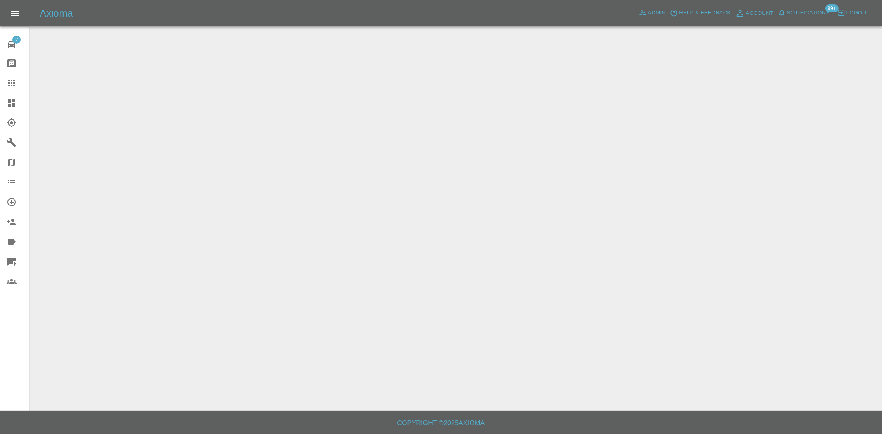
click at [13, 102] on icon at bounding box center [12, 103] width 10 height 10
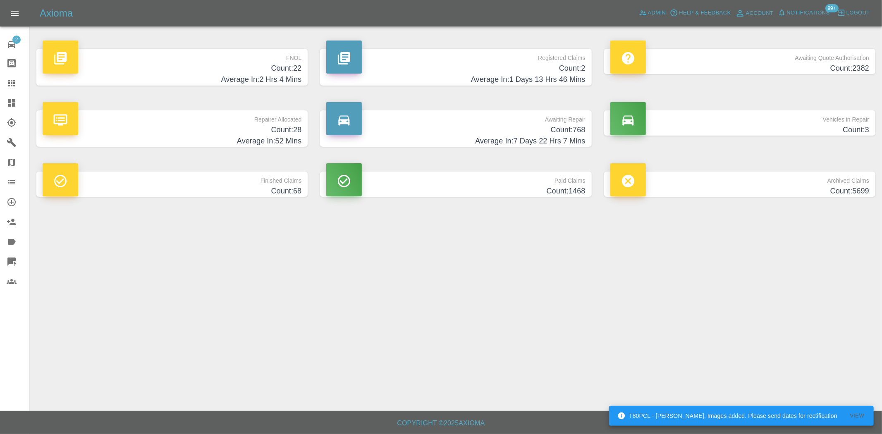
click at [238, 134] on h4 "Count: 28" at bounding box center [172, 129] width 259 height 11
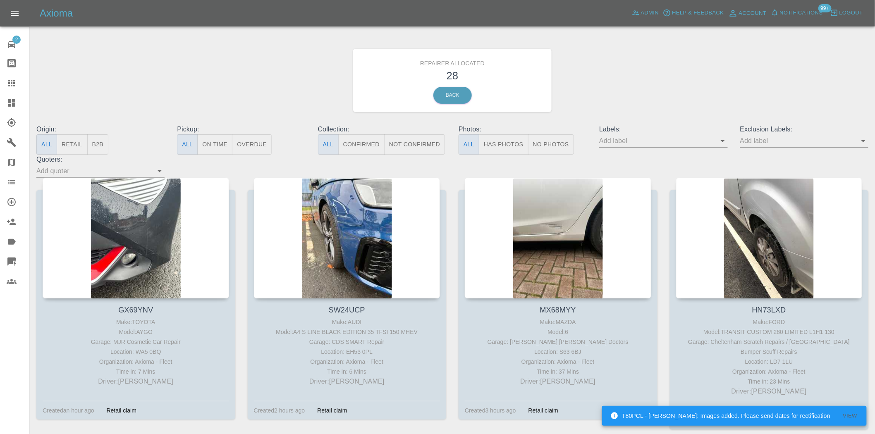
click at [100, 141] on button "B2B" at bounding box center [98, 144] width 22 height 20
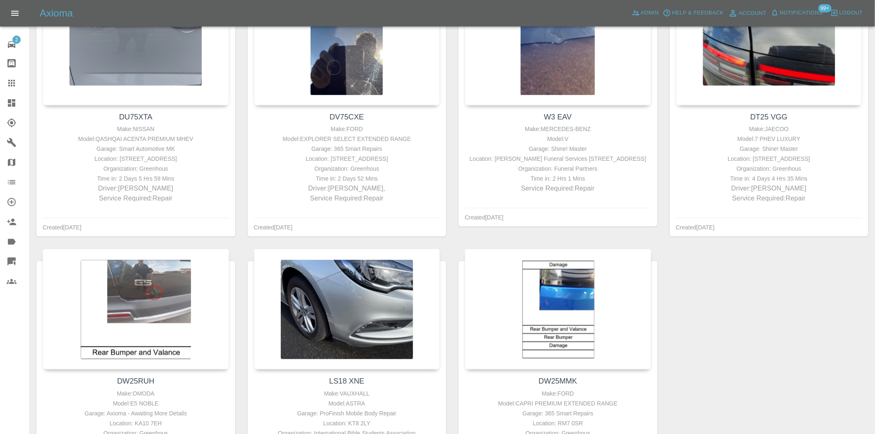
scroll to position [46, 0]
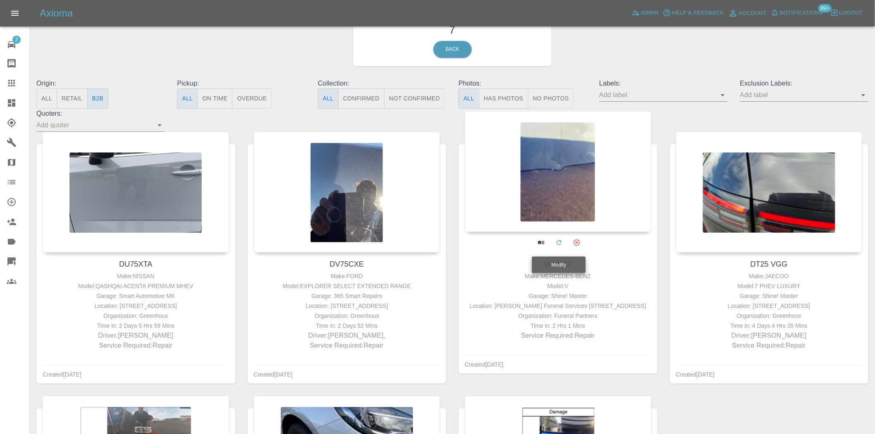
click at [556, 196] on div at bounding box center [558, 171] width 187 height 121
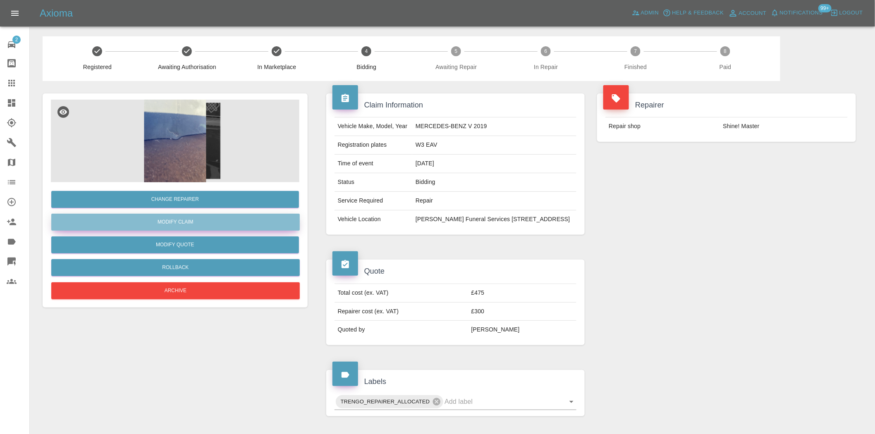
click at [192, 224] on link "Modify Claim" at bounding box center [175, 222] width 249 height 17
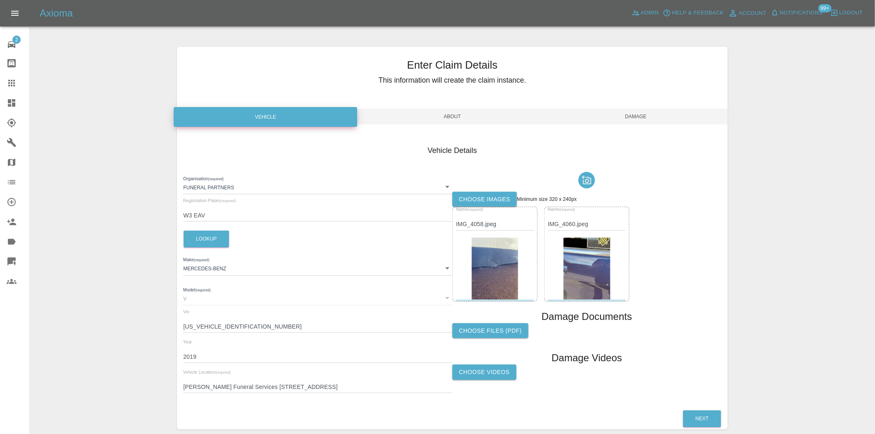
click at [414, 120] on span "About" at bounding box center [453, 117] width 184 height 16
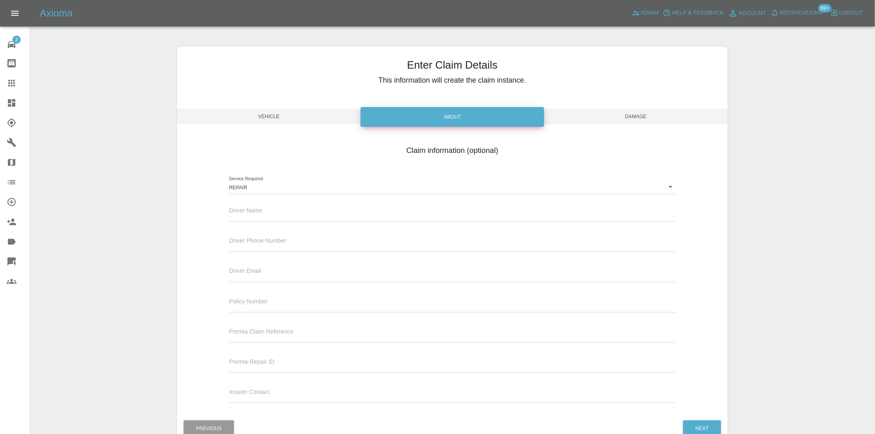
click at [282, 222] on div "Driver Name" at bounding box center [452, 214] width 459 height 30
click at [281, 214] on input "text" at bounding box center [452, 216] width 446 height 12
paste input "[PERSON_NAME] / [PERSON_NAME]"
type input "[PERSON_NAME] / [PERSON_NAME]"
drag, startPoint x: 285, startPoint y: 245, endPoint x: 285, endPoint y: 249, distance: 4.5
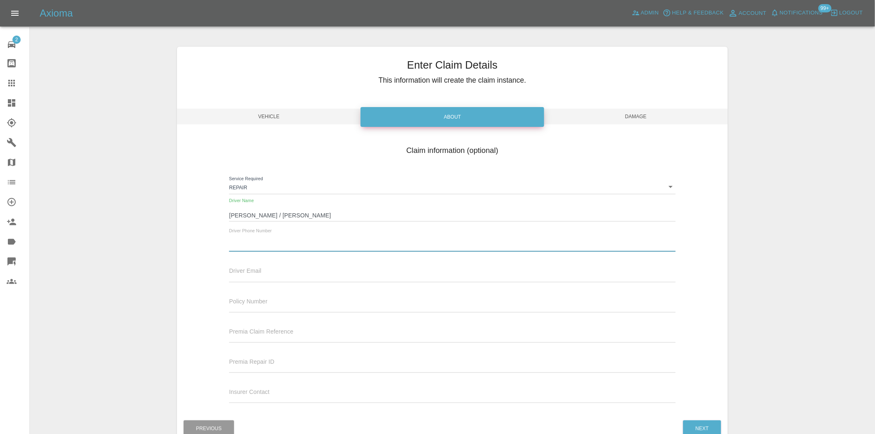
click at [285, 245] on input "text" at bounding box center [452, 246] width 446 height 12
paste input "01946 694 213"
type input "01946 694 213"
click at [623, 111] on span "Damage" at bounding box center [636, 117] width 184 height 16
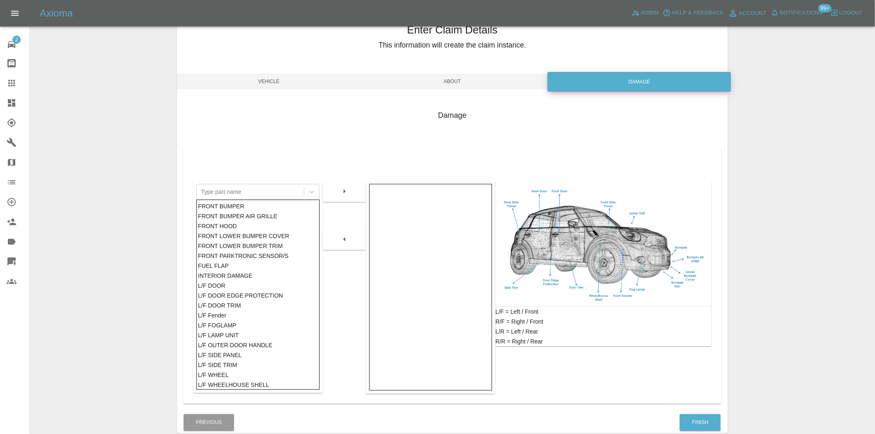
scroll to position [77, 0]
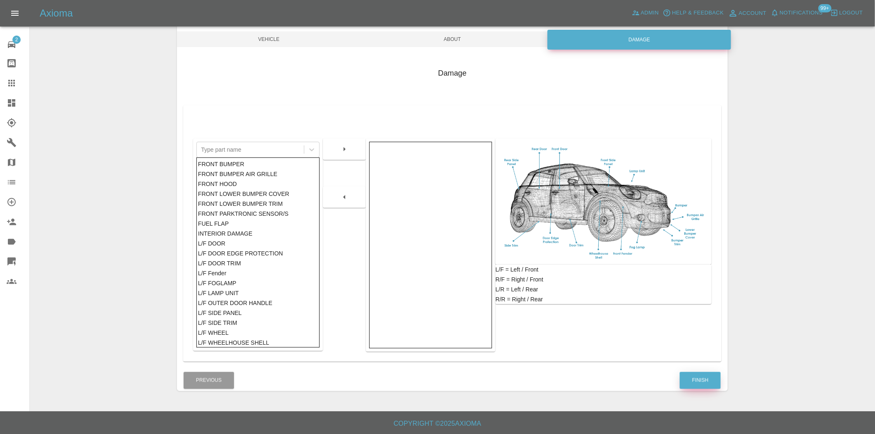
click at [702, 383] on button "Finish" at bounding box center [700, 380] width 41 height 17
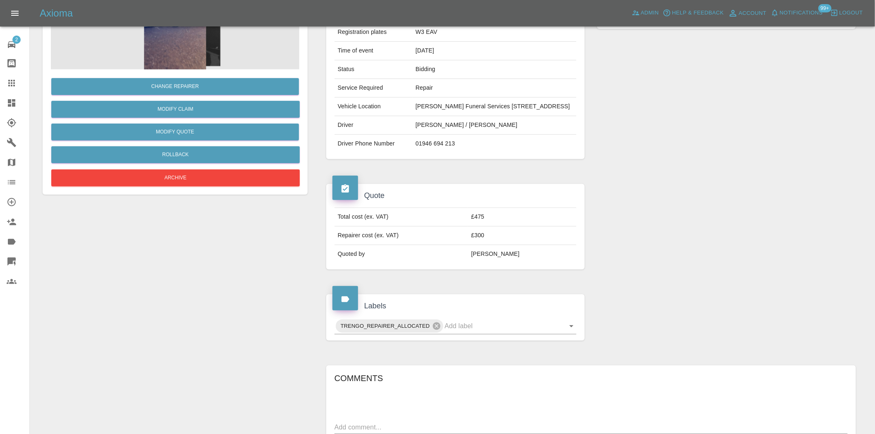
scroll to position [230, 0]
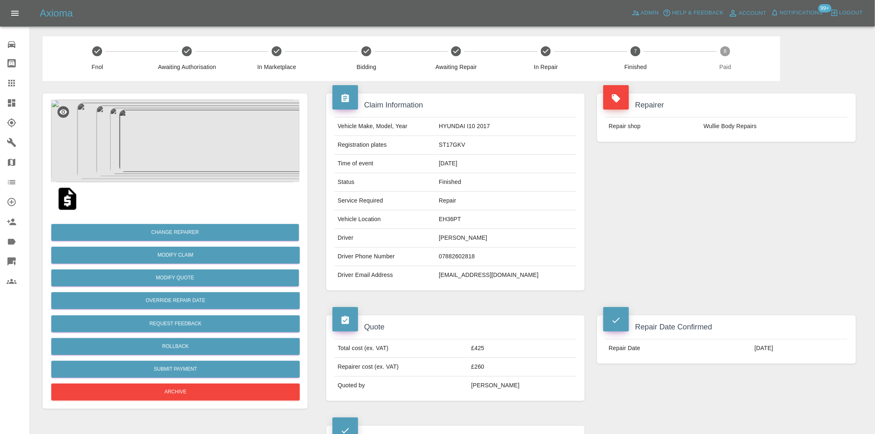
click at [452, 270] on td "[EMAIL_ADDRESS][DOMAIN_NAME]" at bounding box center [506, 275] width 141 height 18
click at [452, 225] on td "EH36PT" at bounding box center [506, 220] width 141 height 19
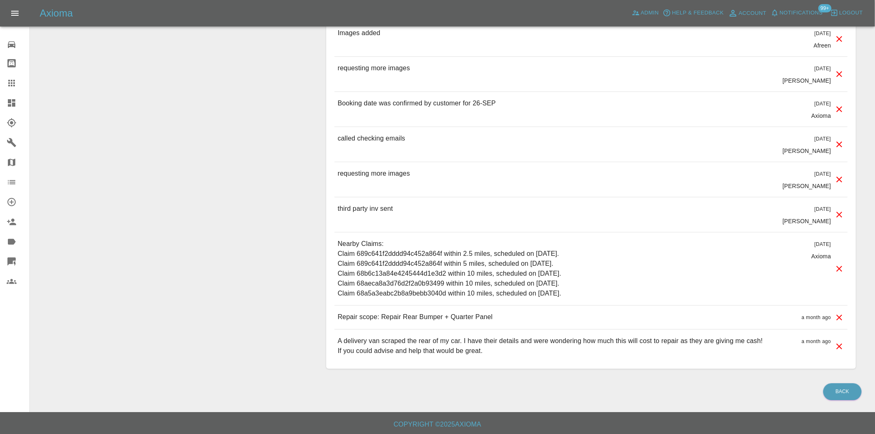
scroll to position [834, 0]
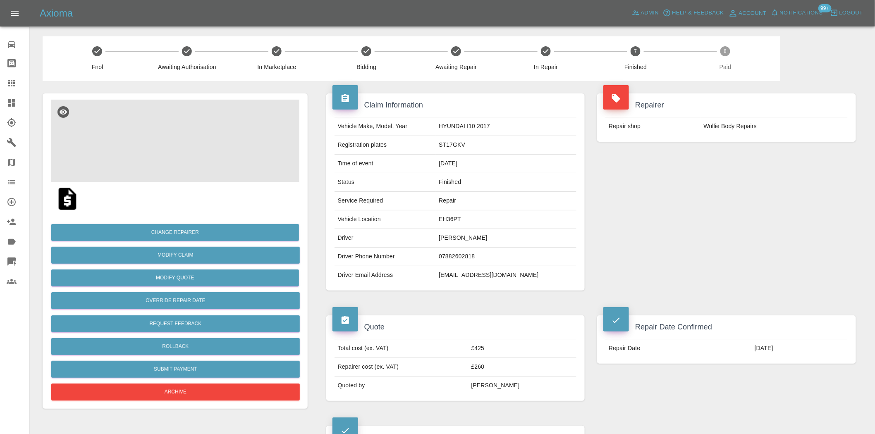
click at [203, 133] on img at bounding box center [175, 141] width 249 height 83
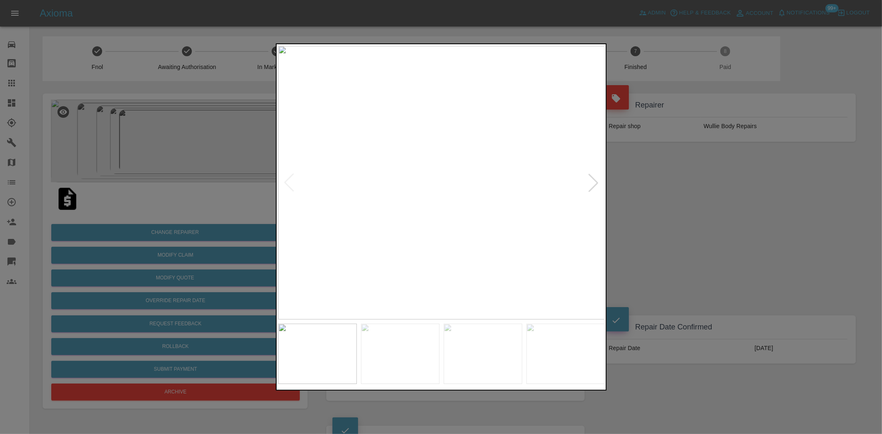
click at [588, 183] on div at bounding box center [593, 183] width 18 height 18
click at [589, 183] on div at bounding box center [593, 183] width 18 height 18
click at [710, 181] on div at bounding box center [441, 217] width 882 height 434
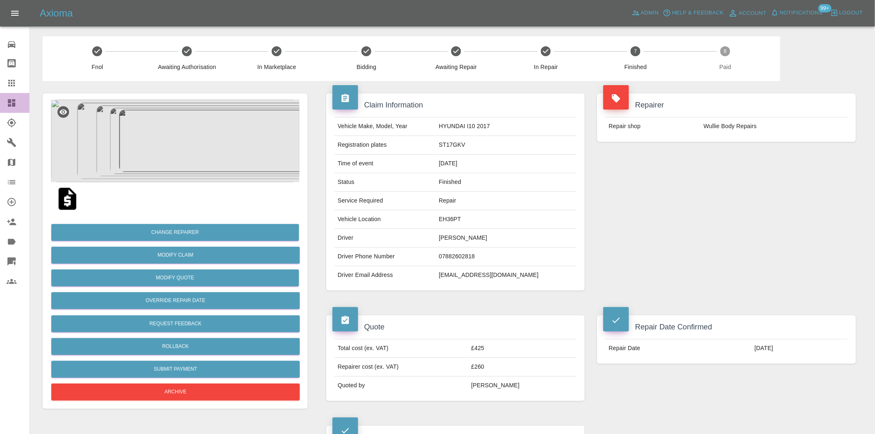
click at [14, 98] on icon at bounding box center [12, 103] width 10 height 10
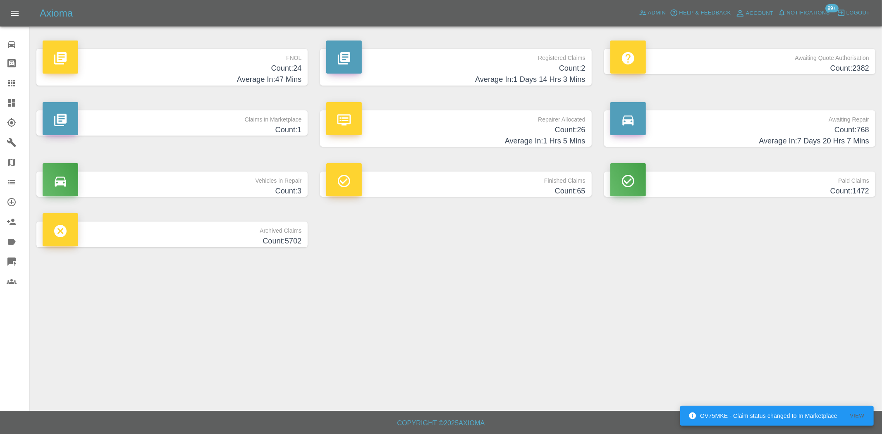
click at [485, 69] on h4 "Count: 2" at bounding box center [455, 68] width 259 height 11
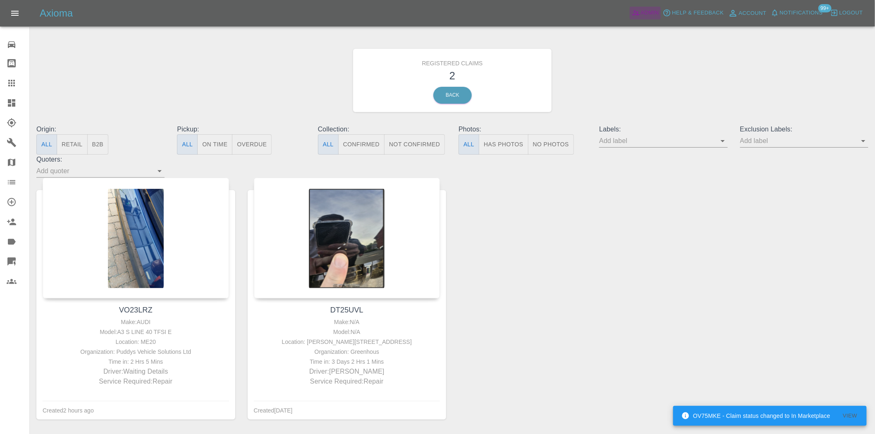
click at [640, 11] on link "Admin" at bounding box center [645, 13] width 31 height 13
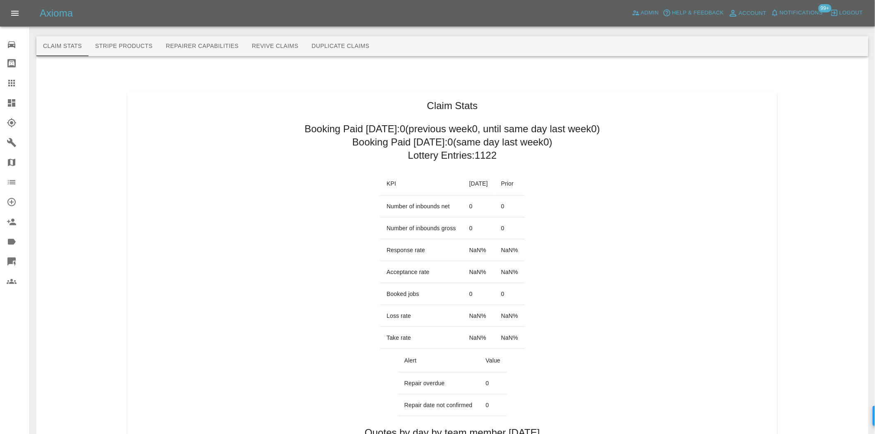
drag, startPoint x: 0, startPoint y: 110, endPoint x: 55, endPoint y: 110, distance: 55.0
click at [0, 110] on link "Dashboard" at bounding box center [14, 103] width 29 height 20
click at [12, 100] on icon at bounding box center [11, 102] width 7 height 7
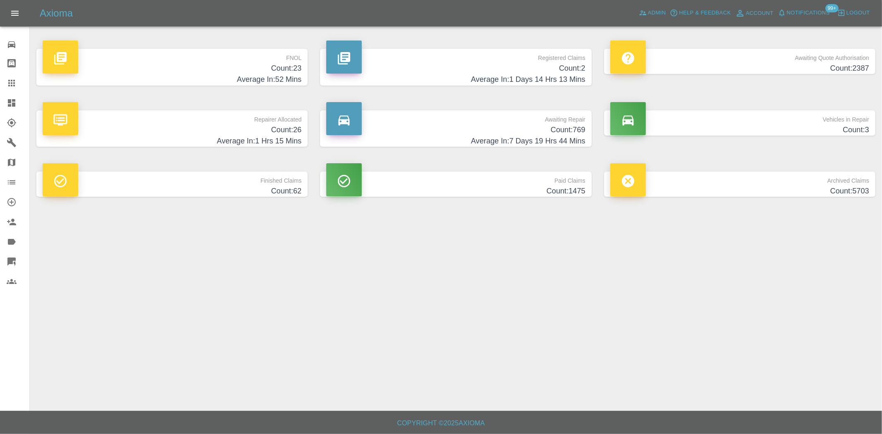
click at [268, 121] on p "Repairer Allocated" at bounding box center [172, 117] width 259 height 14
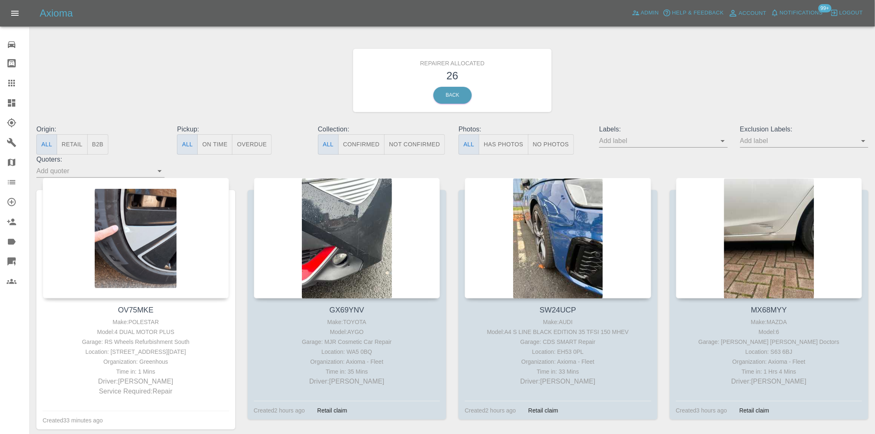
click at [101, 147] on button "B2B" at bounding box center [98, 144] width 22 height 20
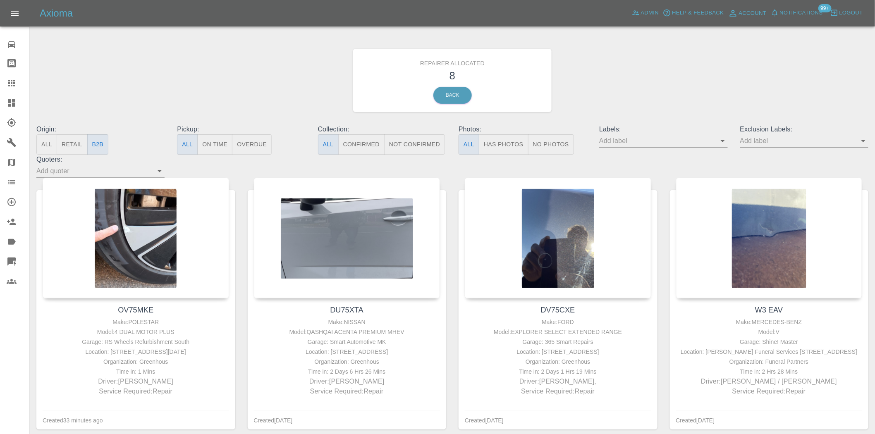
type button "b2b"
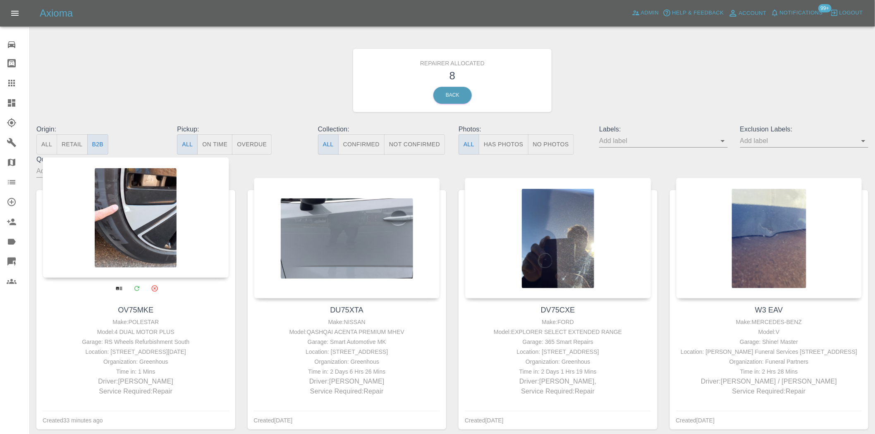
click at [154, 249] on div at bounding box center [136, 217] width 187 height 121
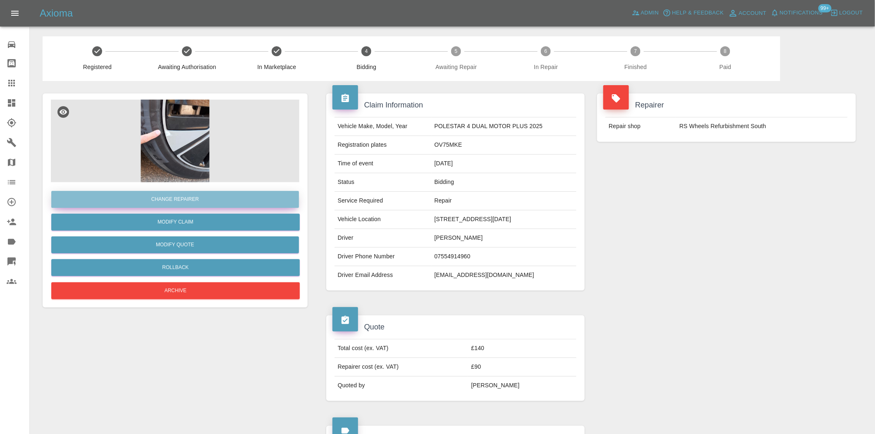
click at [188, 200] on button "Change Repairer" at bounding box center [175, 199] width 248 height 17
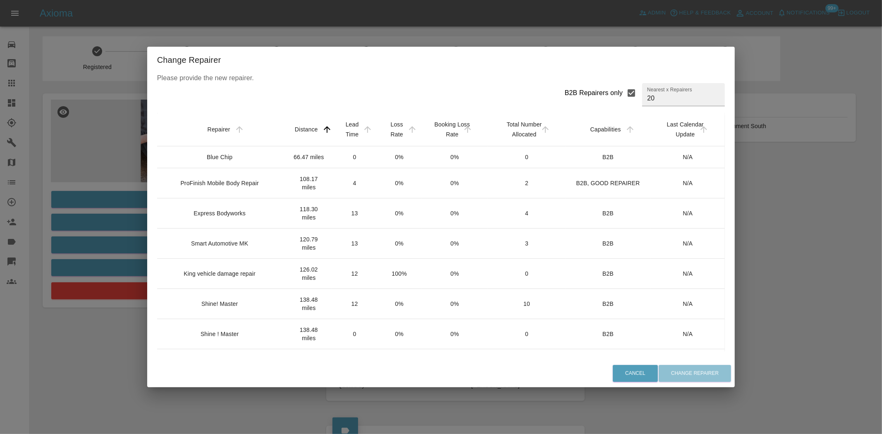
click at [598, 96] on div "B2B Repairers only" at bounding box center [594, 93] width 58 height 10
click at [623, 96] on input "B2B Repairers only" at bounding box center [631, 92] width 17 height 17
checkbox input "false"
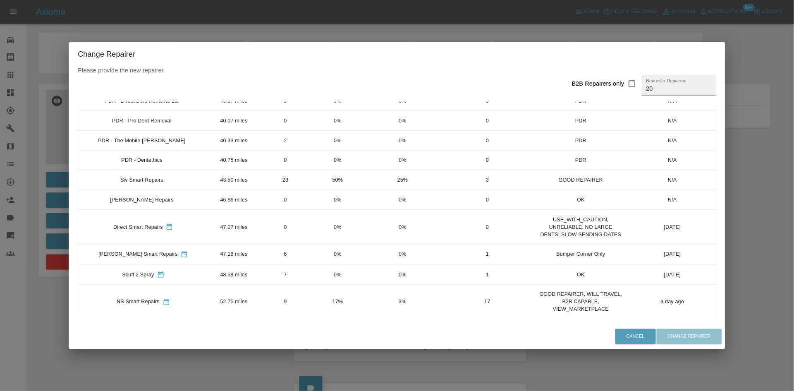
scroll to position [275, 0]
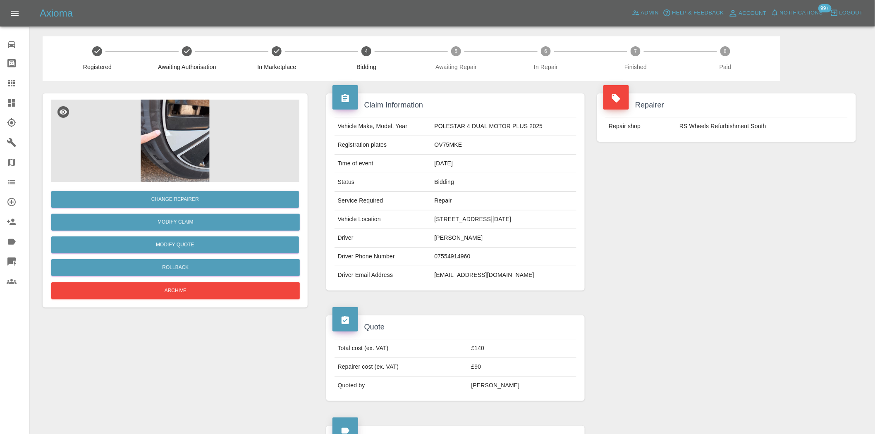
drag, startPoint x: 250, startPoint y: 374, endPoint x: 366, endPoint y: 427, distance: 127.7
click at [249, 374] on div "Change Repairer Modify Claim Modify Quote Rollback Archive" at bounding box center [175, 372] width 278 height 583
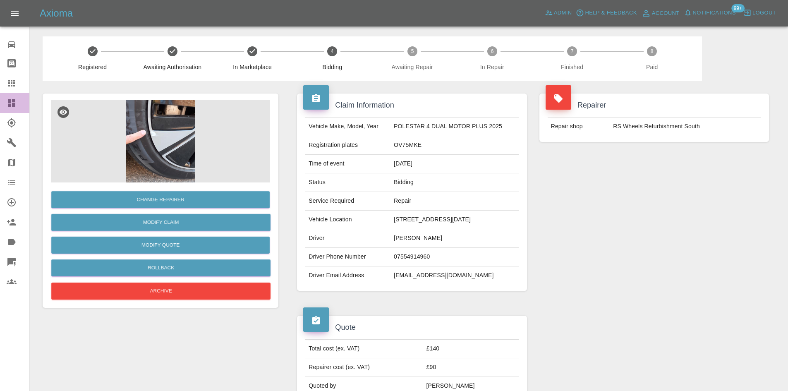
click at [5, 105] on link "Dashboard" at bounding box center [14, 103] width 29 height 20
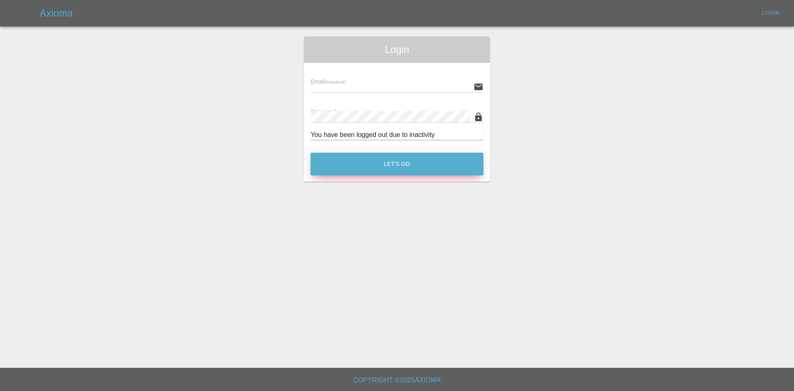
type input "alex.kennett@axioma.co.uk"
click at [318, 155] on button "Let's Go" at bounding box center [397, 164] width 173 height 23
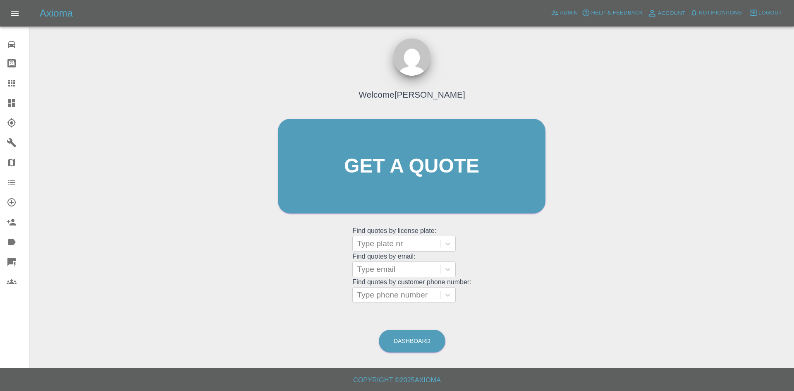
click at [0, 105] on link "Dashboard" at bounding box center [14, 103] width 29 height 20
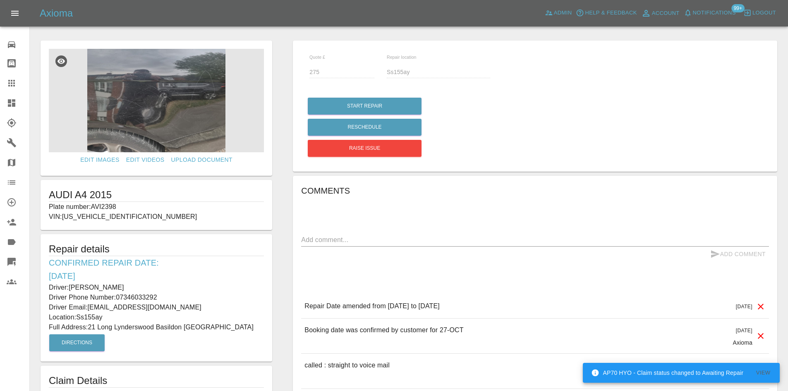
click at [136, 301] on p "Driver Phone Number: [PHONE_NUMBER]" at bounding box center [156, 297] width 215 height 10
click at [135, 298] on p "Driver Phone Number: [PHONE_NUMBER]" at bounding box center [156, 297] width 215 height 10
click at [105, 284] on p "Driver: [PERSON_NAME]" at bounding box center [156, 287] width 215 height 10
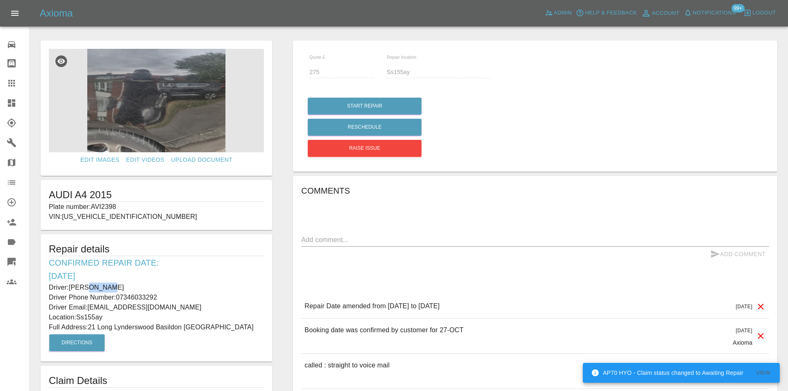
click at [105, 284] on p "Driver: [PERSON_NAME]" at bounding box center [156, 287] width 215 height 10
click at [112, 282] on p "Driver: [PERSON_NAME]" at bounding box center [156, 287] width 215 height 10
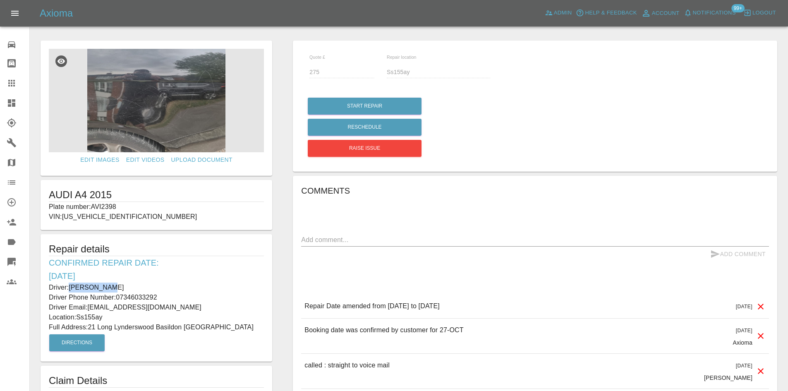
drag, startPoint x: 69, startPoint y: 287, endPoint x: 120, endPoint y: 286, distance: 50.9
click at [120, 286] on p "Driver: [PERSON_NAME]" at bounding box center [156, 287] width 215 height 10
click at [147, 306] on p "Driver Email: [EMAIL_ADDRESS][DOMAIN_NAME]" at bounding box center [156, 307] width 215 height 10
drag, startPoint x: 108, startPoint y: 289, endPoint x: 72, endPoint y: 287, distance: 36.0
click at [72, 287] on p "Driver: [PERSON_NAME]" at bounding box center [156, 287] width 215 height 10
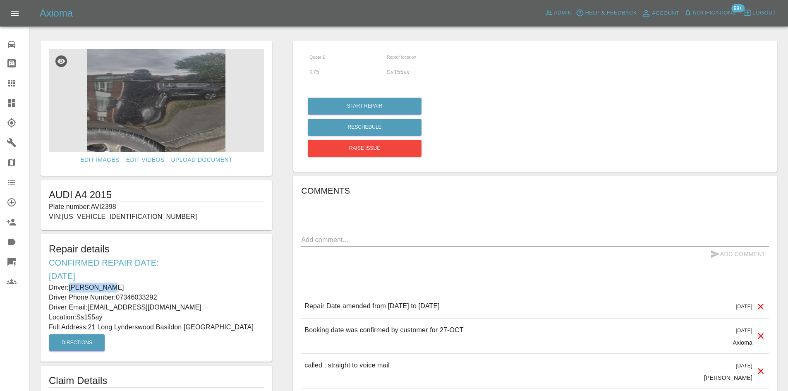
copy p "[PERSON_NAME]"
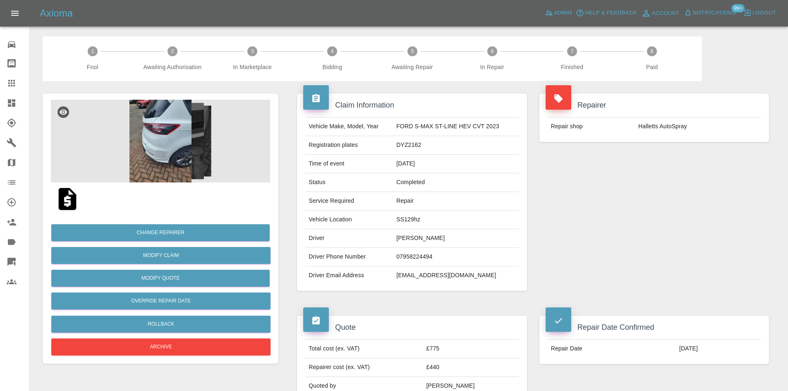
click at [165, 165] on img at bounding box center [160, 141] width 219 height 83
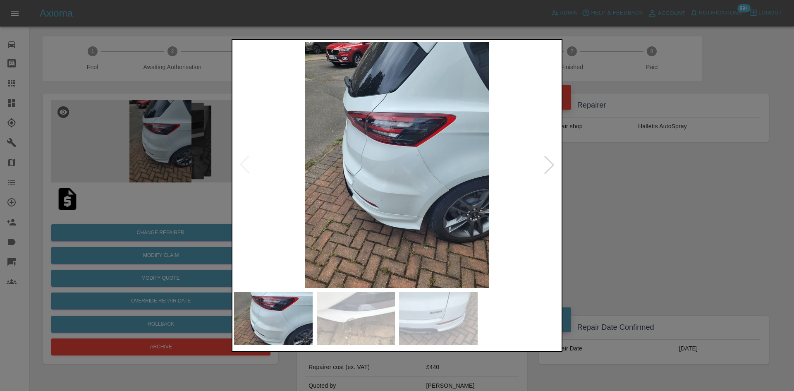
click at [544, 162] on div at bounding box center [549, 165] width 18 height 18
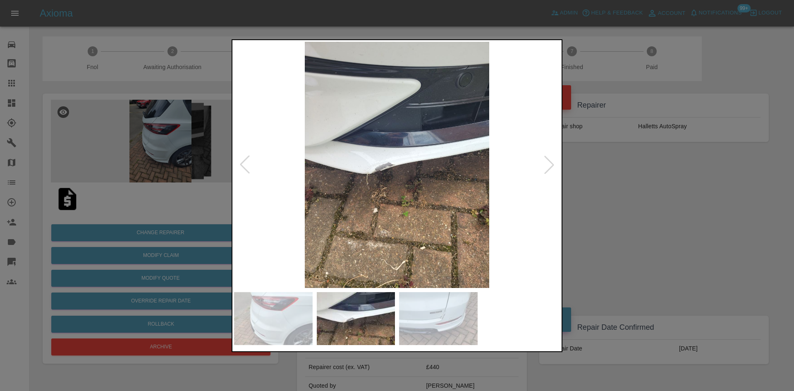
click at [608, 181] on div at bounding box center [397, 195] width 794 height 391
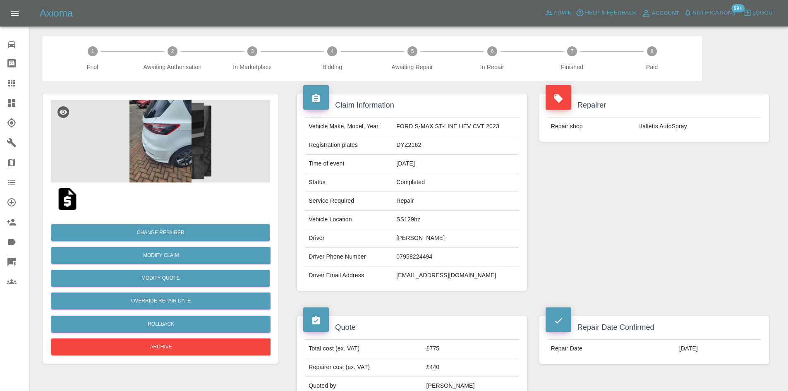
click at [407, 273] on td "[EMAIL_ADDRESS][DOMAIN_NAME]" at bounding box center [456, 275] width 126 height 18
copy div "[EMAIL_ADDRESS][DOMAIN_NAME]"
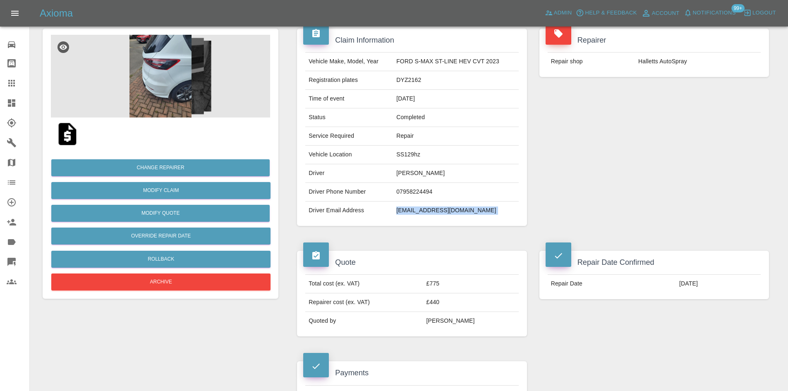
scroll to position [58, 0]
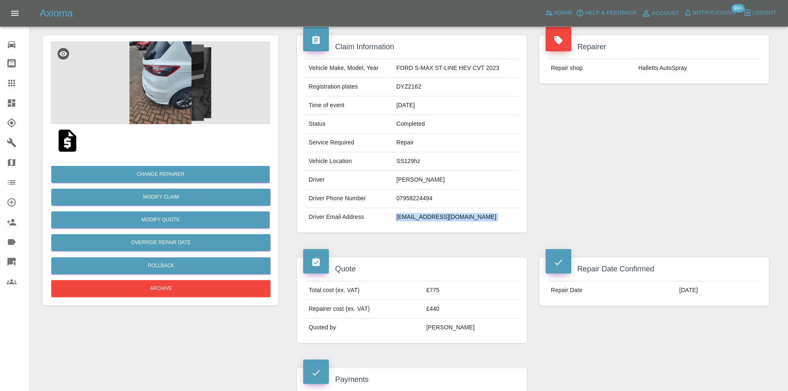
click at [415, 217] on td "[EMAIL_ADDRESS][DOMAIN_NAME]" at bounding box center [456, 217] width 126 height 18
click at [415, 217] on td "jpa67279@gmail.com" at bounding box center [456, 217] width 126 height 18
click at [0, 81] on link "Claims" at bounding box center [14, 83] width 29 height 20
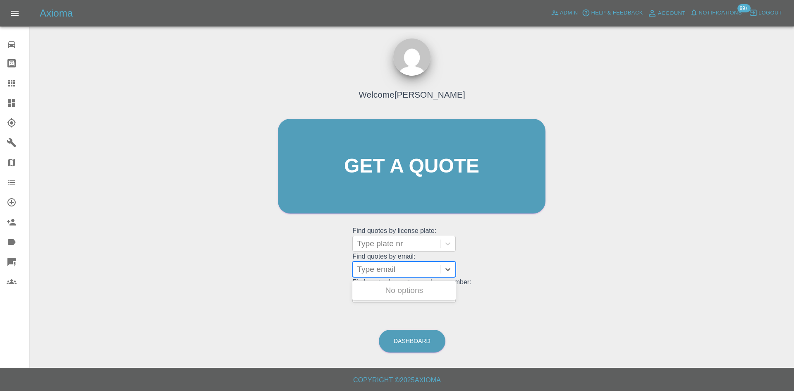
click at [383, 269] on div at bounding box center [396, 269] width 79 height 12
paste input "jpa67279@gmail.com"
type input "jpa67279@gmail.com"
click at [397, 287] on div "DYZ2162, Completed" at bounding box center [403, 290] width 103 height 17
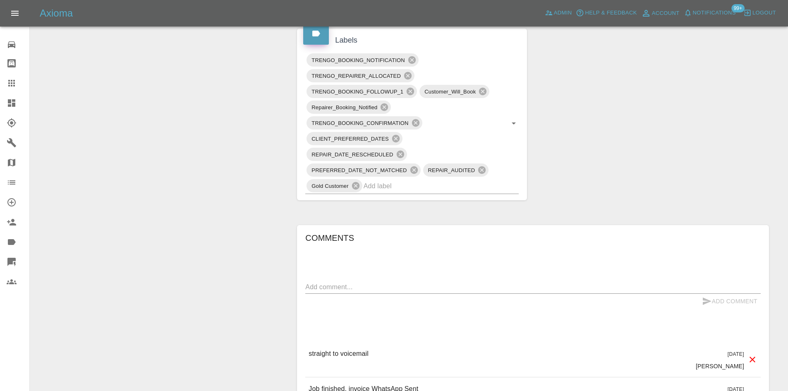
scroll to position [579, 0]
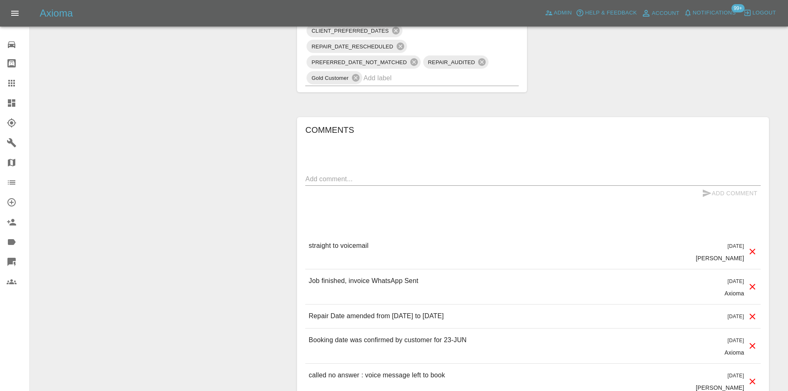
click at [354, 187] on div "Add Comment" at bounding box center [532, 193] width 455 height 15
click at [356, 176] on textarea at bounding box center [532, 179] width 455 height 10
paste textarea "07346033292"
type textarea "07346033292"
drag, startPoint x: 373, startPoint y: 179, endPoint x: 229, endPoint y: 179, distance: 144.3
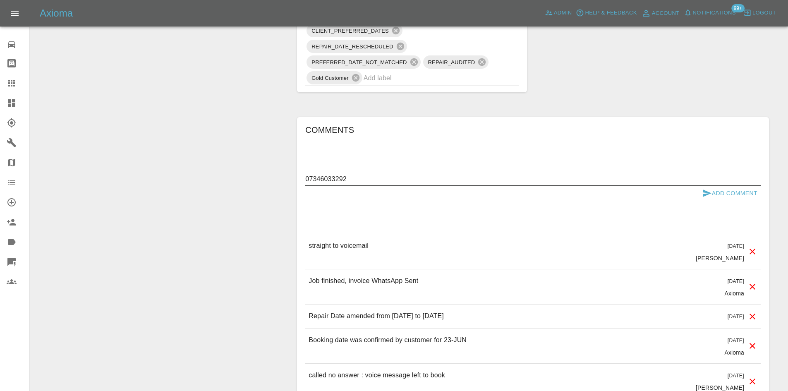
click at [232, 181] on div "Change Repairer Modify Claim Modify Quote Override Repair Date Rollback Archive…" at bounding box center [408, 10] width 745 height 1017
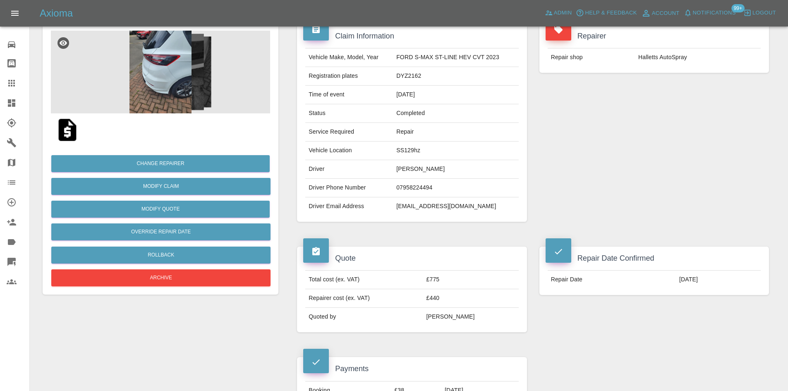
scroll to position [41, 0]
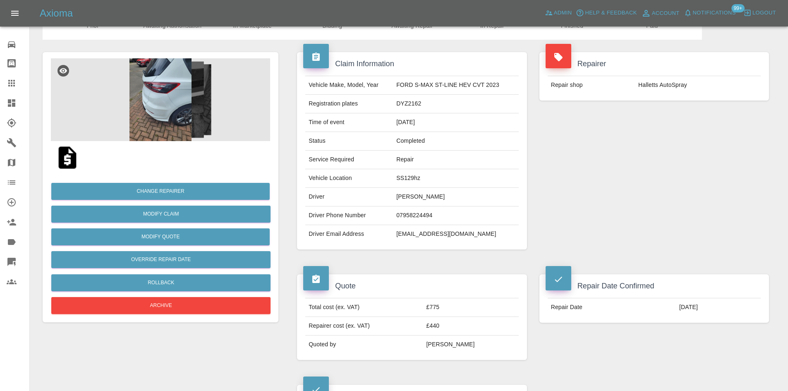
click at [416, 173] on td "SS129hz" at bounding box center [456, 178] width 126 height 19
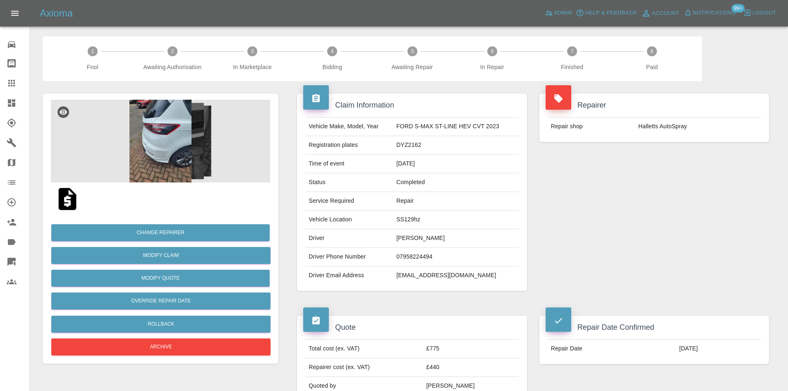
click at [416, 173] on tbody "Vehicle Make, Model, Year FORD S-MAX ST-LINE HEV CVT 2023 Registration plates D…" at bounding box center [411, 200] width 213 height 167
click at [409, 223] on td "SS129hz" at bounding box center [456, 220] width 126 height 19
copy td "SS129hz"
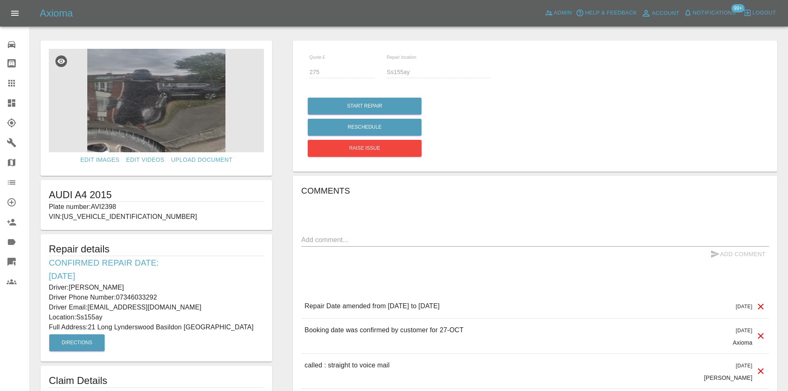
click at [144, 303] on p "Driver Email: [EMAIL_ADDRESS][DOMAIN_NAME]" at bounding box center [156, 307] width 215 height 10
click at [147, 298] on p "Driver Phone Number: [PHONE_NUMBER]" at bounding box center [156, 297] width 215 height 10
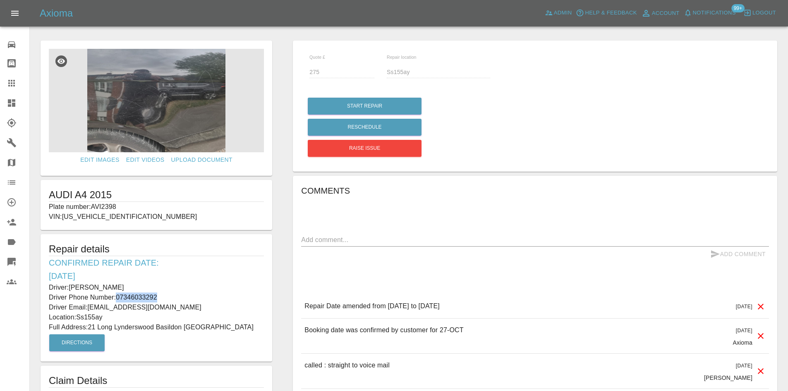
copy p "07346033292"
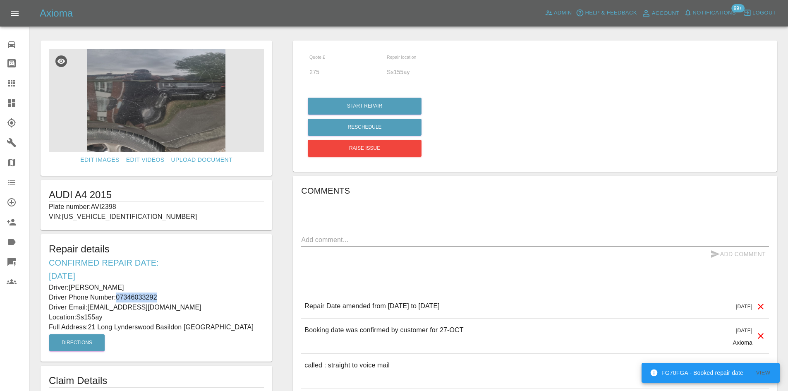
click at [184, 128] on img at bounding box center [156, 100] width 215 height 103
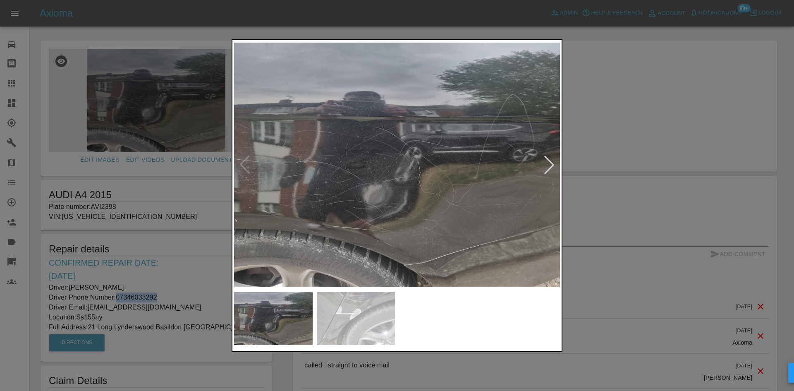
click at [405, 80] on img at bounding box center [397, 165] width 326 height 246
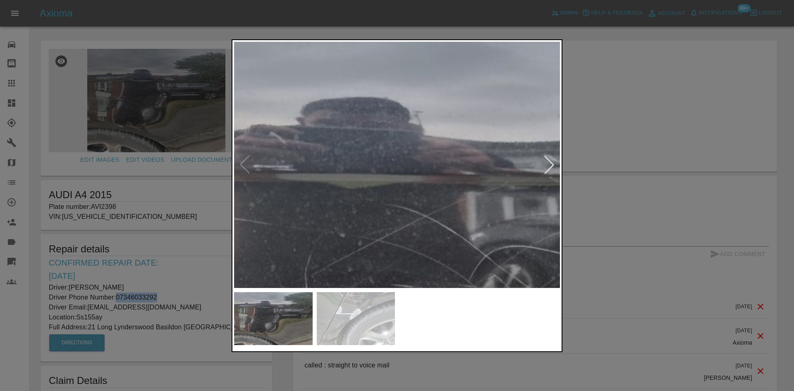
click at [456, 73] on img at bounding box center [459, 318] width 978 height 739
click at [452, 84] on img at bounding box center [459, 318] width 978 height 739
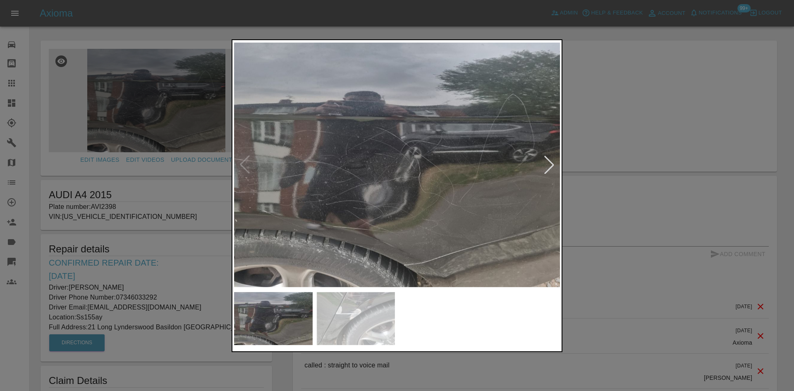
click at [548, 168] on div at bounding box center [549, 165] width 18 height 18
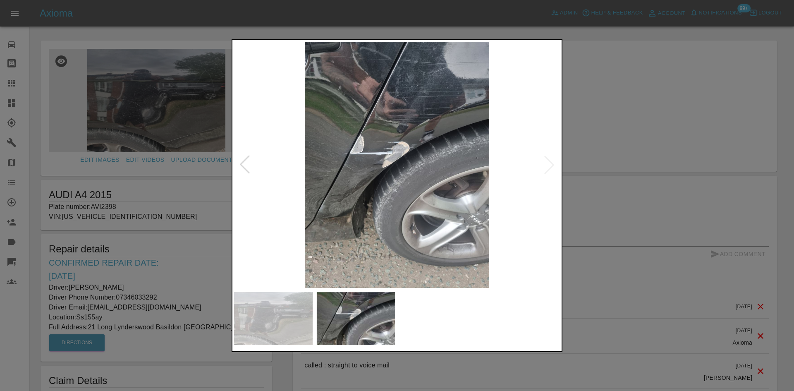
click at [548, 168] on img at bounding box center [397, 165] width 326 height 246
click at [677, 133] on div at bounding box center [397, 195] width 794 height 391
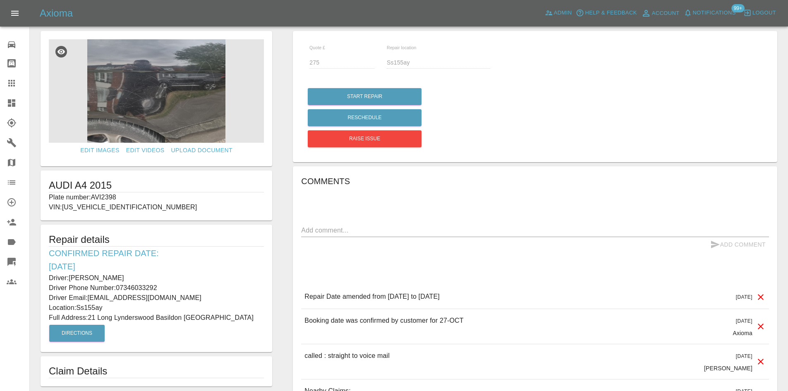
scroll to position [129, 0]
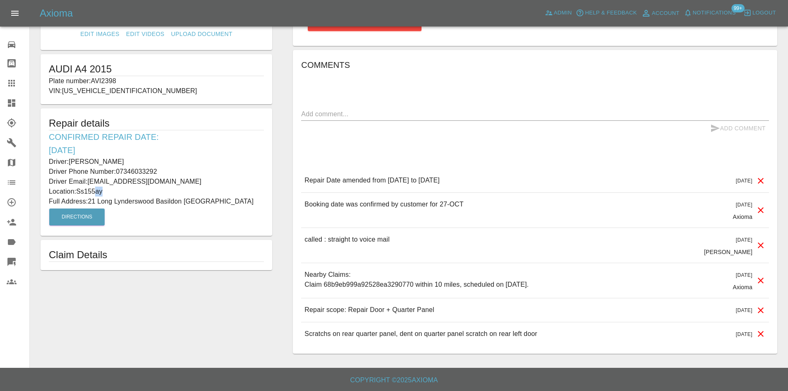
drag, startPoint x: 117, startPoint y: 192, endPoint x: 96, endPoint y: 192, distance: 21.9
click at [96, 192] on p "Location: Ss155ay" at bounding box center [156, 192] width 215 height 10
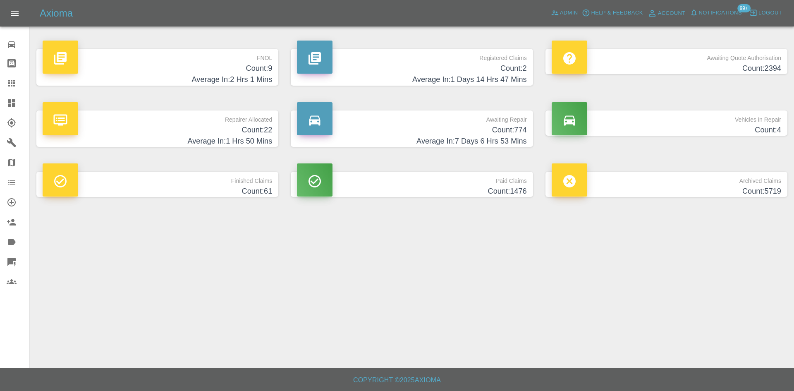
click at [402, 56] on p "Registered Claims" at bounding box center [412, 56] width 230 height 14
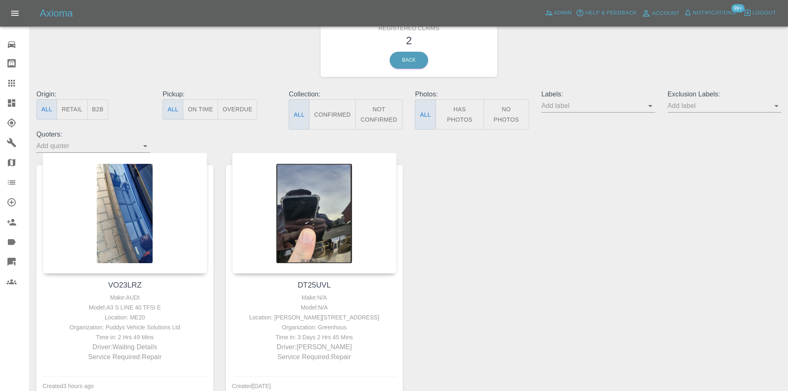
scroll to position [85, 0]
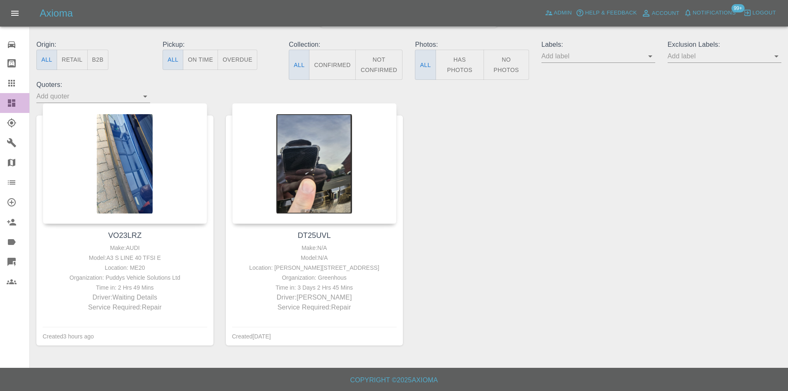
click at [0, 105] on link "Dashboard" at bounding box center [14, 103] width 29 height 20
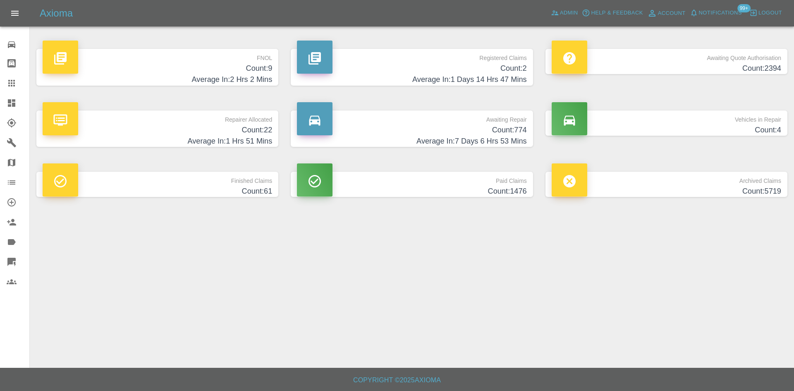
click at [258, 133] on h4 "Count: 22" at bounding box center [158, 129] width 230 height 11
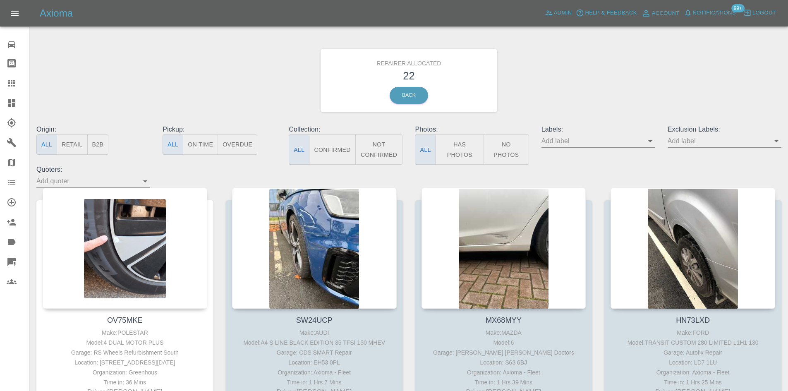
click at [103, 145] on button "B2B" at bounding box center [98, 144] width 22 height 20
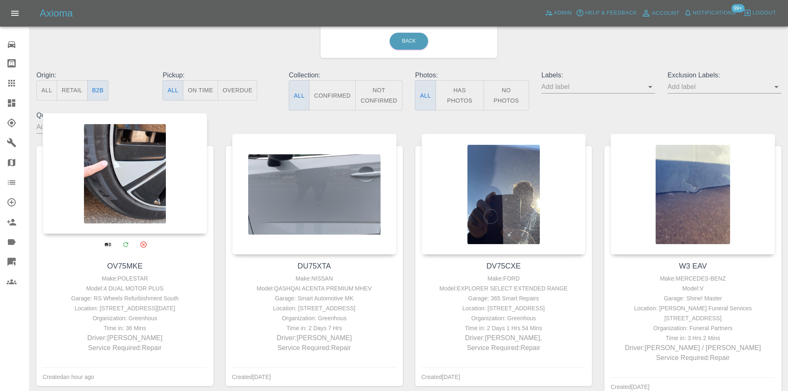
scroll to position [124, 0]
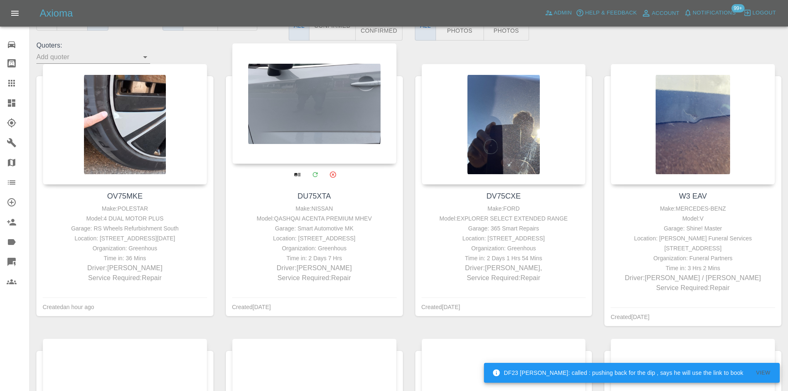
click at [296, 103] on div at bounding box center [314, 103] width 165 height 121
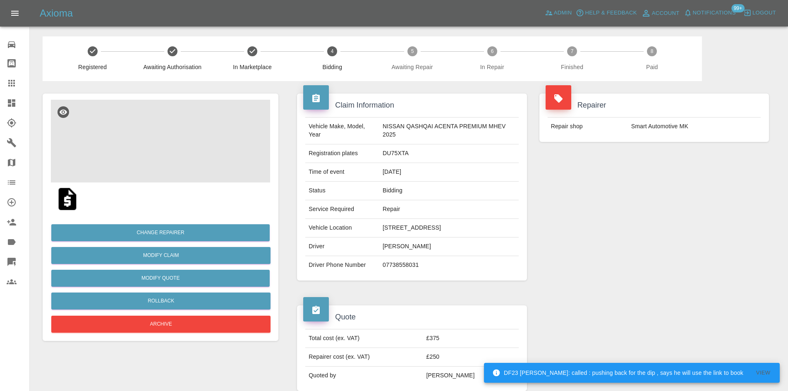
click at [152, 147] on img at bounding box center [160, 141] width 219 height 83
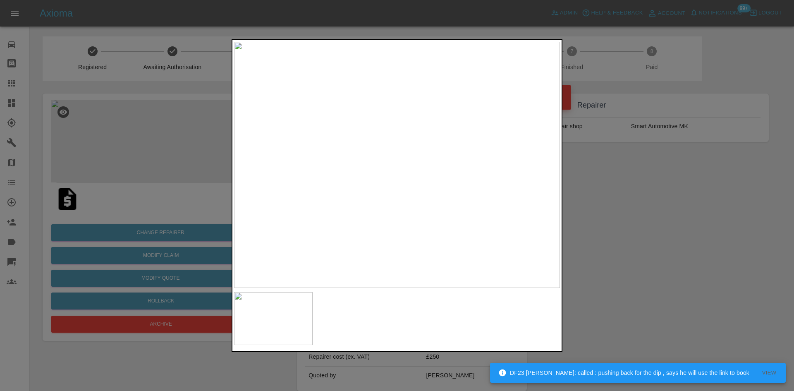
click at [596, 183] on div at bounding box center [397, 195] width 794 height 391
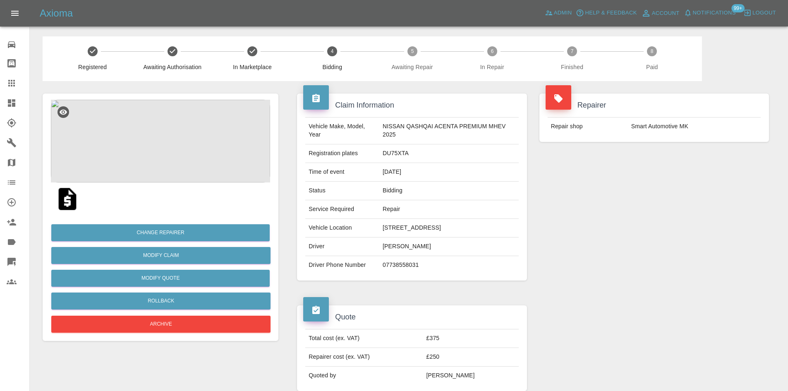
click at [202, 156] on img at bounding box center [160, 141] width 219 height 83
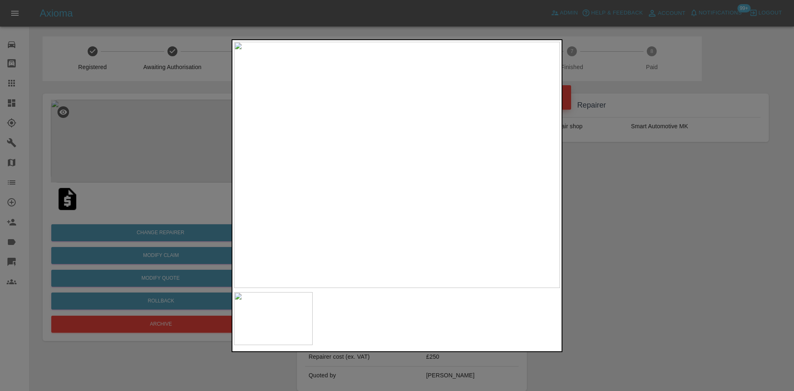
drag, startPoint x: 658, startPoint y: 290, endPoint x: 541, endPoint y: 368, distance: 139.9
click at [657, 292] on div at bounding box center [397, 195] width 794 height 391
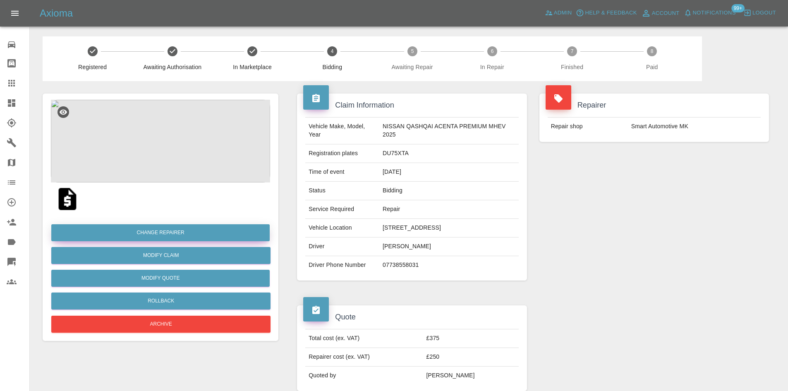
click at [191, 239] on button "Change Repairer" at bounding box center [160, 232] width 218 height 17
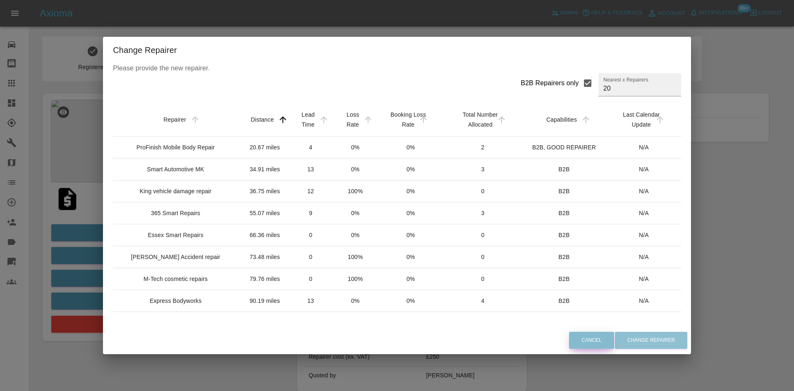
click at [573, 341] on button "Cancel" at bounding box center [591, 340] width 45 height 17
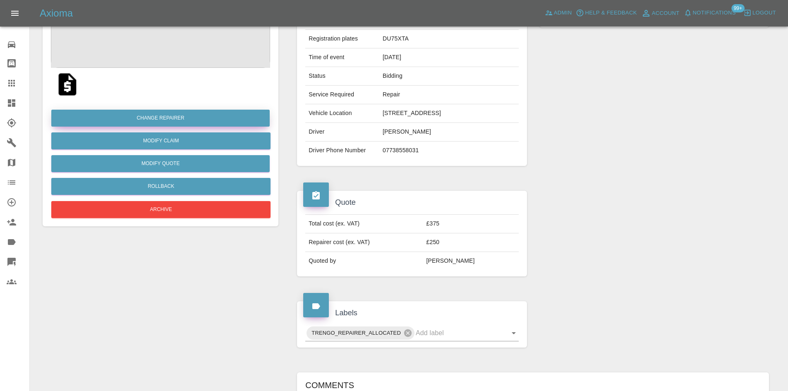
scroll to position [207, 0]
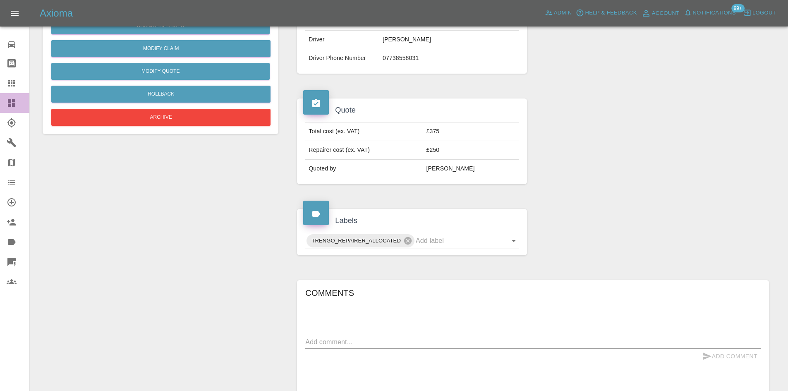
click at [13, 112] on link "Dashboard" at bounding box center [14, 103] width 29 height 20
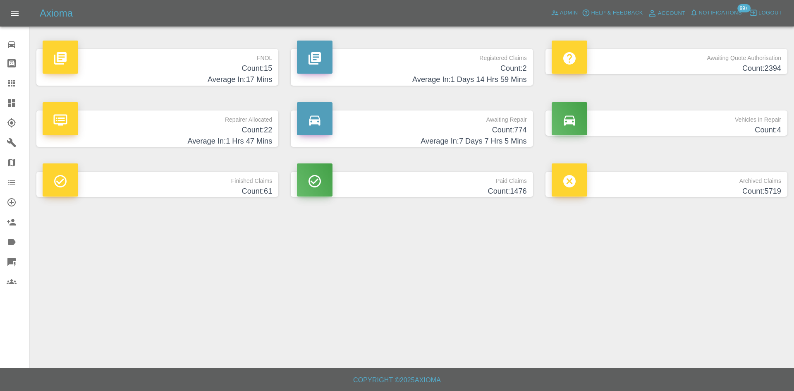
click at [186, 90] on div "FNOL Count: 15 Average In: 17 Mins" at bounding box center [157, 67] width 254 height 62
click at [180, 68] on h4 "Count: 15" at bounding box center [158, 68] width 230 height 11
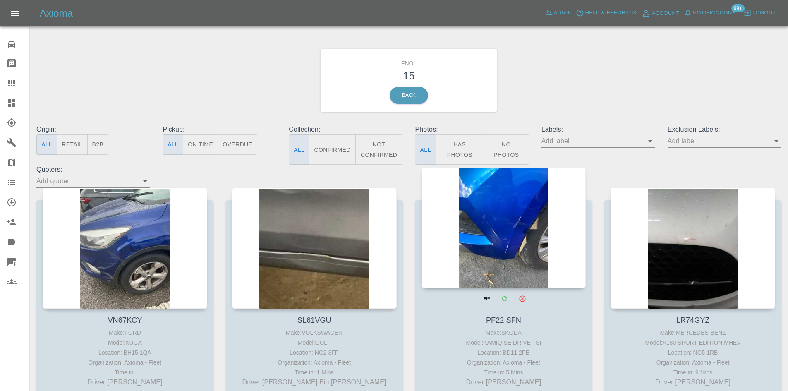
click at [484, 212] on div at bounding box center [503, 227] width 165 height 121
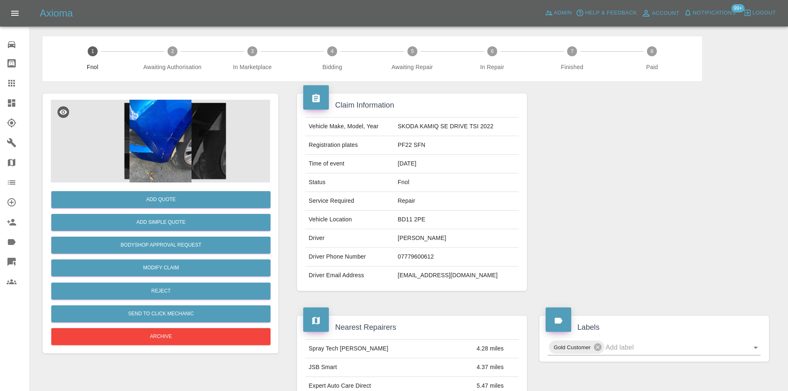
click at [112, 172] on img at bounding box center [160, 141] width 219 height 83
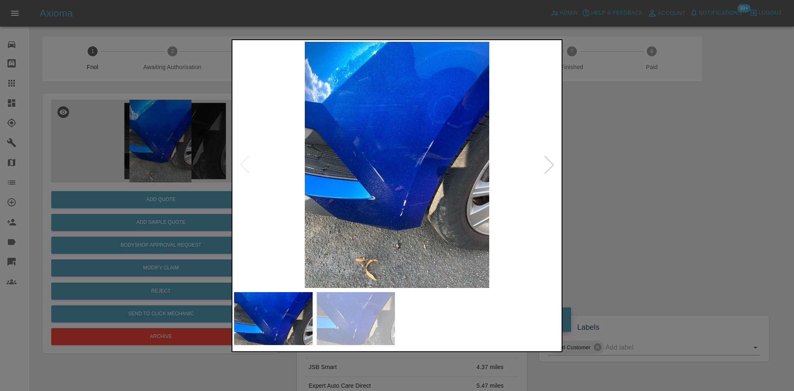
click at [543, 162] on div at bounding box center [549, 165] width 18 height 18
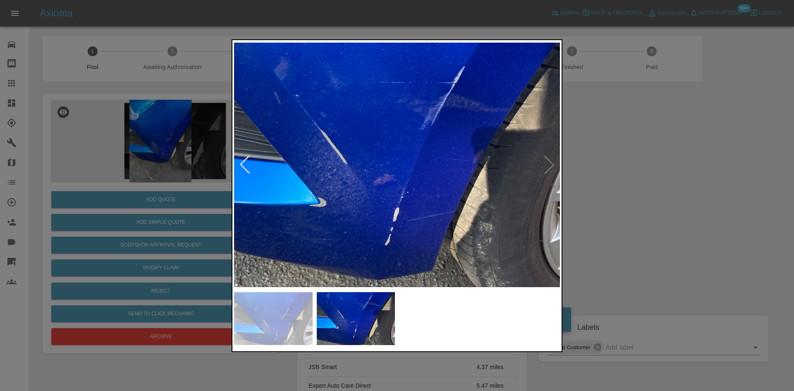
click at [662, 156] on div at bounding box center [397, 195] width 794 height 391
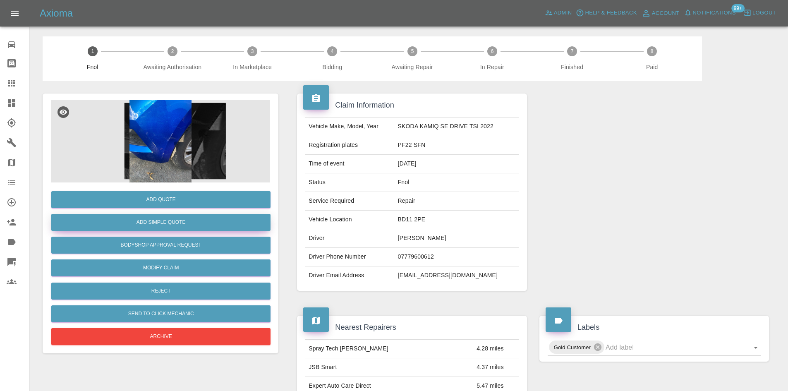
click at [173, 225] on button "Add Simple Quote" at bounding box center [160, 222] width 219 height 17
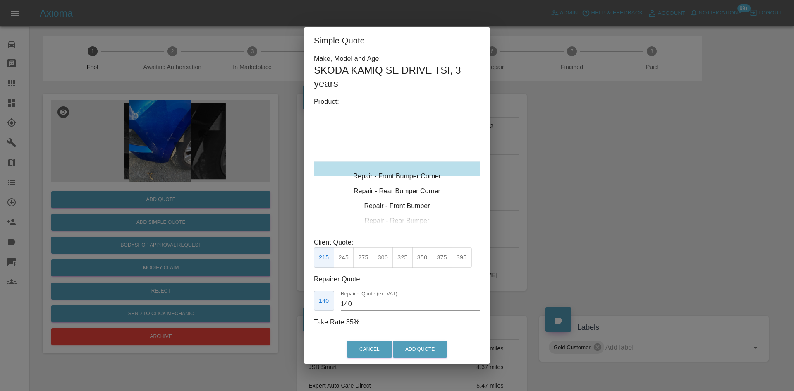
type input "120"
click at [344, 253] on button "199" at bounding box center [344, 257] width 20 height 20
click at [408, 355] on button "Add Quote" at bounding box center [420, 349] width 54 height 17
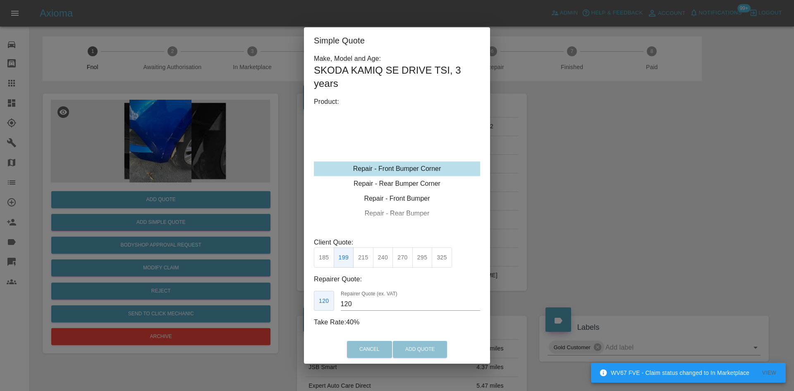
click at [16, 134] on div "Simple Quote Make, Model and Age: SKODA KAMIQ SE DRIVE TSI , 3 years Product: R…" at bounding box center [397, 195] width 794 height 391
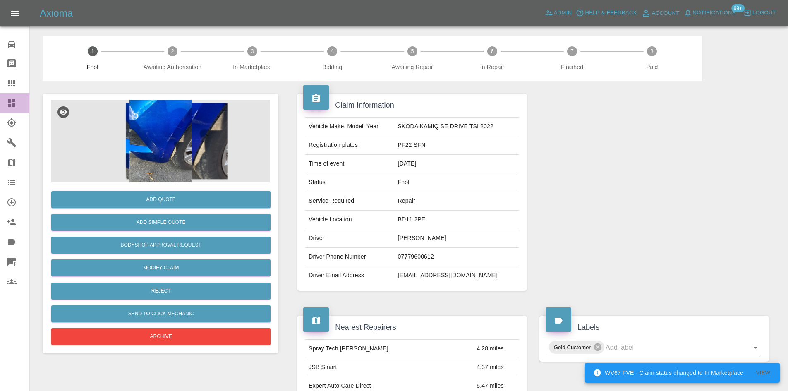
click at [12, 106] on icon at bounding box center [11, 102] width 7 height 7
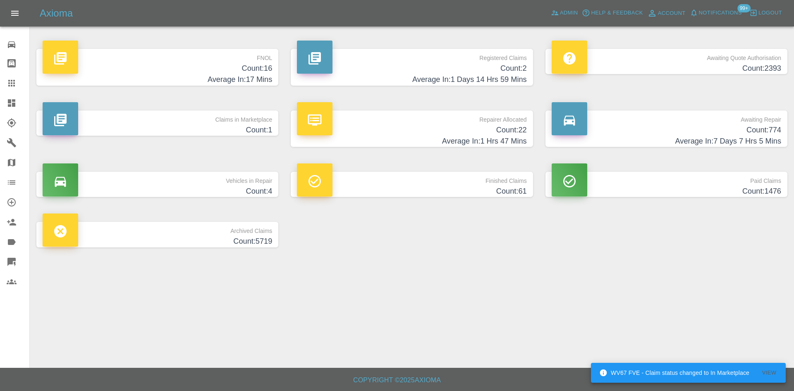
click at [212, 84] on h4 "Average In: 17 Mins" at bounding box center [158, 79] width 230 height 11
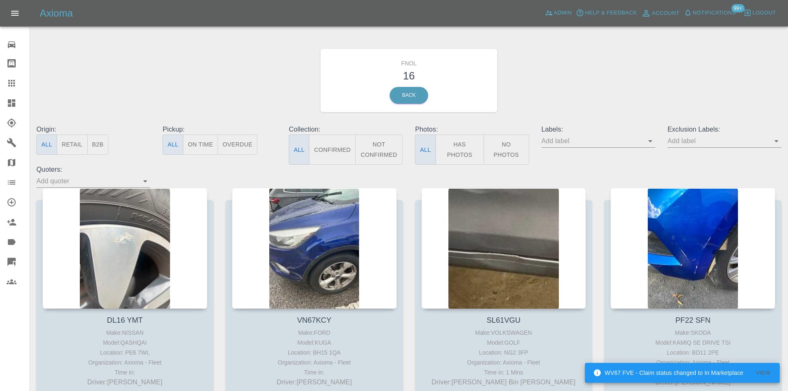
click at [0, 103] on link "Dashboard" at bounding box center [14, 103] width 29 height 20
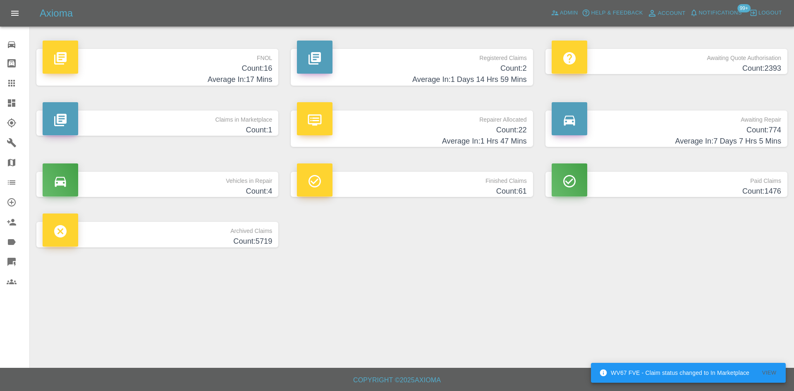
click at [160, 112] on p "Claims in Marketplace" at bounding box center [158, 117] width 230 height 14
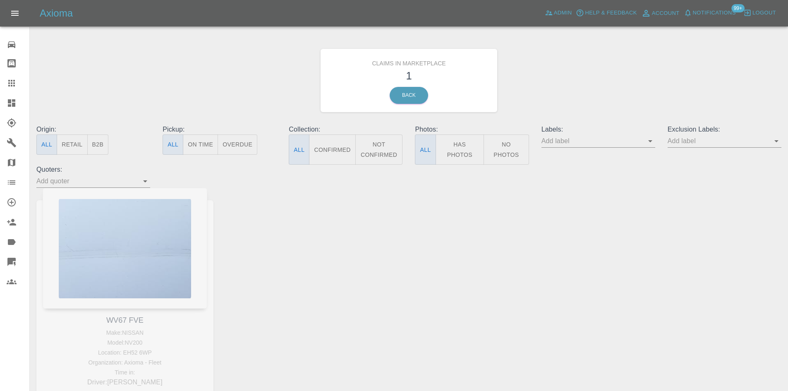
click at [0, 129] on link "Explorer" at bounding box center [14, 123] width 29 height 20
click at [0, 103] on link "Dashboard" at bounding box center [14, 103] width 29 height 20
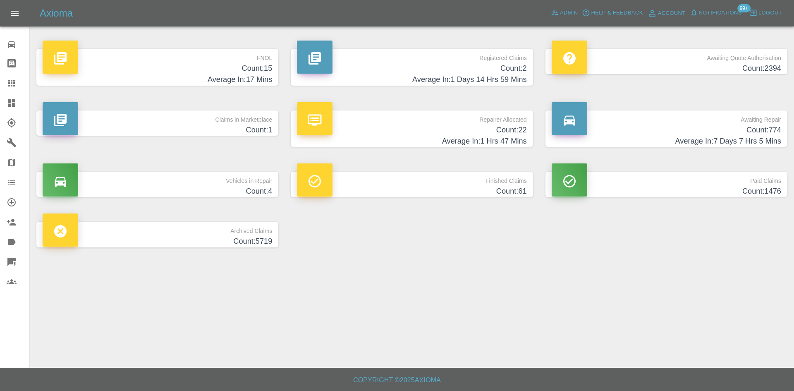
click at [481, 39] on div "Registered Claims Count: 2 Average In: 1 Days 14 Hrs 59 Mins" at bounding box center [412, 67] width 254 height 62
click at [462, 63] on h4 "Count: 2" at bounding box center [412, 68] width 230 height 11
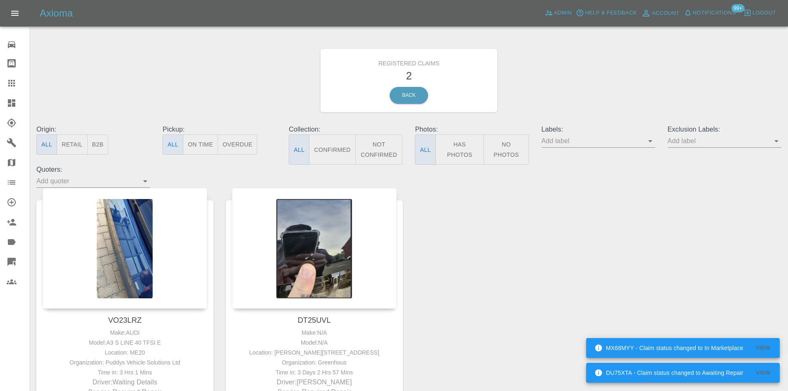
click at [2, 103] on link "Dashboard" at bounding box center [14, 103] width 29 height 20
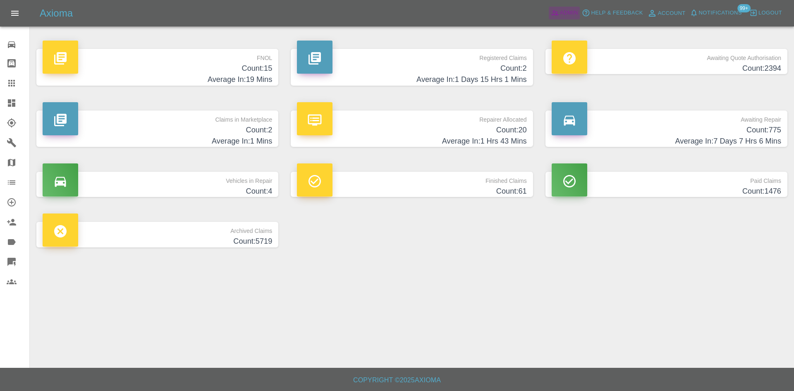
click at [559, 13] on icon at bounding box center [555, 13] width 8 height 8
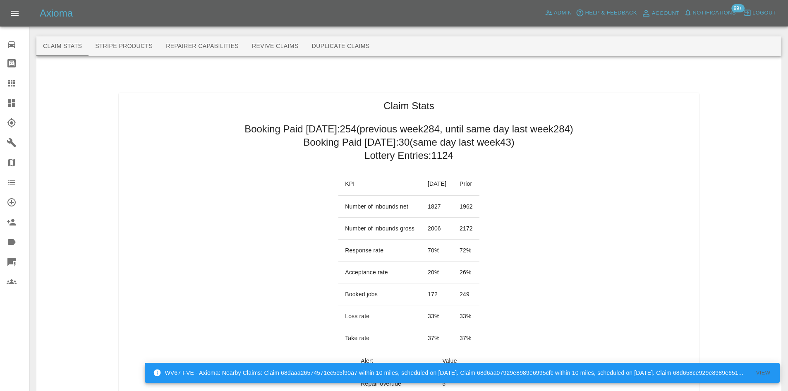
click at [17, 111] on link "Dashboard" at bounding box center [14, 103] width 29 height 20
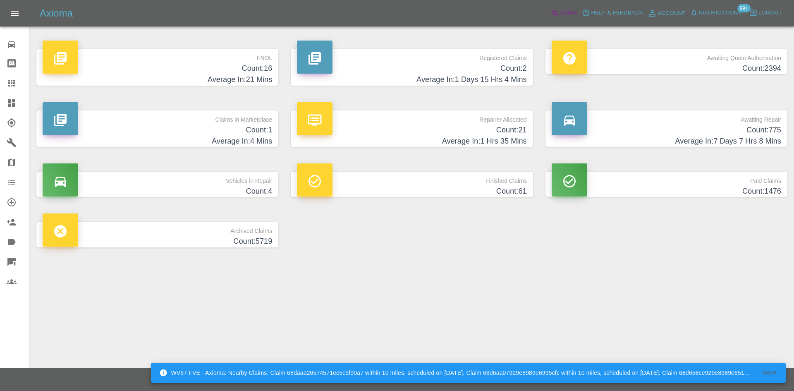
click at [552, 8] on link "Admin" at bounding box center [564, 13] width 31 height 13
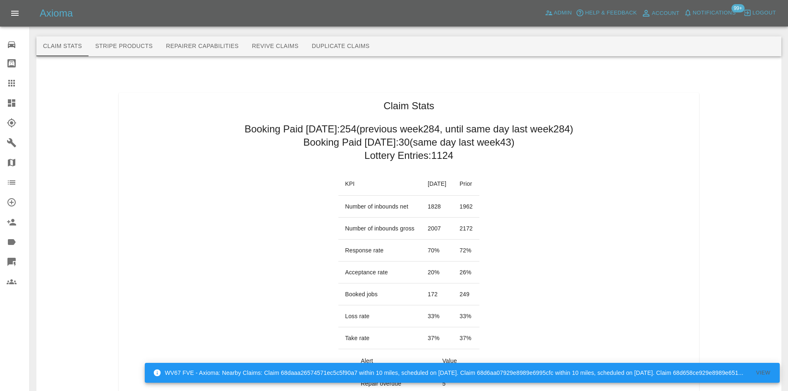
click at [17, 102] on div at bounding box center [18, 103] width 23 height 10
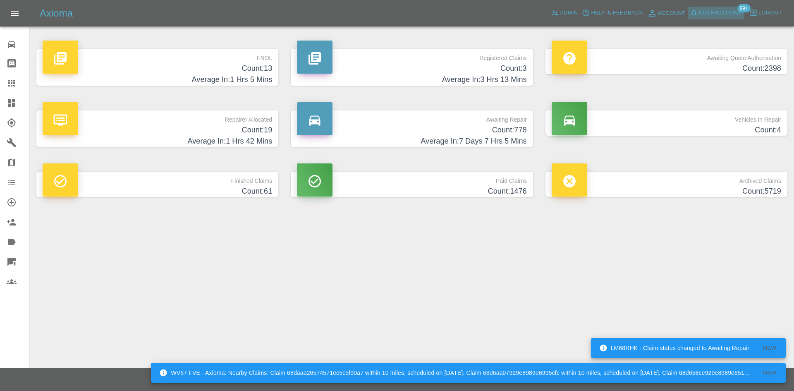
click at [710, 14] on span "Notifications" at bounding box center [720, 13] width 43 height 10
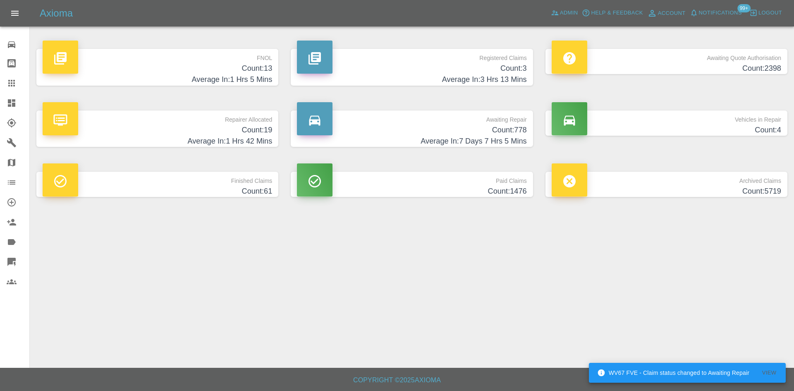
click at [506, 296] on main "FNOL Count: 13 Average In: 1 Hrs 5 Mins Registered Claims Count: 3 Average In: …" at bounding box center [397, 184] width 794 height 368
click at [515, 67] on h4 "Count: 3" at bounding box center [412, 68] width 230 height 11
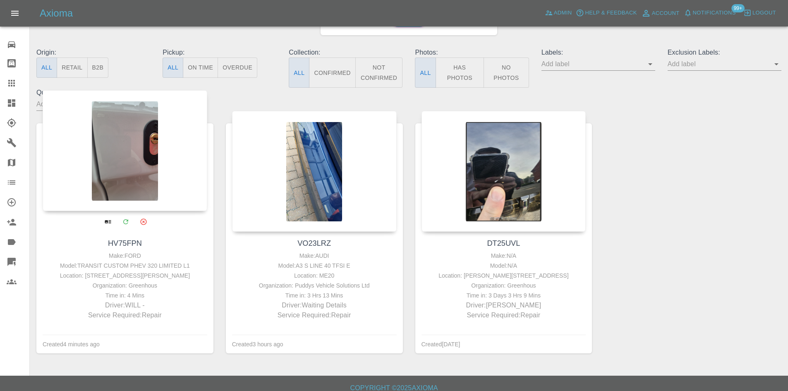
scroll to position [83, 0]
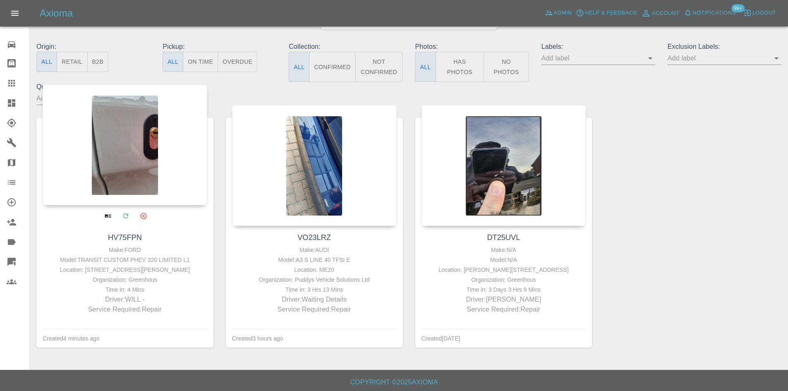
click at [158, 146] on div at bounding box center [125, 144] width 165 height 121
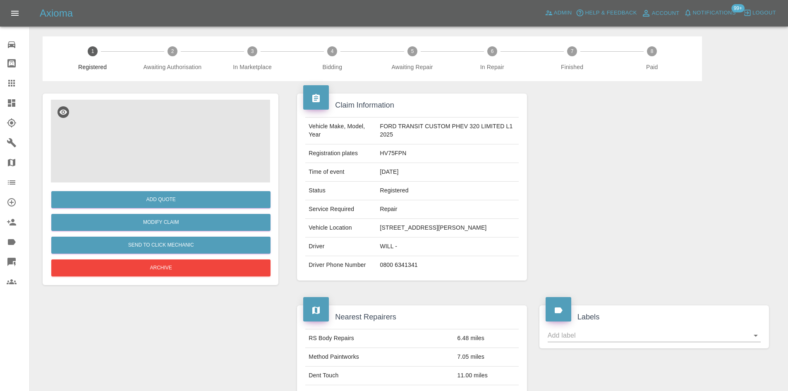
click at [170, 135] on img at bounding box center [160, 141] width 219 height 83
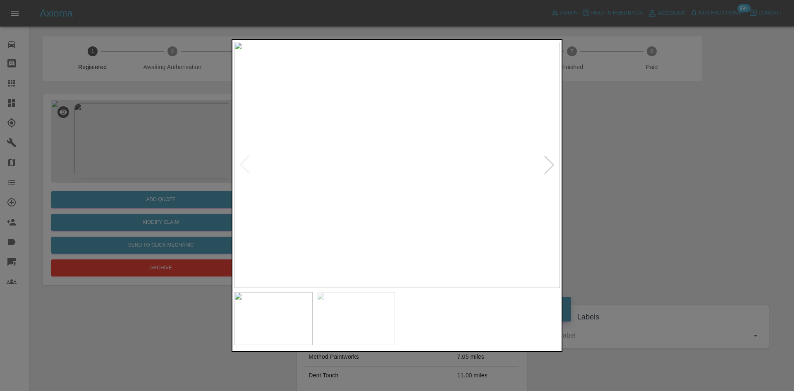
click at [550, 167] on div at bounding box center [549, 165] width 18 height 18
click at [550, 167] on img at bounding box center [397, 165] width 326 height 246
click at [247, 164] on div at bounding box center [245, 165] width 18 height 18
click at [369, 157] on img at bounding box center [397, 165] width 326 height 246
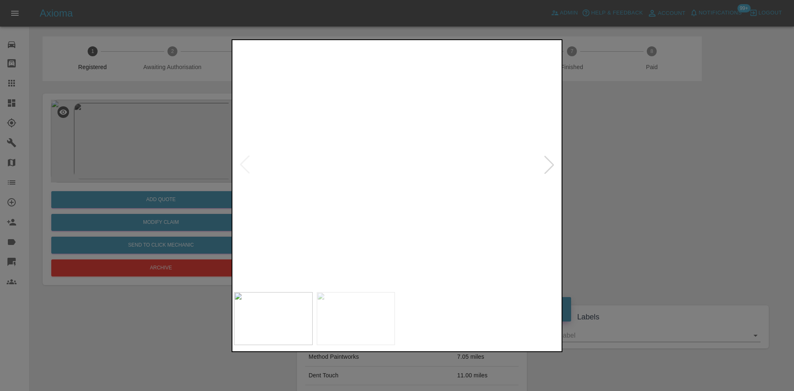
click at [265, 47] on img at bounding box center [342, 55] width 978 height 739
click at [595, 92] on div at bounding box center [397, 195] width 794 height 391
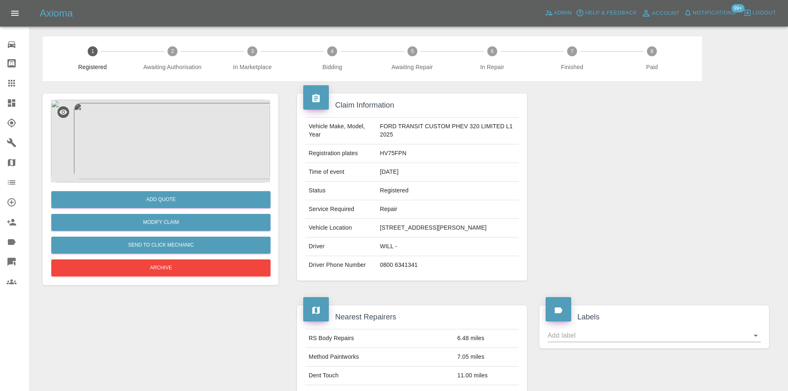
click at [182, 153] on img at bounding box center [160, 141] width 219 height 83
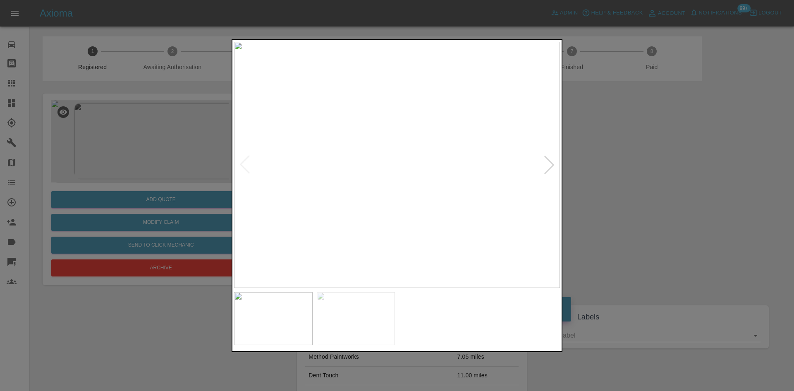
click at [553, 167] on div at bounding box center [549, 165] width 18 height 18
click at [416, 148] on img at bounding box center [397, 165] width 326 height 246
click at [397, 29] on div at bounding box center [397, 195] width 794 height 391
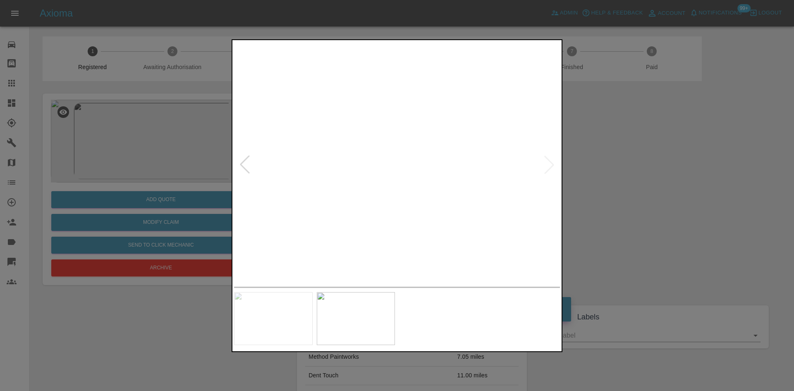
click at [660, 174] on div at bounding box center [397, 195] width 794 height 391
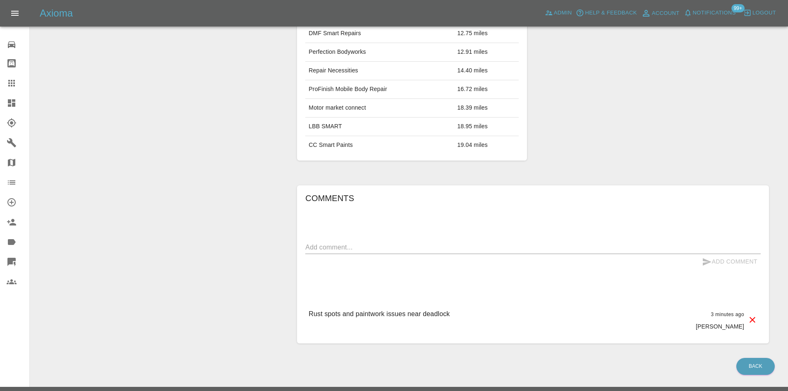
scroll to position [388, 0]
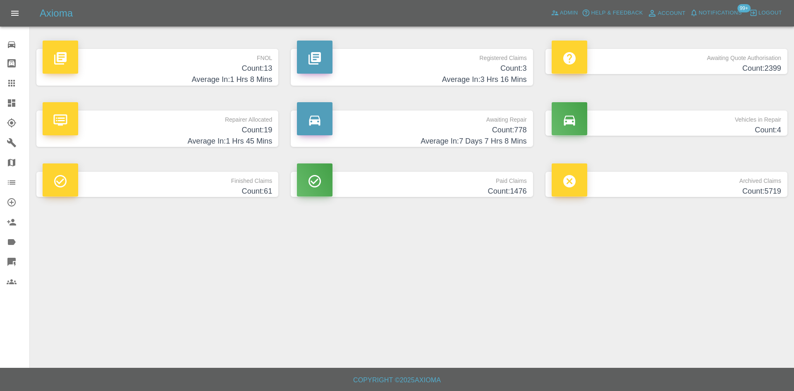
click at [0, 104] on link "Dashboard" at bounding box center [14, 103] width 29 height 20
click at [233, 139] on h4 "Average In: 1 Hrs 45 Mins" at bounding box center [158, 141] width 230 height 11
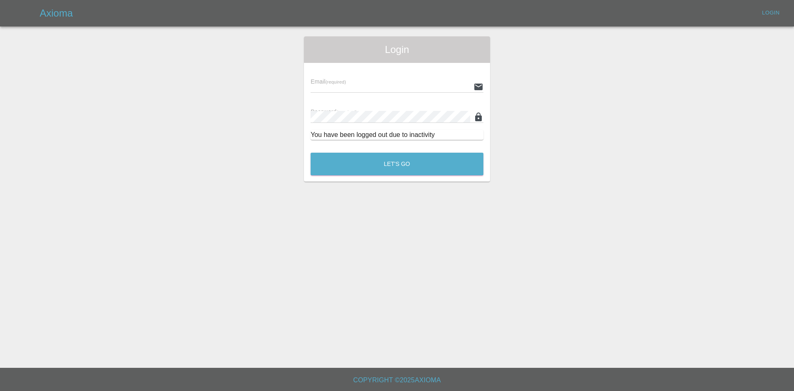
type input "[PERSON_NAME][EMAIL_ADDRESS][PERSON_NAME][DOMAIN_NAME]"
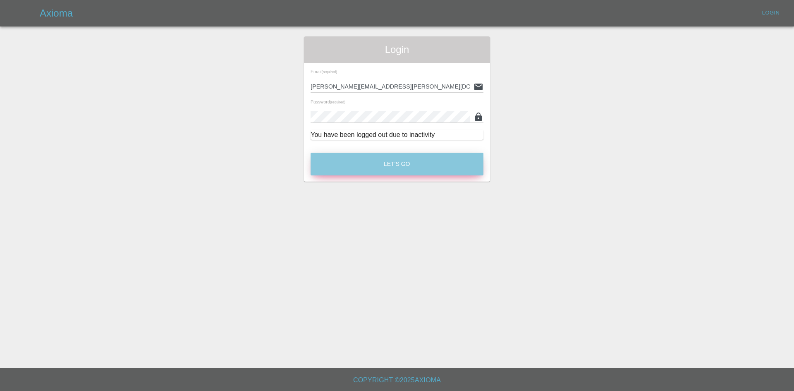
click at [434, 163] on button "Let's Go" at bounding box center [397, 164] width 173 height 23
